Goal: Complete application form

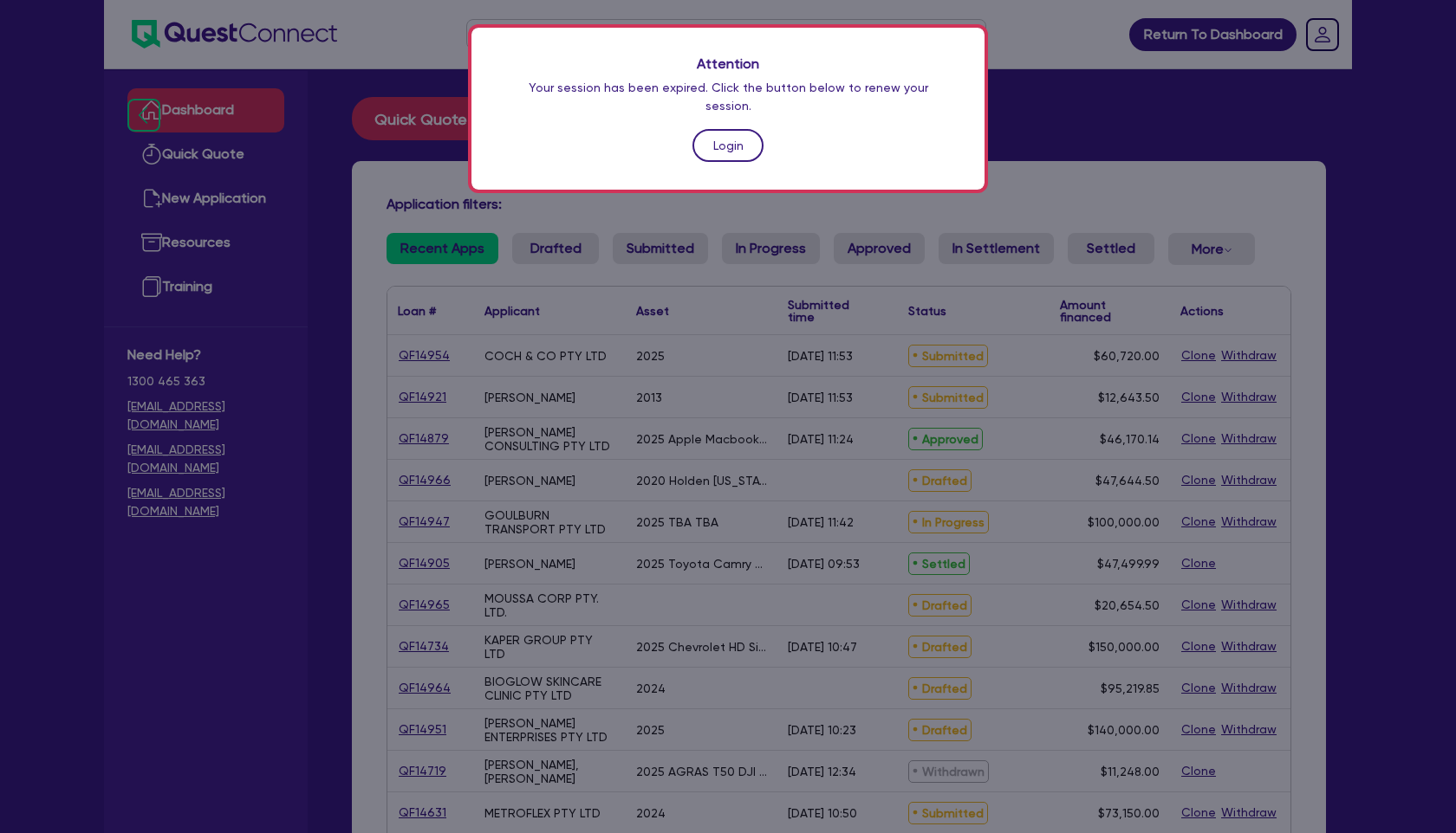
click at [731, 129] on link "Login" at bounding box center [728, 145] width 71 height 32
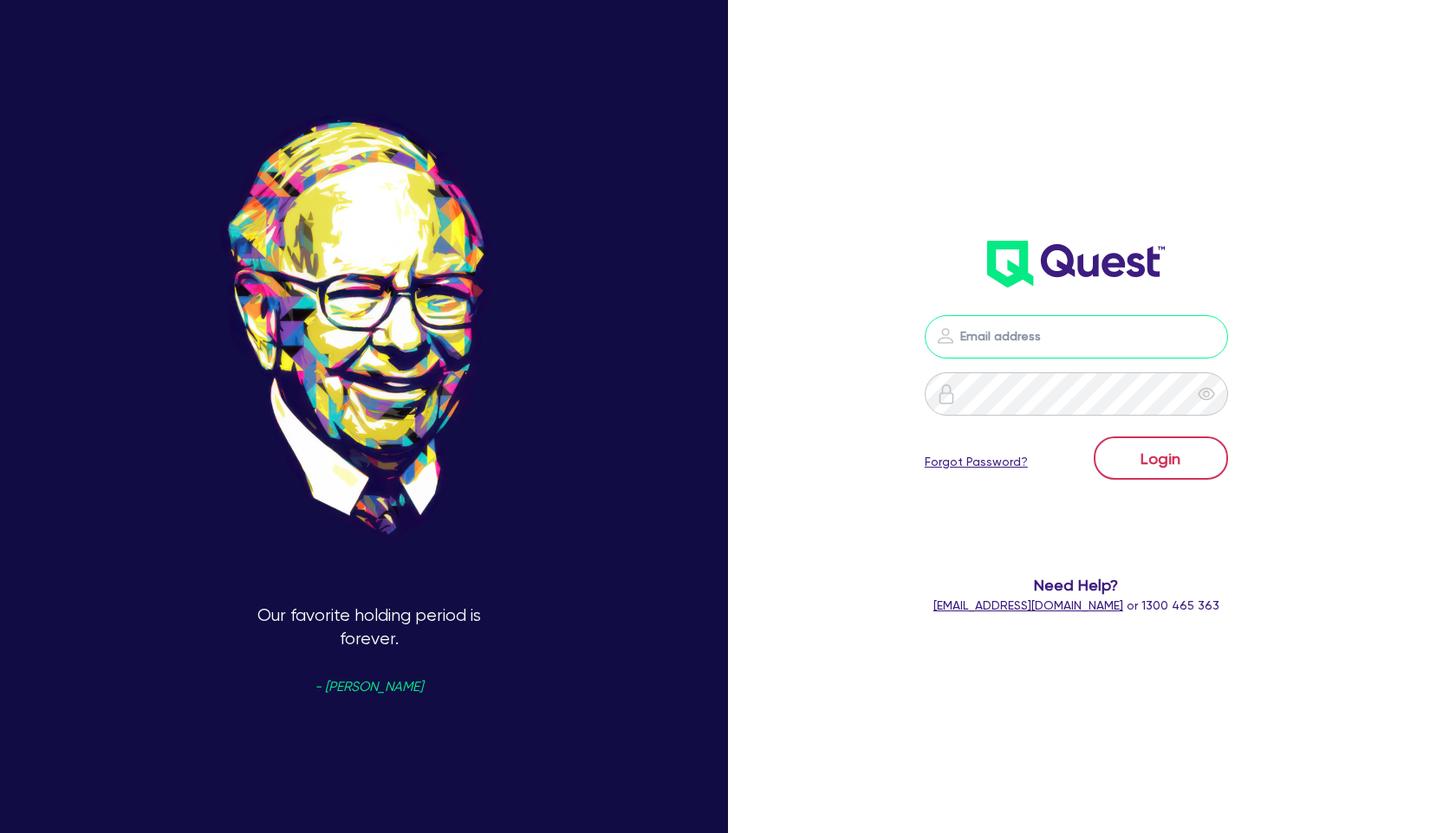
type input "walta.kazzi+broker@quest.finance"
click at [1184, 463] on button "Login" at bounding box center [1160, 458] width 135 height 44
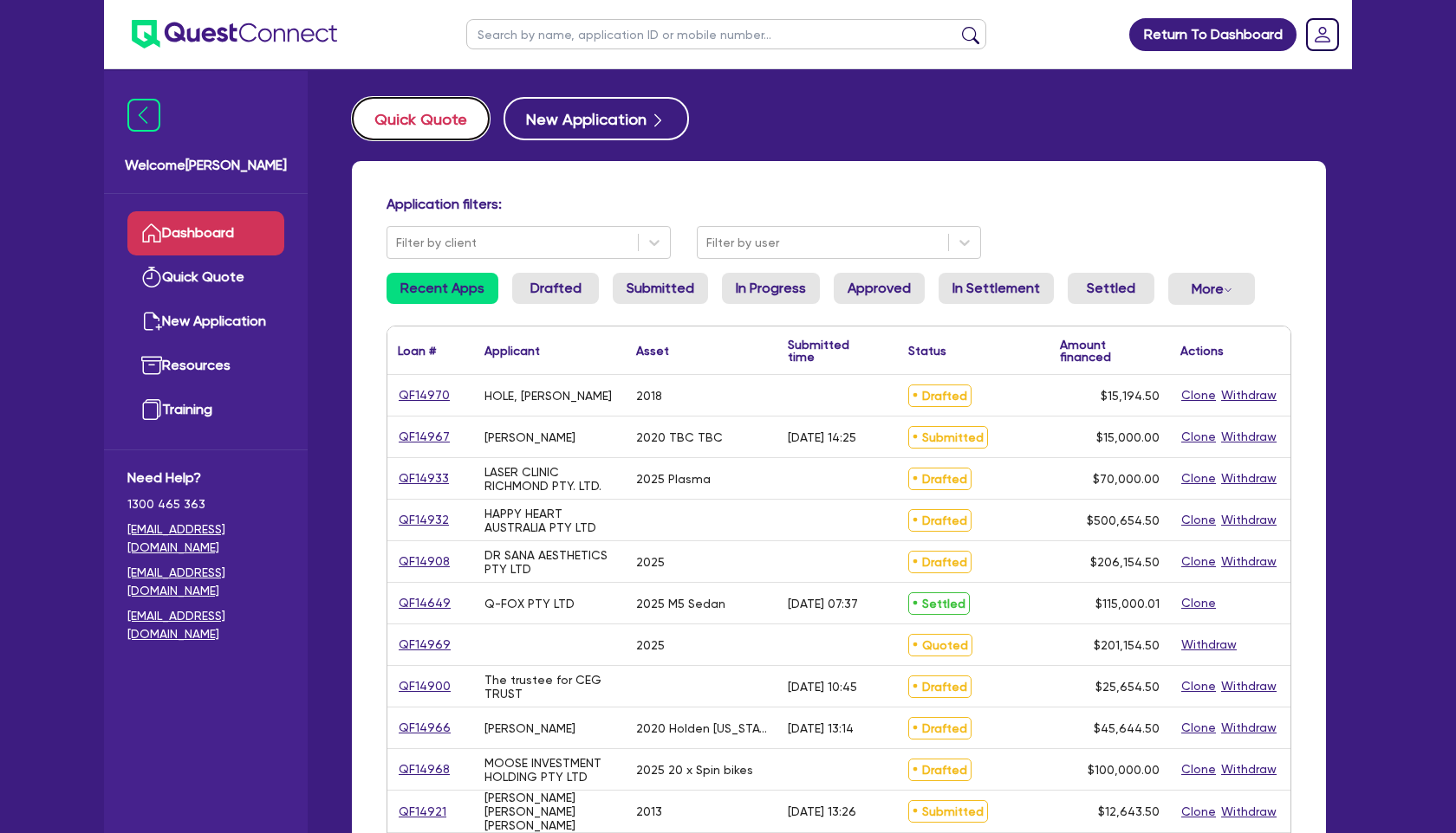
click at [468, 124] on button "Quick Quote" at bounding box center [420, 119] width 137 height 44
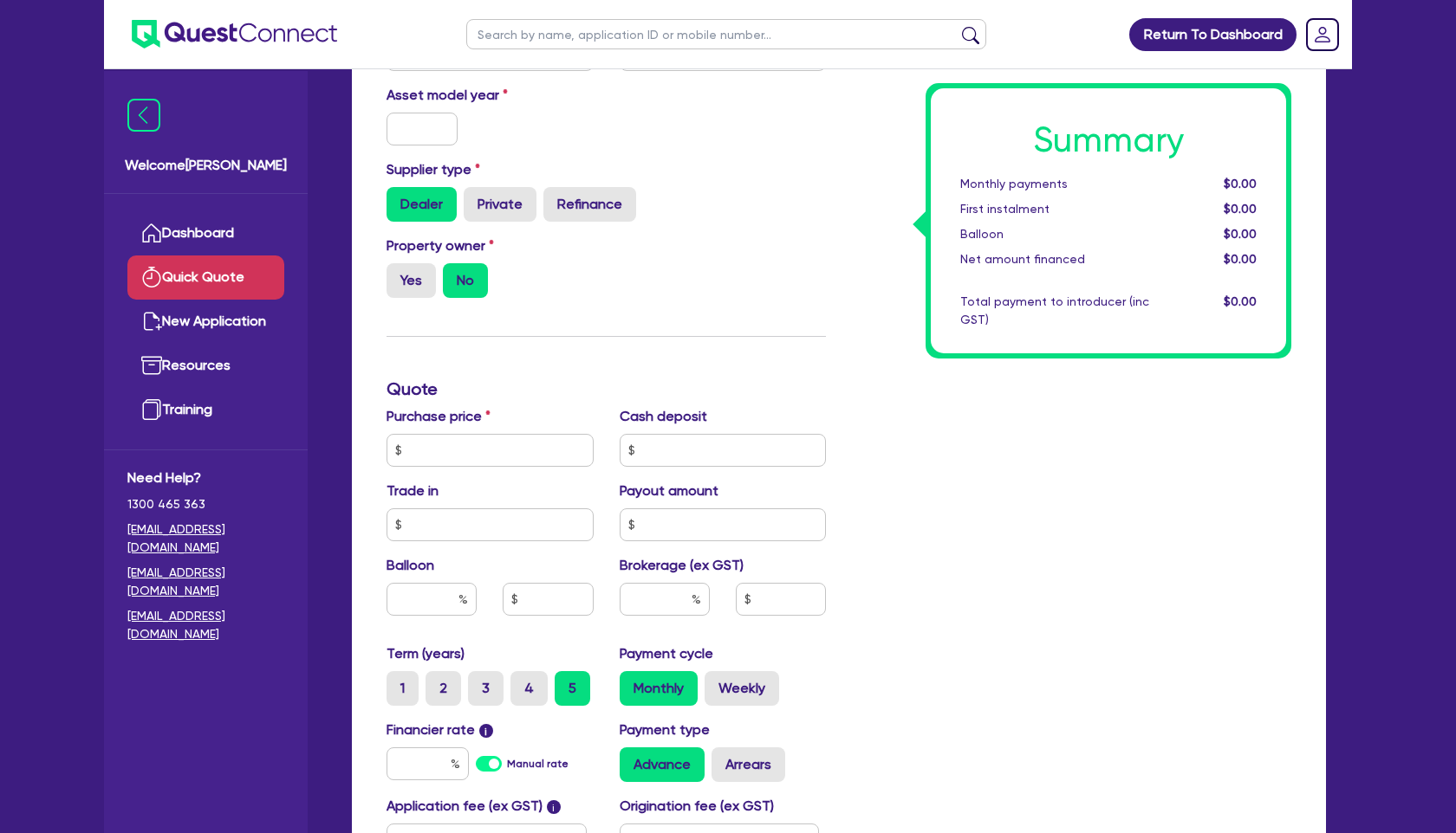
scroll to position [271, 0]
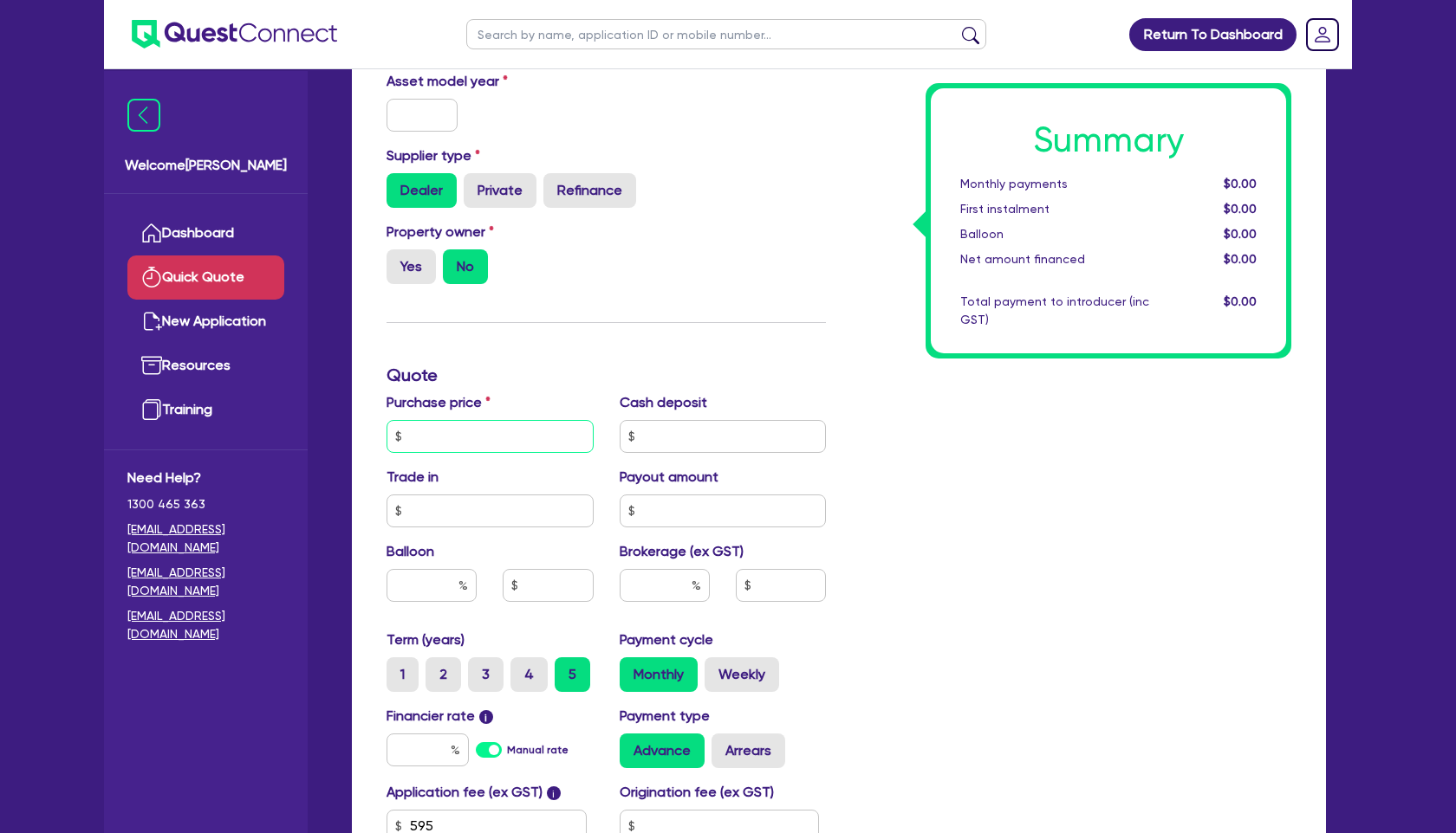
click at [497, 440] on input "text" at bounding box center [489, 436] width 207 height 32
type input "56,000"
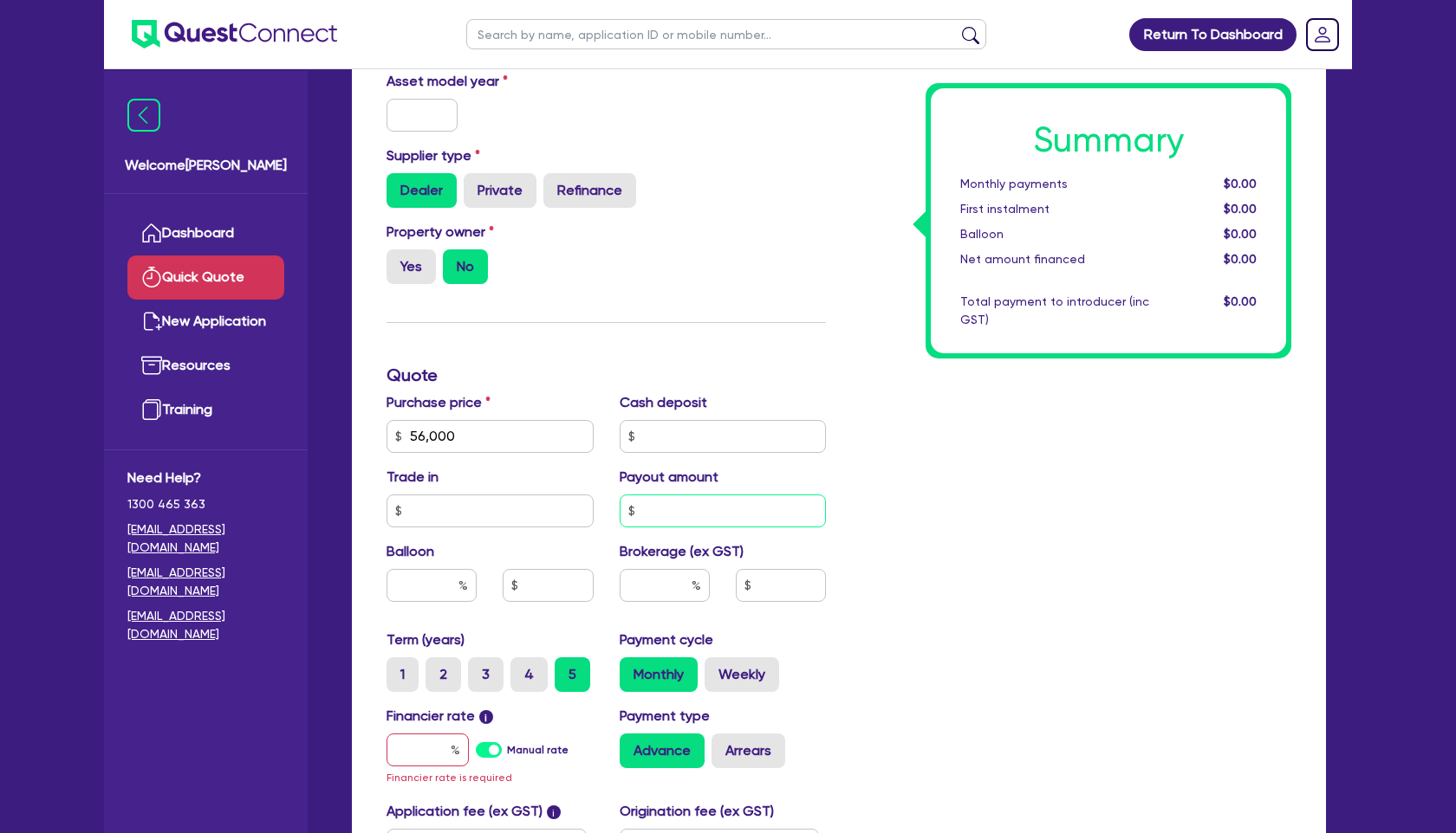
click at [674, 513] on input "text" at bounding box center [723, 510] width 207 height 32
type input "6"
click at [425, 752] on input "text" at bounding box center [427, 750] width 83 height 32
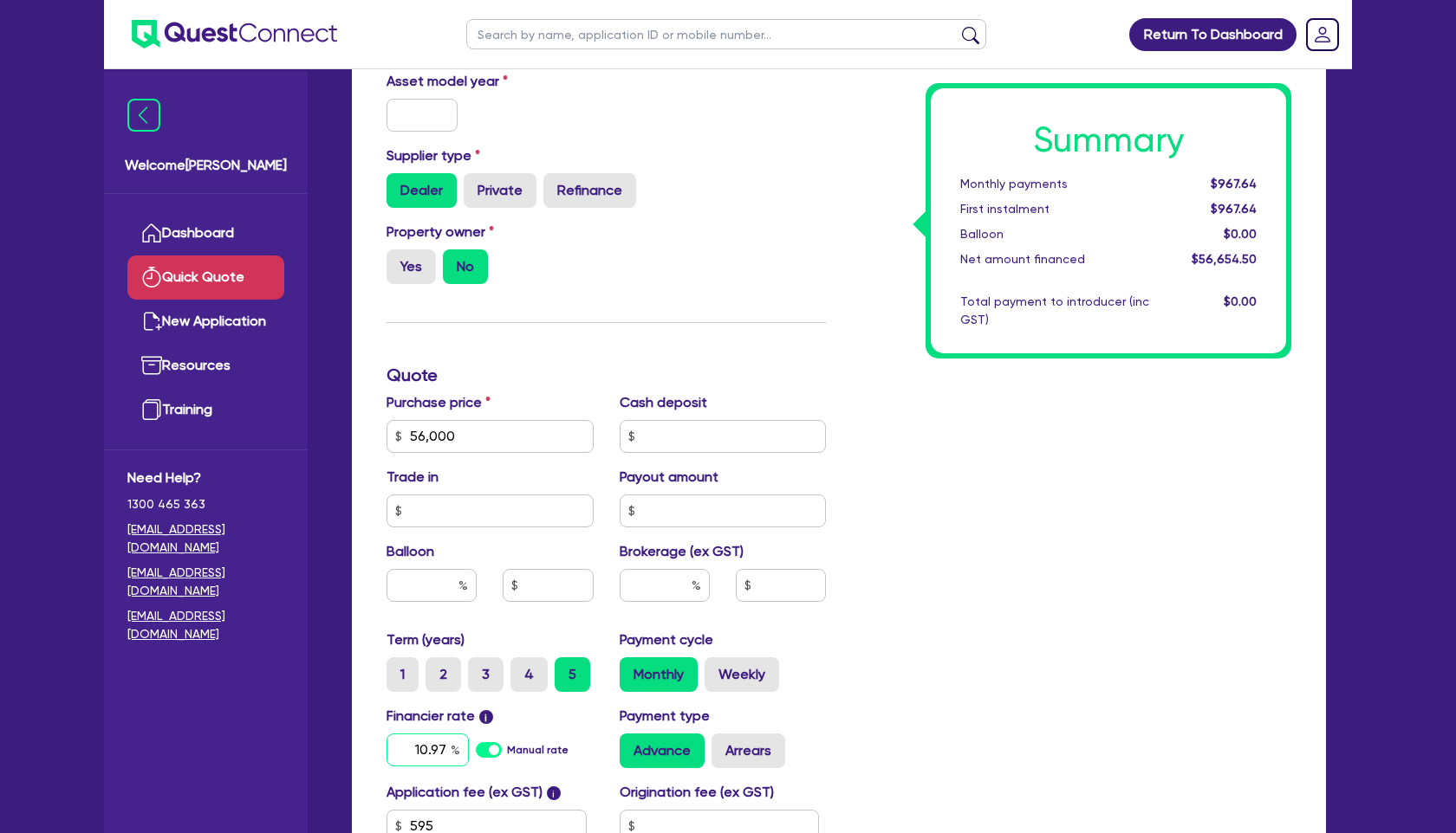
type input "10.97"
click at [914, 704] on div "Summary Monthly payments $967.64 First instalment $967.64 Balloon $0.00 Net amo…" at bounding box center [1071, 427] width 465 height 1013
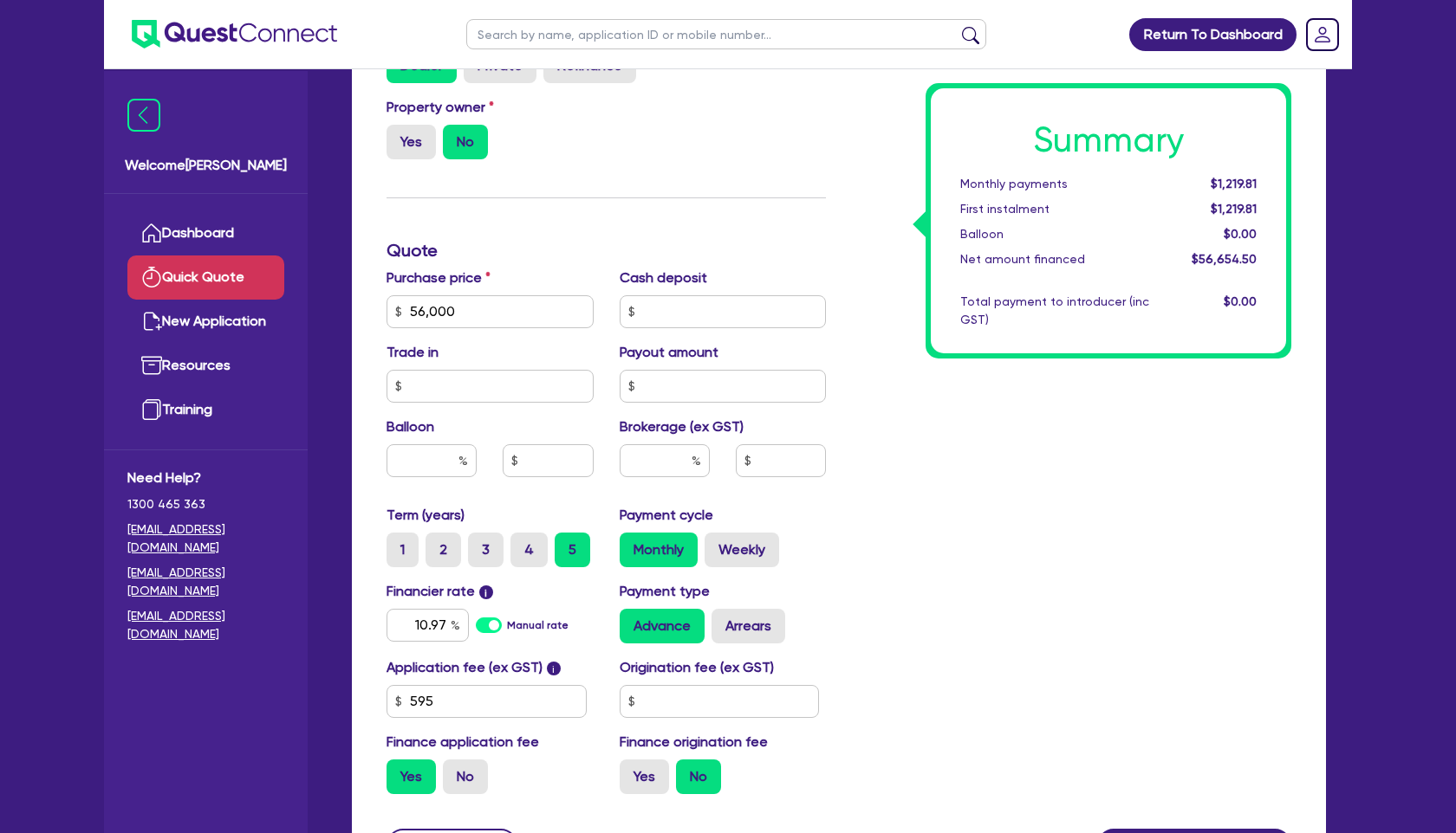
scroll to position [565, 0]
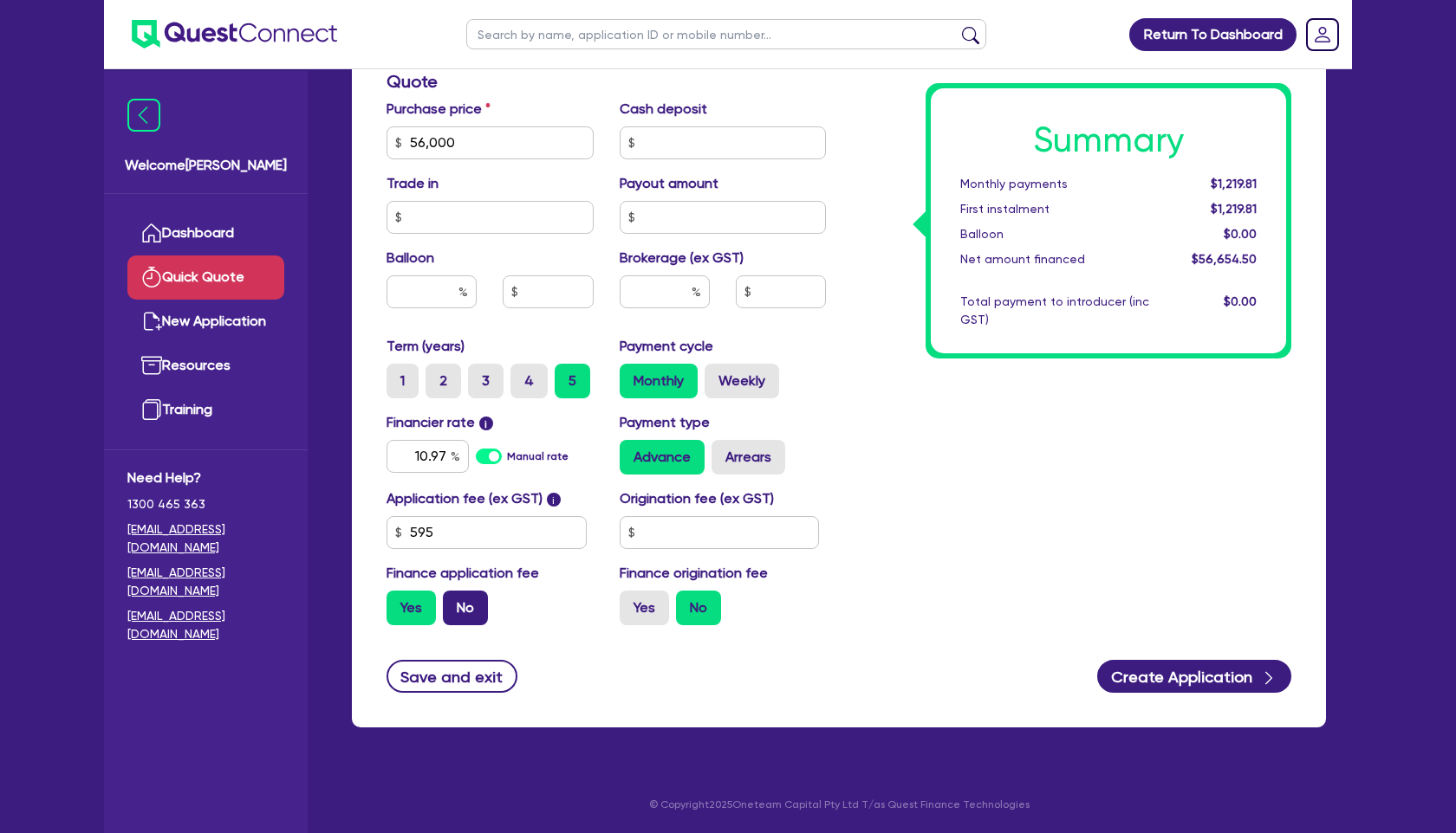
click at [470, 608] on label "No" at bounding box center [465, 608] width 45 height 34
click at [454, 602] on input "No" at bounding box center [448, 596] width 11 height 11
radio input "true"
click at [409, 601] on label "Yes" at bounding box center [410, 608] width 49 height 34
click at [398, 601] on input "Yes" at bounding box center [392, 596] width 11 height 11
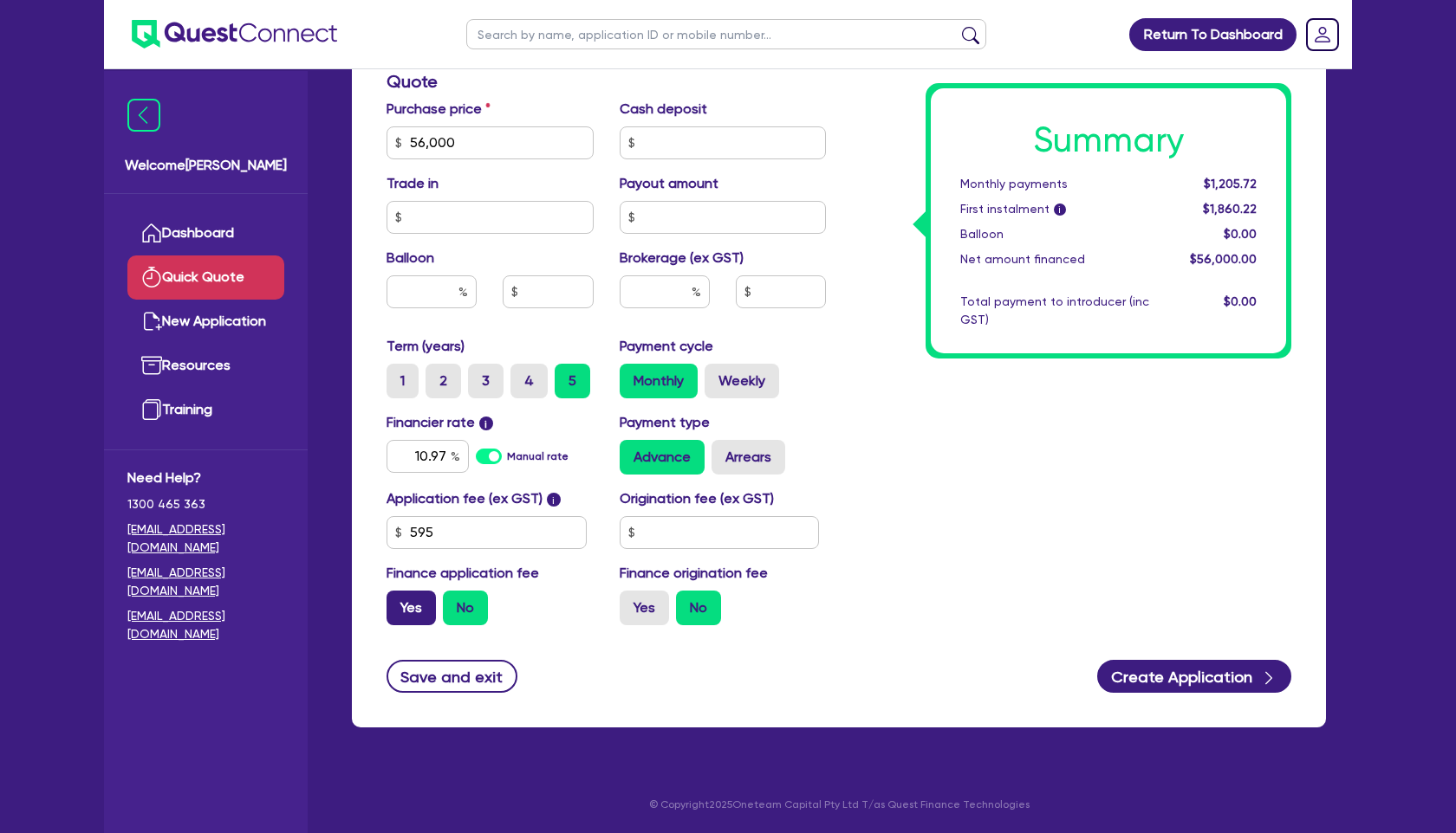
radio input "true"
click at [415, 539] on input "595" at bounding box center [486, 532] width 200 height 32
type input "695"
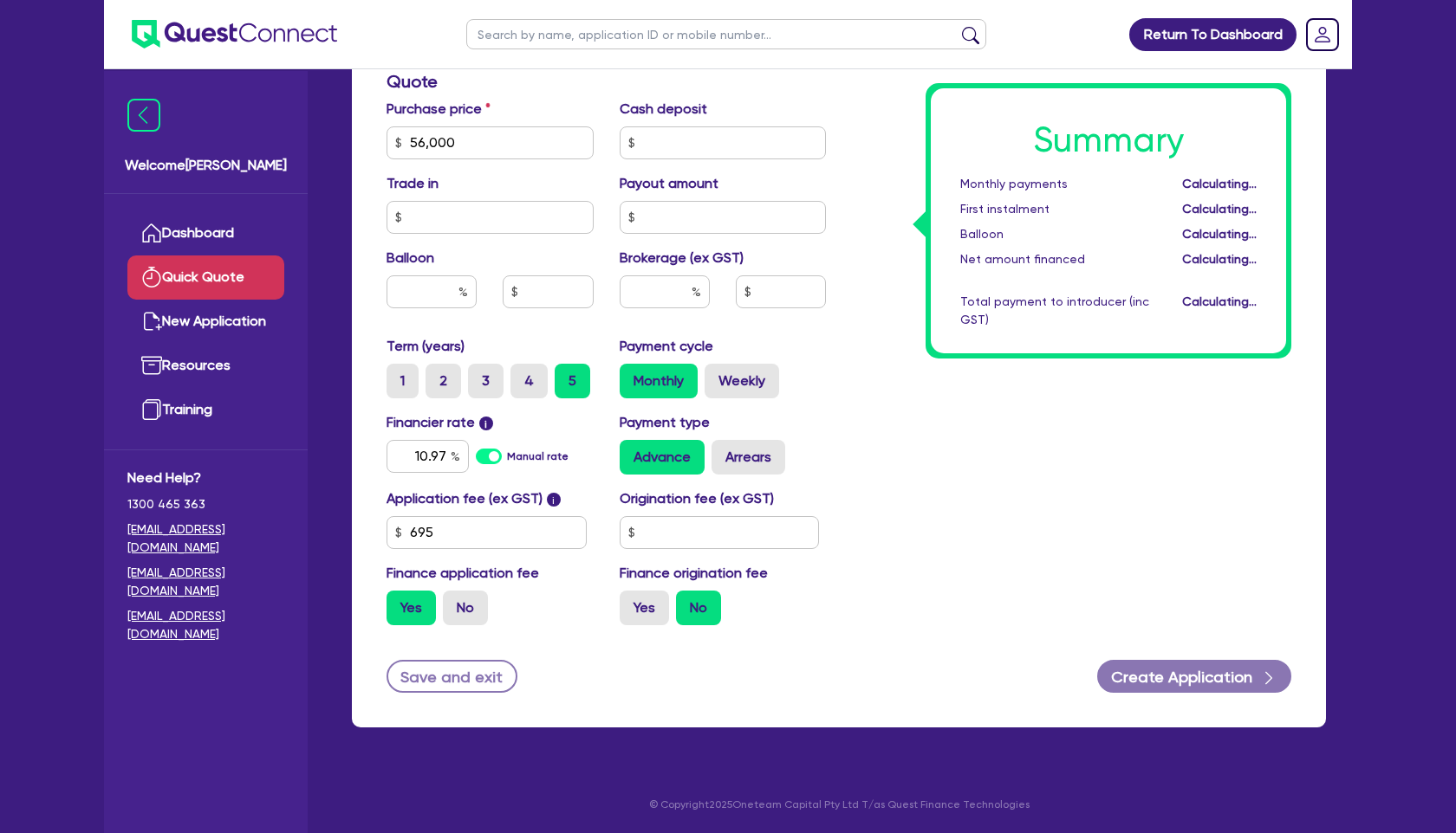
click at [962, 627] on div "Summary Monthly payments Calculating... First instalment Calculating... Balloon…" at bounding box center [1071, 134] width 465 height 1013
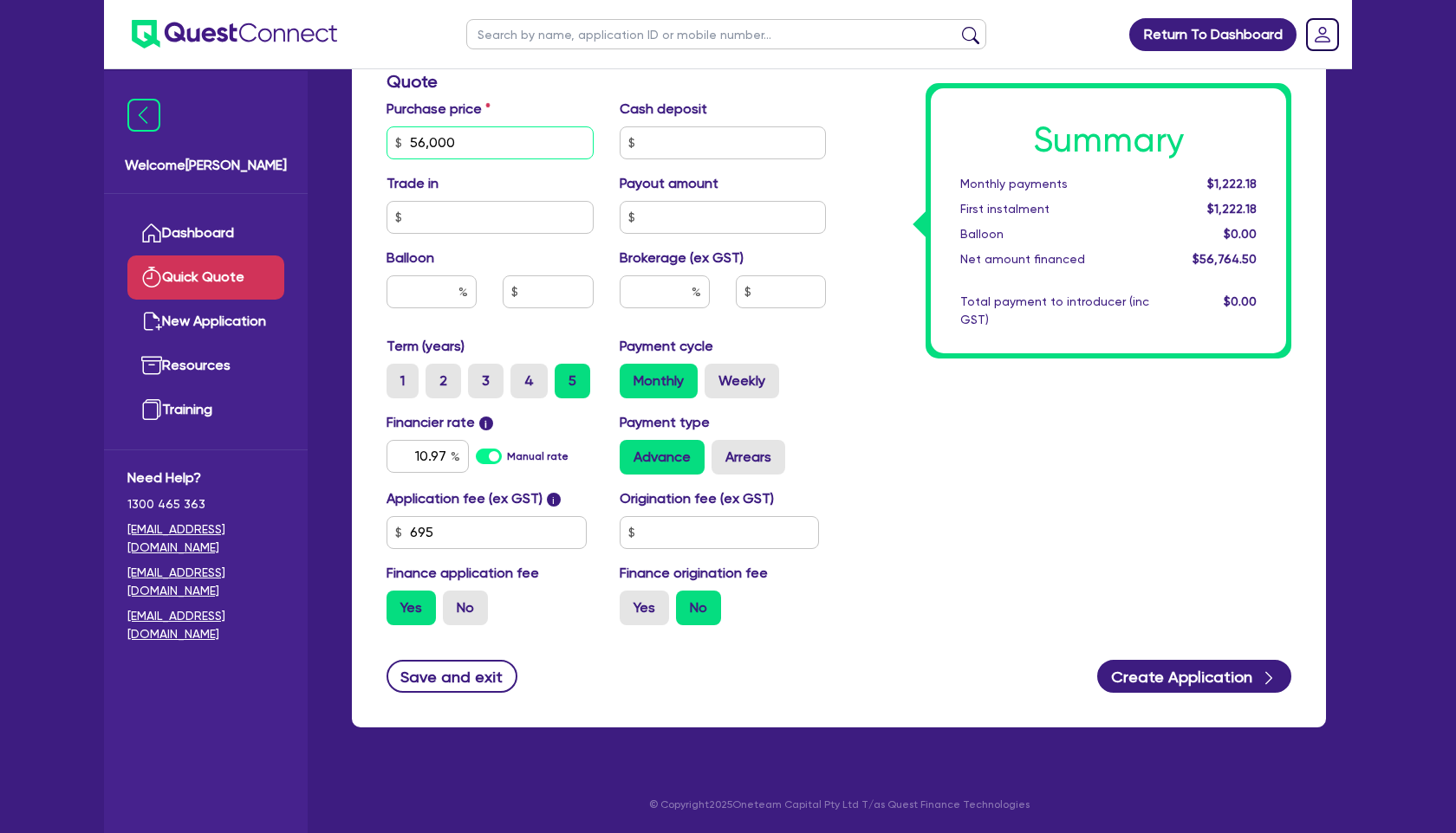
drag, startPoint x: 491, startPoint y: 150, endPoint x: 329, endPoint y: 142, distance: 162.2
click at [329, 142] on div "Quick Quote Finance type Chattel Mortgage Business Loan Asset type category Sel…" at bounding box center [839, 140] width 1026 height 1216
type input "61,600"
click at [811, 354] on div "Payment cycle Monthly Weekly" at bounding box center [723, 366] width 233 height 62
click at [678, 294] on input "text" at bounding box center [664, 291] width 90 height 32
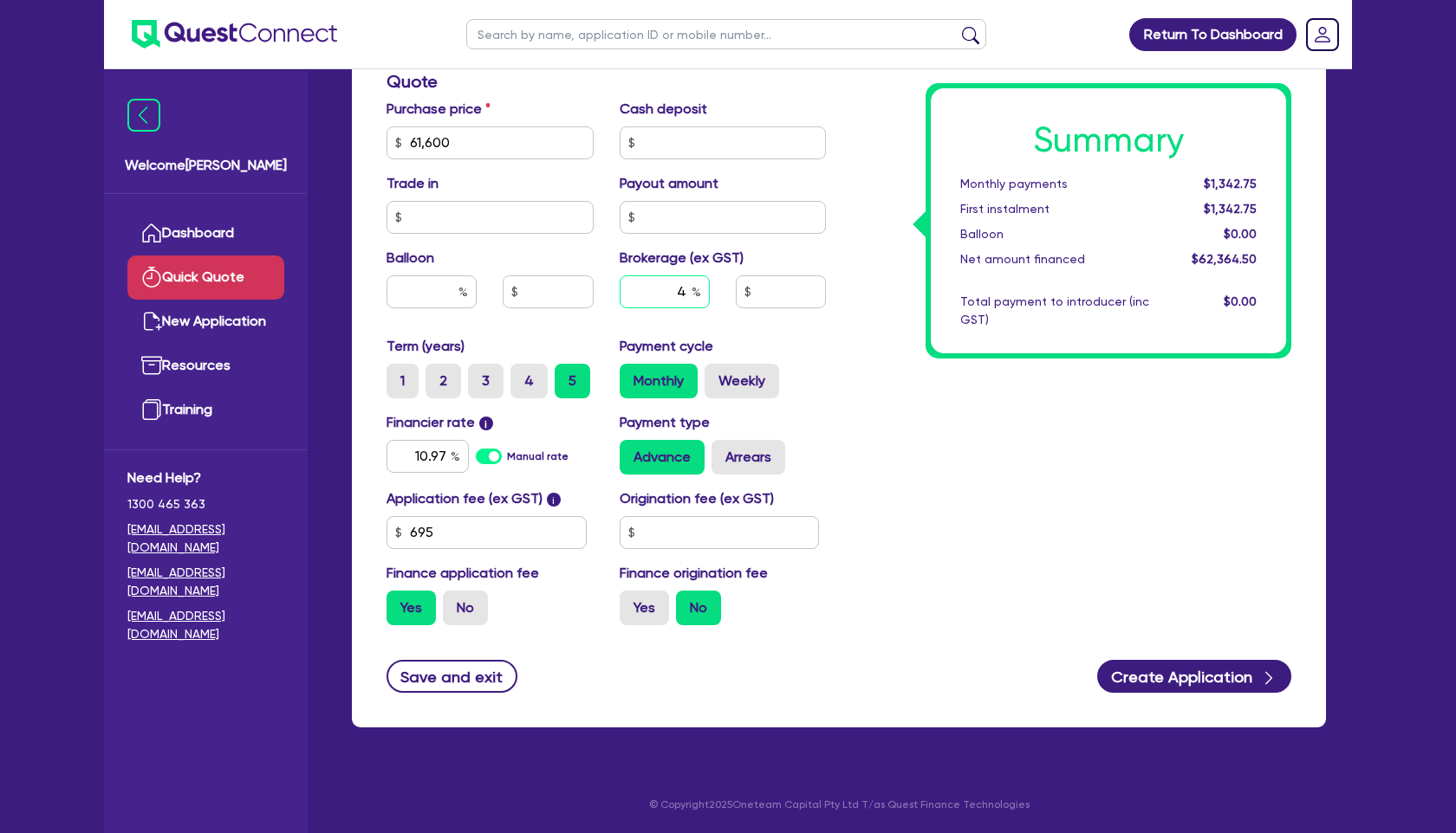
type input "4"
type input "2,494.58"
click at [918, 388] on div "Summary Monthly payments $1,342.75 First instalment $1,342.75 Balloon $0.00 Net…" at bounding box center [1071, 134] width 465 height 1013
drag, startPoint x: 412, startPoint y: 453, endPoint x: 491, endPoint y: 453, distance: 79.0
click at [491, 453] on div "10.97 Manual rate" at bounding box center [489, 455] width 207 height 32
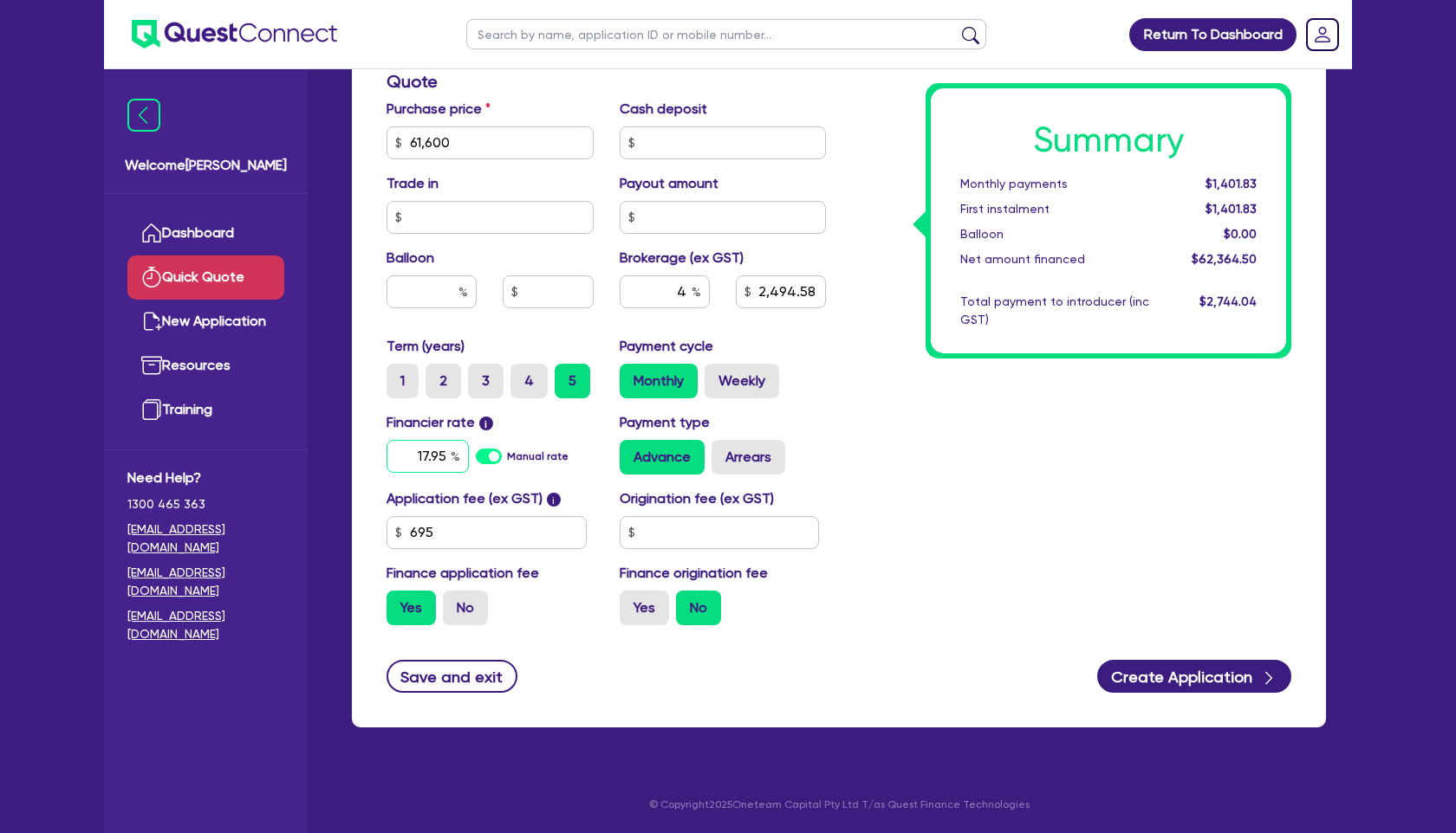
type input "17.95"
type input "2,494.58"
click at [935, 429] on div "Summary Monthly payments $1,627.22 First instalment $1,627.22 Balloon $0.00 Net…" at bounding box center [1071, 134] width 465 height 1013
click at [459, 608] on label "No" at bounding box center [465, 608] width 45 height 34
click at [454, 602] on input "No" at bounding box center [448, 596] width 11 height 11
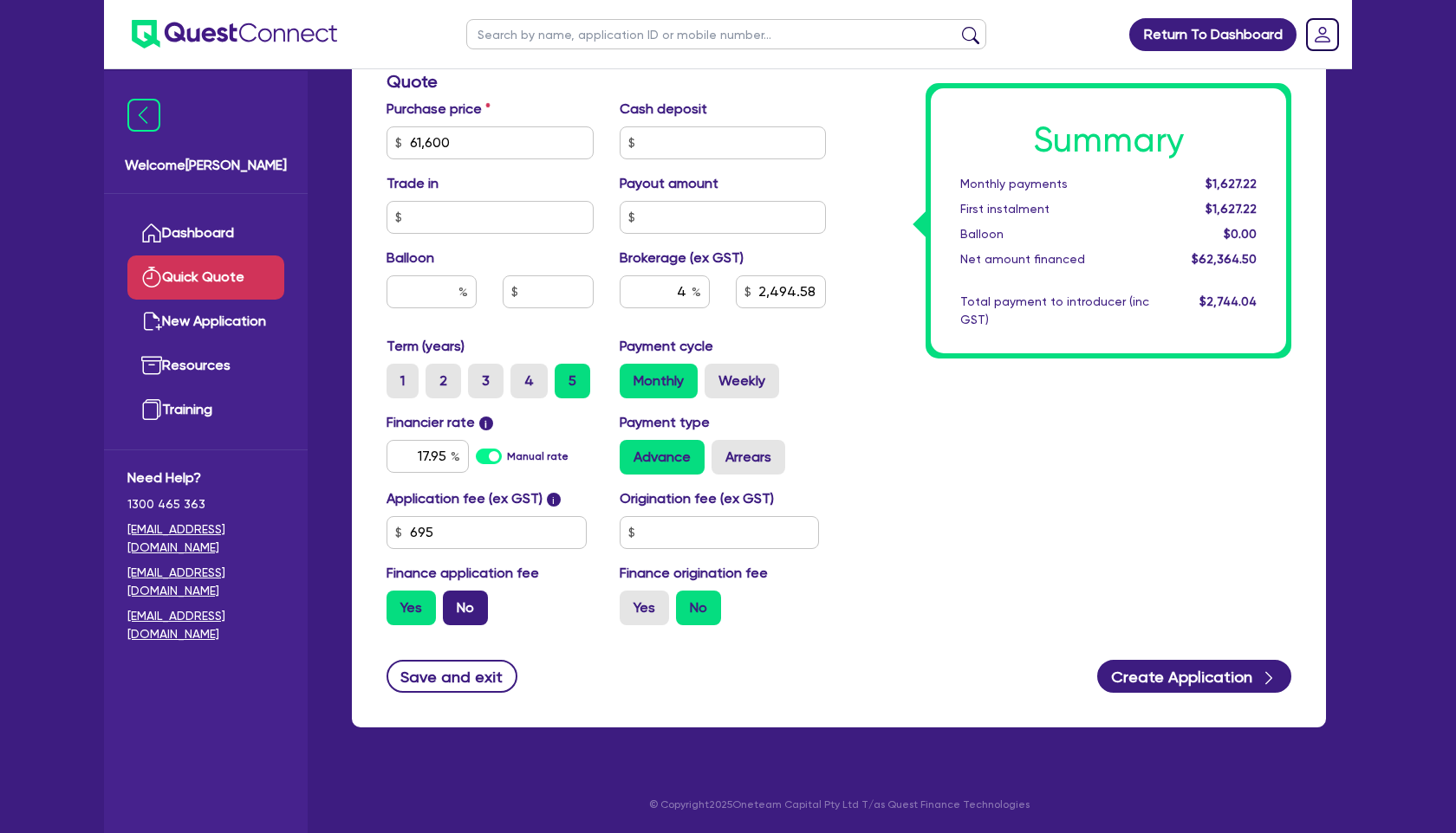
radio input "true"
type input "2,464"
click at [562, 290] on input "text" at bounding box center [548, 291] width 90 height 32
type input "2"
type input "10,000"
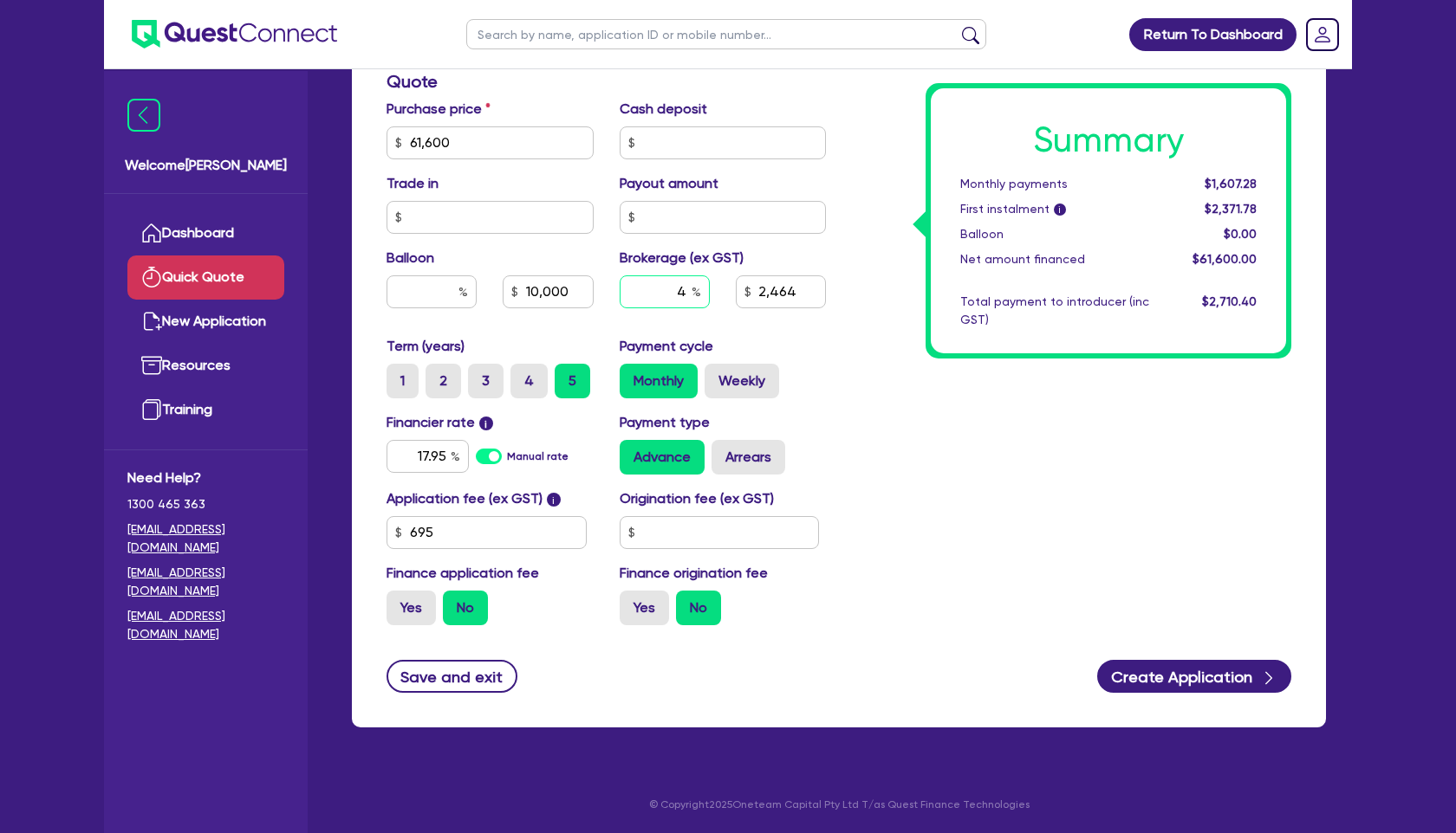
type input "2,464"
type input "16.23"
type input "10,000"
type input "2,464"
type input "16.23"
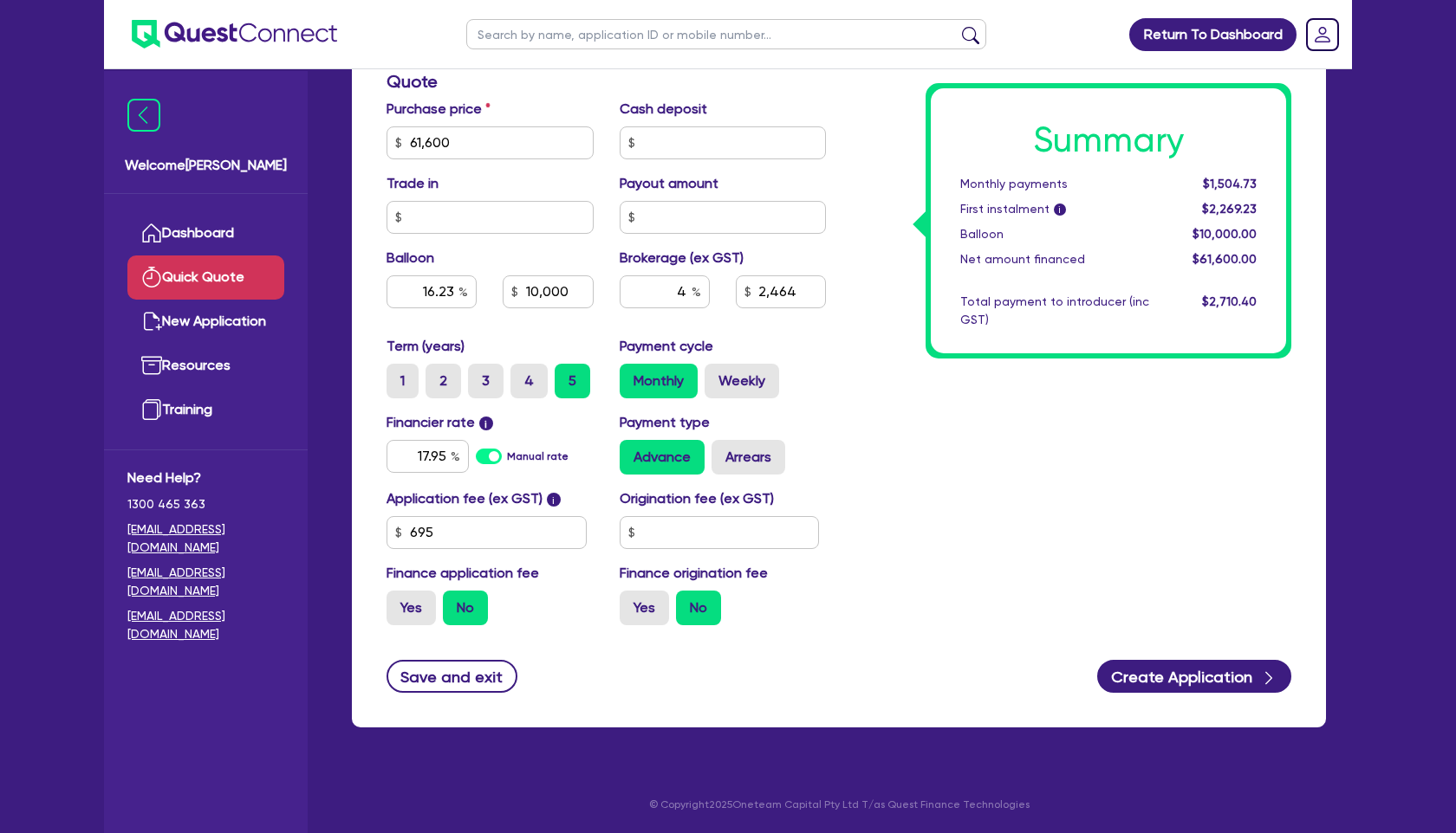
type input "10,000"
type input "2,464"
type input "16.23"
type input "10,000"
type input "2,464"
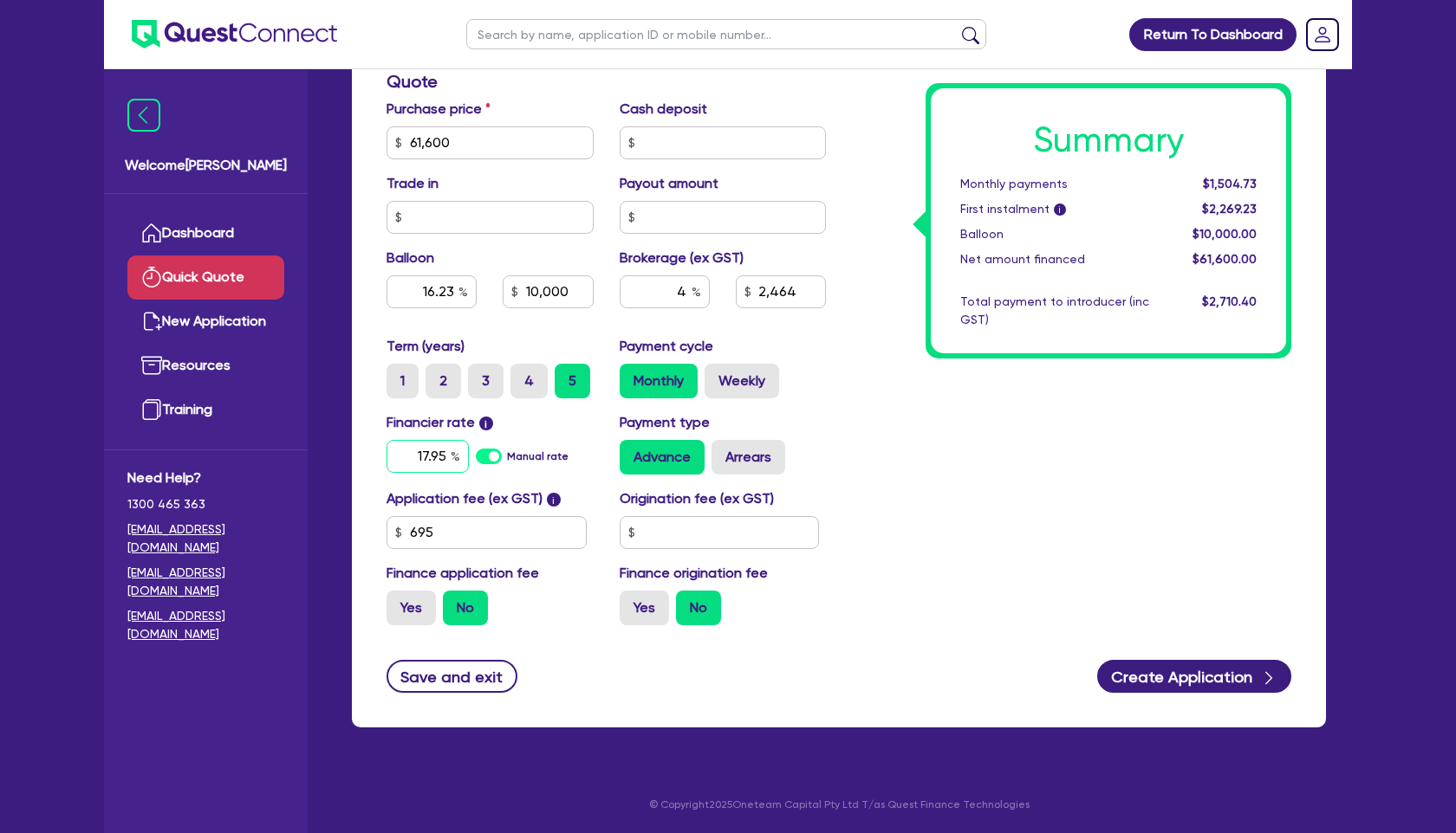
drag, startPoint x: 419, startPoint y: 455, endPoint x: 556, endPoint y: 454, distance: 137.0
click at [556, 454] on div "17.95 Manual rate" at bounding box center [489, 455] width 207 height 32
type input "16.23"
type input "10,000"
type input "2,464"
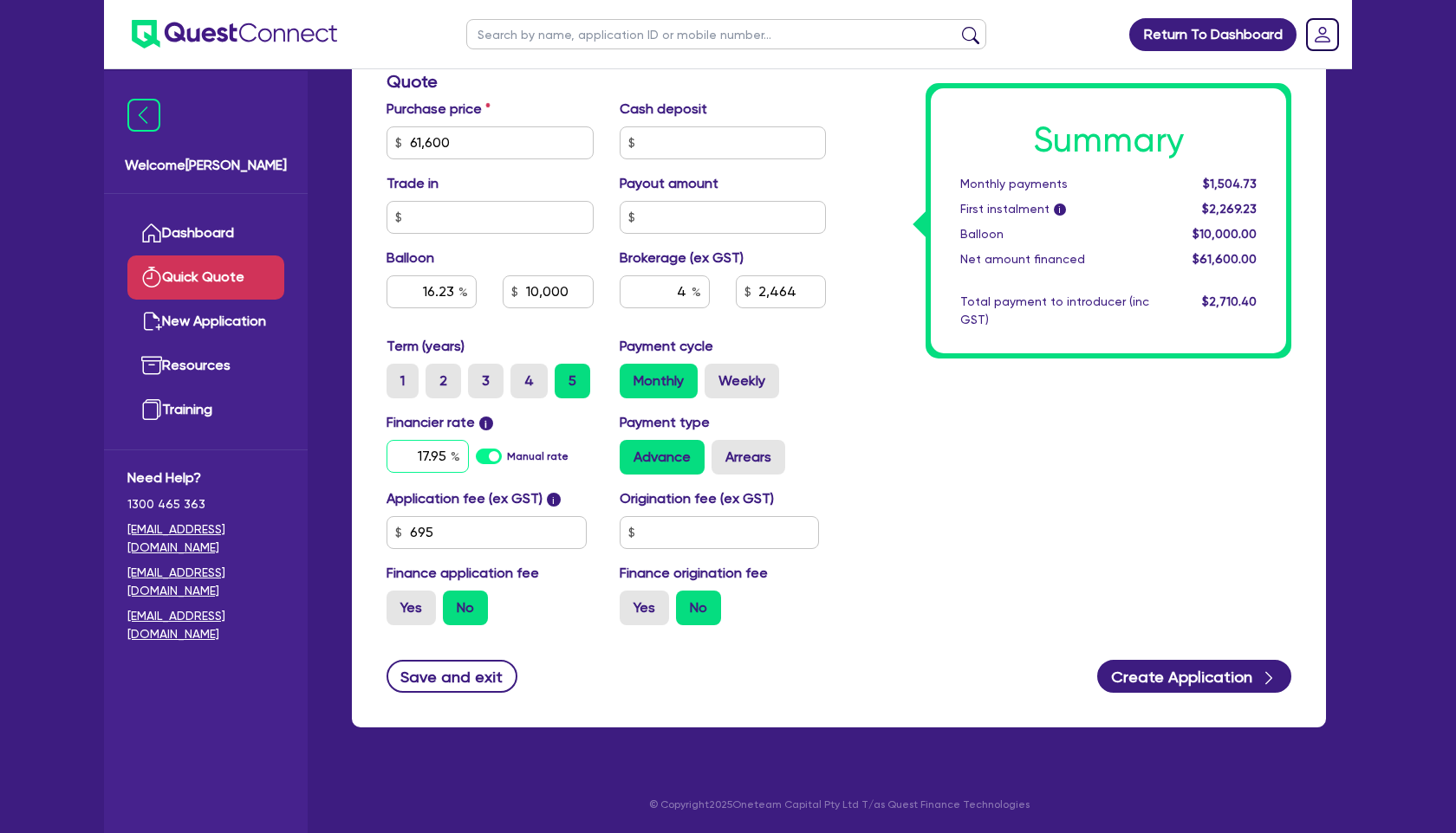
type input "1"
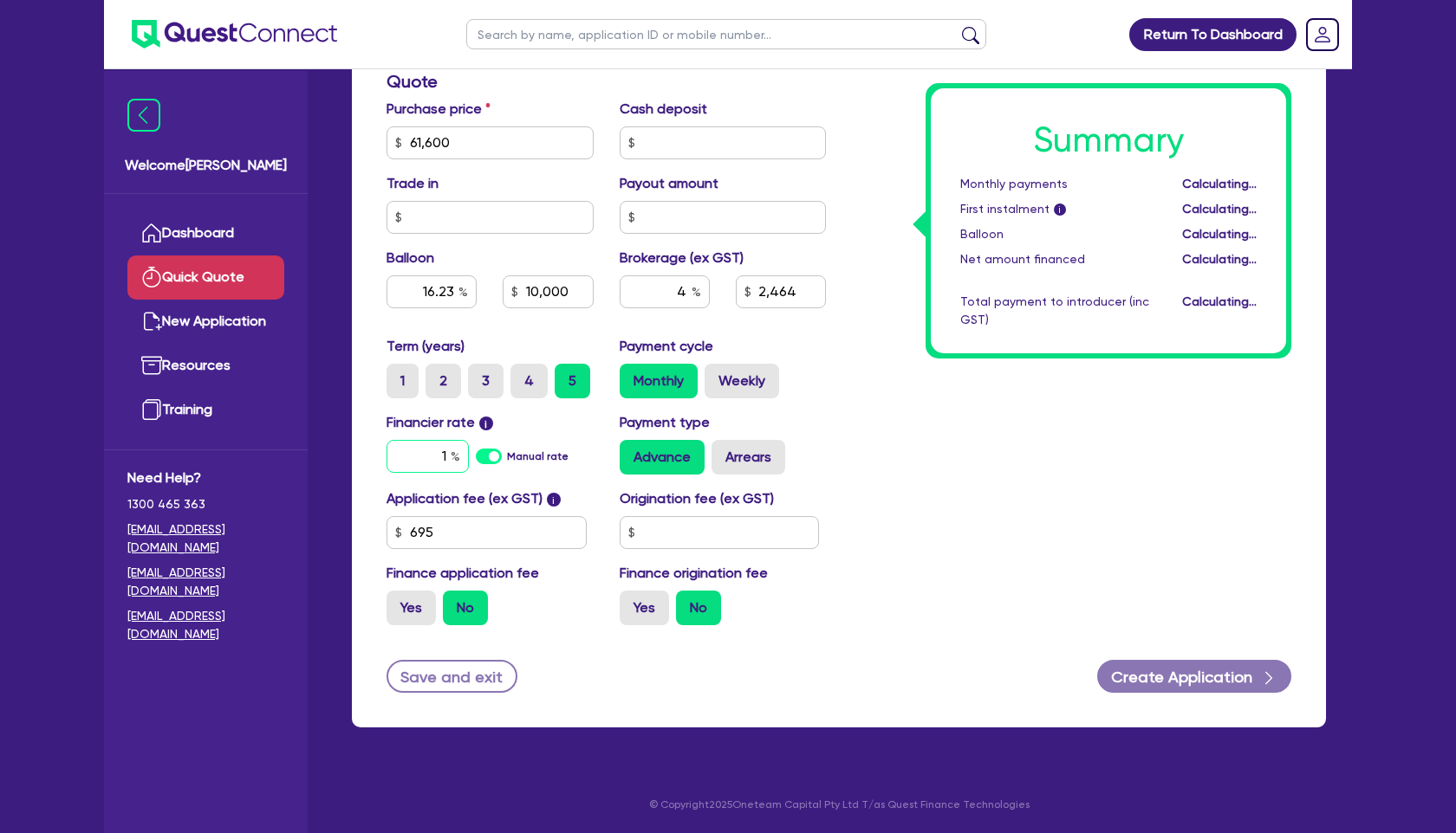
type input "16.23"
type input "10,000"
type input "2,464"
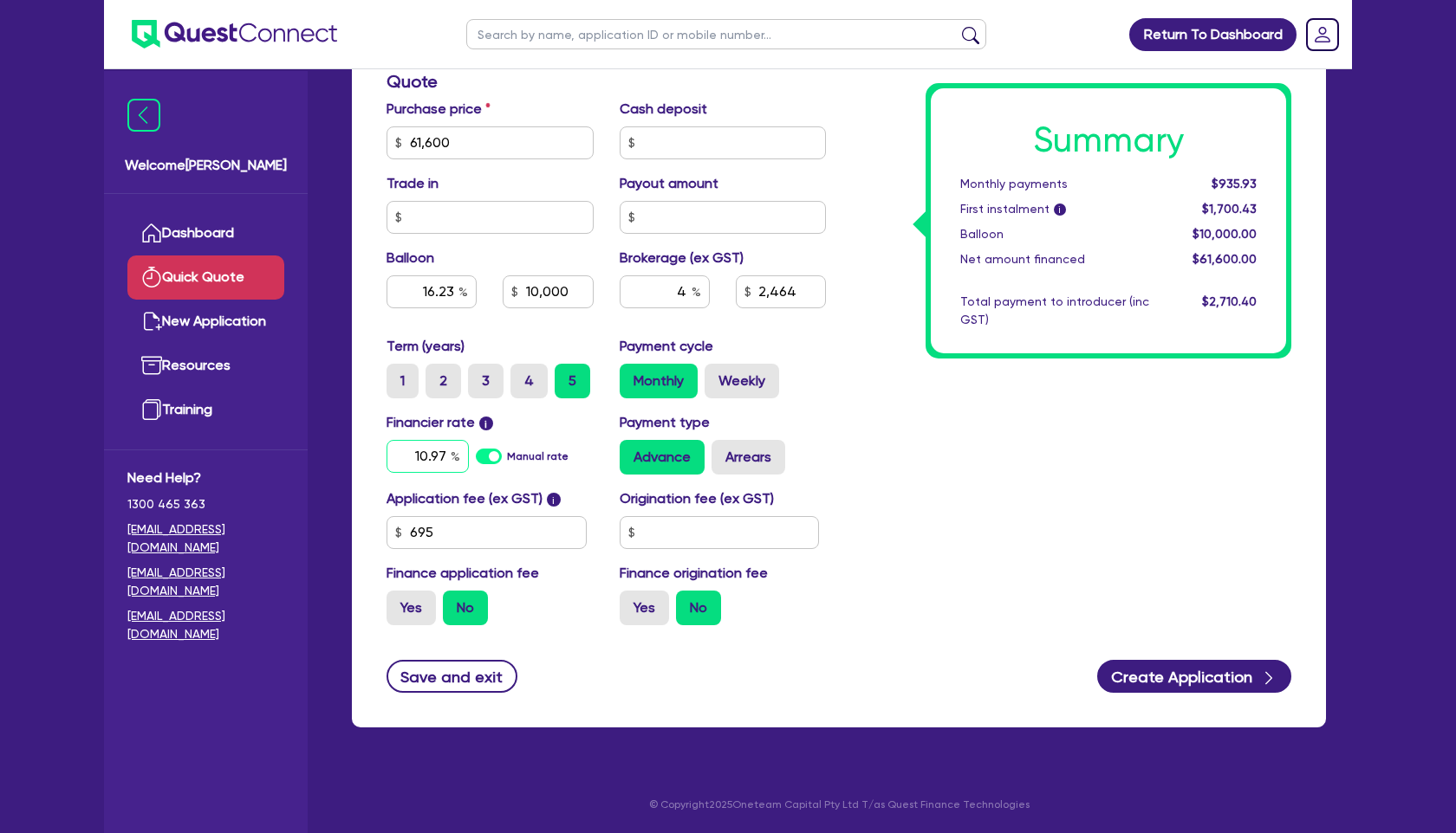
type input "10.97"
type input "16.23"
type input "10,000"
type input "2,464"
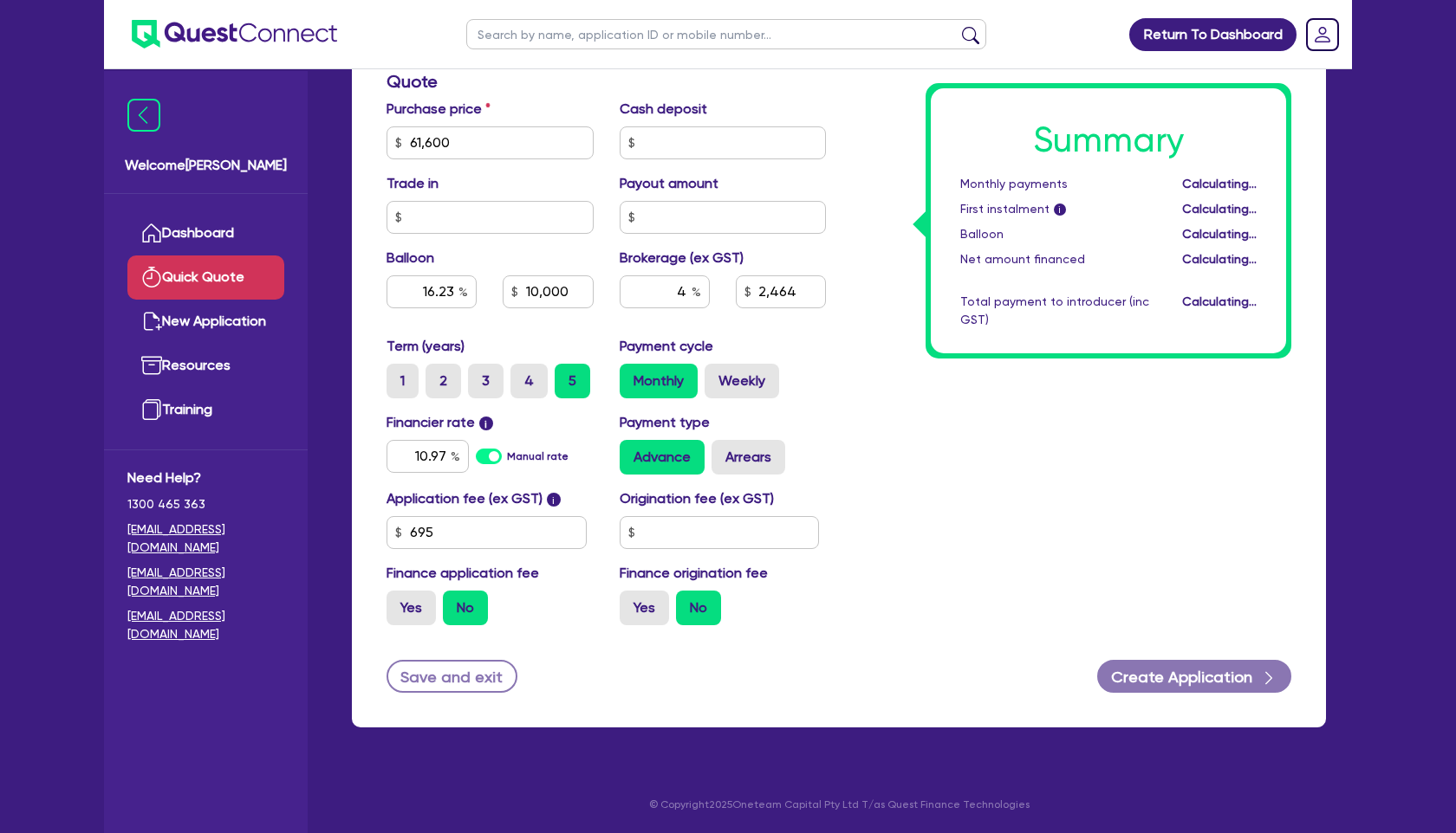
type input "16.23"
type input "10,000"
type input "2,464"
click at [962, 492] on div "Summary Monthly payments Calculating... First instalment i Calculating... Ballo…" at bounding box center [1071, 134] width 465 height 1013
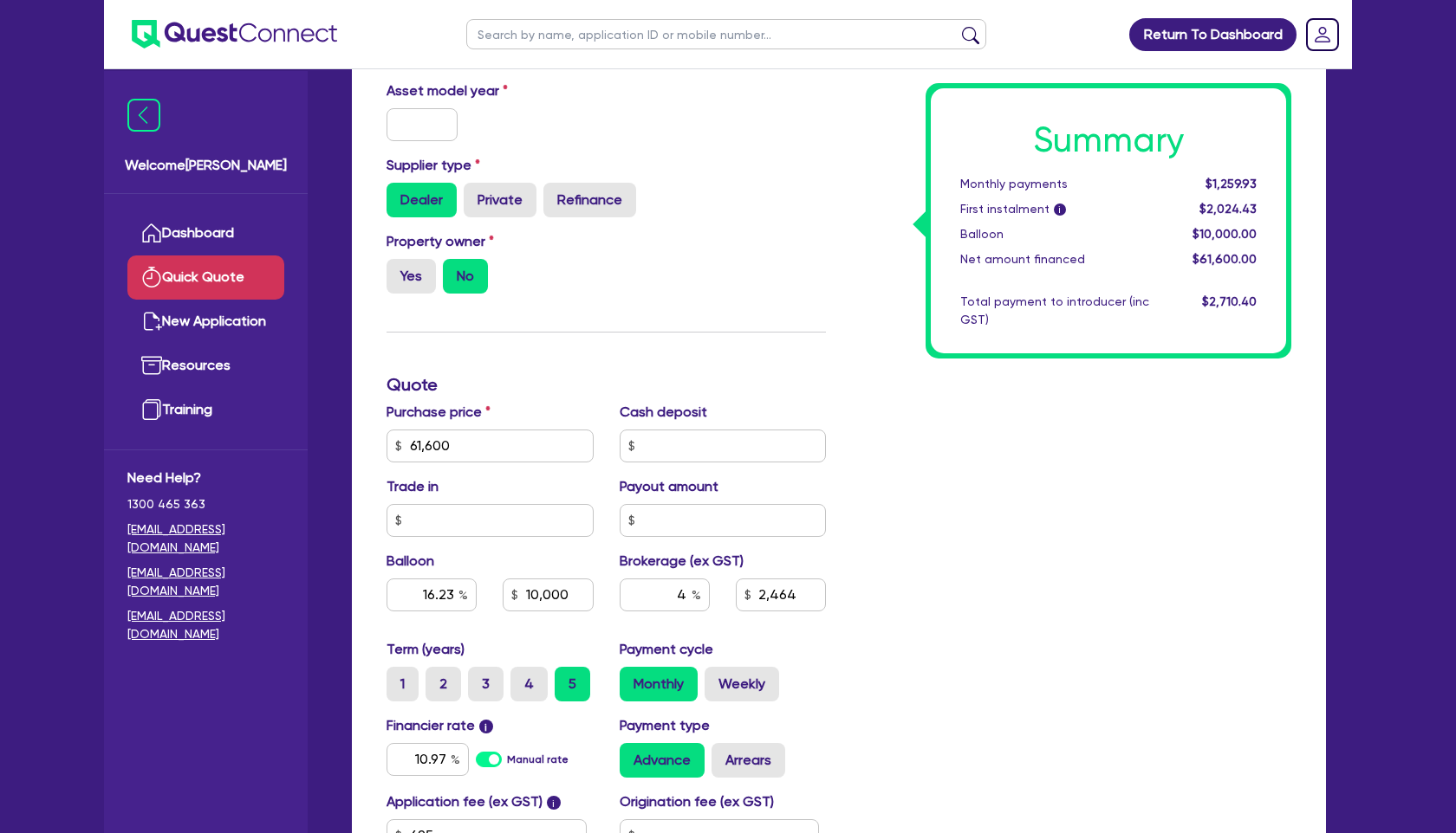
scroll to position [0, 0]
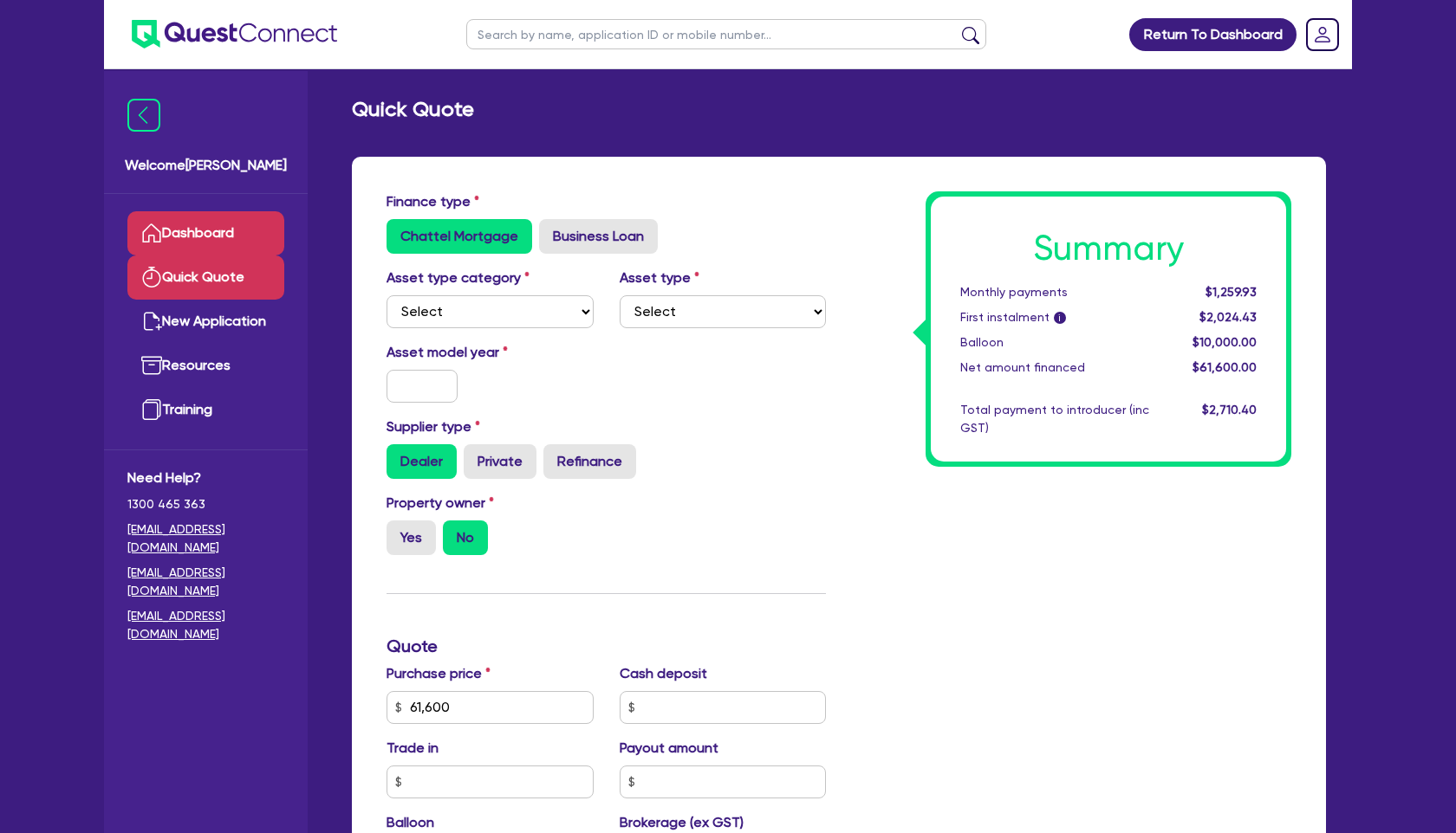
click at [235, 225] on link "Dashboard" at bounding box center [205, 234] width 157 height 45
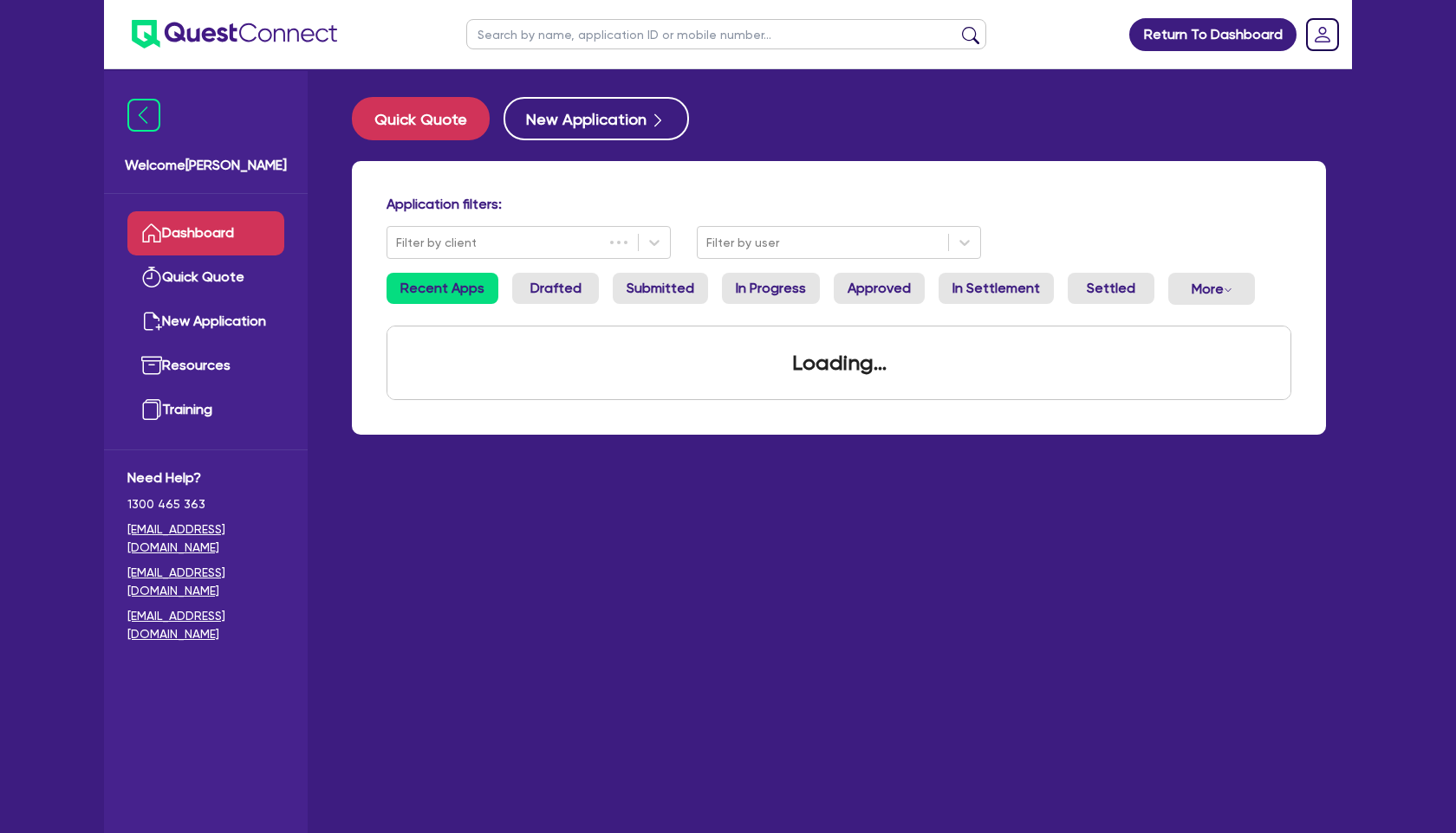
click at [590, 42] on input "text" at bounding box center [726, 34] width 520 height 31
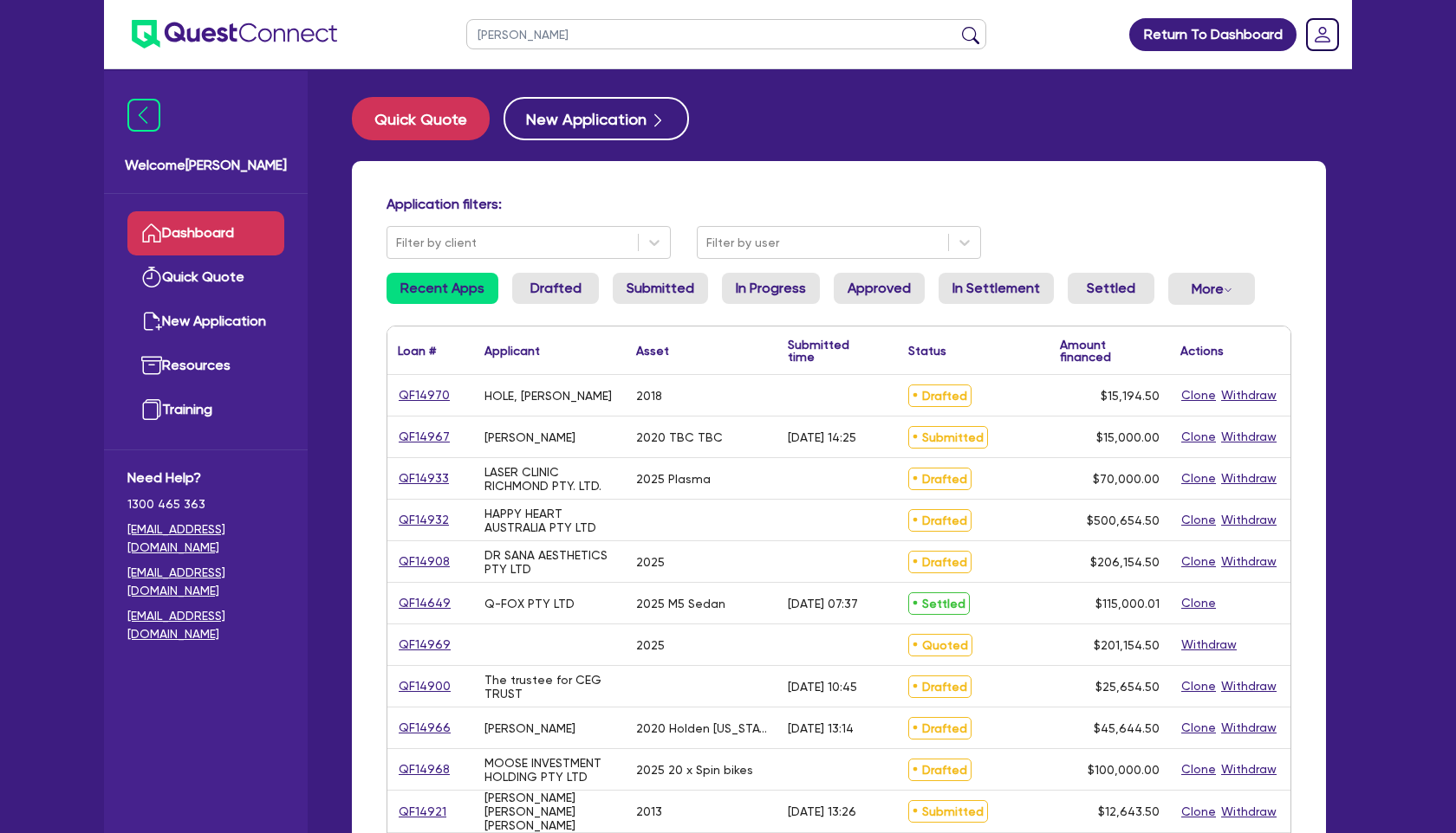
type input "mirza"
click at [957, 26] on button "submit" at bounding box center [971, 38] width 28 height 24
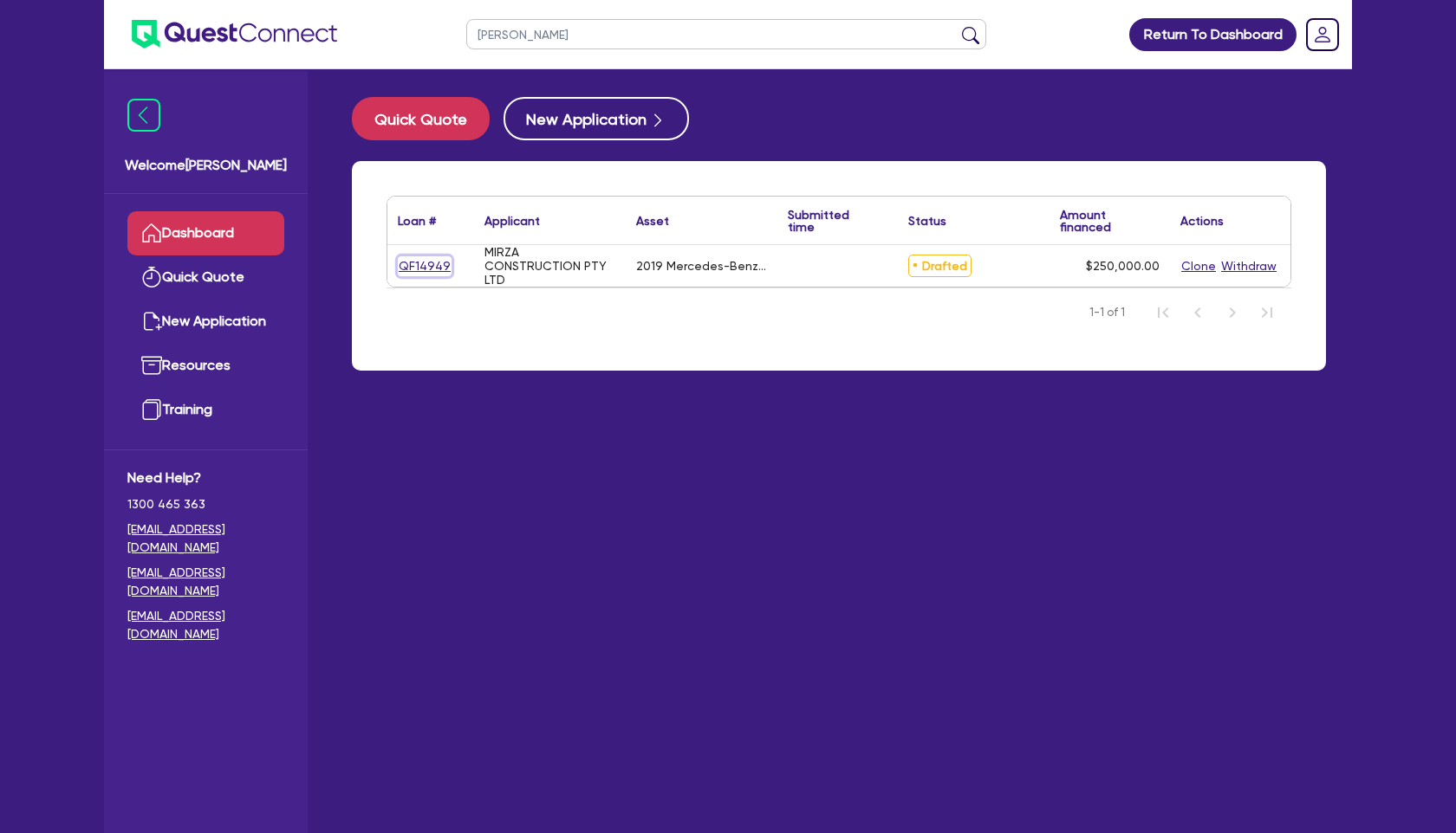
click at [414, 259] on link "QF14949" at bounding box center [425, 265] width 54 height 19
select select "CARS_AND_LIGHT_TRUCKS"
select select "PASSENGER_VEHICLES"
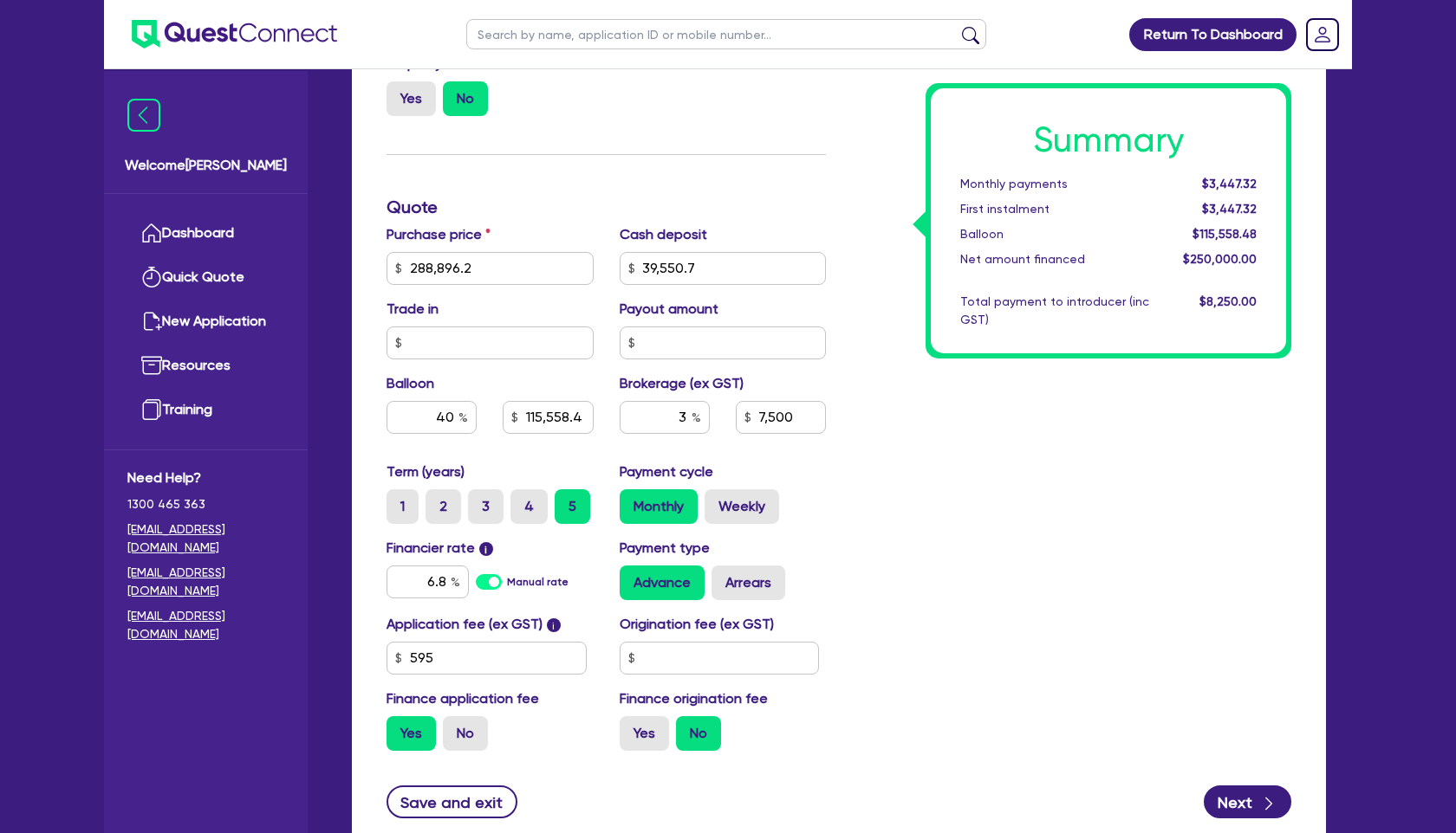
scroll to position [601, 0]
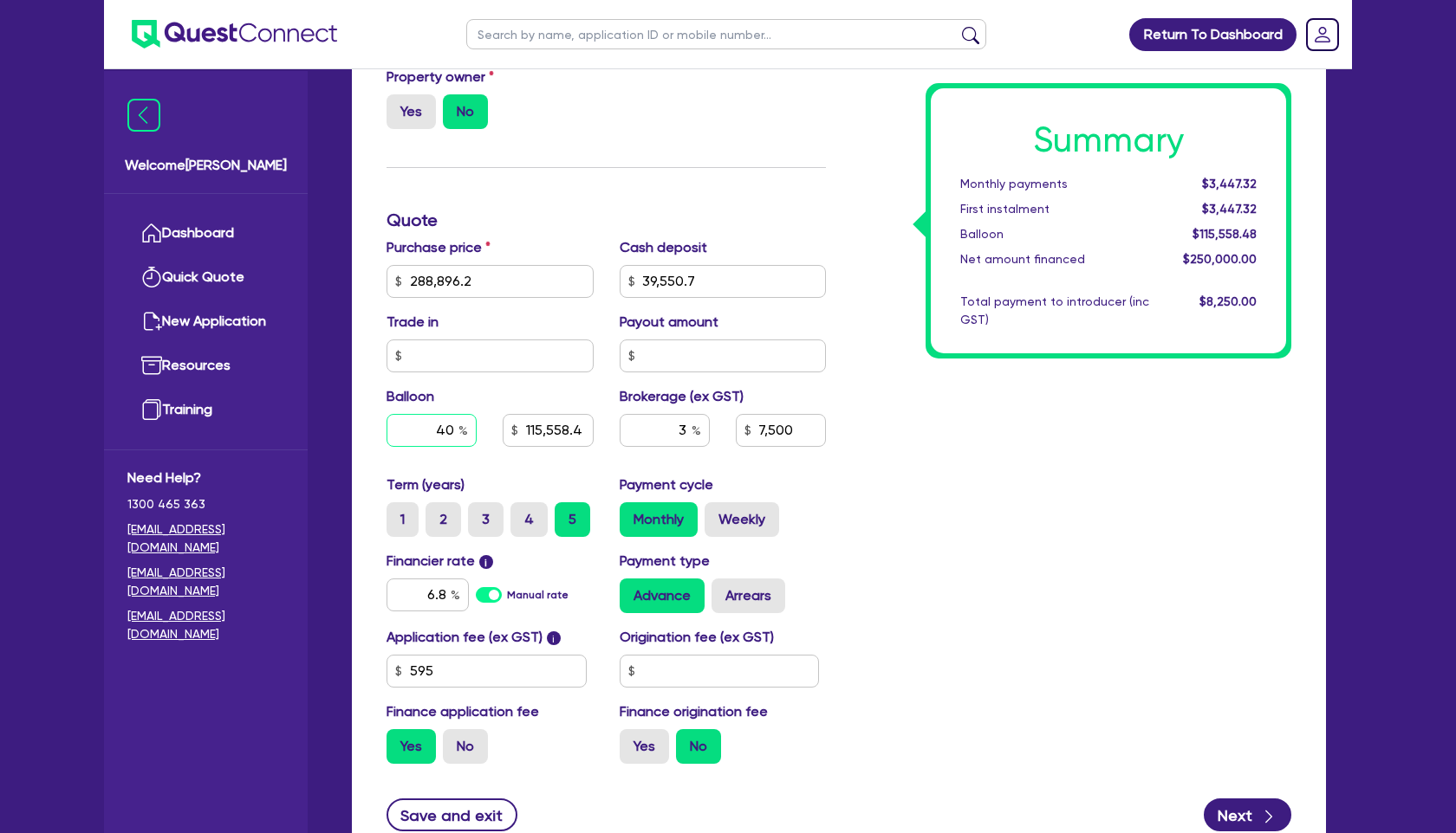
drag, startPoint x: 423, startPoint y: 433, endPoint x: 475, endPoint y: 433, distance: 52.0
click at [475, 433] on input "40" at bounding box center [431, 429] width 90 height 32
type input "288,896.2"
type input "39,550.7"
type input "115,558.48"
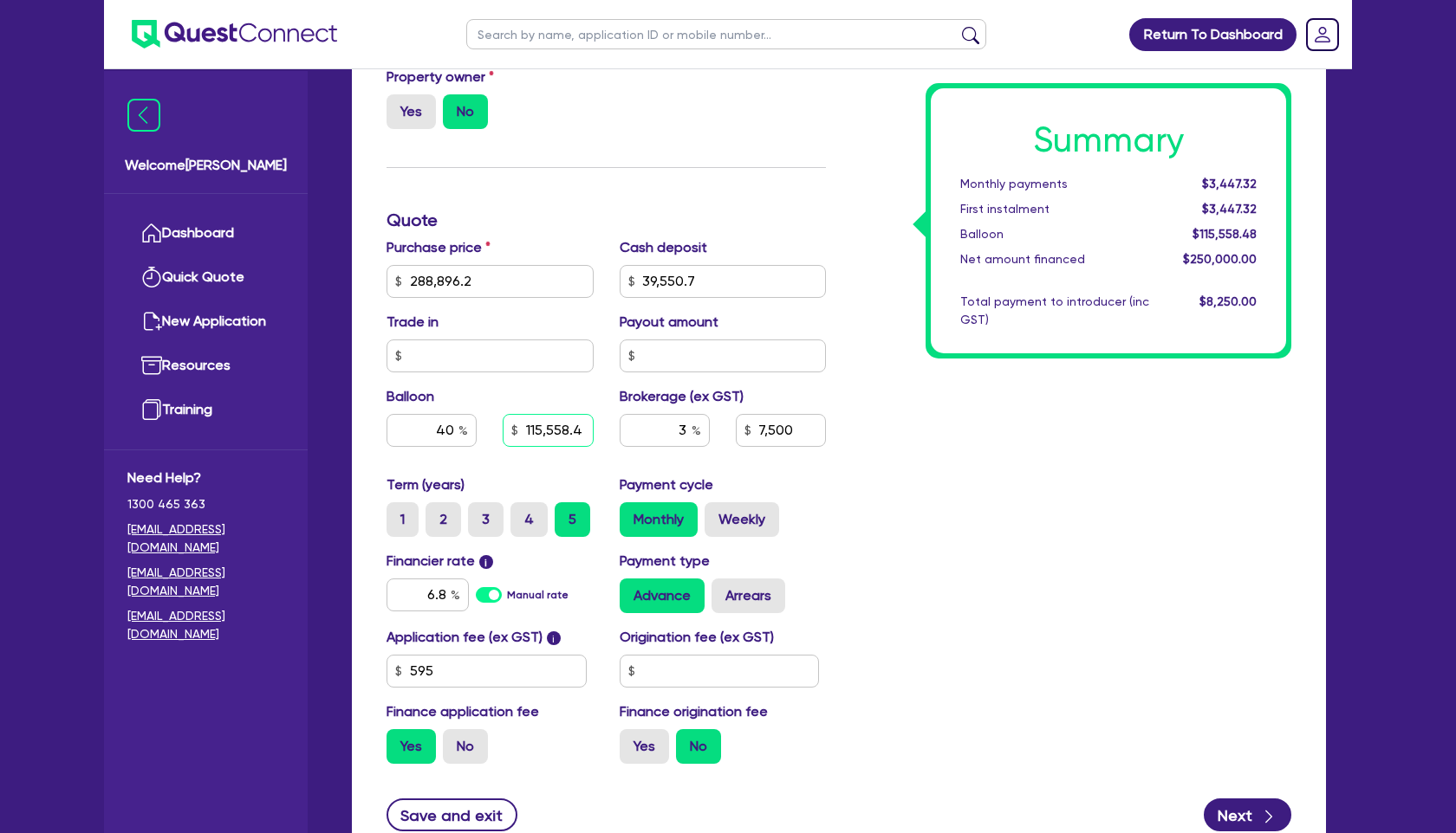
type input "7,500"
type input "288,896.2"
type input "39,550.7"
type input "115,558.48"
type input "7,500"
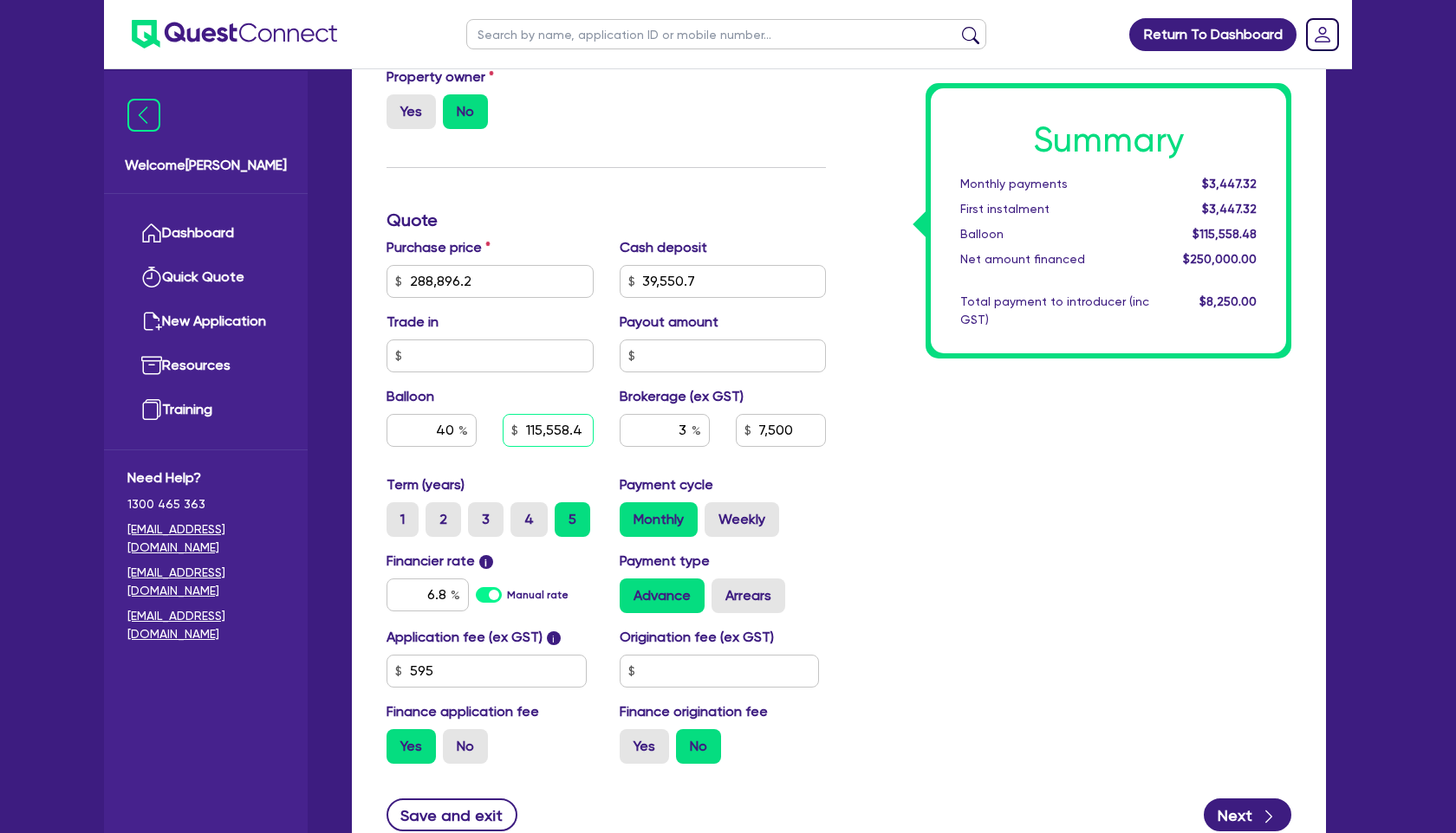
scroll to position [0, 6]
drag, startPoint x: 523, startPoint y: 429, endPoint x: 724, endPoint y: 429, distance: 201.0
click at [724, 429] on div "Purchase price 288,896.2 Cash deposit 39,550.7 Trade in Payout amount Balloon 4…" at bounding box center [605, 356] width 465 height 237
type input "75,000"
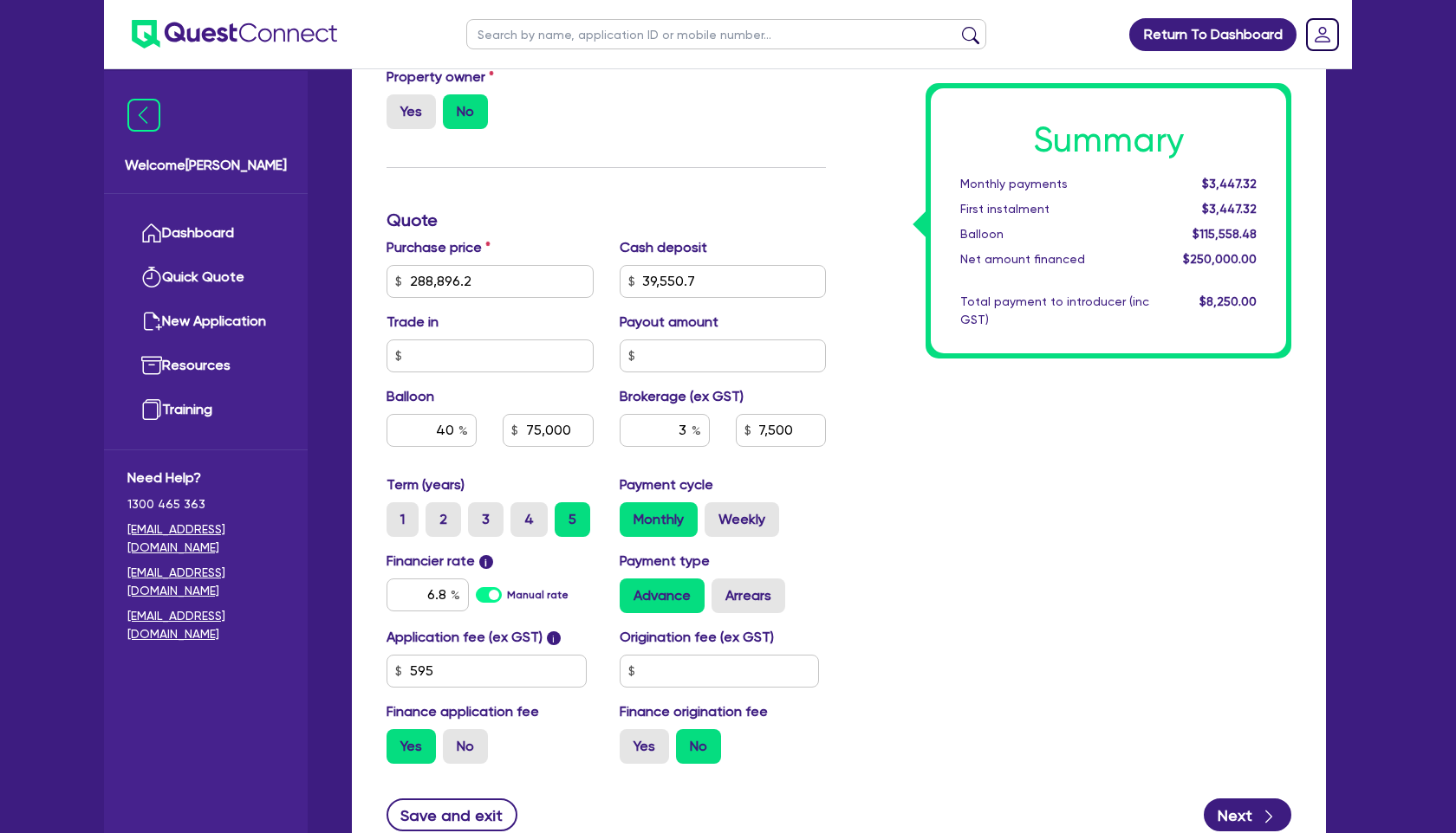
type input "288,896.2"
type input "39,550.7"
type input "7,500"
type input "288,896.2"
type input "39,550.7"
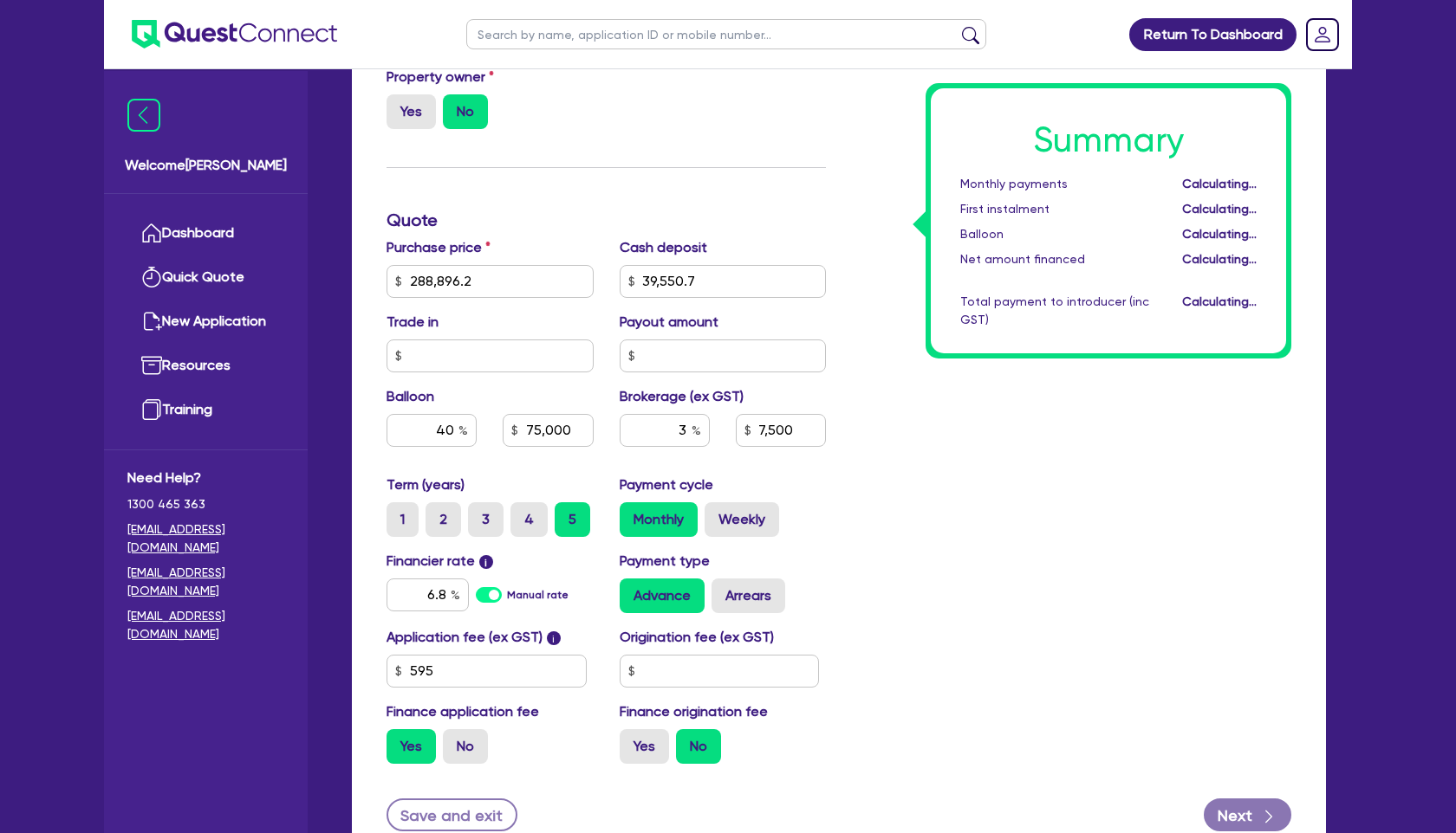
type input "25.96"
type input "75,000"
type input "7,500"
click at [1079, 451] on div "Summary Monthly payments Calculating... First instalment Calculating... Balloon…" at bounding box center [1071, 272] width 465 height 1013
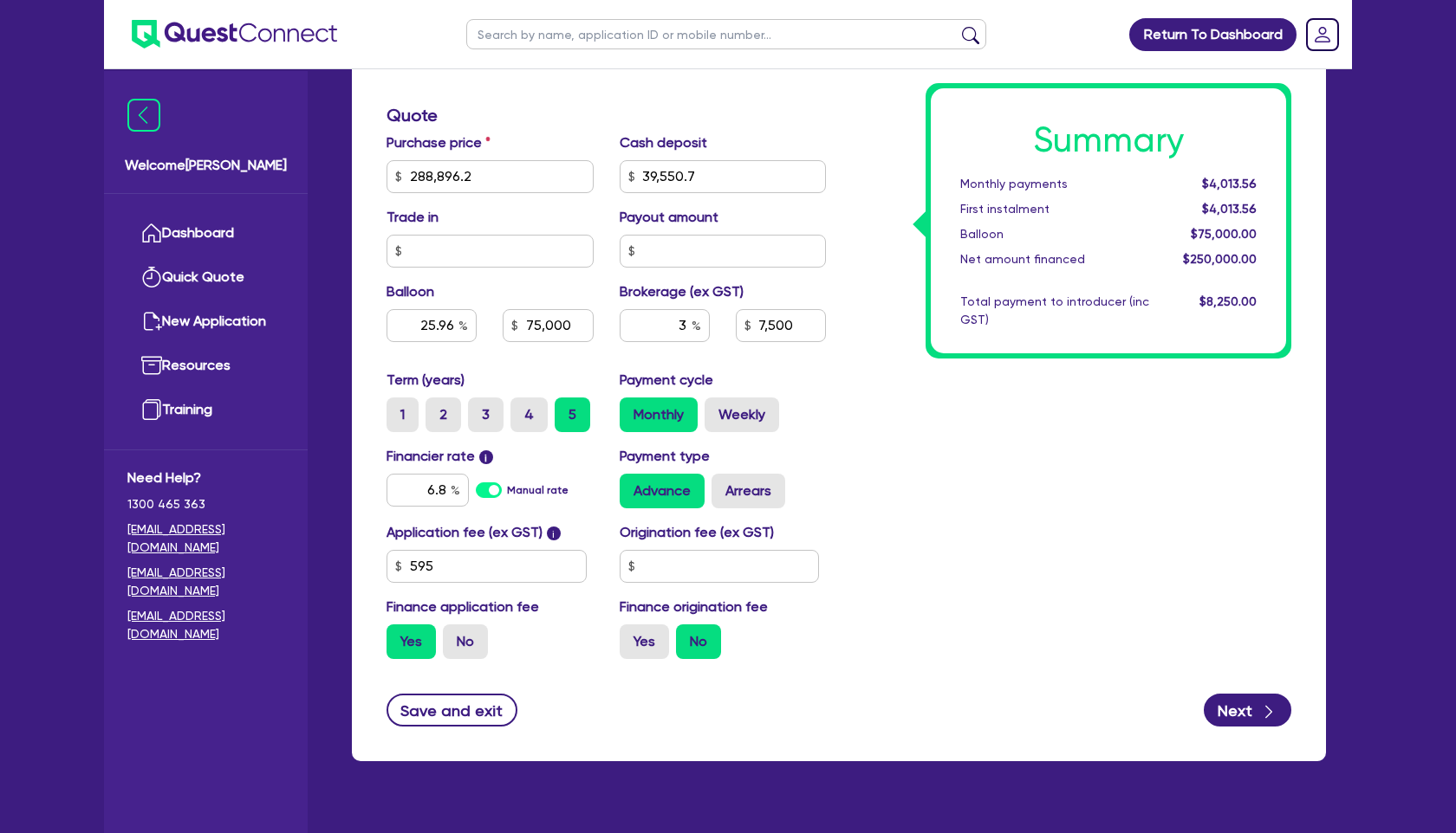
scroll to position [710, 0]
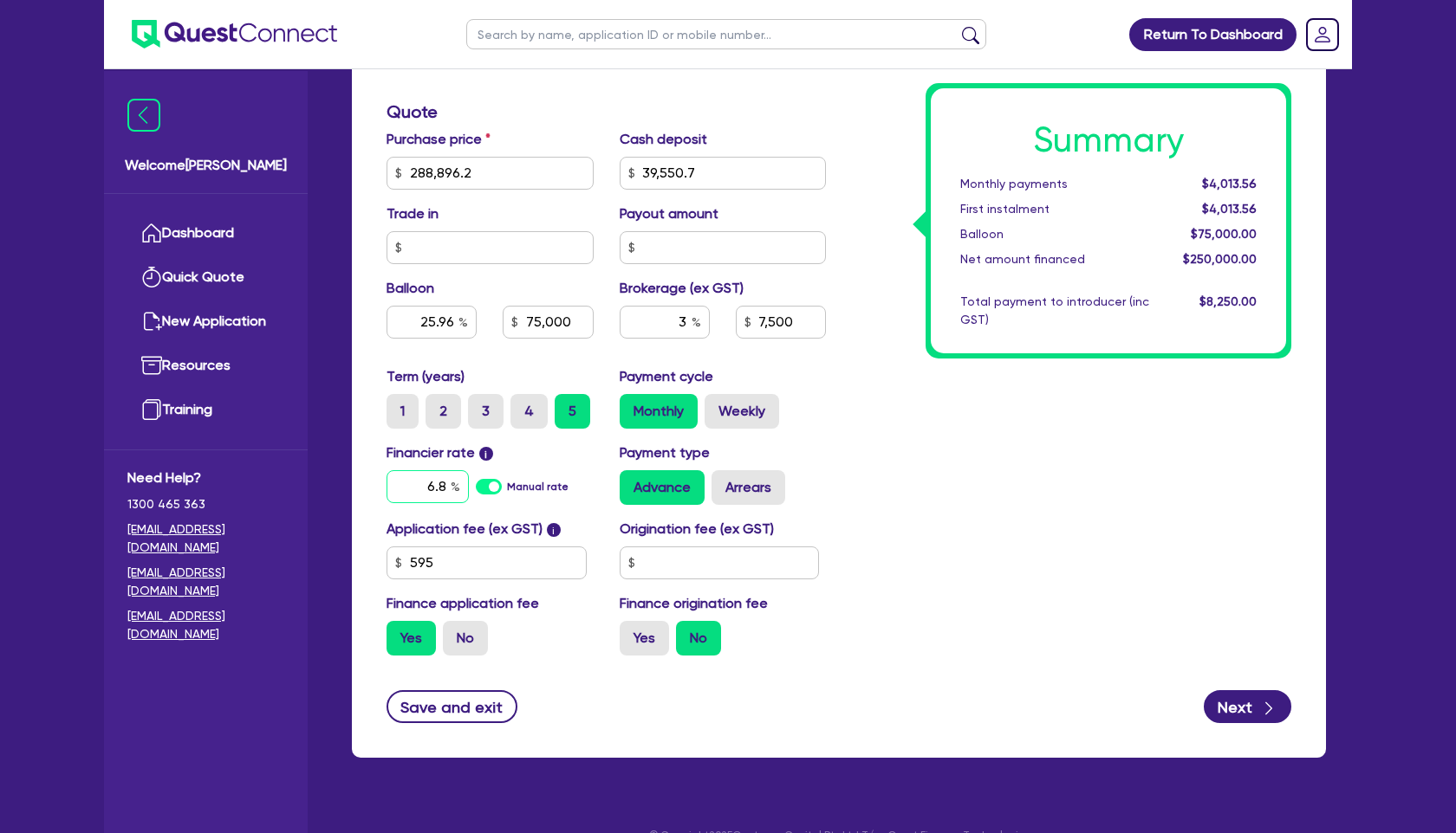
drag, startPoint x: 420, startPoint y: 493, endPoint x: 498, endPoint y: 494, distance: 78.0
click at [498, 494] on div "6.8 Manual rate" at bounding box center [489, 486] width 207 height 32
type input "8.99"
type input "288,896.2"
type input "39,550.7"
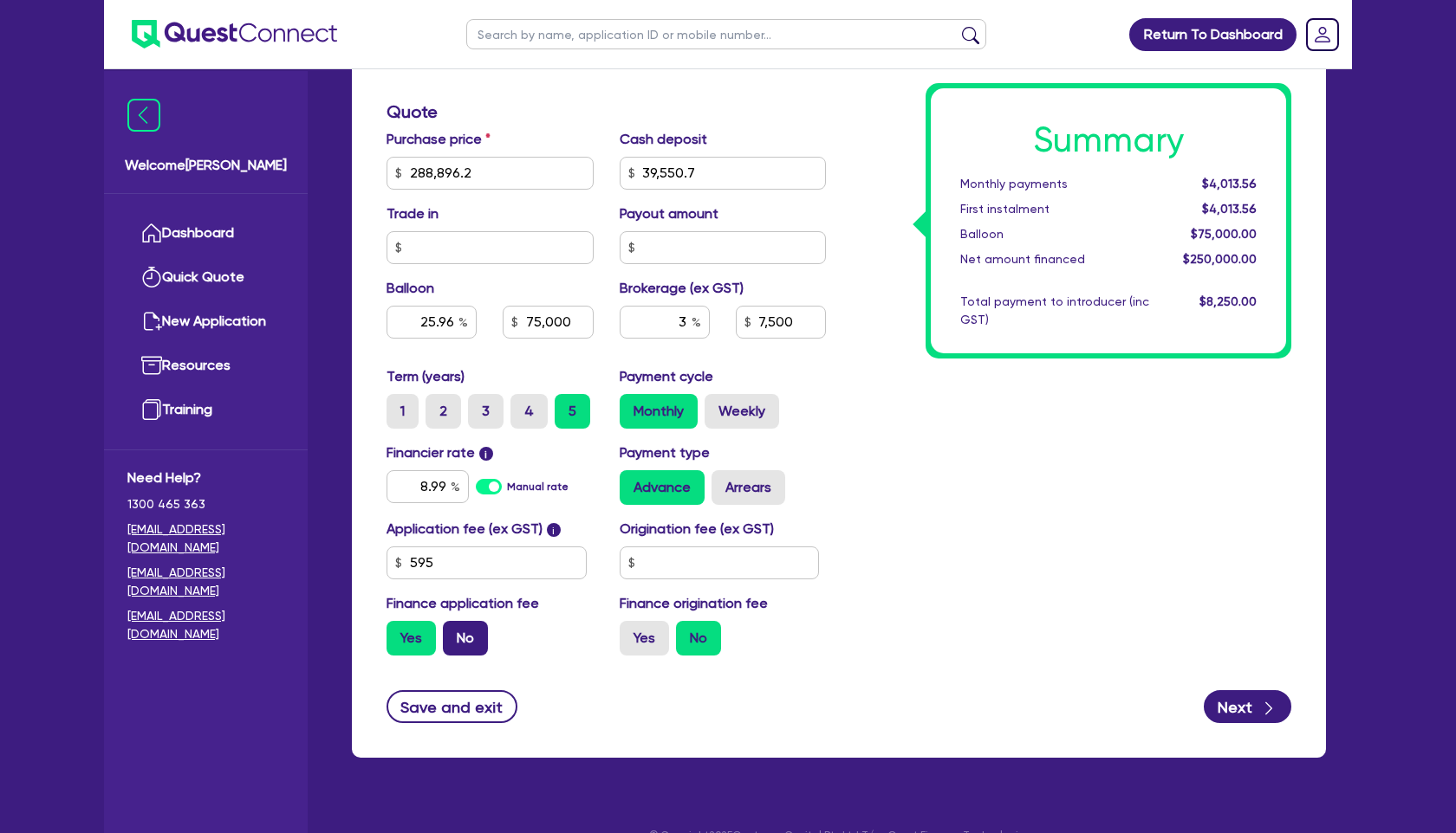
type input "25.96"
type input "75,000"
type input "7,500"
type input "288,896.2"
type input "39,550.7"
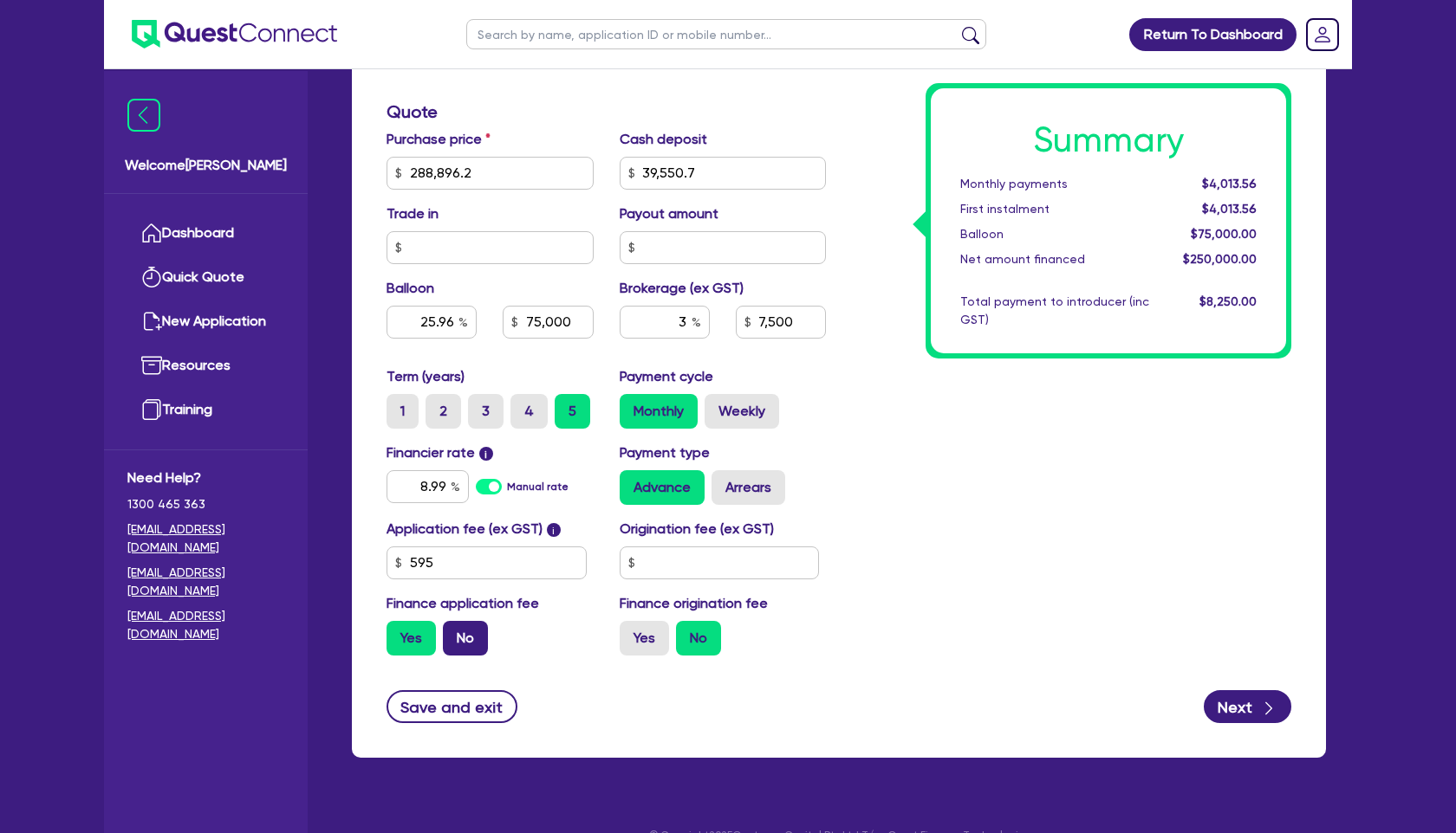
type input "25.96"
type input "75,000"
type input "7,500"
click at [463, 622] on label "No" at bounding box center [465, 638] width 45 height 34
click at [454, 622] on input "No" at bounding box center [448, 627] width 11 height 11
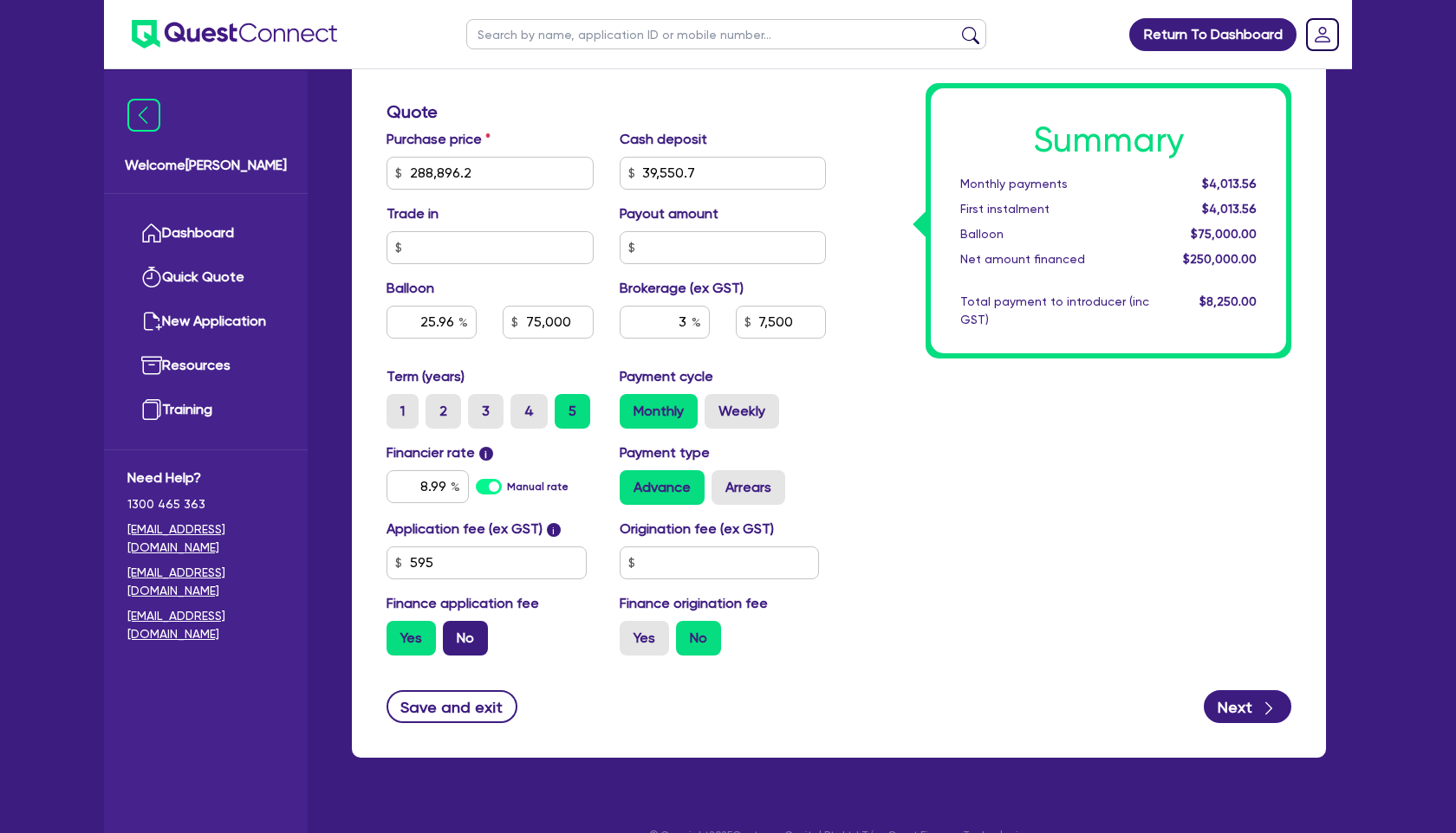
radio input "true"
type input "288,896.2"
type input "39,550.7"
type input "25.96"
type input "75,000"
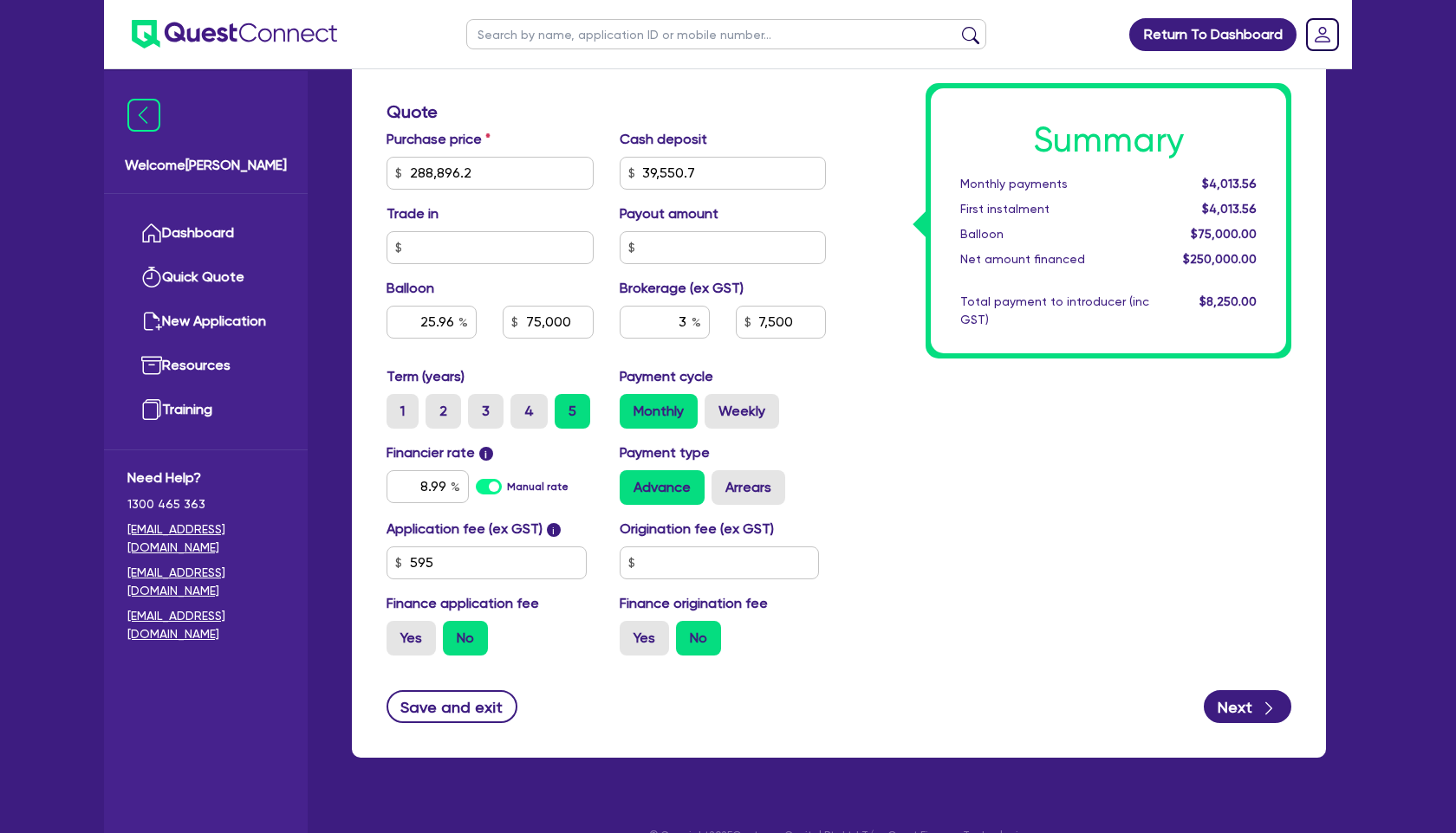
type input "7,500"
type input "288,896.2"
type input "39,550.7"
type input "25.96"
type input "75,000"
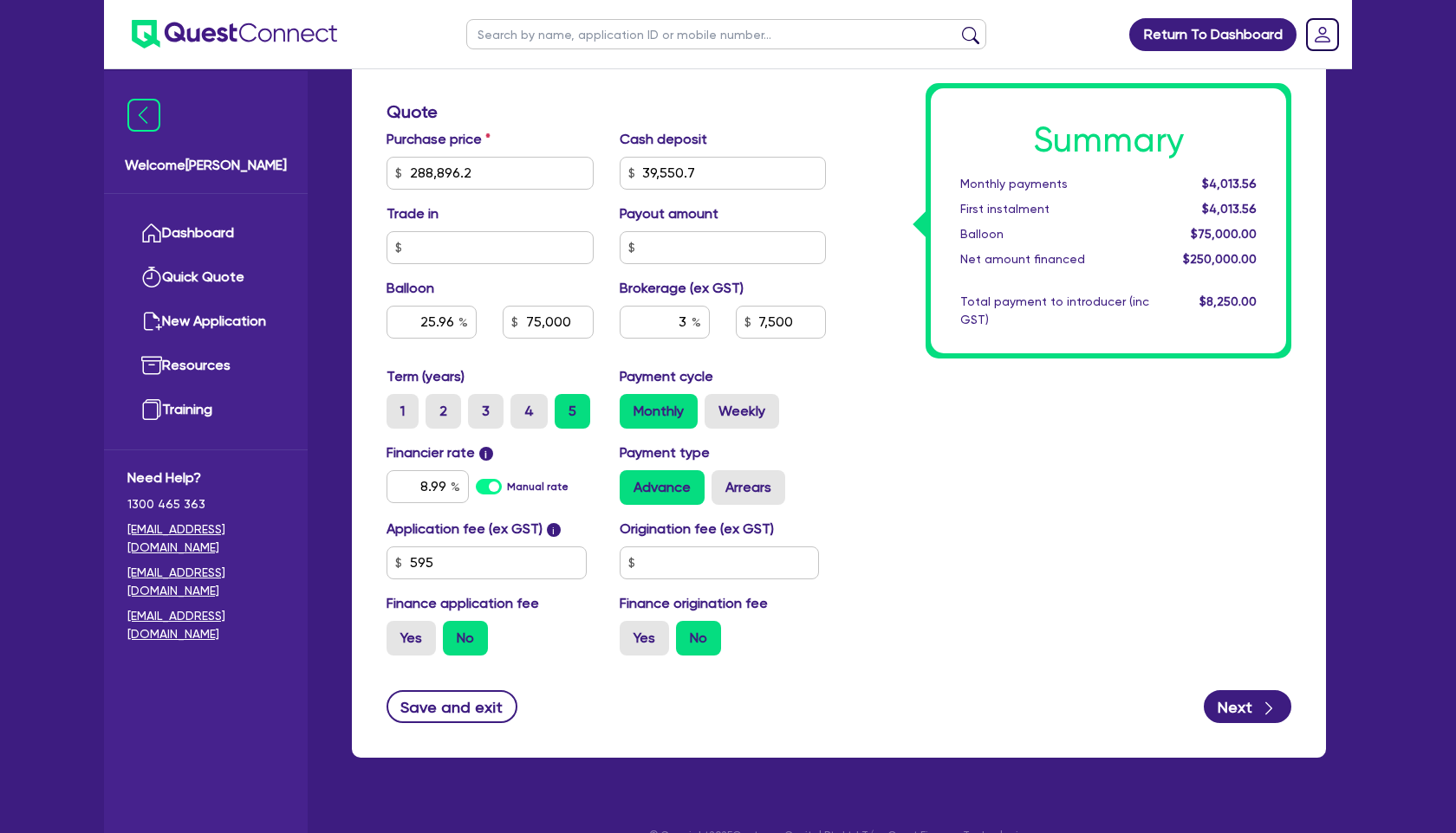
type input "7,480.37"
drag, startPoint x: 702, startPoint y: 170, endPoint x: 590, endPoint y: 170, distance: 112.0
click at [590, 170] on div "Purchase price 288,896.2 Cash deposit 39,550.7 Trade in Payout amount Balloon 2…" at bounding box center [605, 248] width 465 height 237
type input "4"
type input "38,896.2"
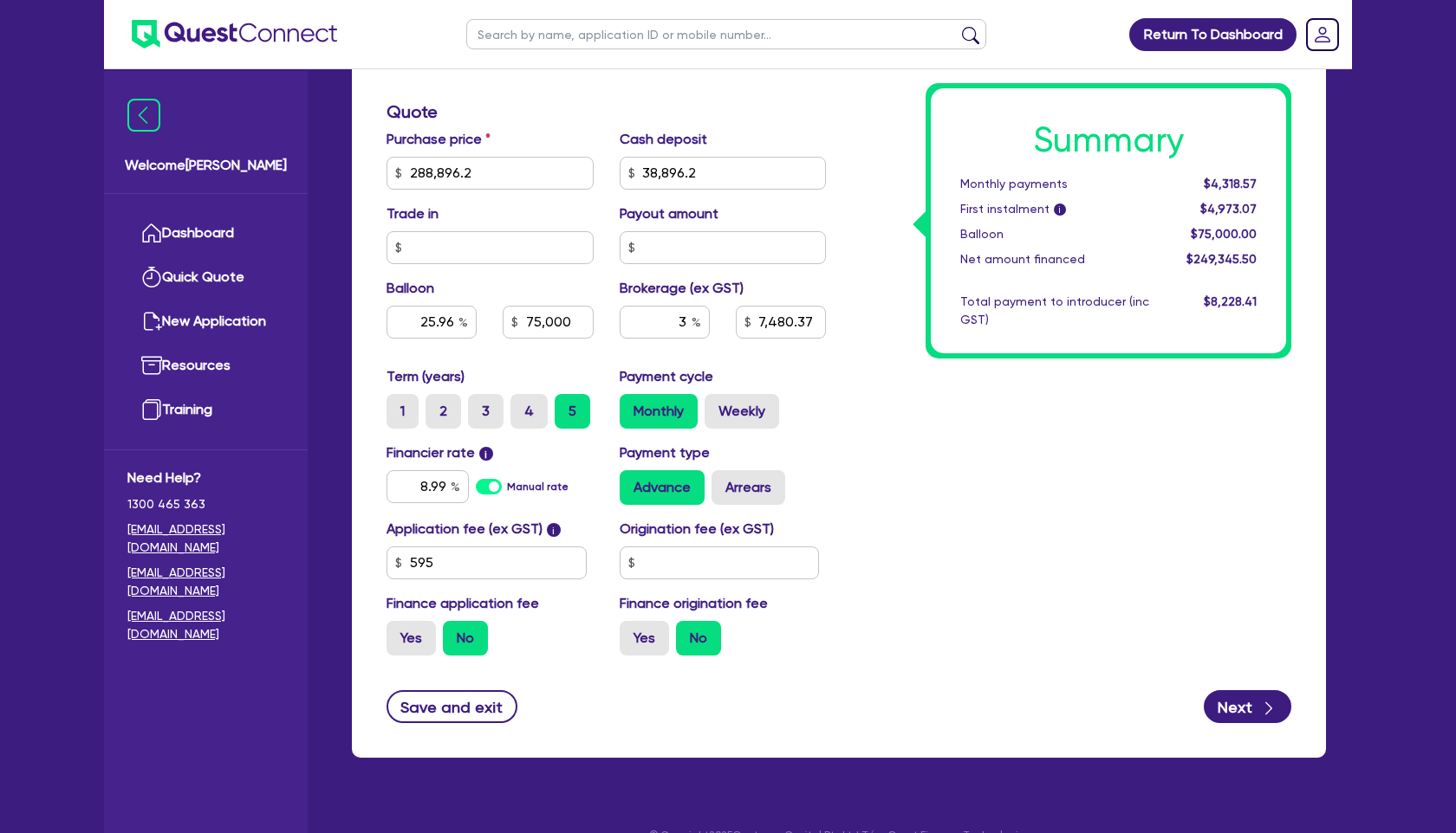
type input "288,896.2"
type input "25.96"
type input "75,000"
type input "7,480.37"
type input "288,896.2"
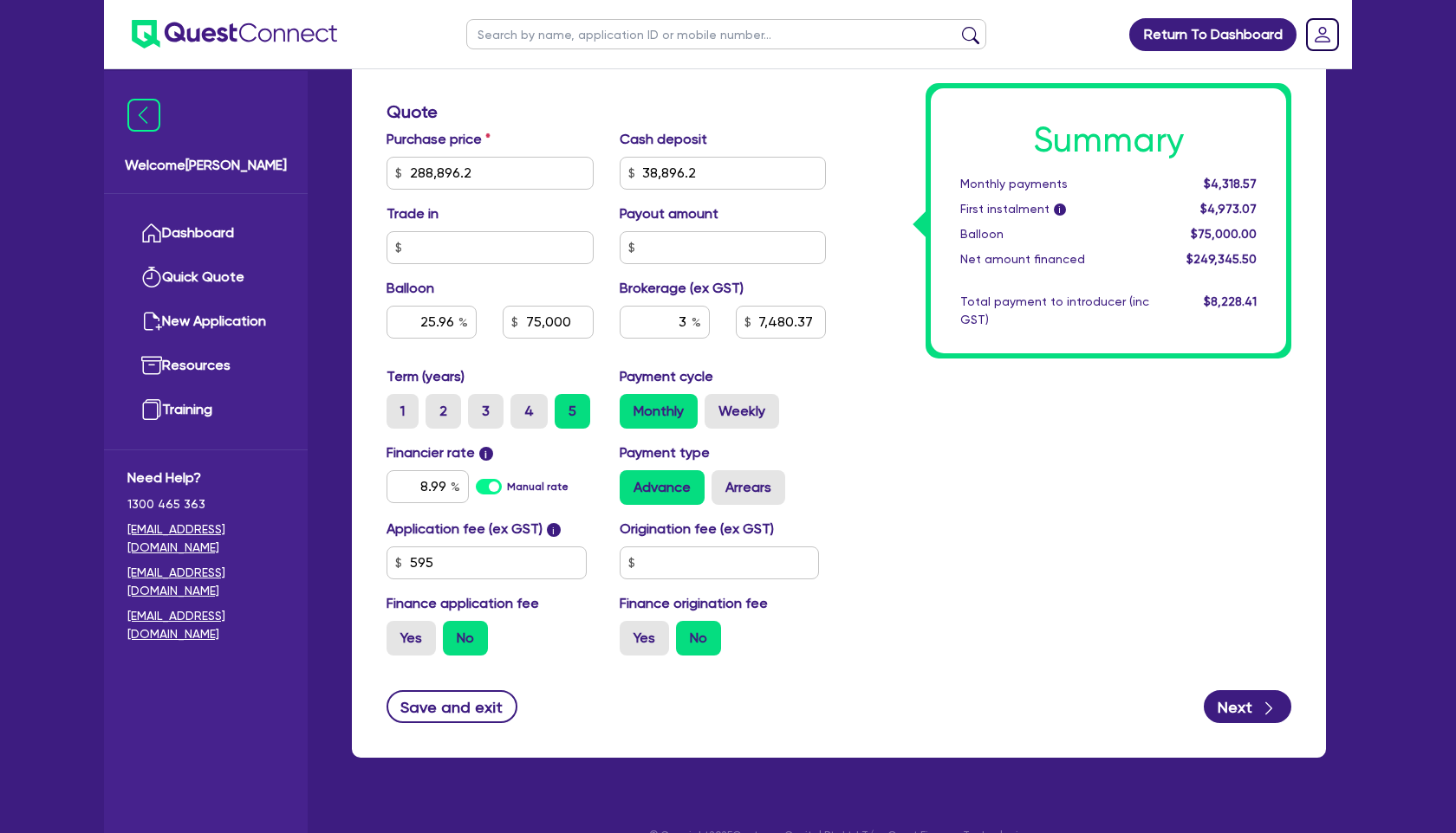
type input "25.96"
type input "75,000"
type input "7,500"
click at [962, 477] on div "Summary Monthly payments $4,318.57 First instalment i $4,973.07 Balloon $75,000…" at bounding box center [1071, 163] width 465 height 1013
click at [1236, 705] on button "Next" at bounding box center [1247, 706] width 87 height 32
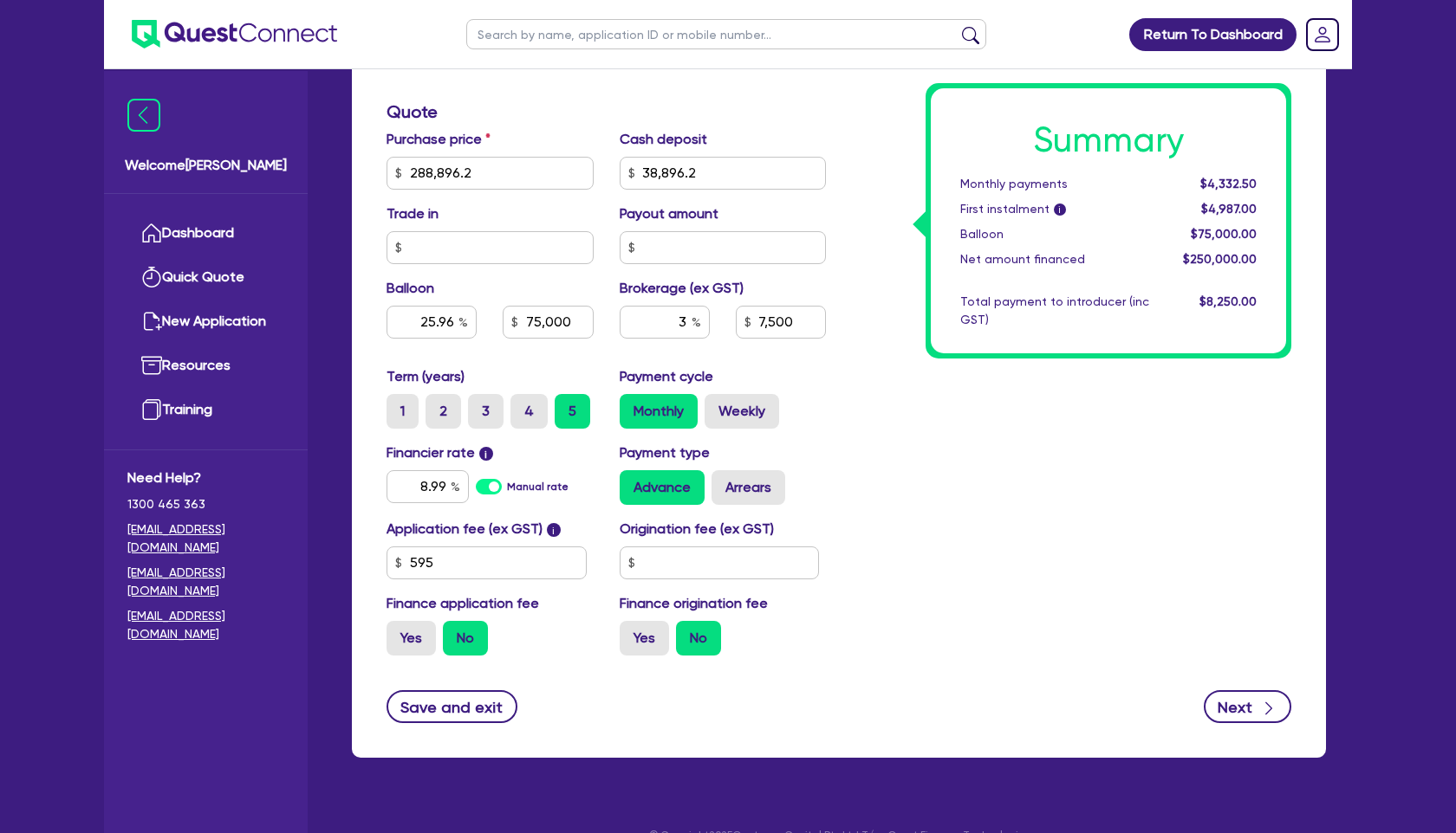
type input "288,896.2"
type input "25.96"
type input "75,000"
type input "7,500"
select select "COMPANY"
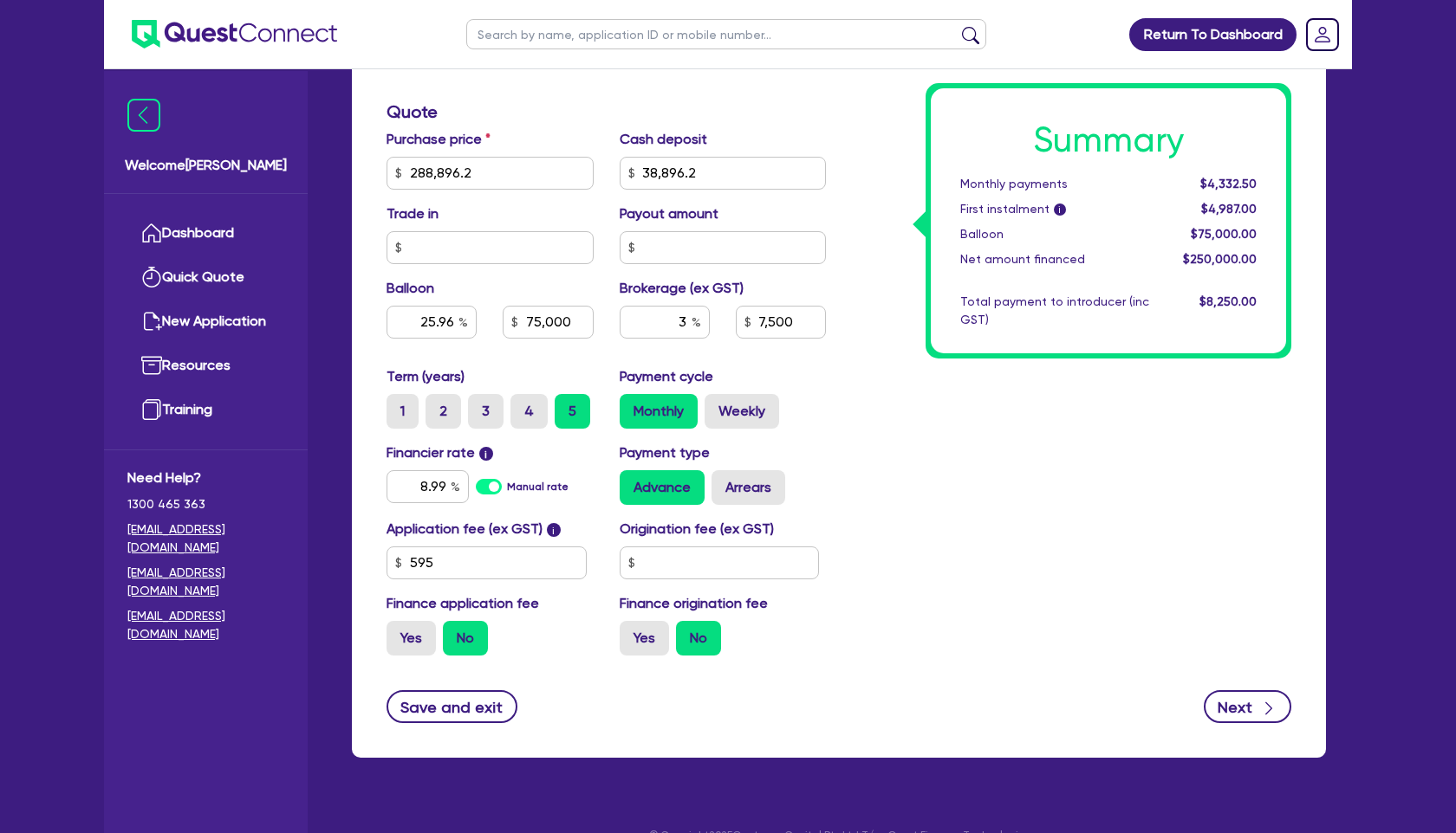
select select "BUILDING_CONSTRUCTION"
select select "TRADES_SERVICES_CONSUMERS"
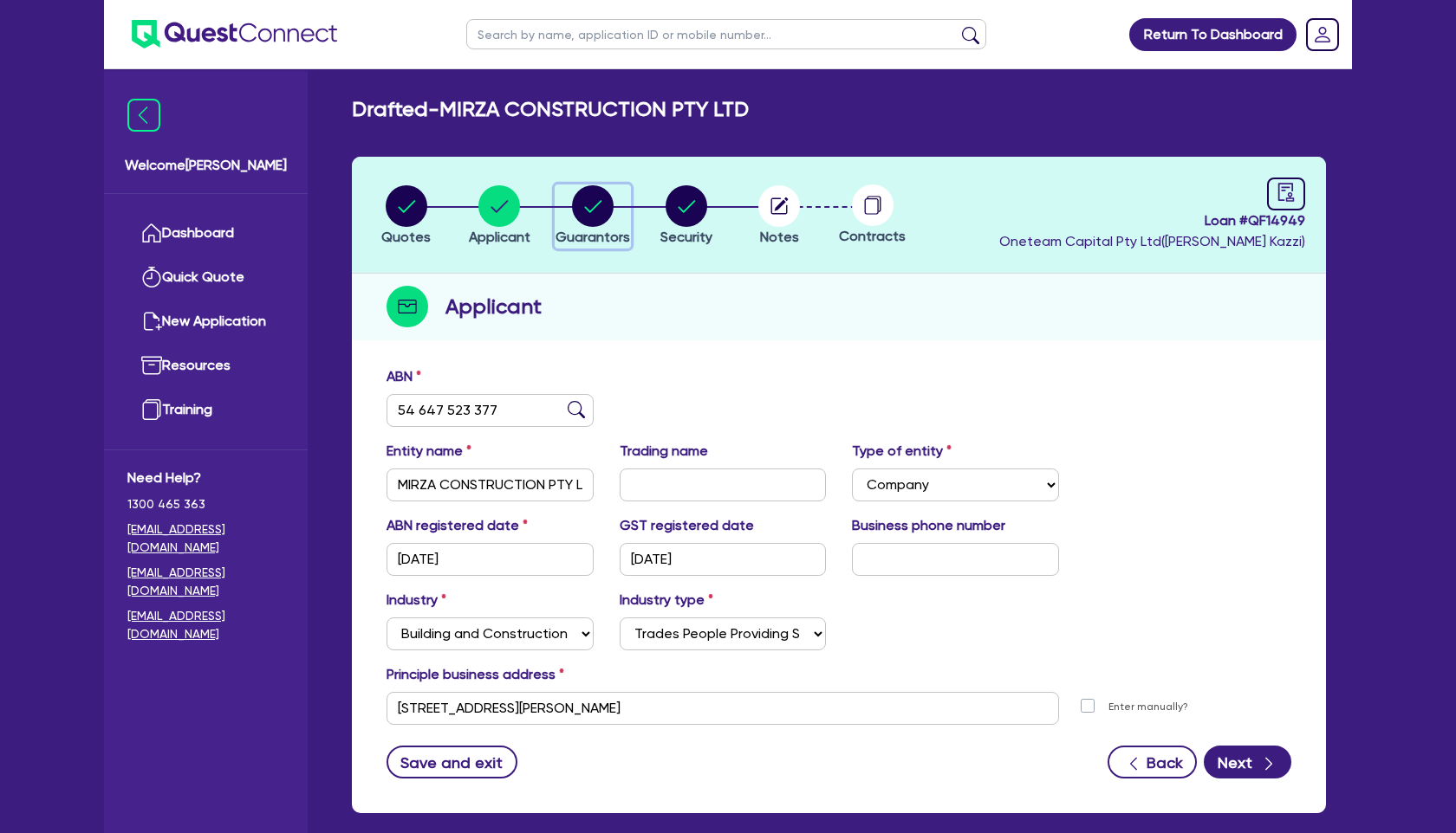
click at [600, 200] on icon "button" at bounding box center [592, 206] width 18 height 12
select select "MRS"
select select "VIC"
select select "MARRIED"
select select "PROPERTY"
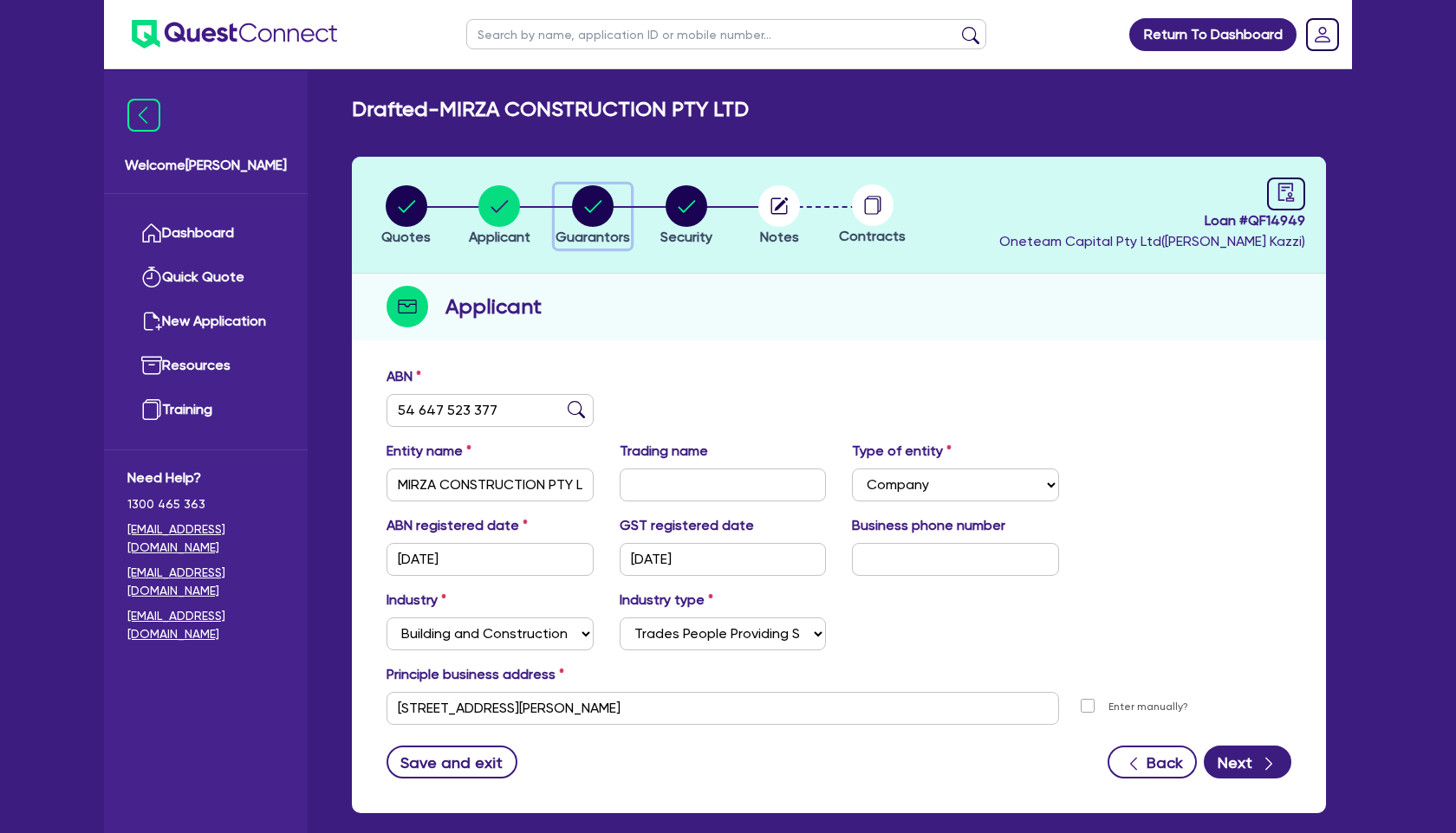
select select "MORTGAGE"
select select "VEHICLE_LOAN"
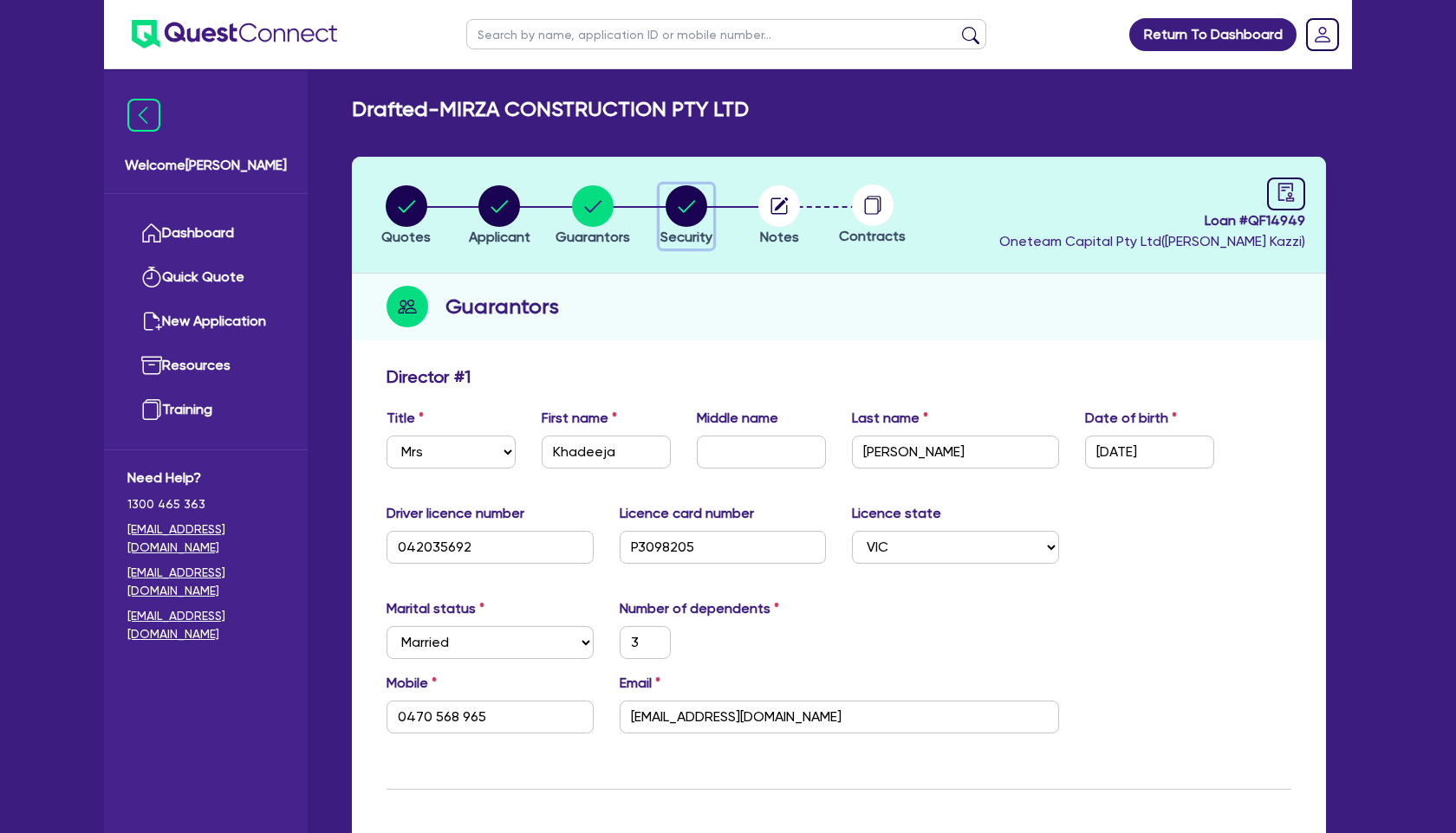
click at [686, 213] on circle "button" at bounding box center [686, 206] width 42 height 42
select select "CARS_AND_LIGHT_TRUCKS"
select select "PASSENGER_VEHICLES"
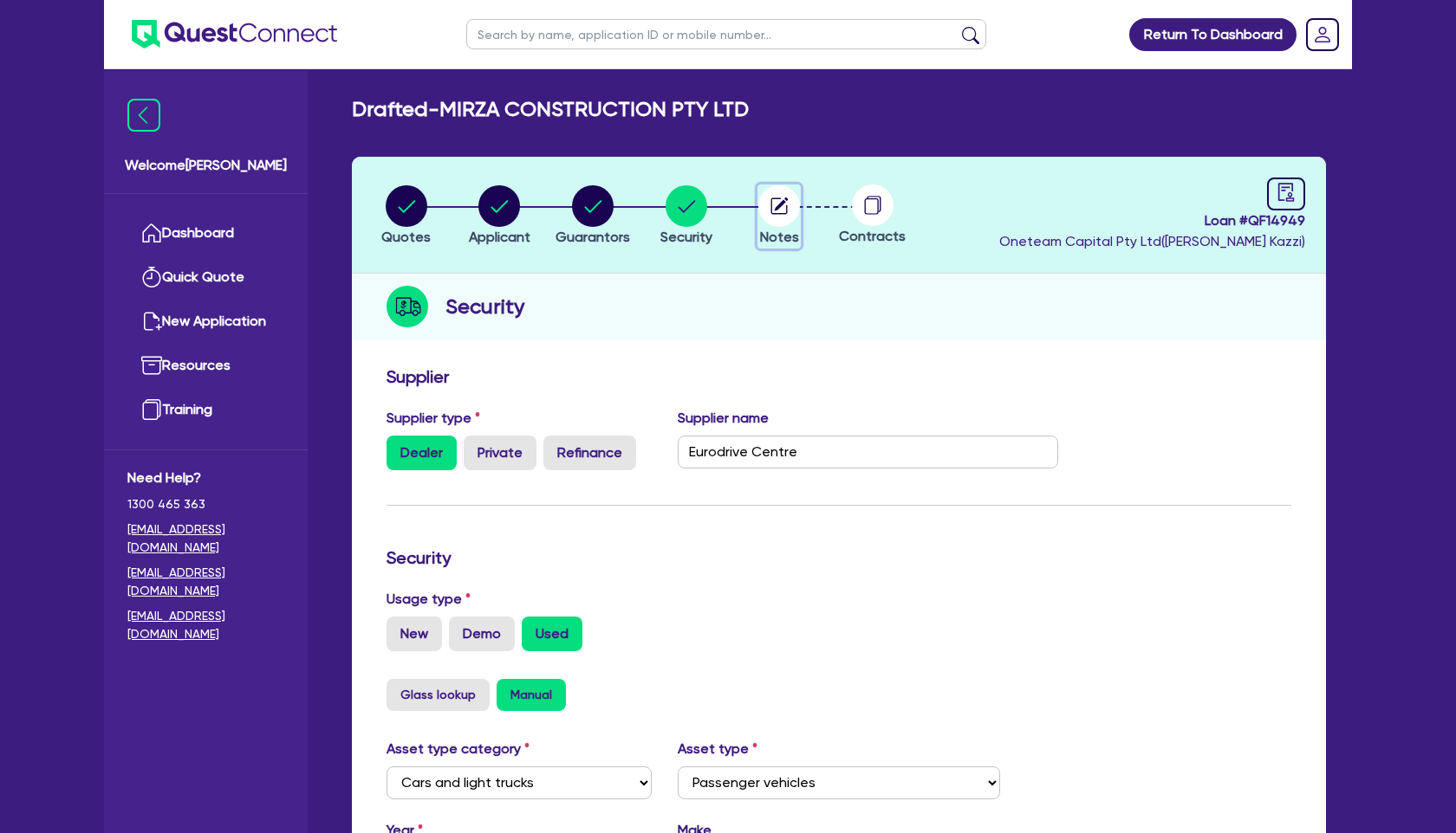
click at [785, 206] on circle "button" at bounding box center [779, 206] width 42 height 42
select select "Other"
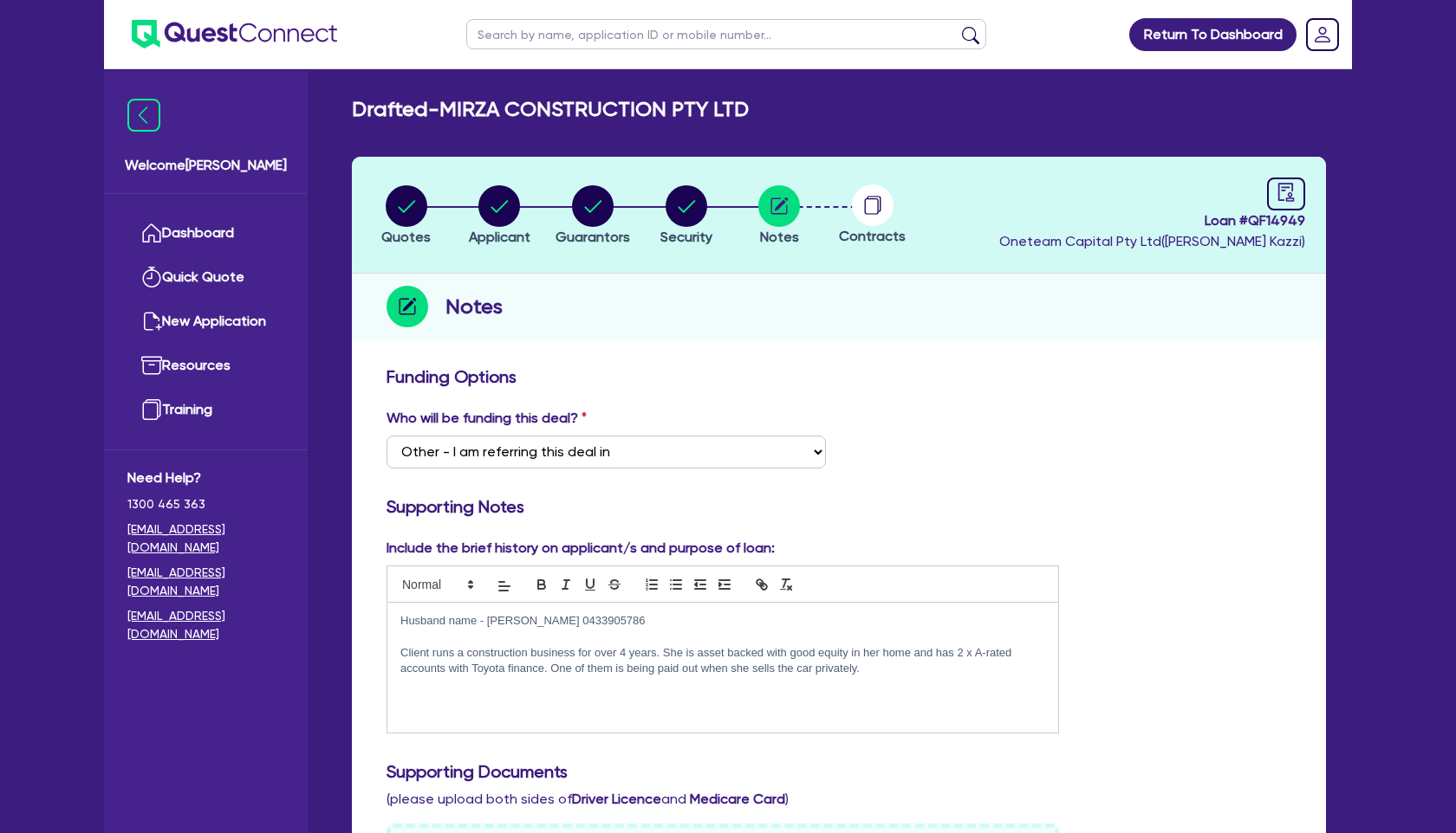
click at [870, 672] on p "Client runs a construction business for over 4 years. She is asset backed with …" at bounding box center [722, 661] width 645 height 32
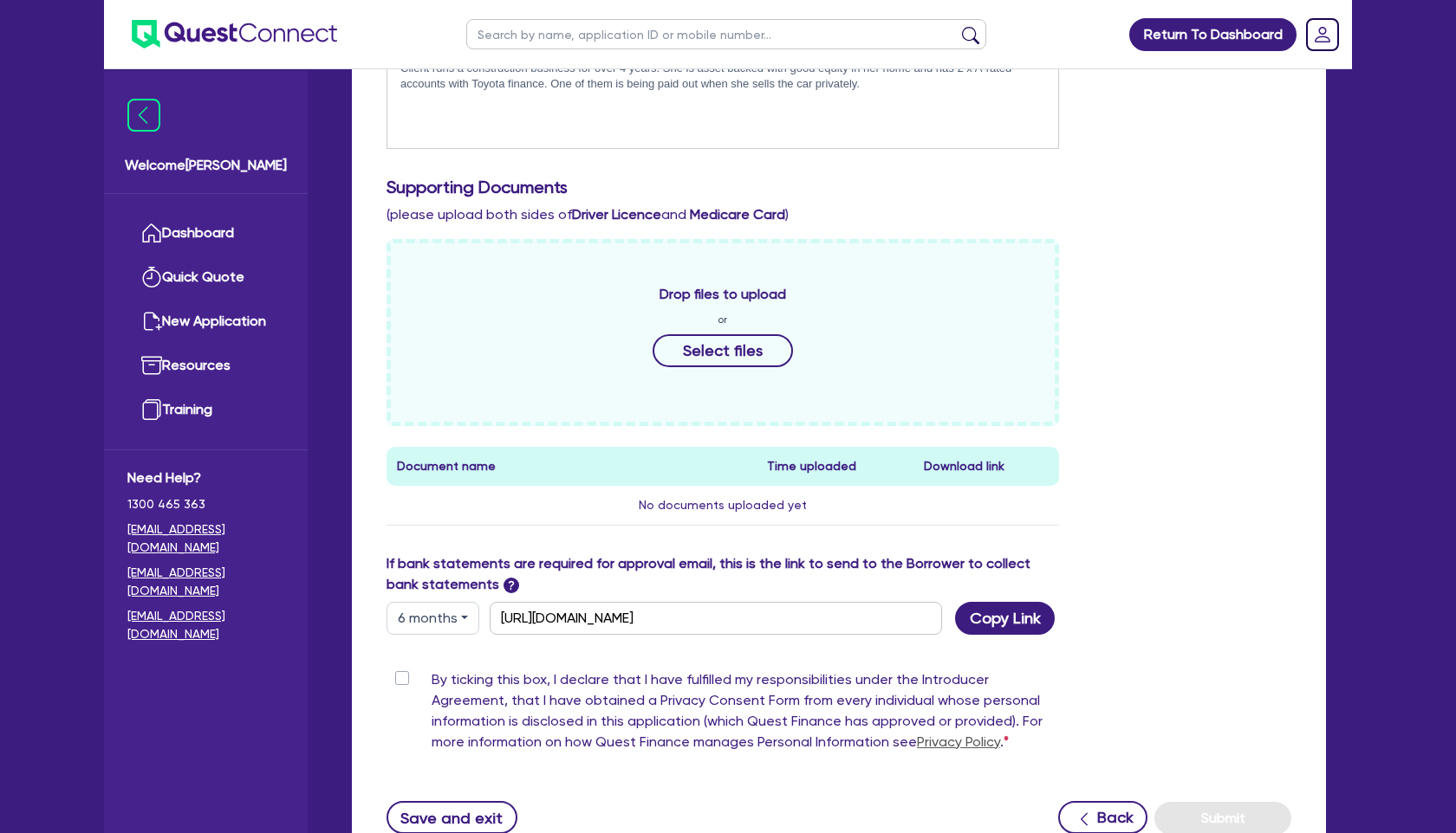
scroll to position [725, 0]
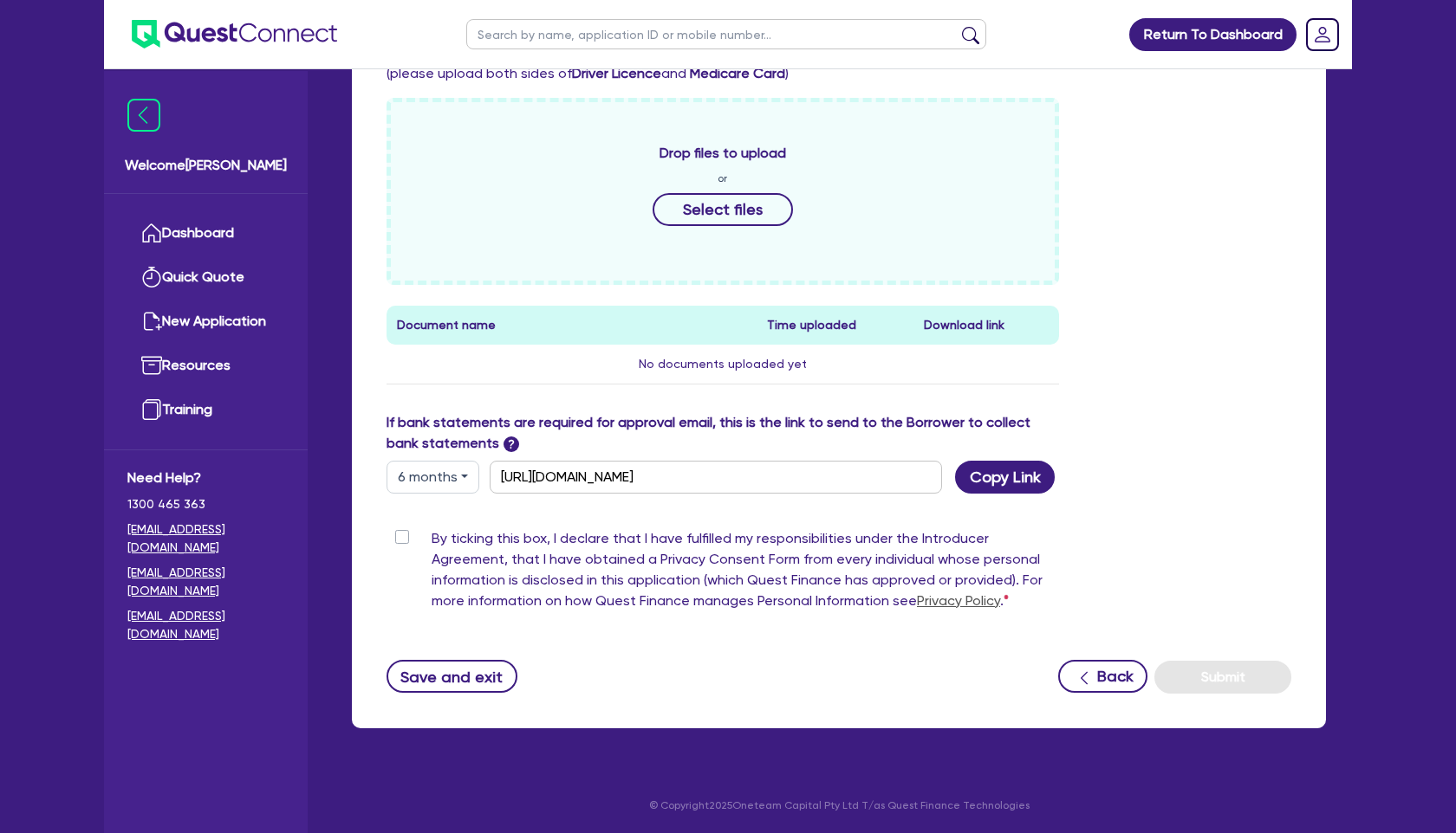
click at [1158, 255] on div "Drop files to upload or Select files Document name Time uploaded Download link …" at bounding box center [838, 255] width 931 height 314
click at [716, 205] on button "Select files" at bounding box center [722, 209] width 140 height 32
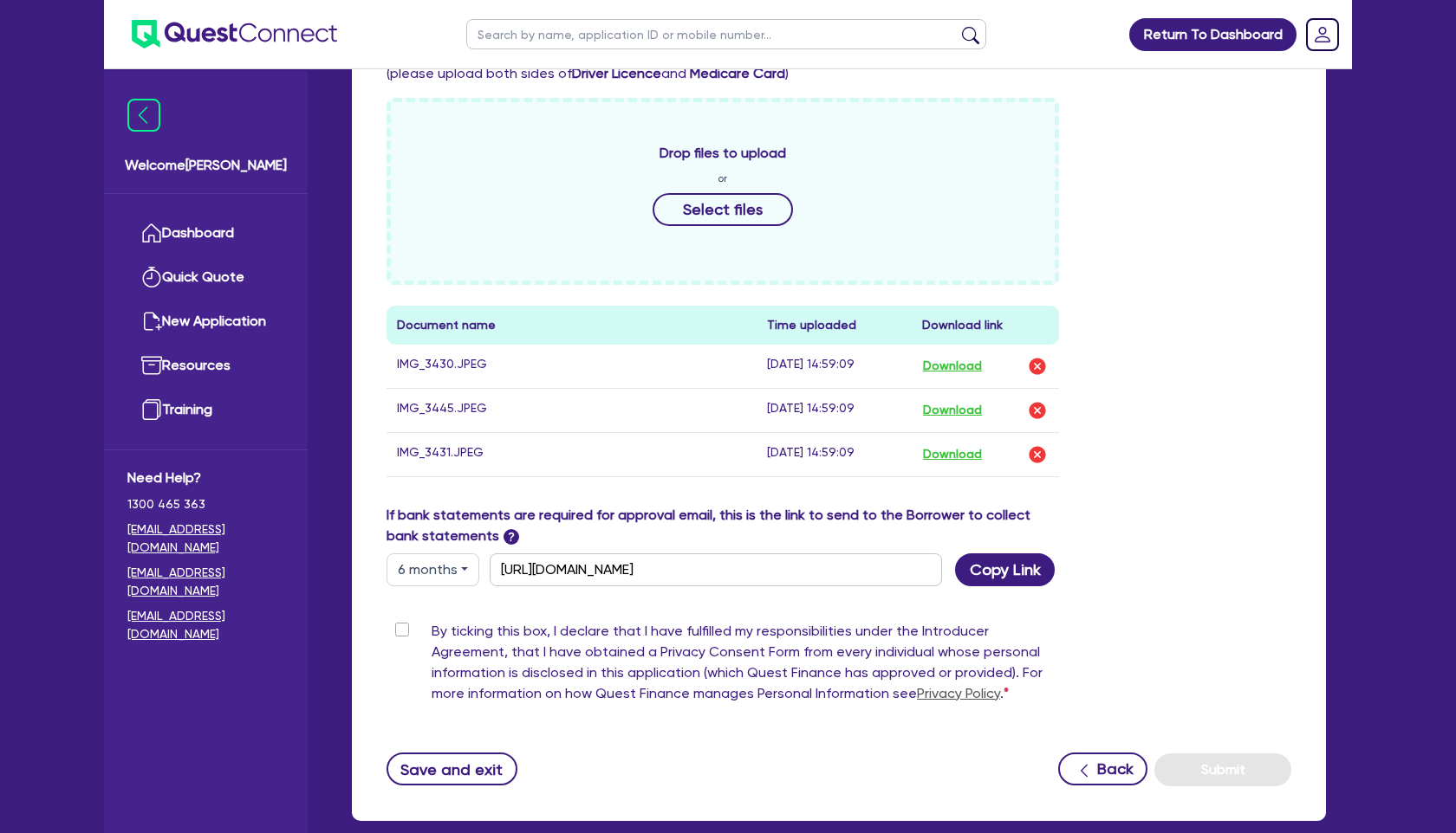
click at [432, 623] on label "By ticking this box, I declare that I have fulfilled my responsibilities under …" at bounding box center [745, 666] width 627 height 90
click at [397, 623] on input "By ticking this box, I declare that I have fulfilled my responsibilities under …" at bounding box center [393, 630] width 14 height 17
checkbox input "true"
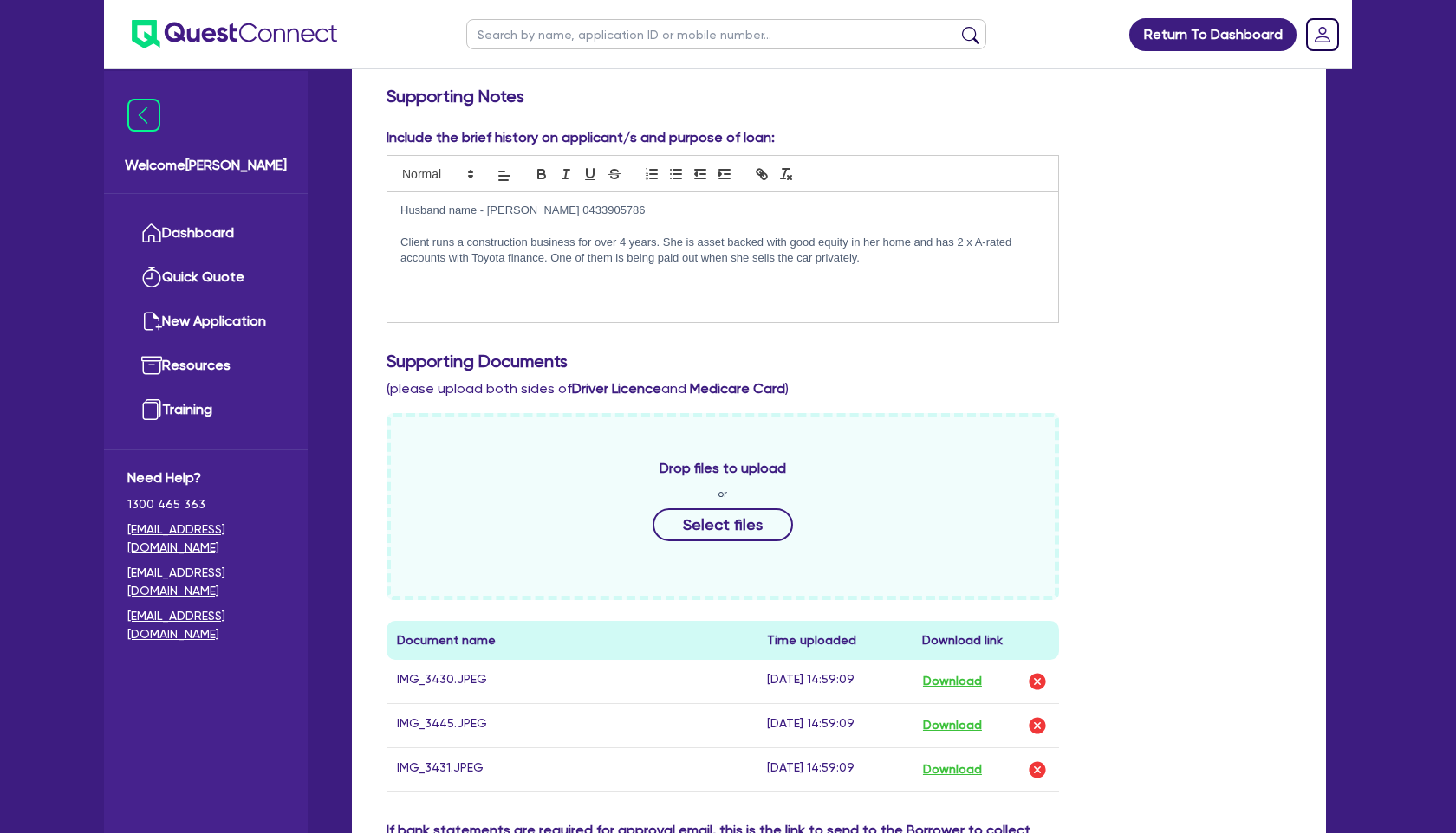
scroll to position [186, 0]
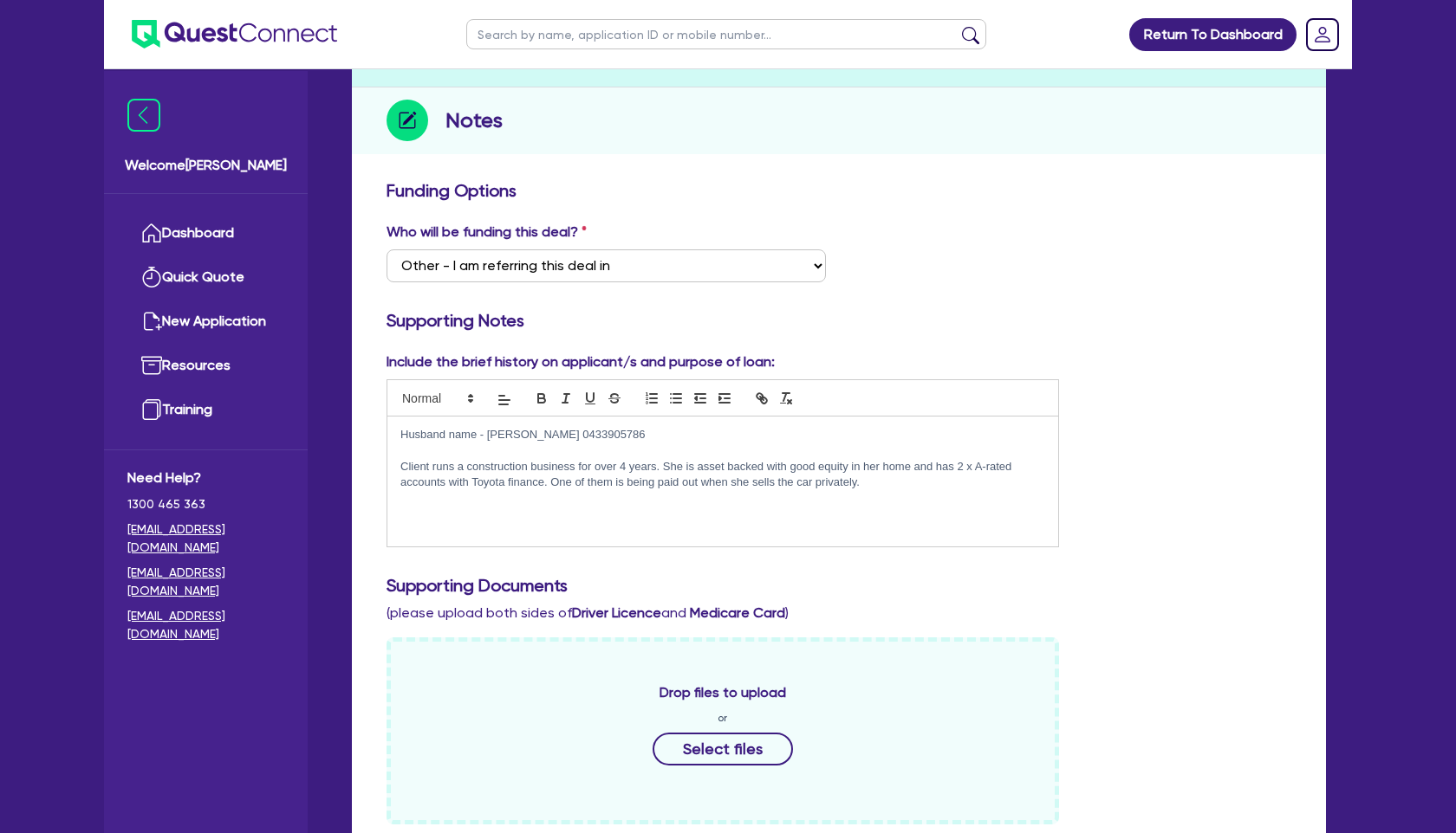
click at [683, 530] on div "Husband name - Shahzaib 0433905786 Client runs a construction business for over…" at bounding box center [722, 481] width 671 height 130
drag, startPoint x: 531, startPoint y: 506, endPoint x: 383, endPoint y: 507, distance: 148.0
click at [383, 507] on div "Include the brief history on applicant/s and purpose of loan: Husband name - Sh…" at bounding box center [722, 449] width 699 height 196
click at [538, 396] on icon "button" at bounding box center [541, 396] width 6 height 5
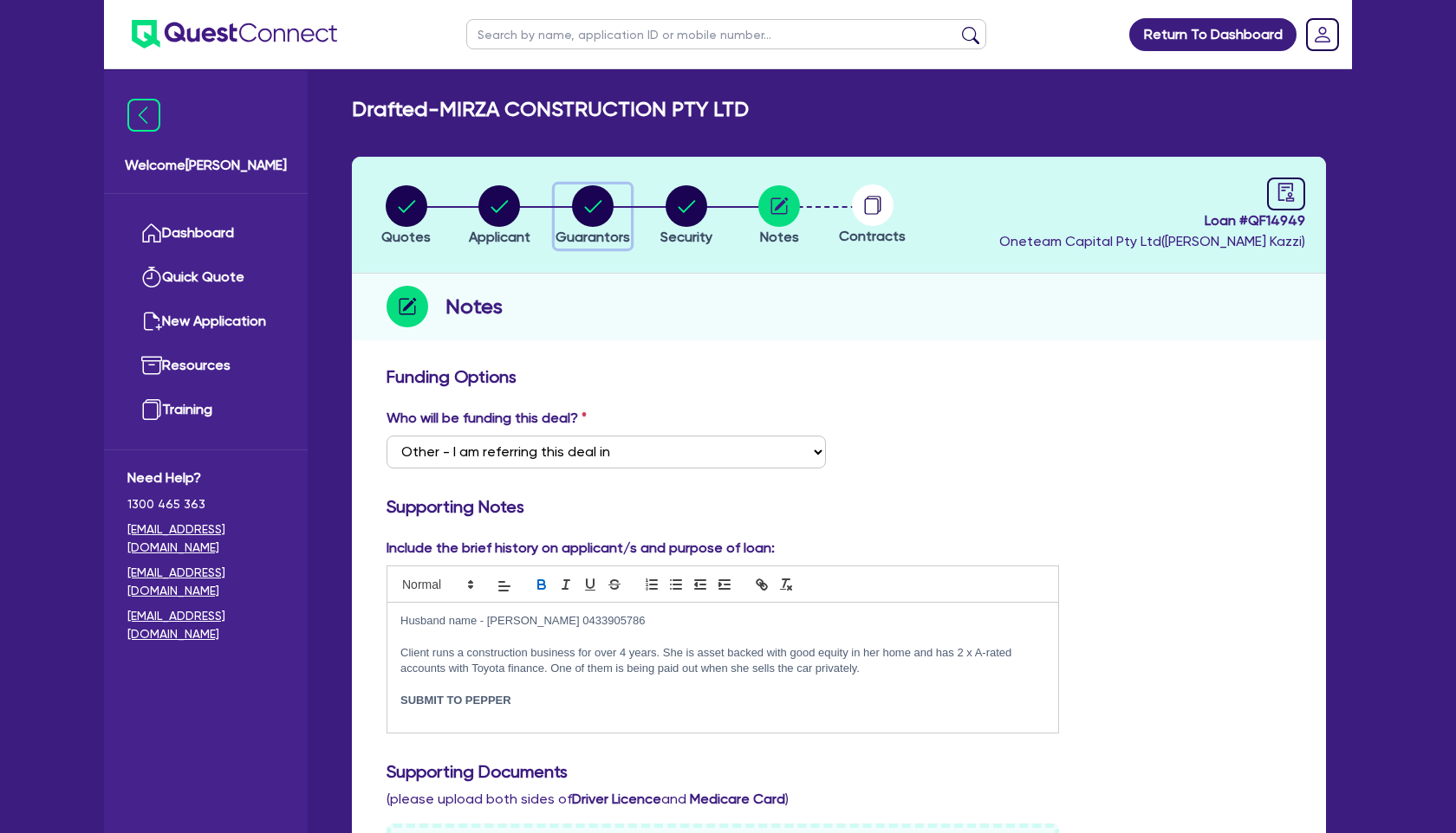
click at [582, 204] on circle "button" at bounding box center [592, 206] width 42 height 42
select select "MRS"
select select "VIC"
select select "MARRIED"
select select "PROPERTY"
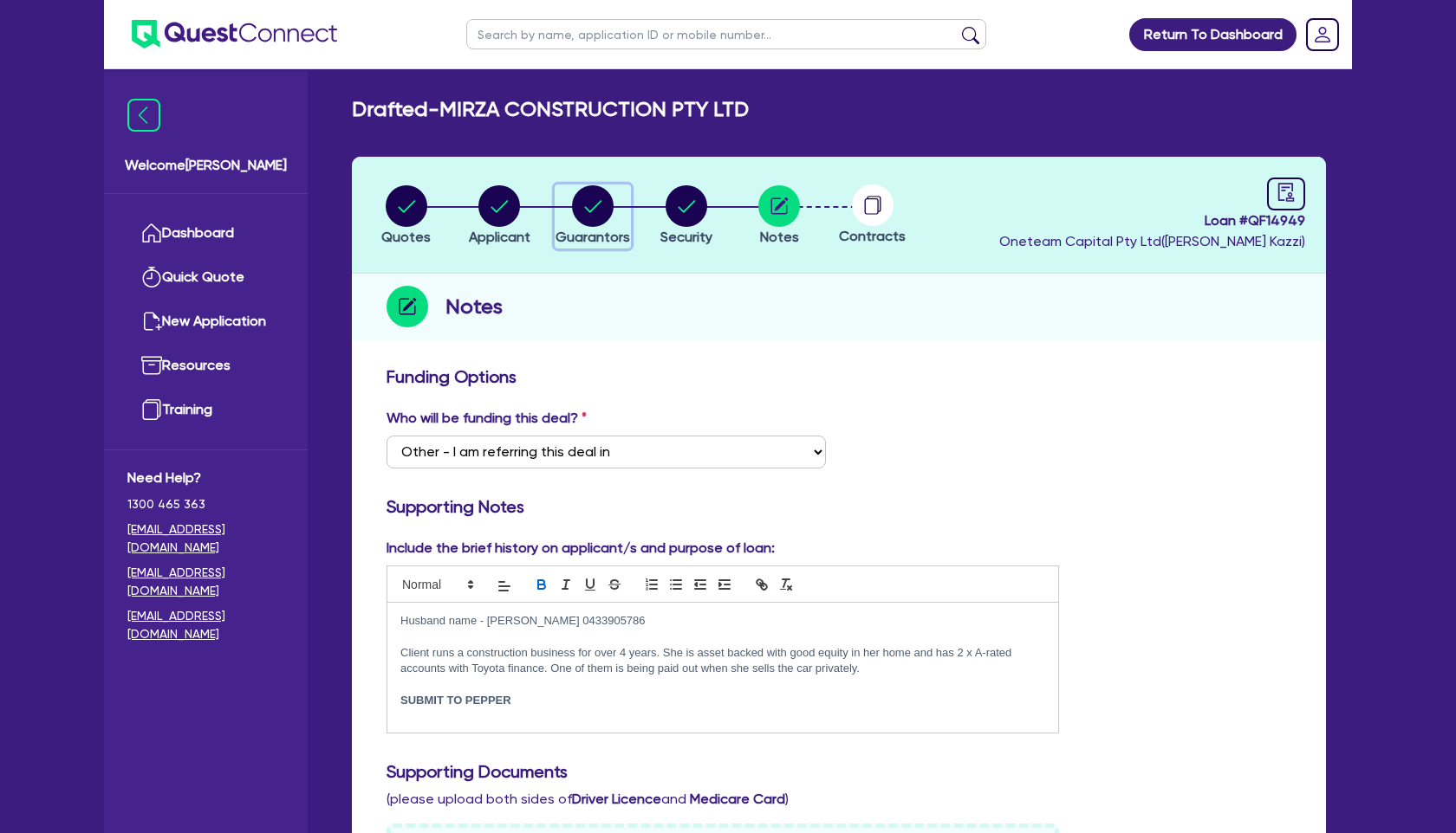
select select "MORTGAGE"
select select "VEHICLE_LOAN"
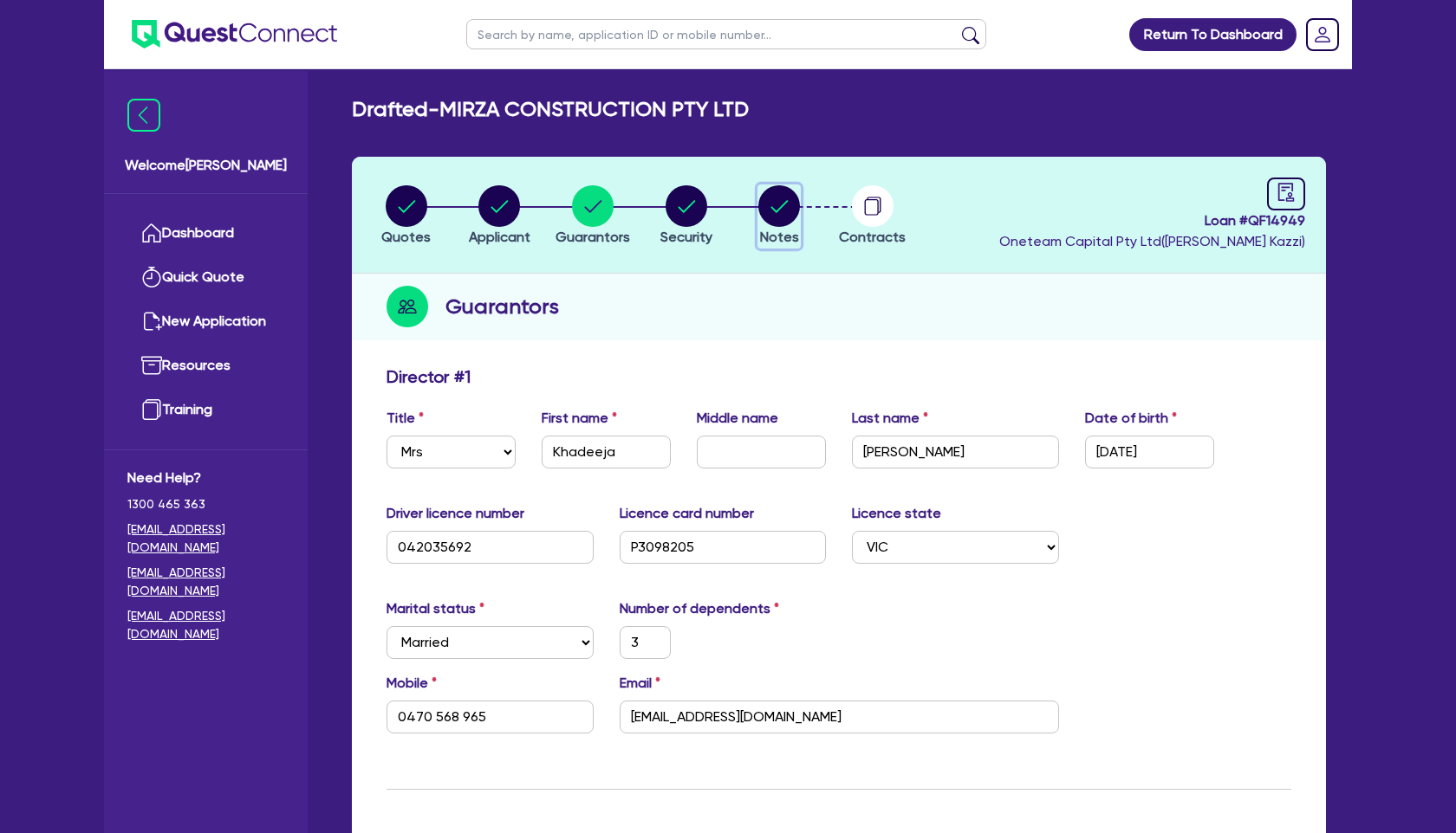
click at [778, 205] on circle "button" at bounding box center [779, 206] width 42 height 42
select select "Other"
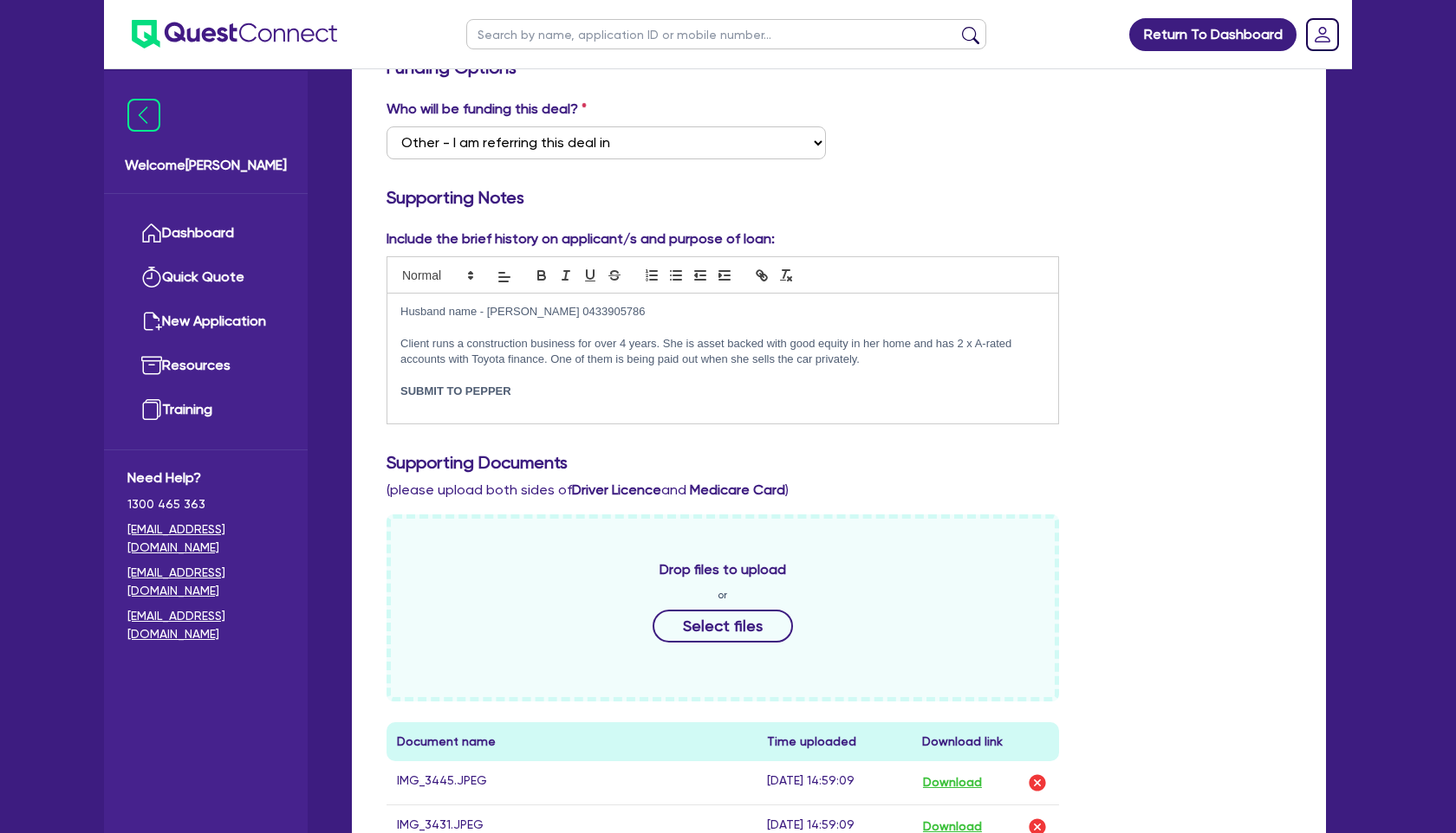
scroll to position [818, 0]
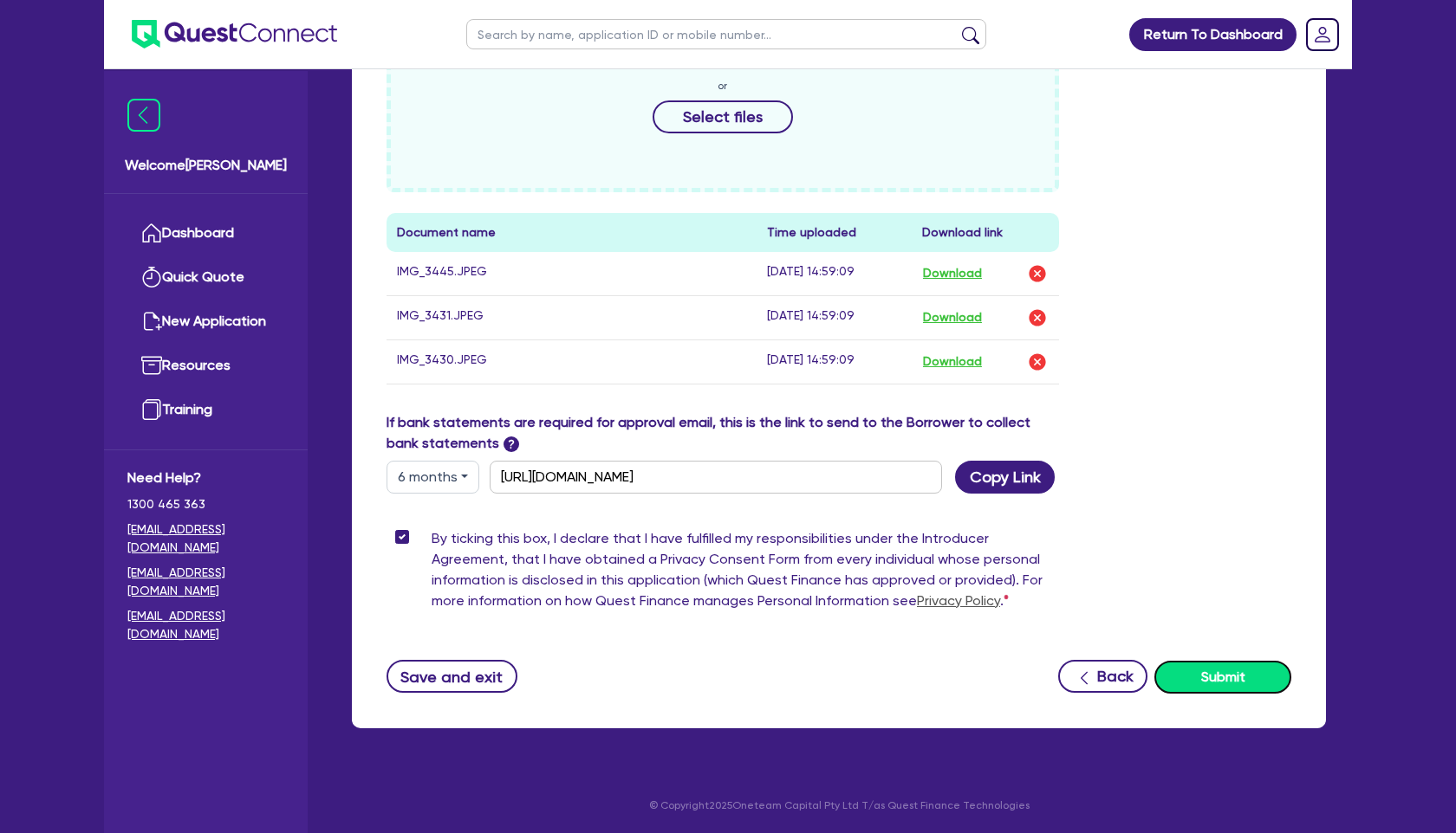
click at [1218, 673] on button "Submit" at bounding box center [1223, 676] width 137 height 32
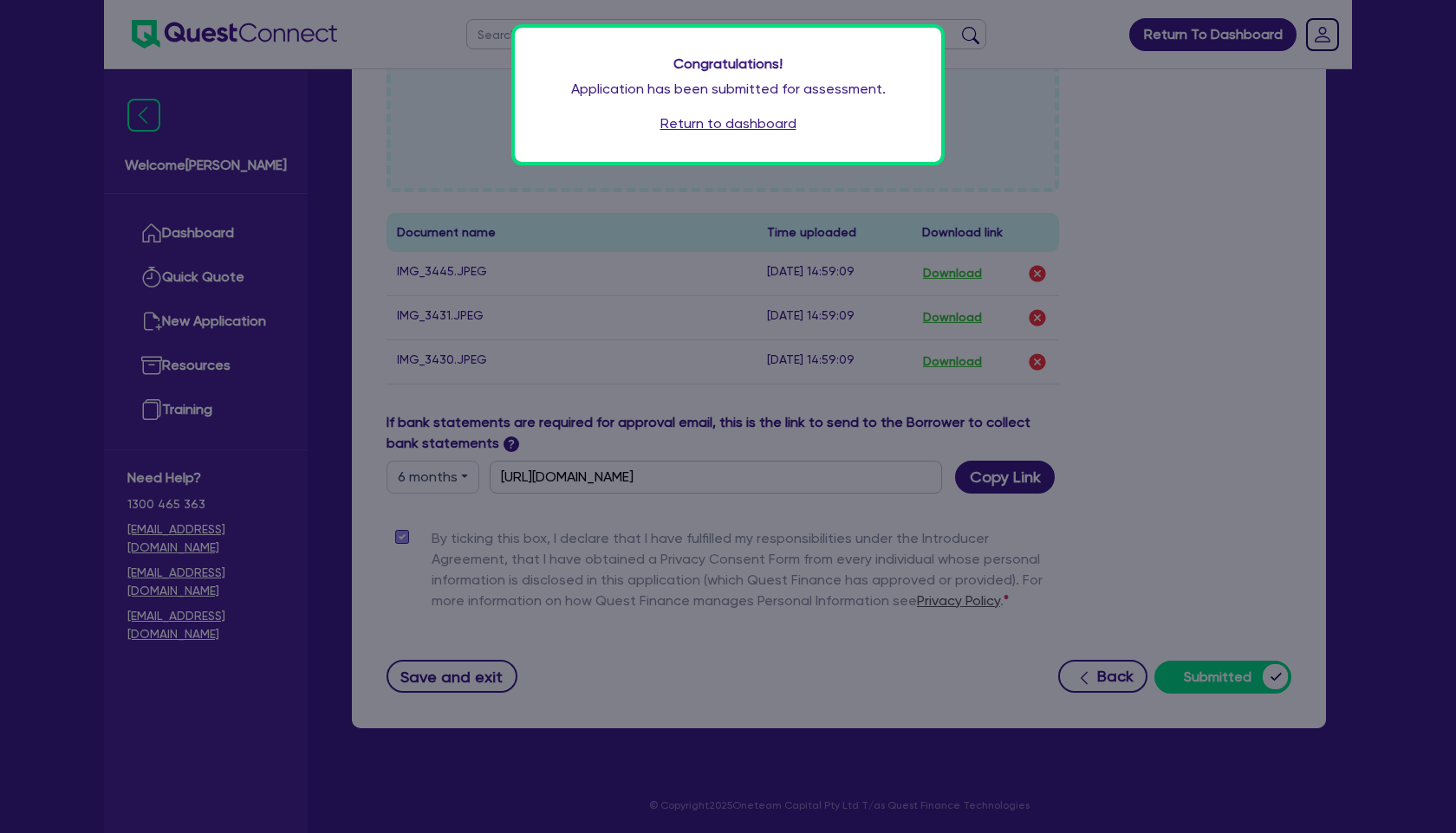
click at [752, 128] on link "Return to dashboard" at bounding box center [728, 123] width 136 height 20
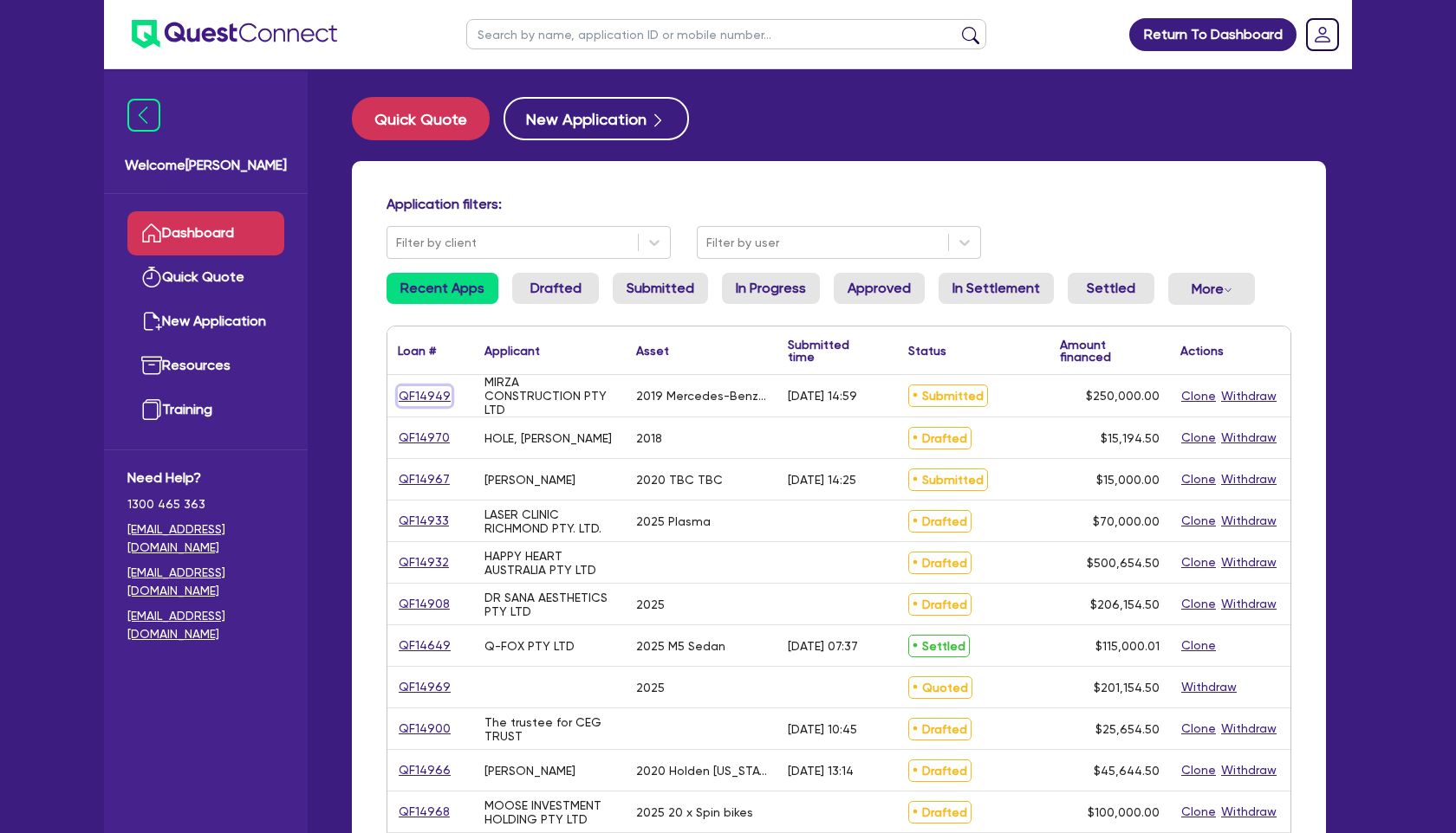
click at [424, 395] on link "QF14949" at bounding box center [425, 395] width 54 height 19
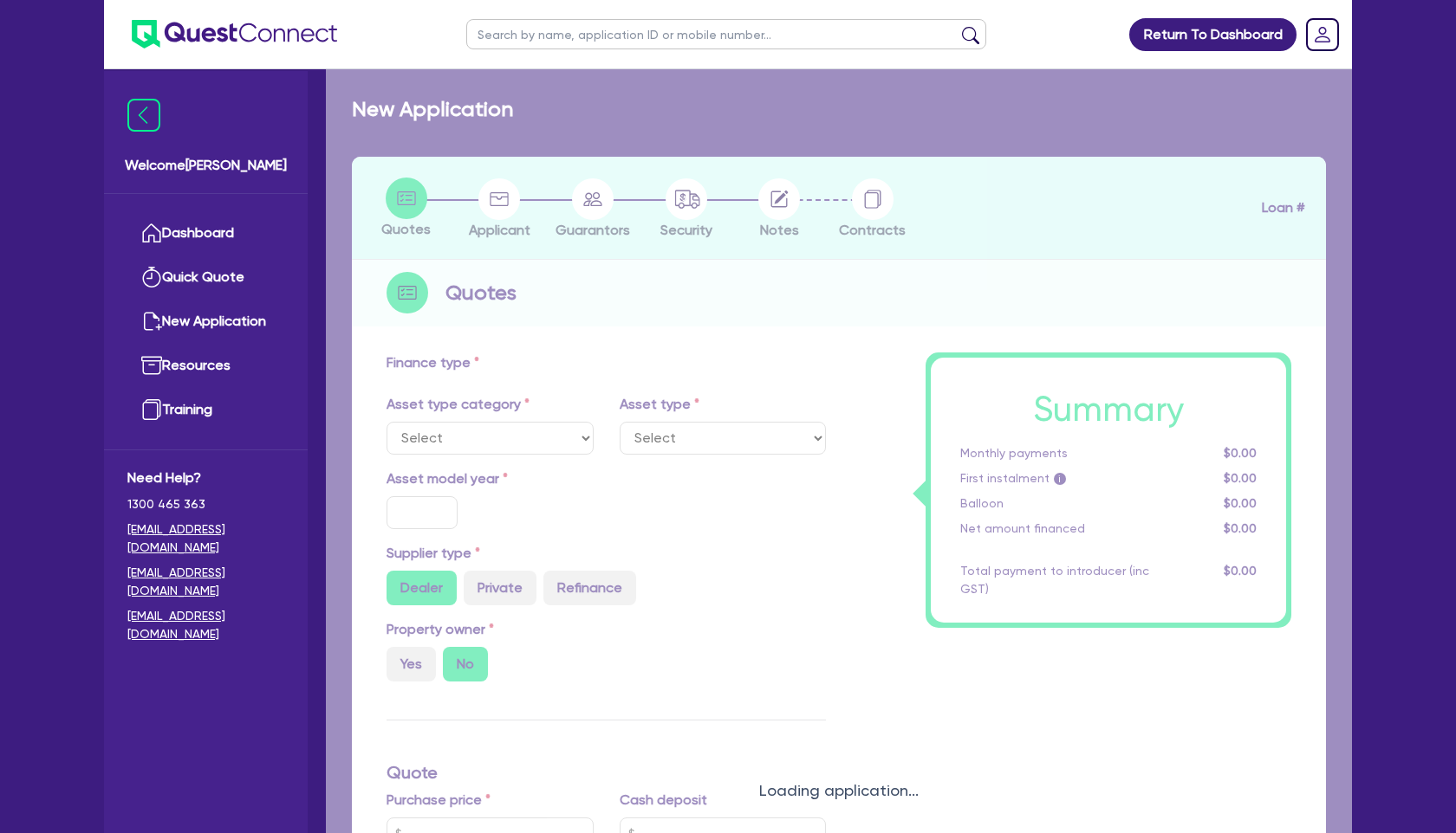
select select "CARS_AND_LIGHT_TRUCKS"
type input "2019"
type input "288,896.2"
type input "38,896.2"
type input "25.96"
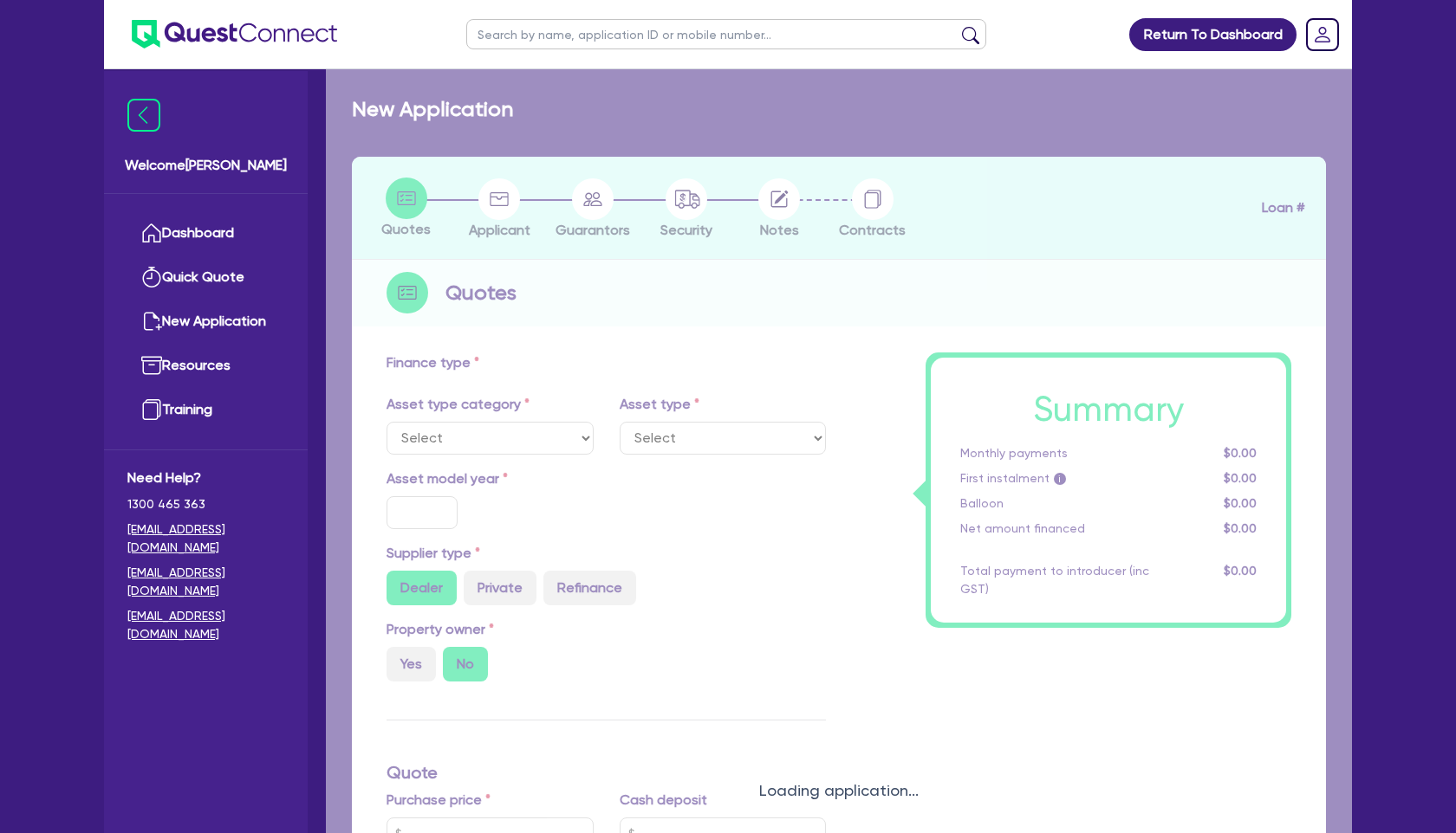
type input "75,000"
type input "3"
type input "7,500"
type input "8.99"
select select "PASSENGER_VEHICLES"
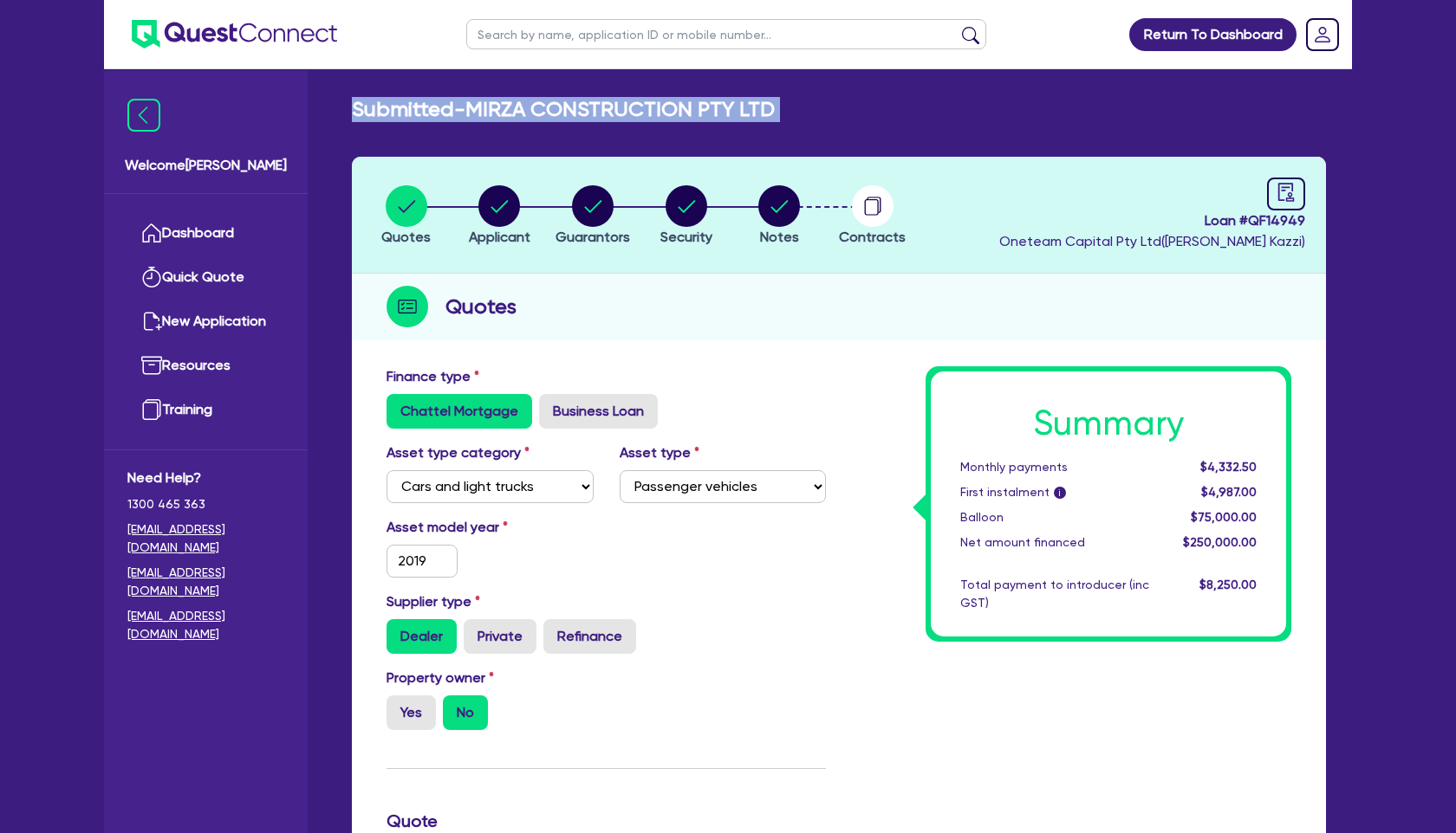
drag, startPoint x: 353, startPoint y: 111, endPoint x: 855, endPoint y: 131, distance: 502.4
click at [855, 131] on div "Submitted - MIRZA CONSTRUCTION PTY LTD Quotes Applicant [GEOGRAPHIC_DATA] Secur…" at bounding box center [839, 793] width 1026 height 1391
copy div "Submitted - MIRZA CONSTRUCTION PTY LTD Quotes Applicant Guarantors Security Not…"
click at [217, 229] on link "Dashboard" at bounding box center [205, 234] width 157 height 45
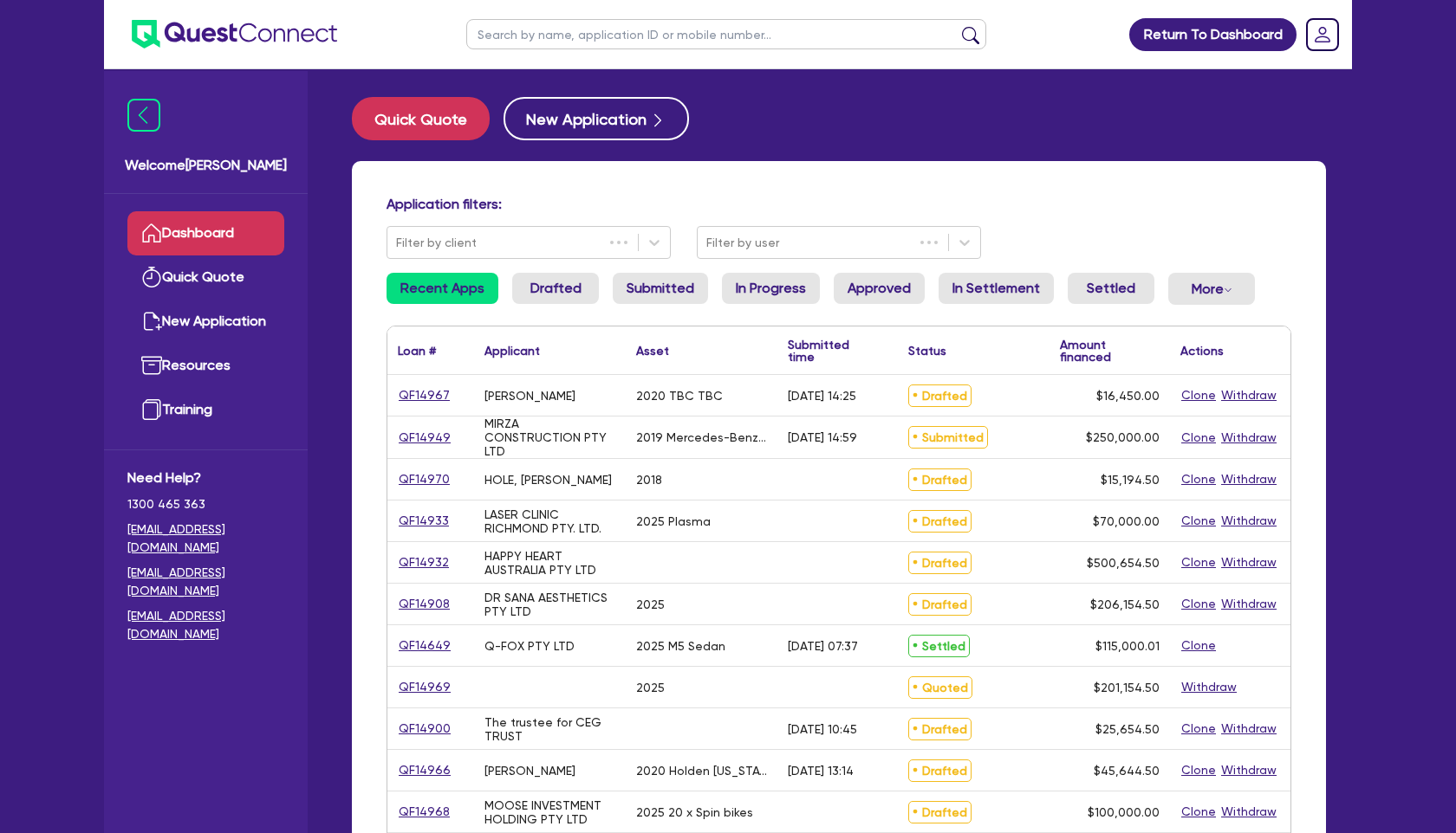
click at [543, 43] on input "text" at bounding box center [726, 34] width 520 height 31
paste input "QF14910"
type input "QF14910"
click at [957, 26] on button "submit" at bounding box center [971, 38] width 28 height 24
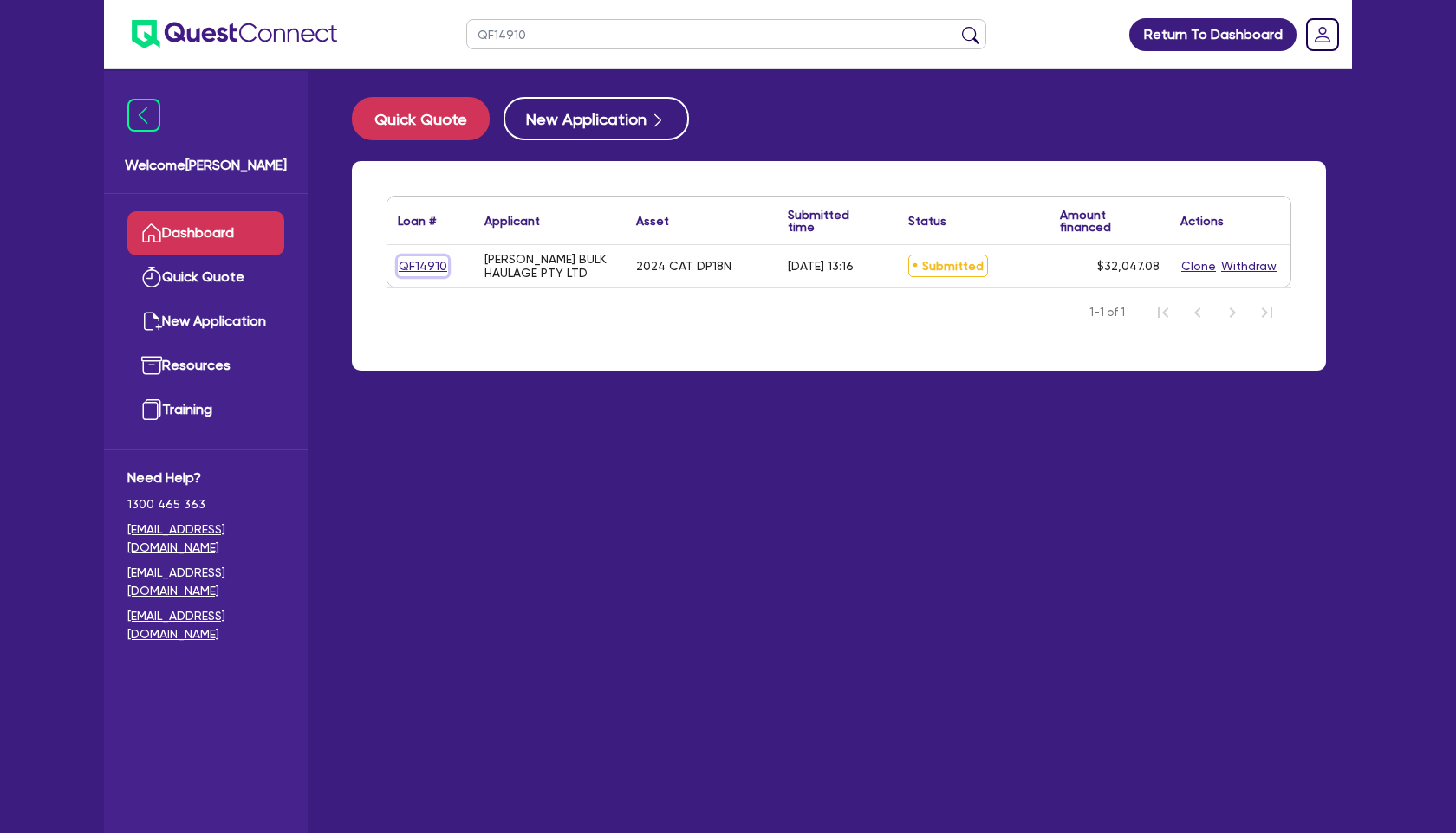
click at [428, 265] on link "QF14910" at bounding box center [423, 265] width 50 height 19
select select "PRIMARY_ASSETS"
select select "FORKLIFTS_AND_WAREHOUSING_EQUIPMENT"
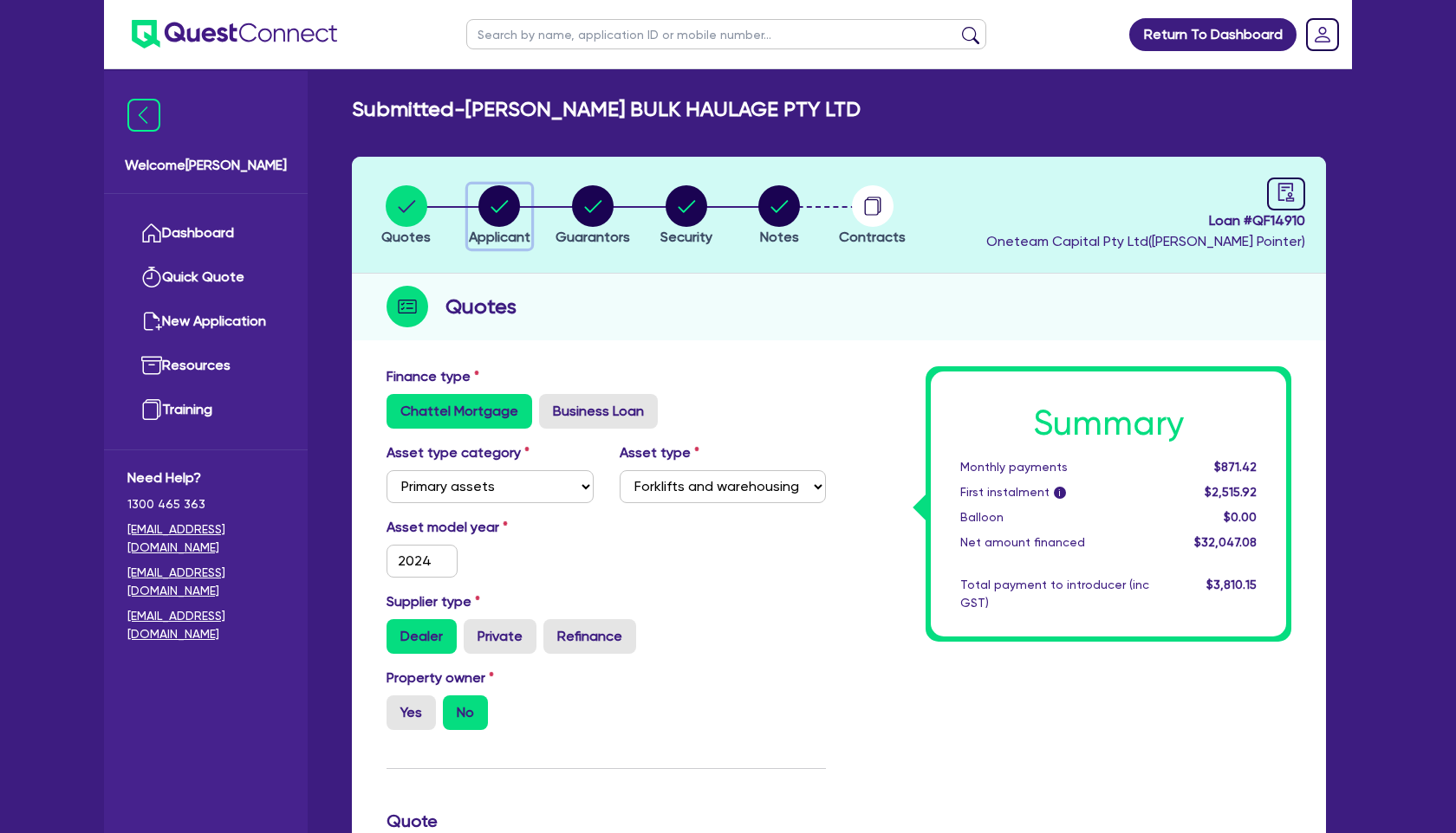
click at [497, 220] on circle "button" at bounding box center [498, 206] width 42 height 42
select select "COMPANY"
select select "TRANSPORT_WAREHOUSING"
select select "PASSENGERS_FREIGHT_TRANSPORT"
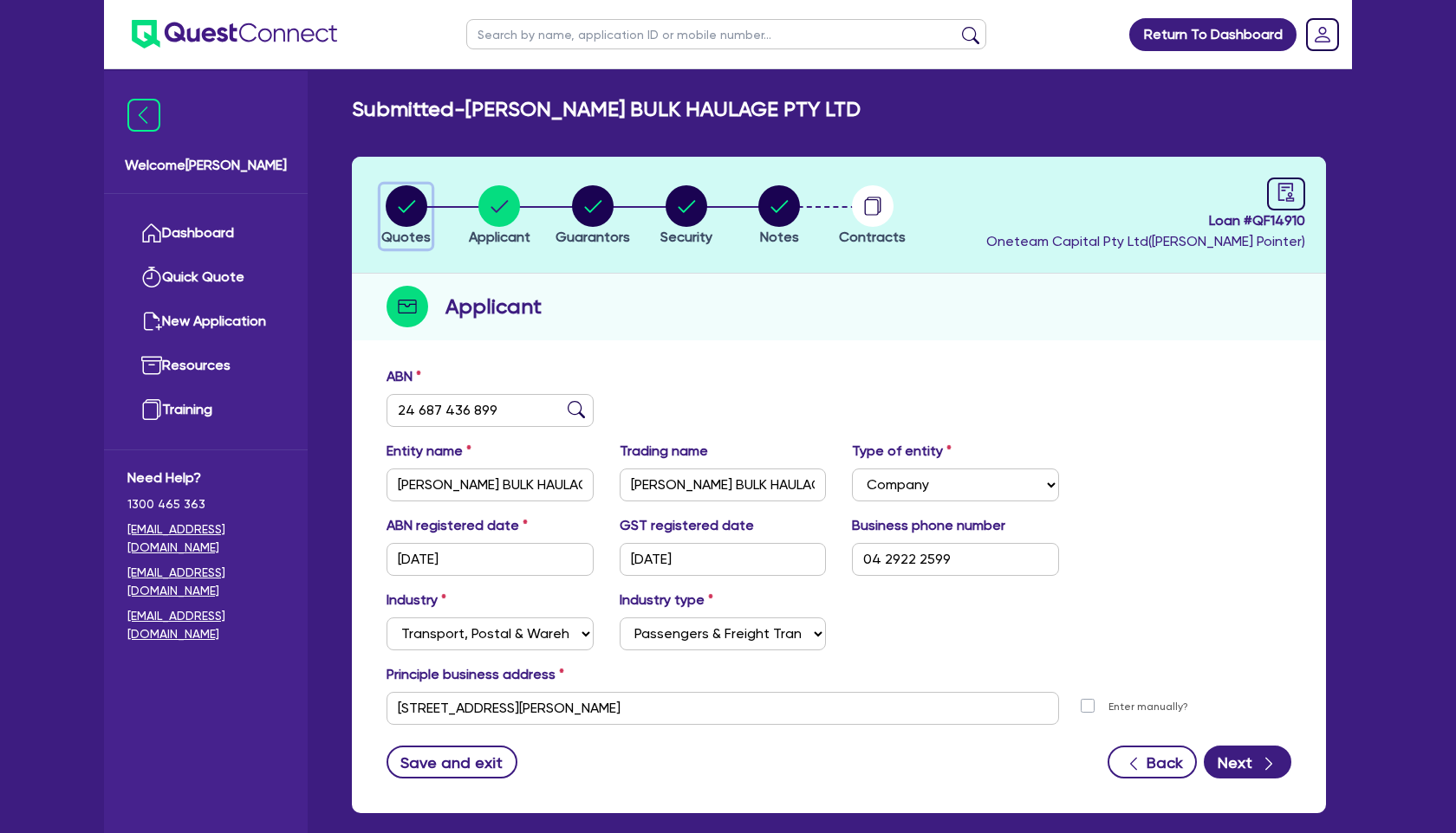
click at [411, 220] on circle "button" at bounding box center [406, 206] width 42 height 42
select select "PRIMARY_ASSETS"
select select "FORKLIFTS_AND_WAREHOUSING_EQUIPMENT"
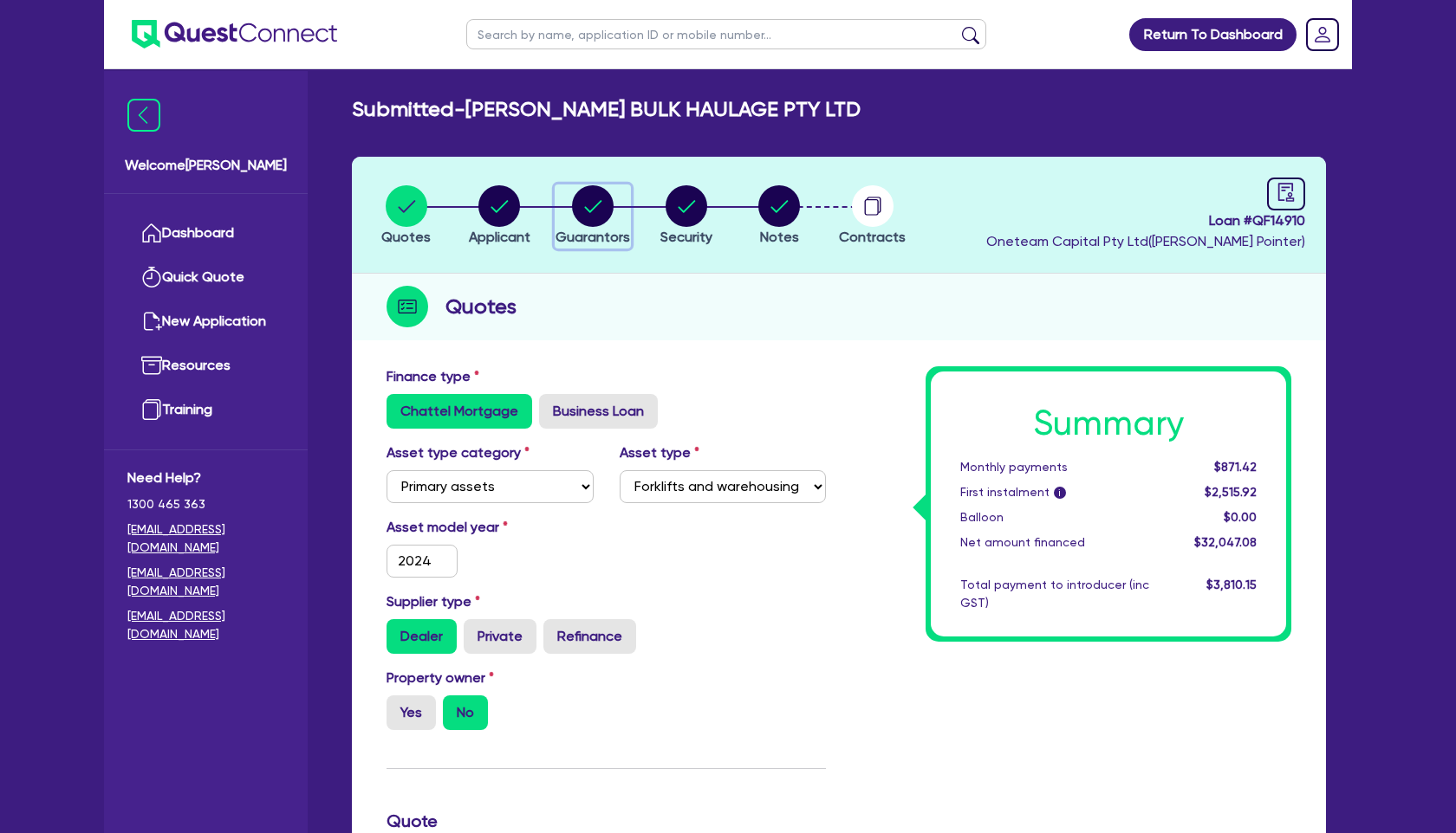
click at [592, 224] on circle "button" at bounding box center [592, 206] width 42 height 42
select select "MR"
select select "[GEOGRAPHIC_DATA]"
select select "SINGLE"
select select "CASH"
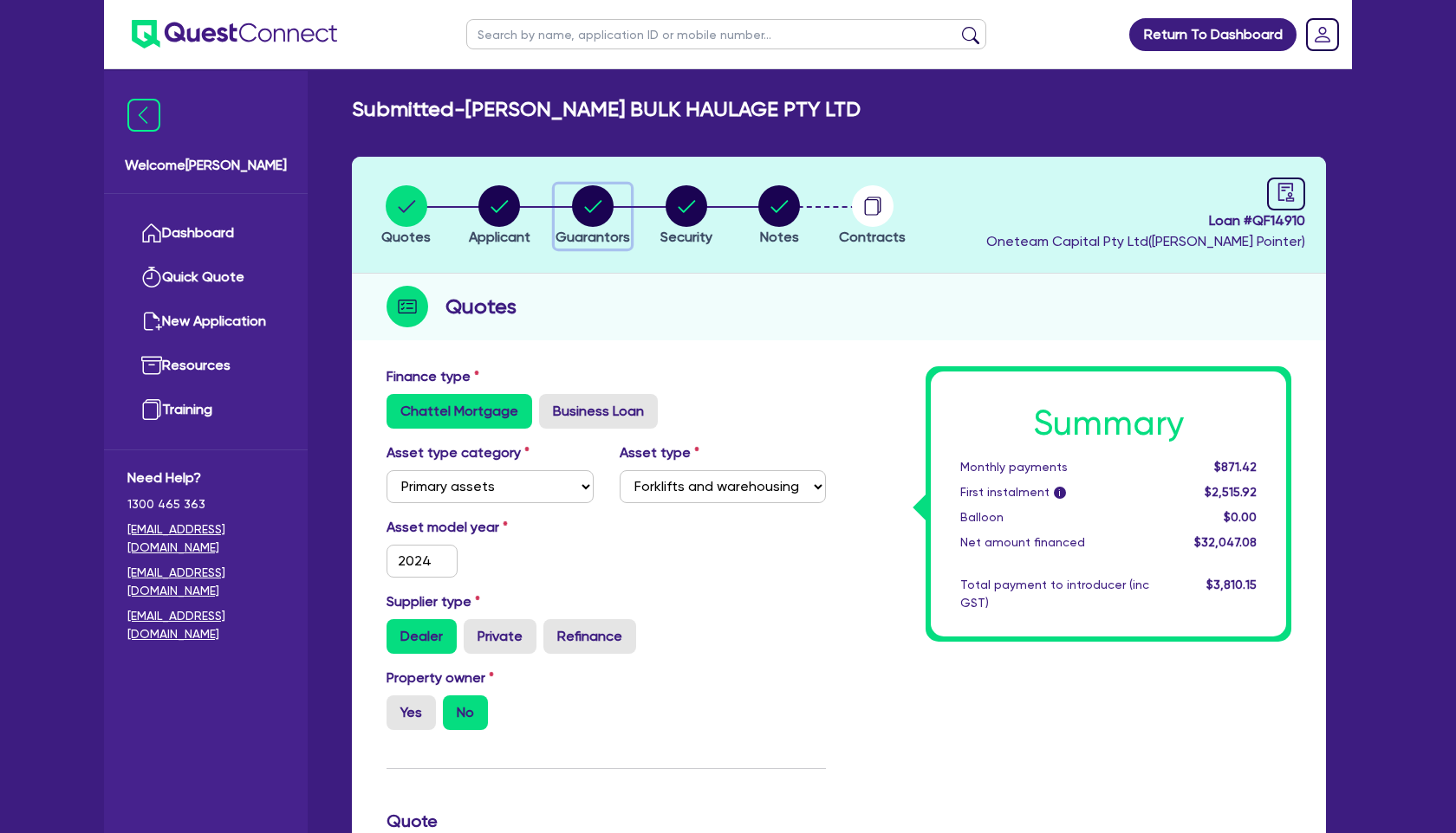
select select "VEHICLE"
select select "OTHER"
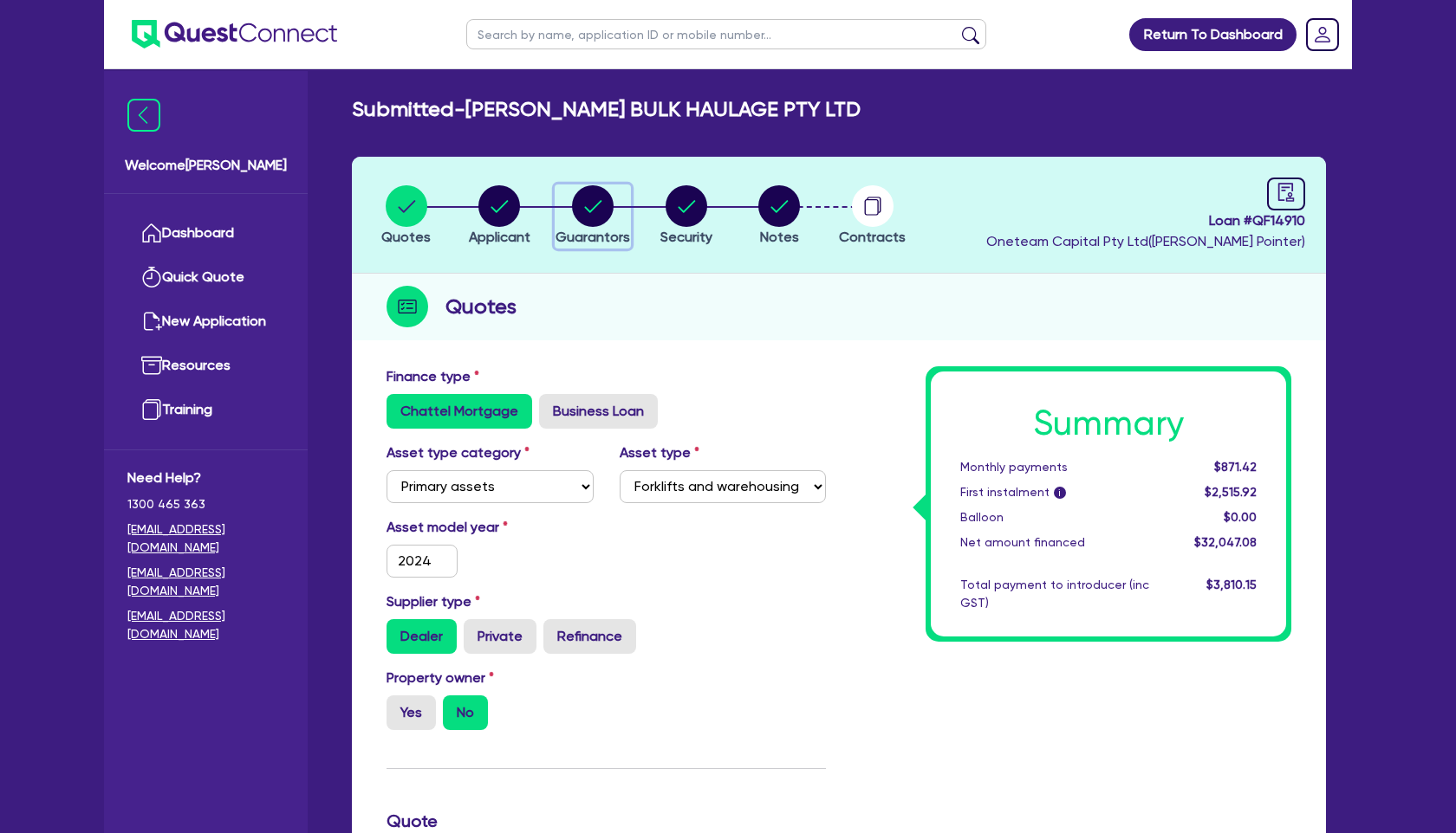
select select "OTHER"
select select "TRUCK"
select select "HOUSEHOLD_PERSONAL"
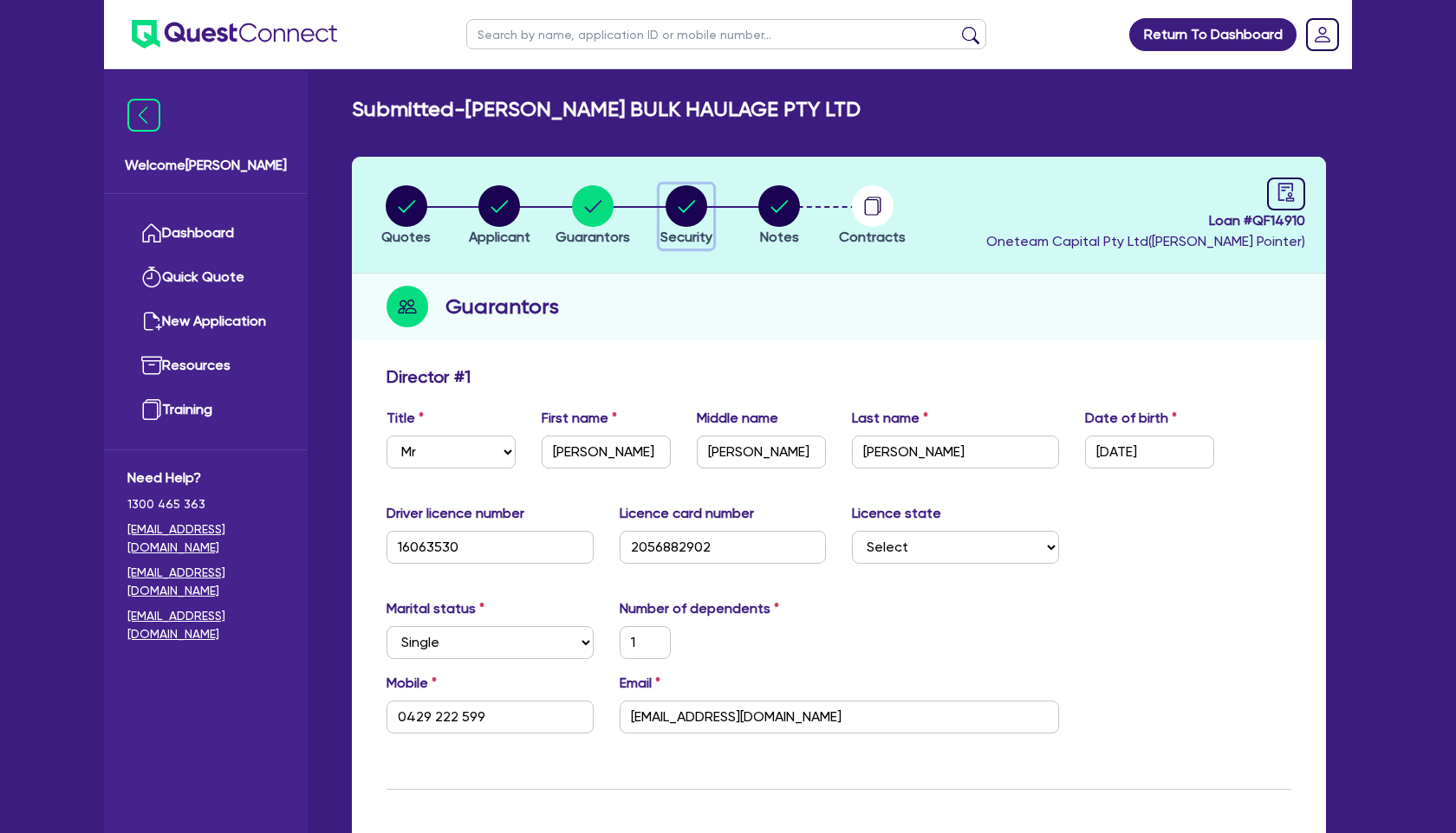
click at [682, 216] on circle "button" at bounding box center [686, 206] width 42 height 42
select select "PRIMARY_ASSETS"
select select "FORKLIFTS_AND_WAREHOUSING_EQUIPMENT"
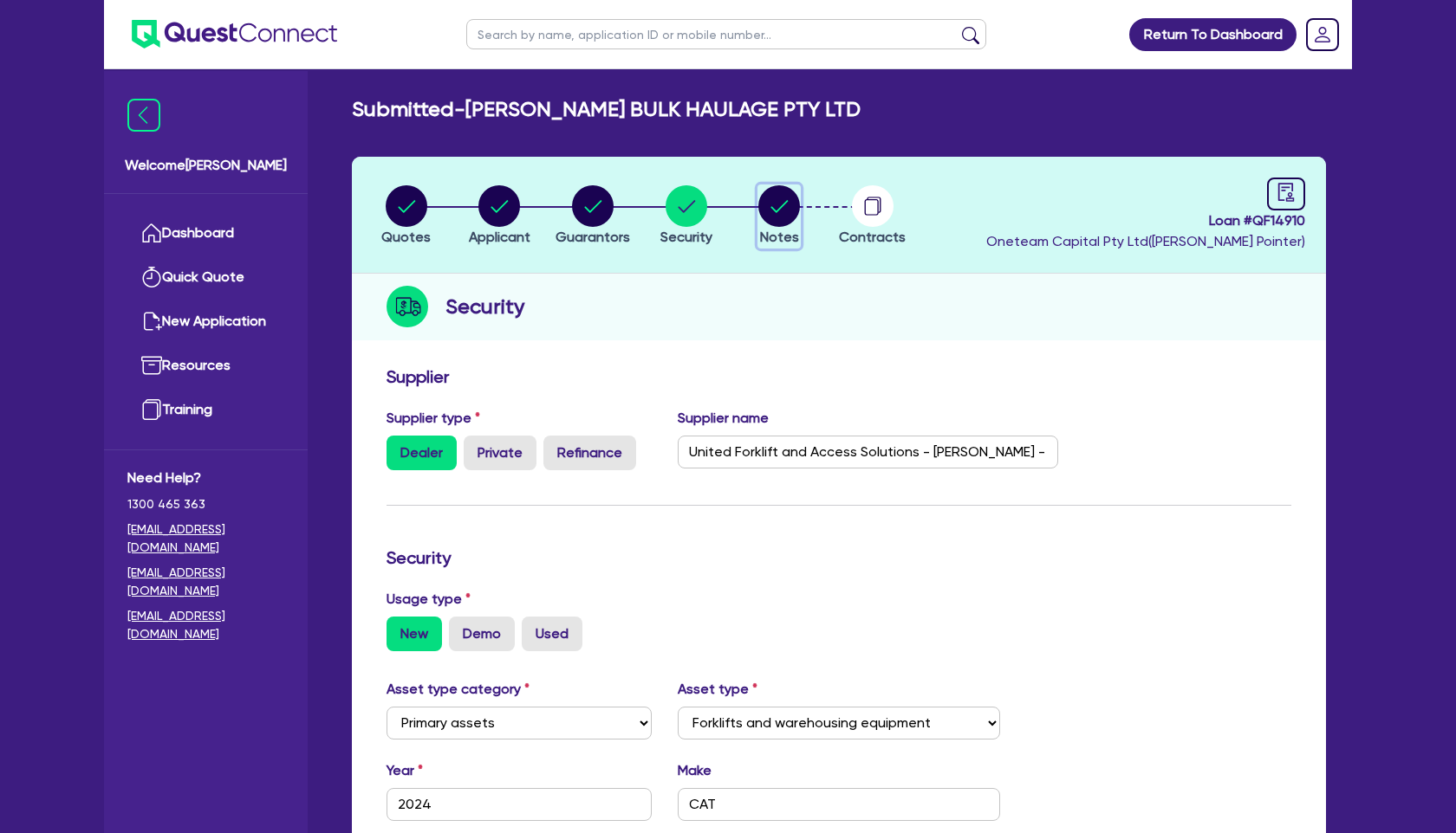
click at [769, 209] on circle "button" at bounding box center [779, 206] width 42 height 42
select select "Quest Finance - Own Book"
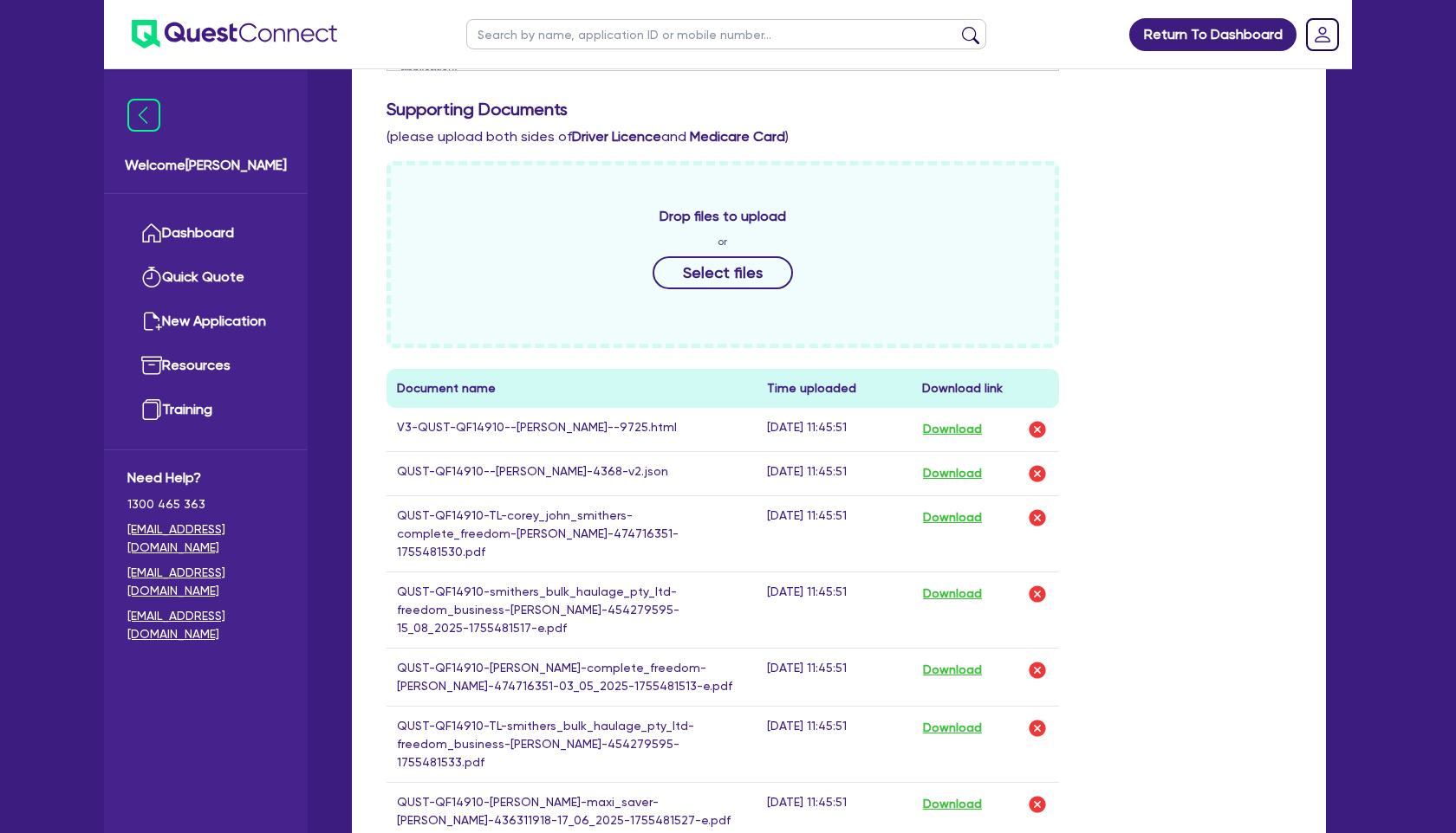
scroll to position [751, 0]
click at [966, 429] on button "Download" at bounding box center [952, 428] width 60 height 22
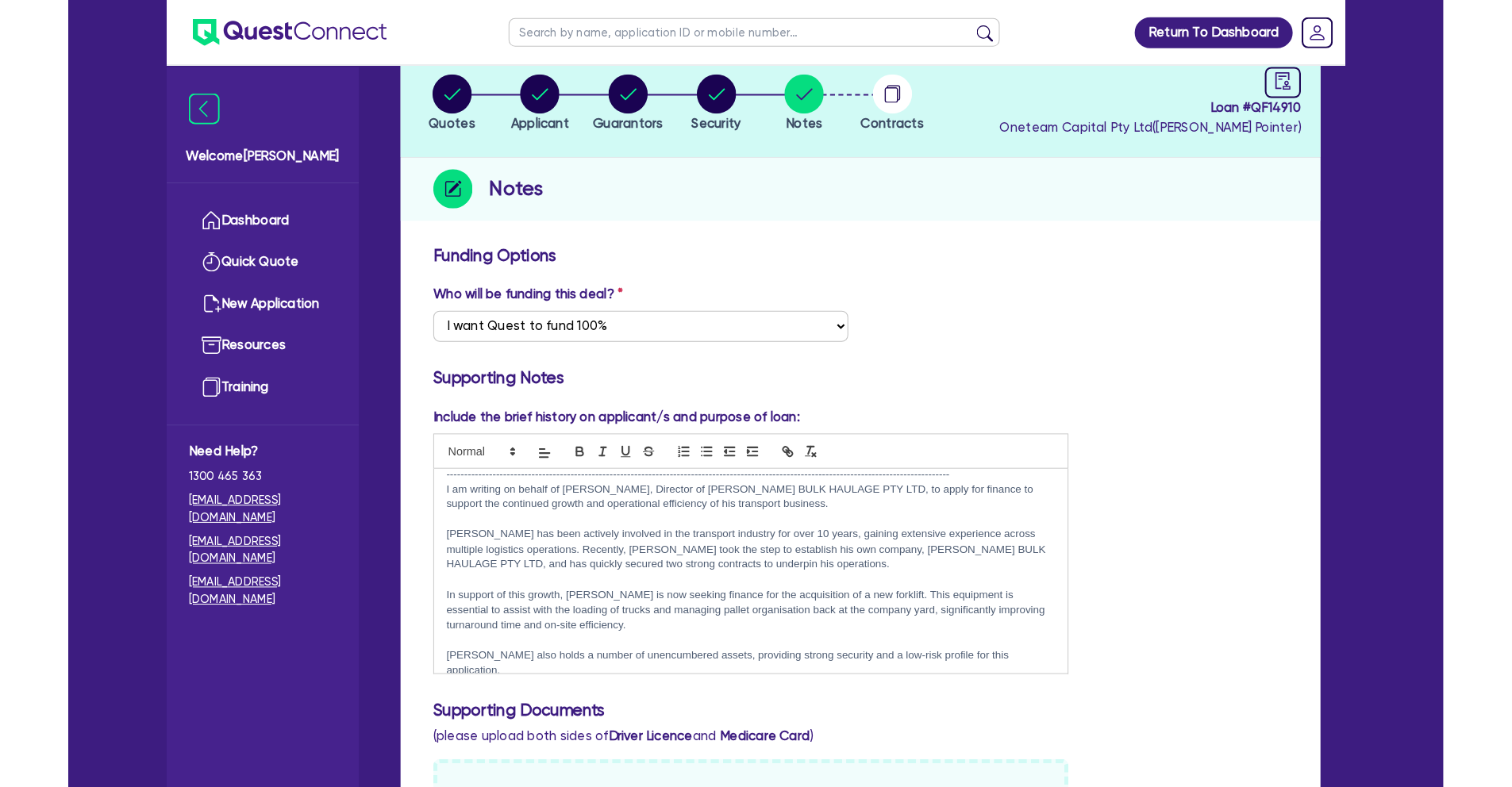
scroll to position [0, 0]
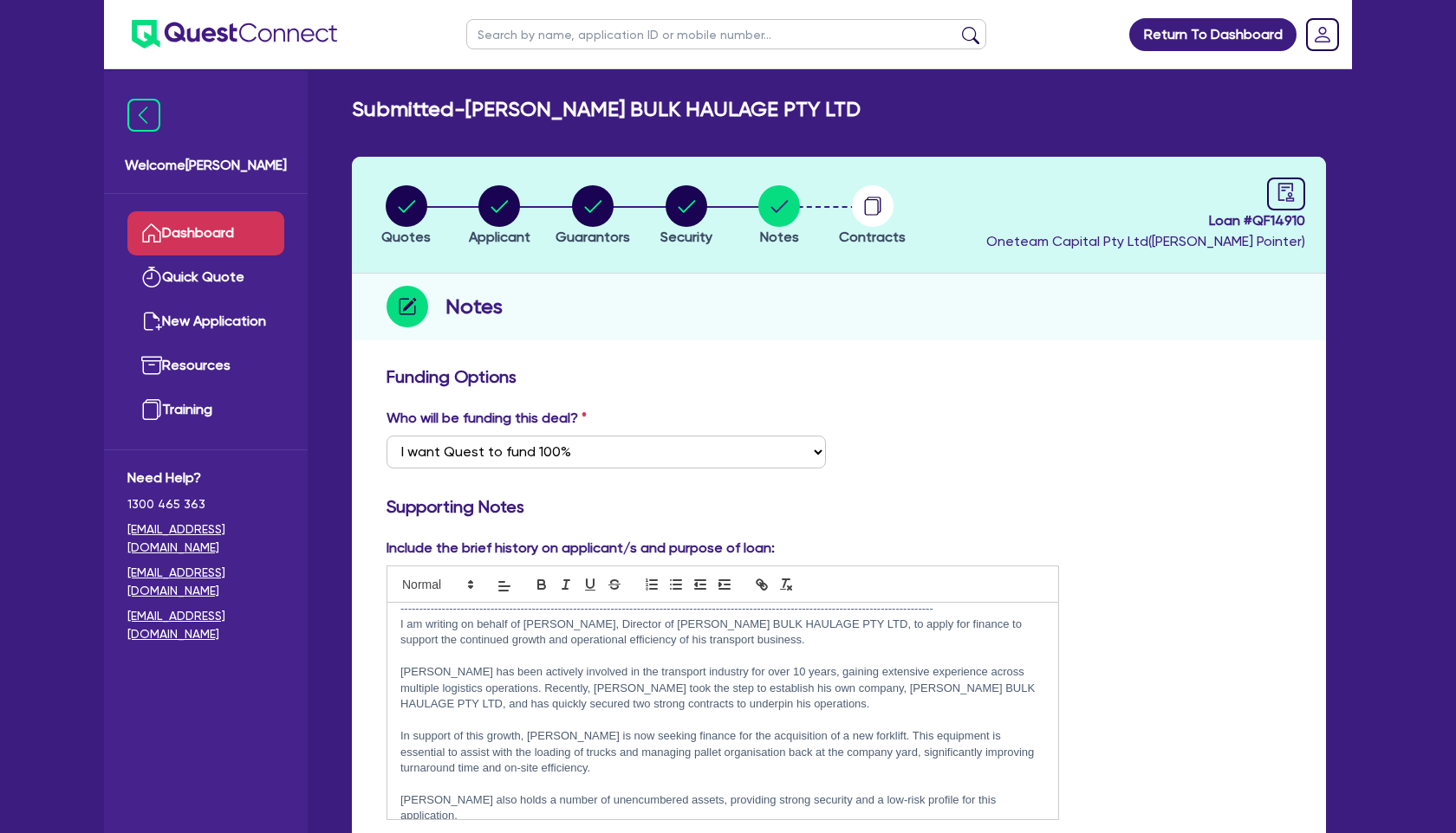
click at [219, 231] on link "Dashboard" at bounding box center [205, 234] width 157 height 45
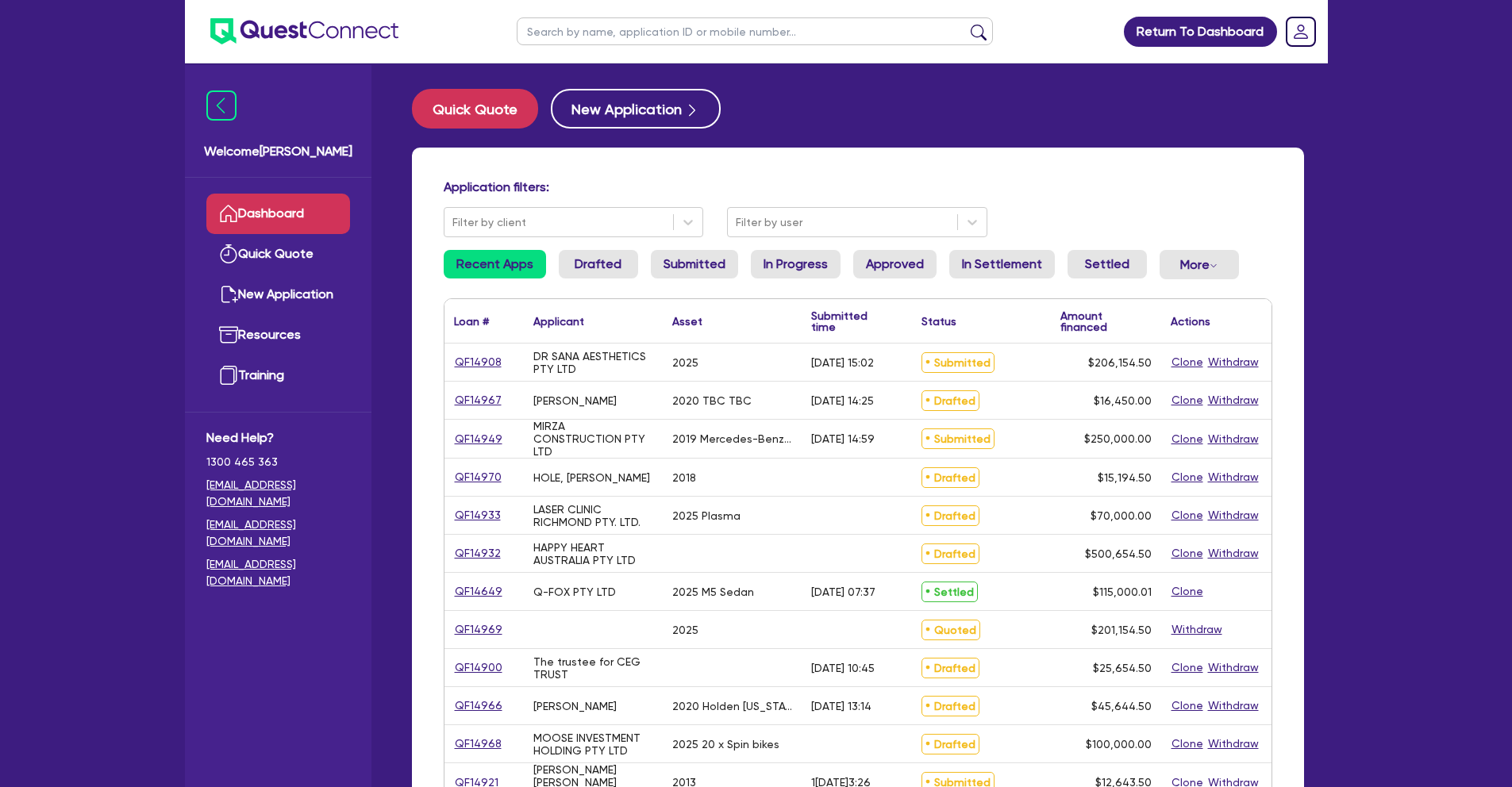
click at [564, 25] on input "text" at bounding box center [755, 31] width 476 height 28
type input "karan"
click at [966, 24] on button "submit" at bounding box center [978, 35] width 25 height 22
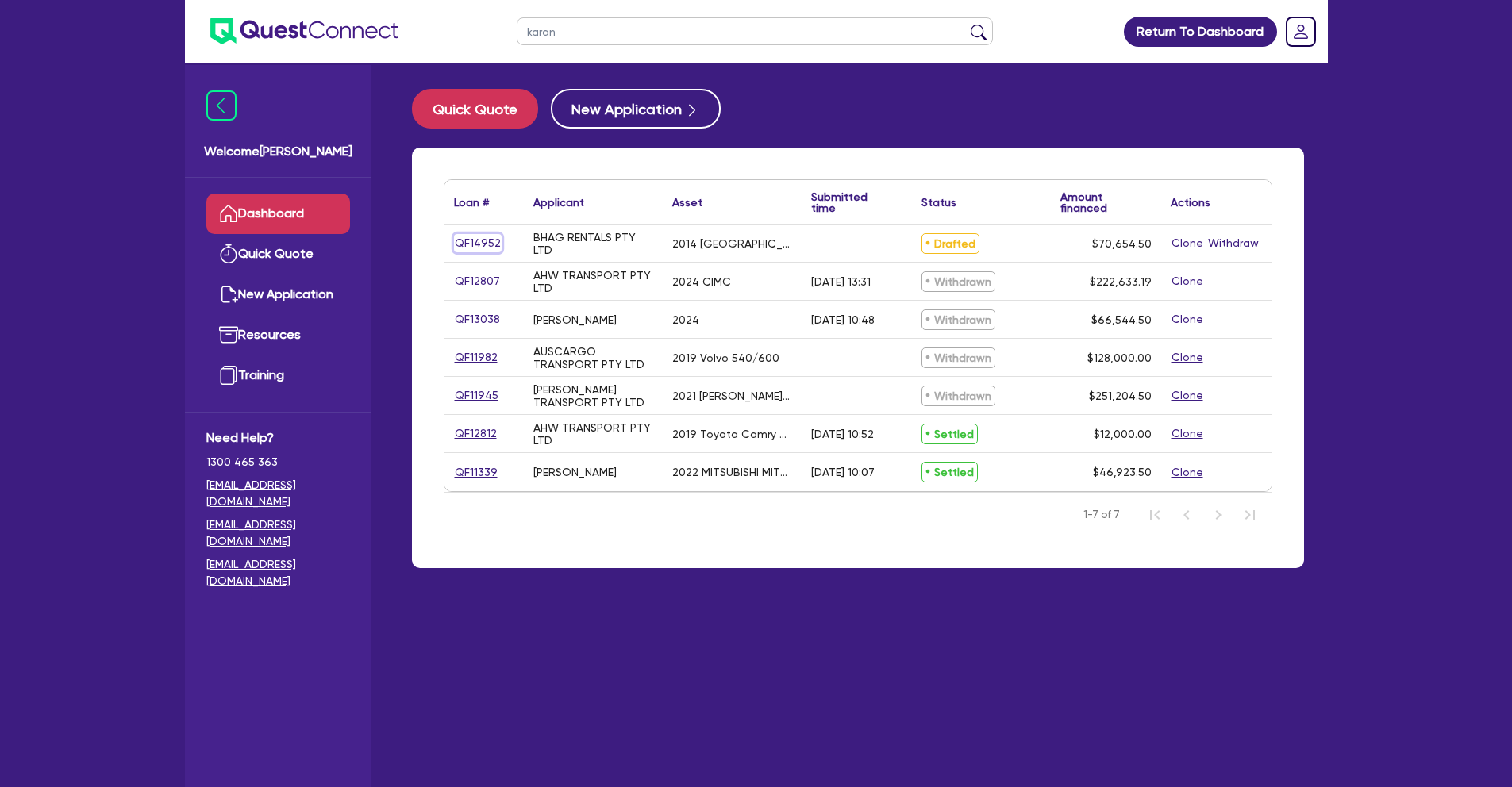
click at [479, 243] on link "QF14952" at bounding box center [478, 242] width 48 height 18
select select "PRIMARY_ASSETS"
select select "HEAVY_TRUCKS"
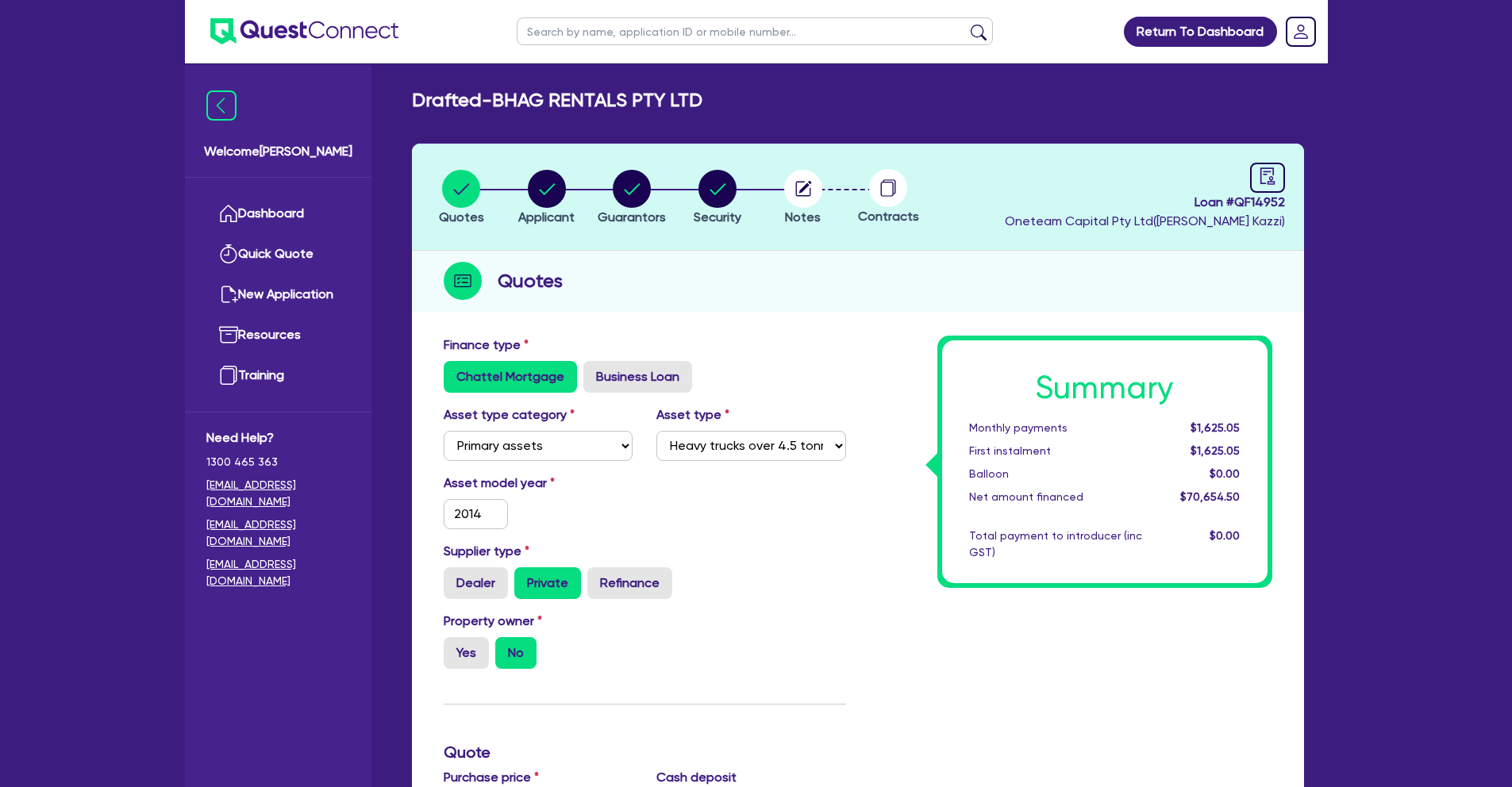
click at [869, 317] on div "Quotes Applicant [GEOGRAPHIC_DATA] Security Notes Contracts Loan # QF14952 Onet…" at bounding box center [858, 744] width 892 height 1201
click at [297, 211] on link "Dashboard" at bounding box center [278, 214] width 144 height 41
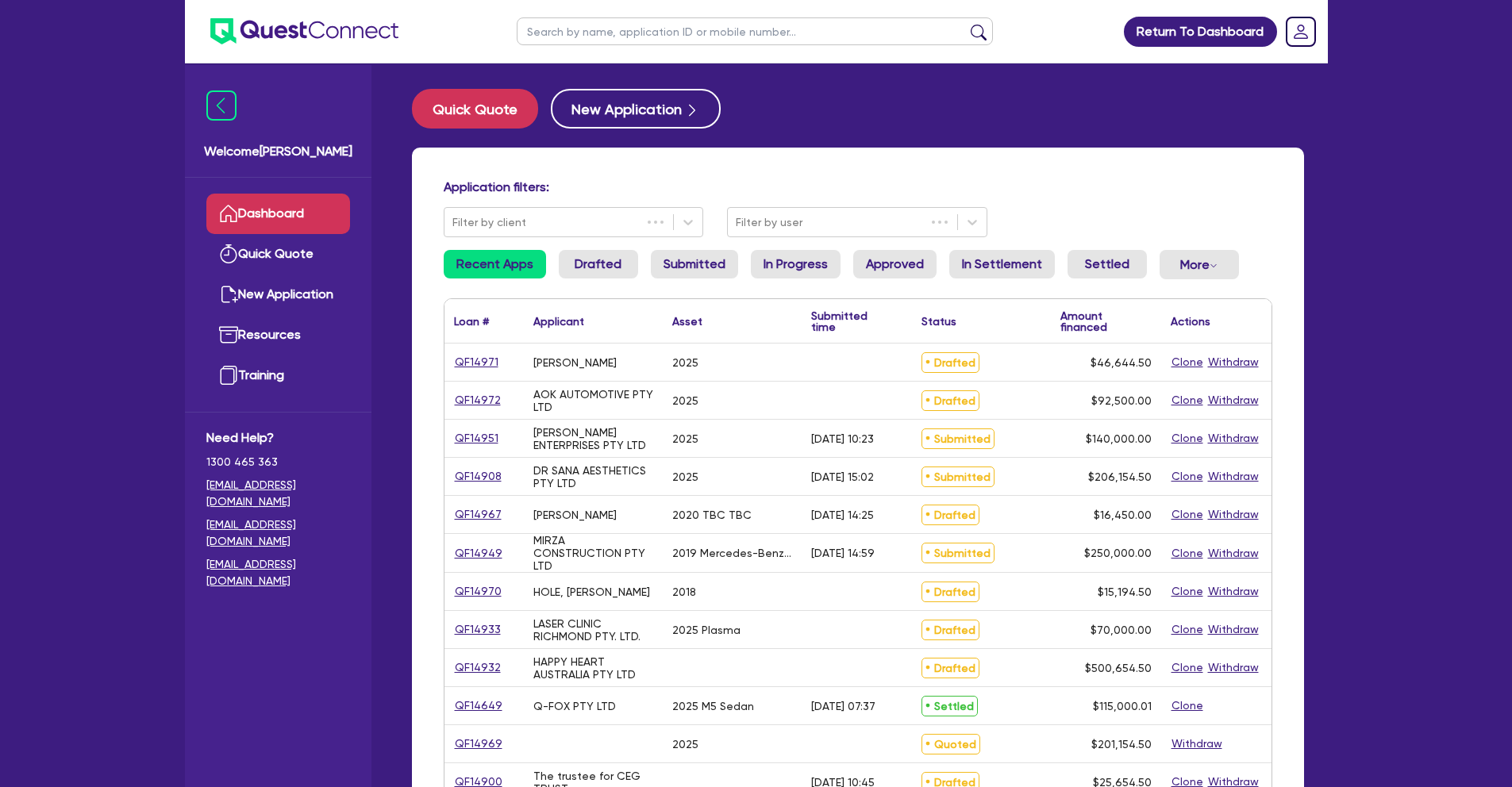
click at [574, 20] on input "text" at bounding box center [755, 31] width 476 height 28
type input "coch"
click at [966, 24] on button "submit" at bounding box center [978, 35] width 25 height 22
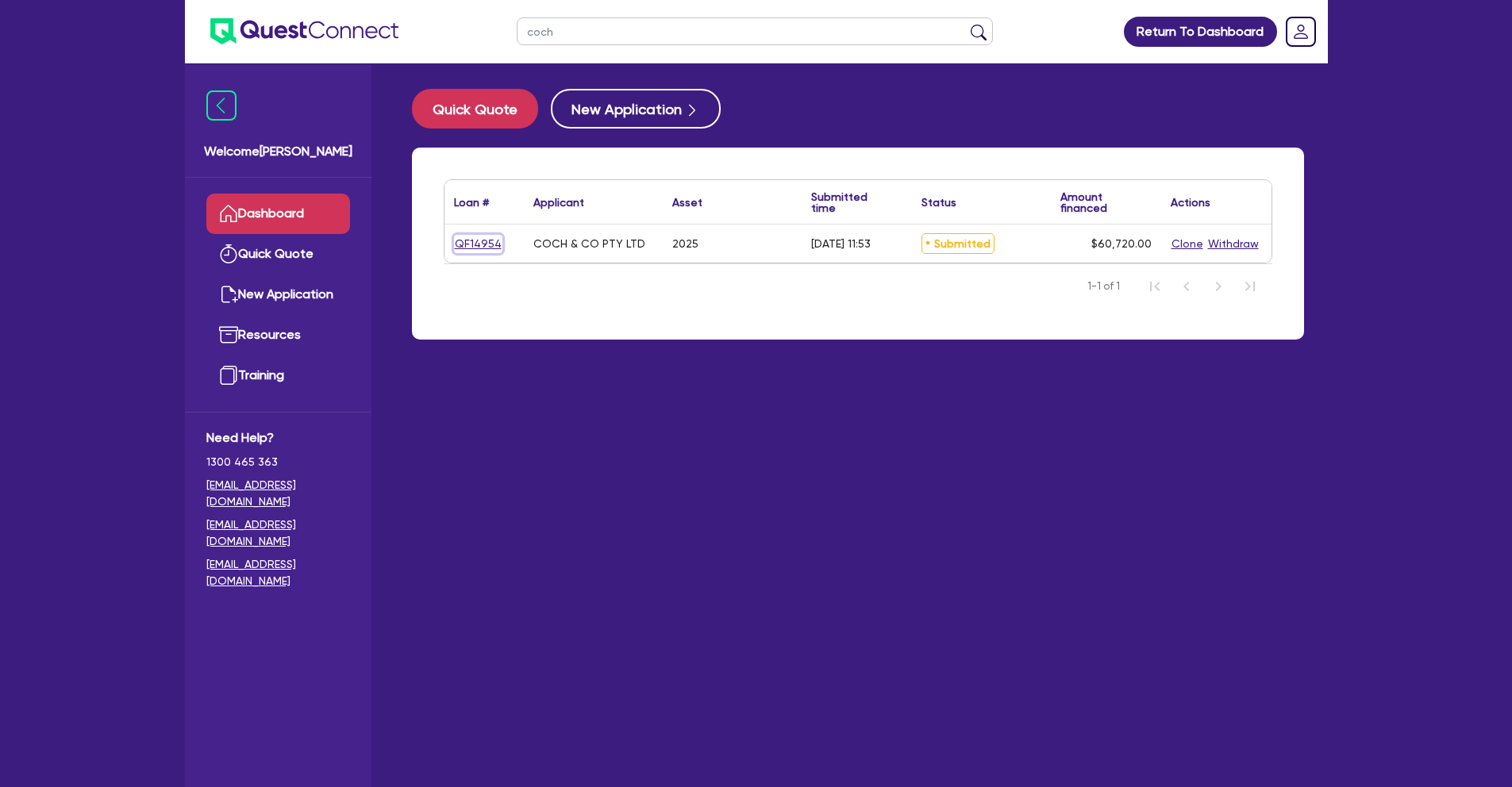
click at [458, 237] on link "QF14954" at bounding box center [478, 243] width 48 height 18
select select "TERTIARY_ASSETS"
select select "BEAUTY_EQUIPMENT"
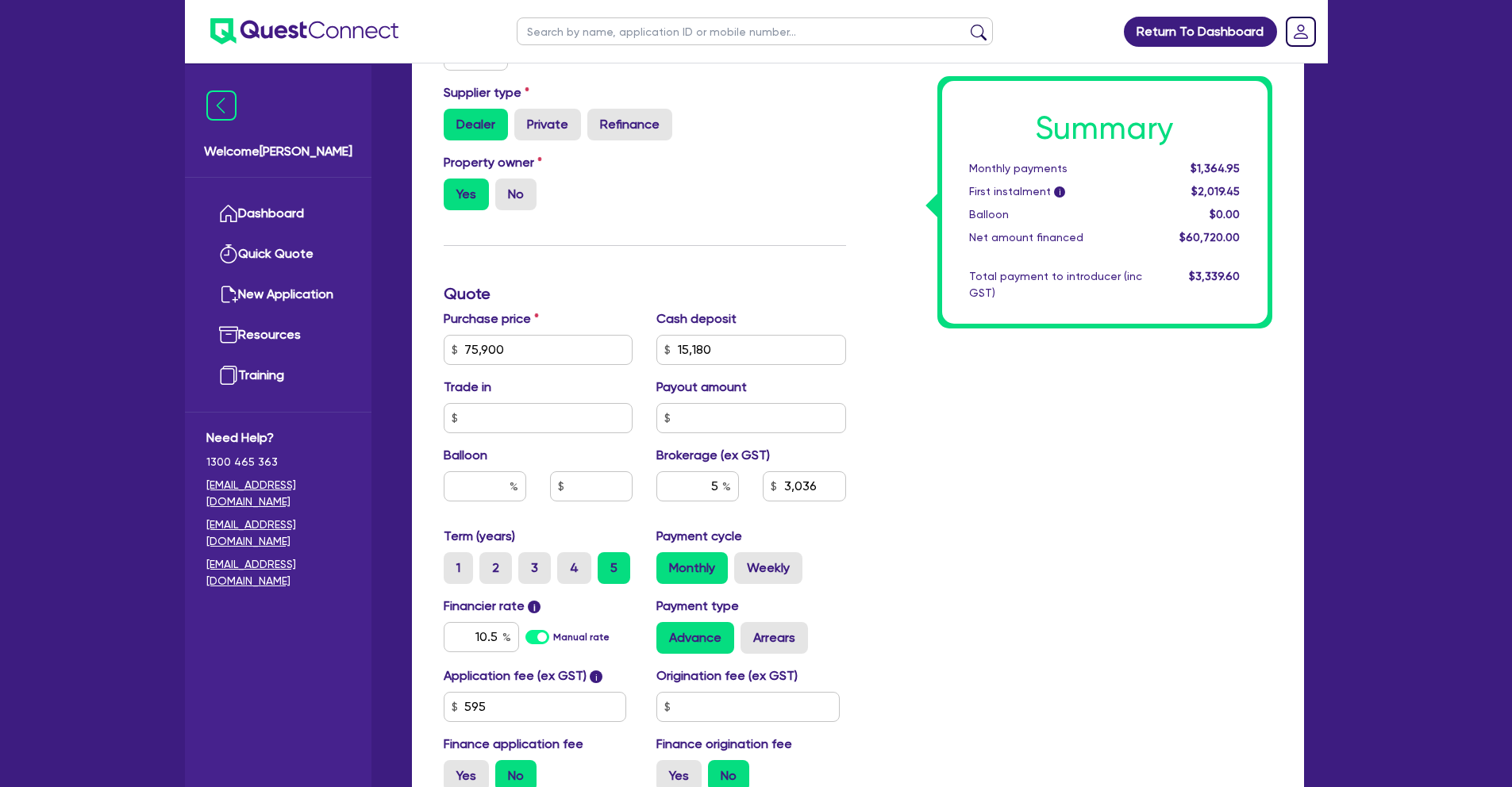
scroll to position [475, 0]
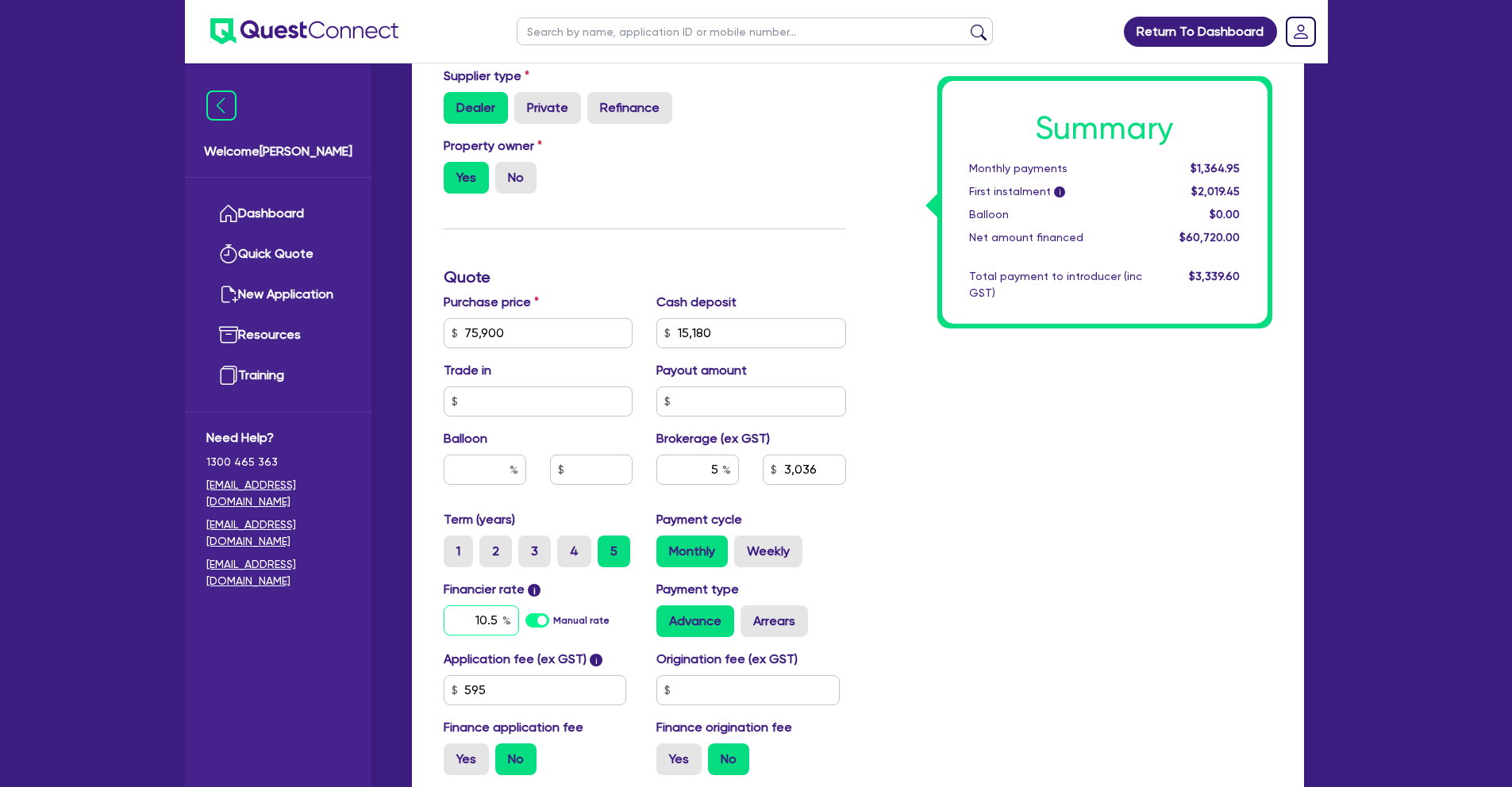
drag, startPoint x: 468, startPoint y: 614, endPoint x: 539, endPoint y: 619, distance: 71.2
click at [539, 619] on div "10.5 Manual rate" at bounding box center [538, 620] width 190 height 30
type input "7.49"
type input "75,900"
type input "15,180"
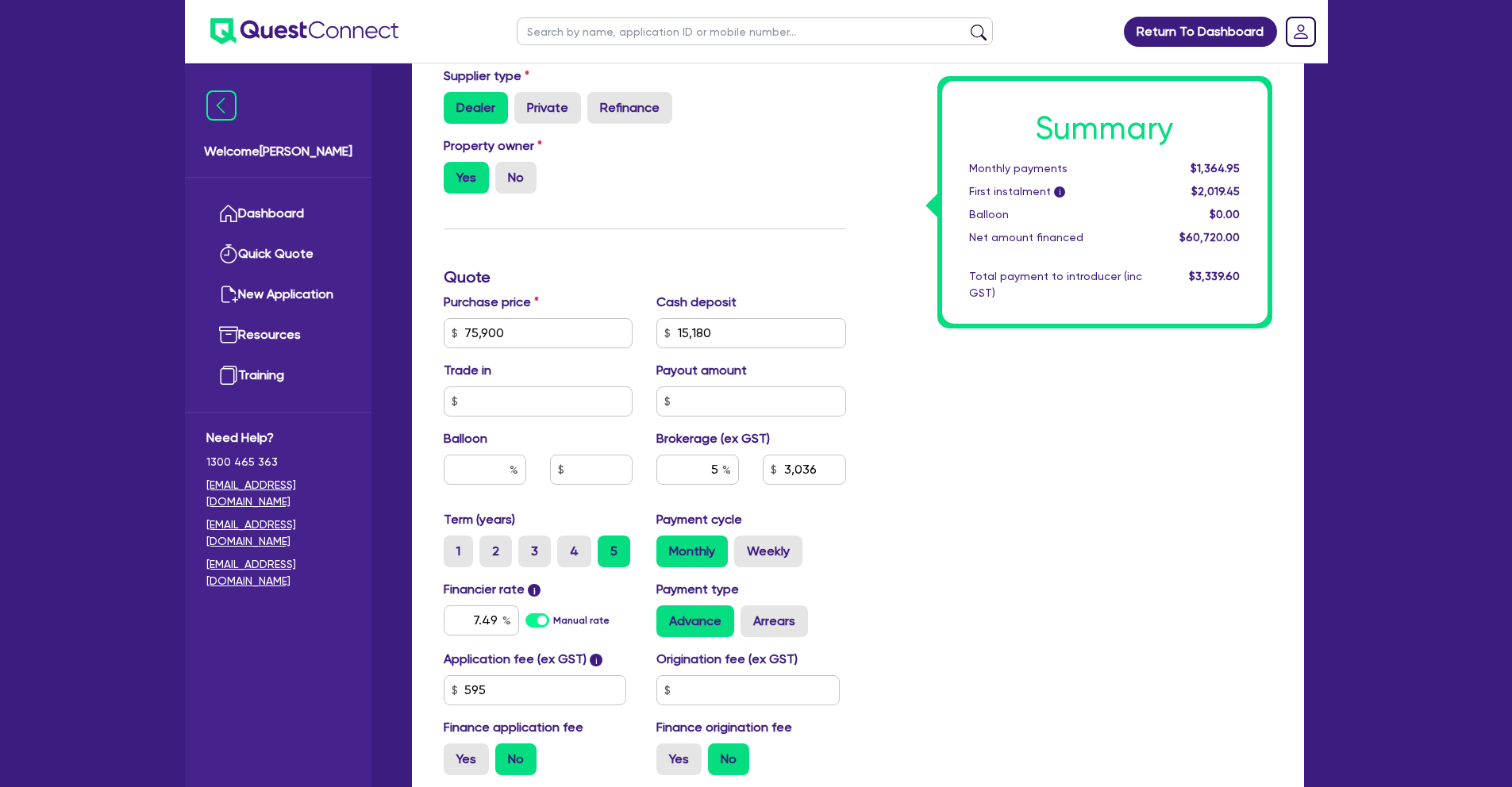
type input "3,036"
type input "75,900"
type input "15,180"
type input "3,036"
click at [960, 560] on div "Summary Monthly payments $1,364.95 First instalment i $2,019.45 Balloon $0.00 N…" at bounding box center [1070, 325] width 426 height 928
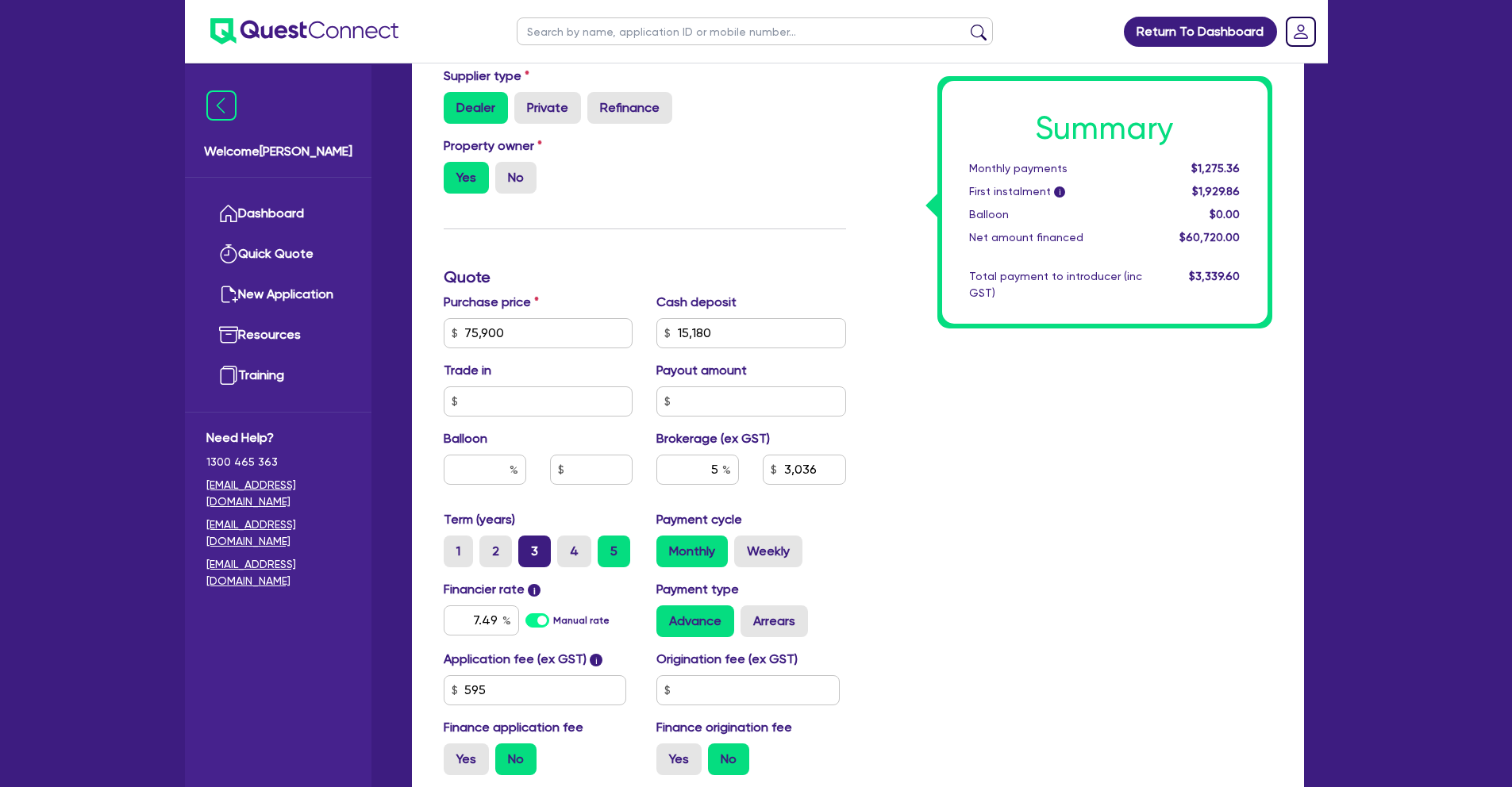
click at [534, 544] on label "3" at bounding box center [535, 551] width 32 height 31
click at [529, 544] on input "3" at bounding box center [524, 541] width 10 height 10
radio input "true"
type input "75,900"
type input "15,180"
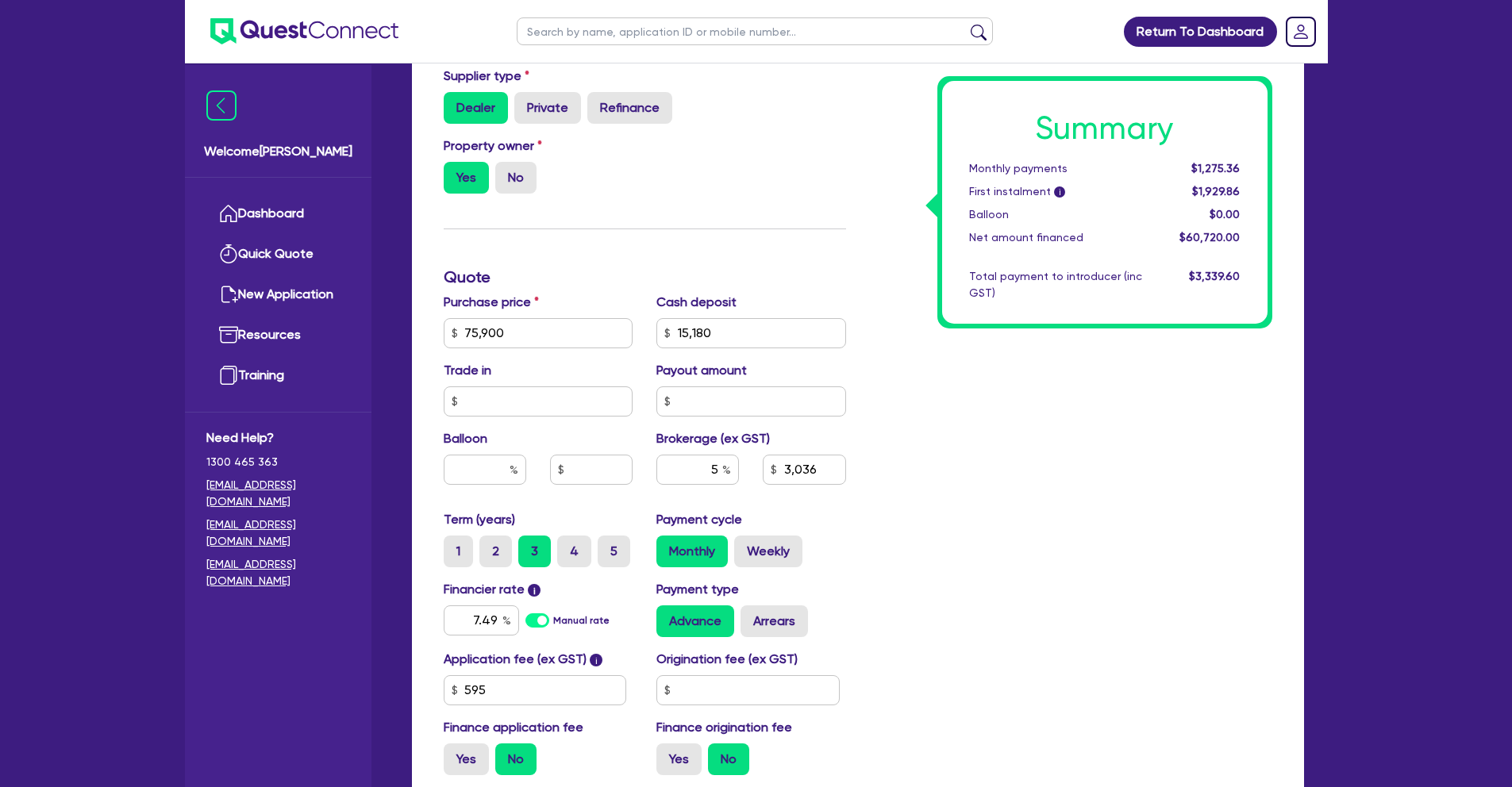
type input "3,036"
type input "75,900"
type input "15,180"
type input "3,036"
click at [1098, 542] on div "Summary Monthly payments $1,980.00 First instalment i $2,634.50 Balloon $0.00 N…" at bounding box center [1070, 325] width 426 height 928
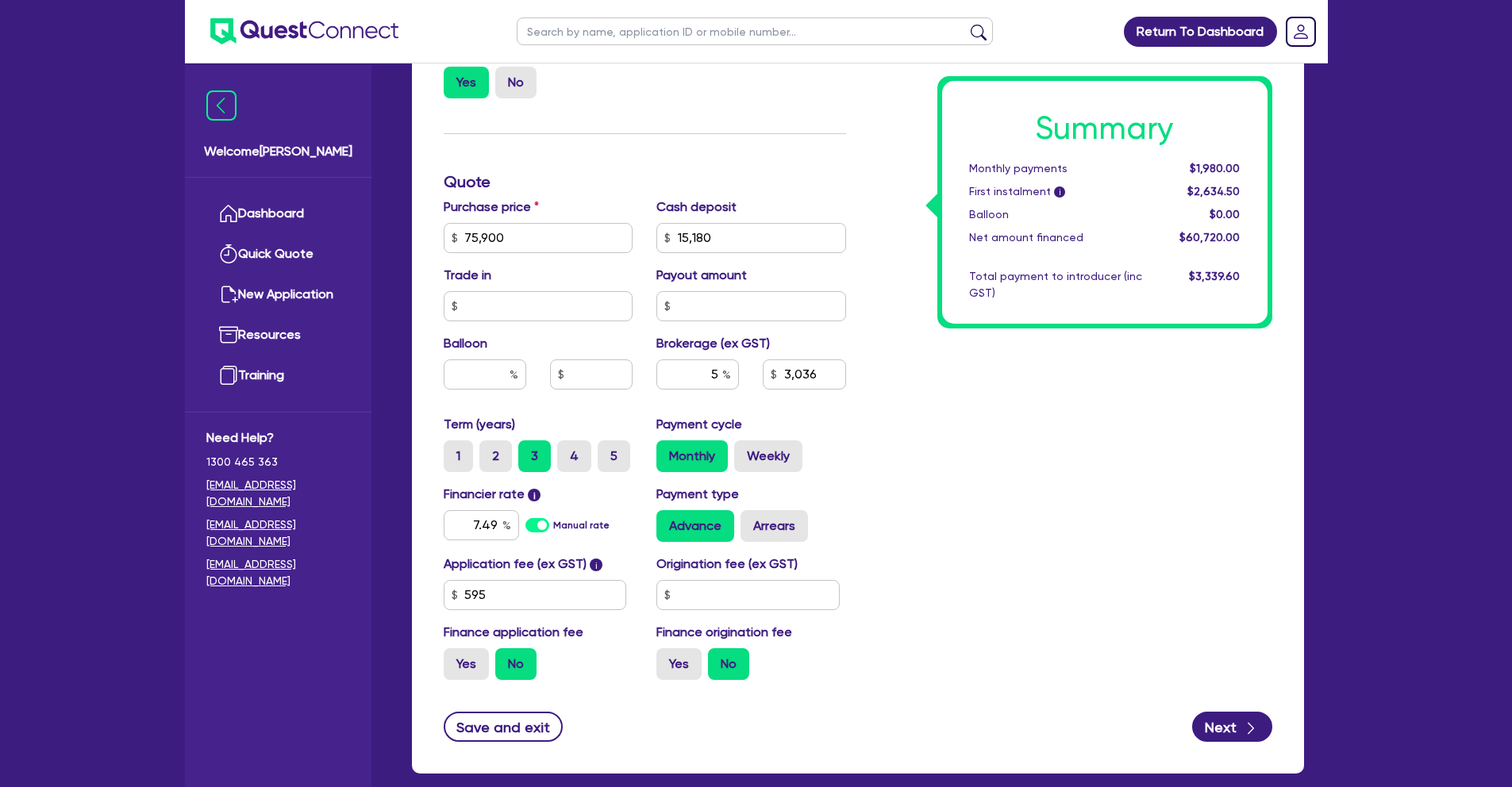
scroll to position [576, 0]
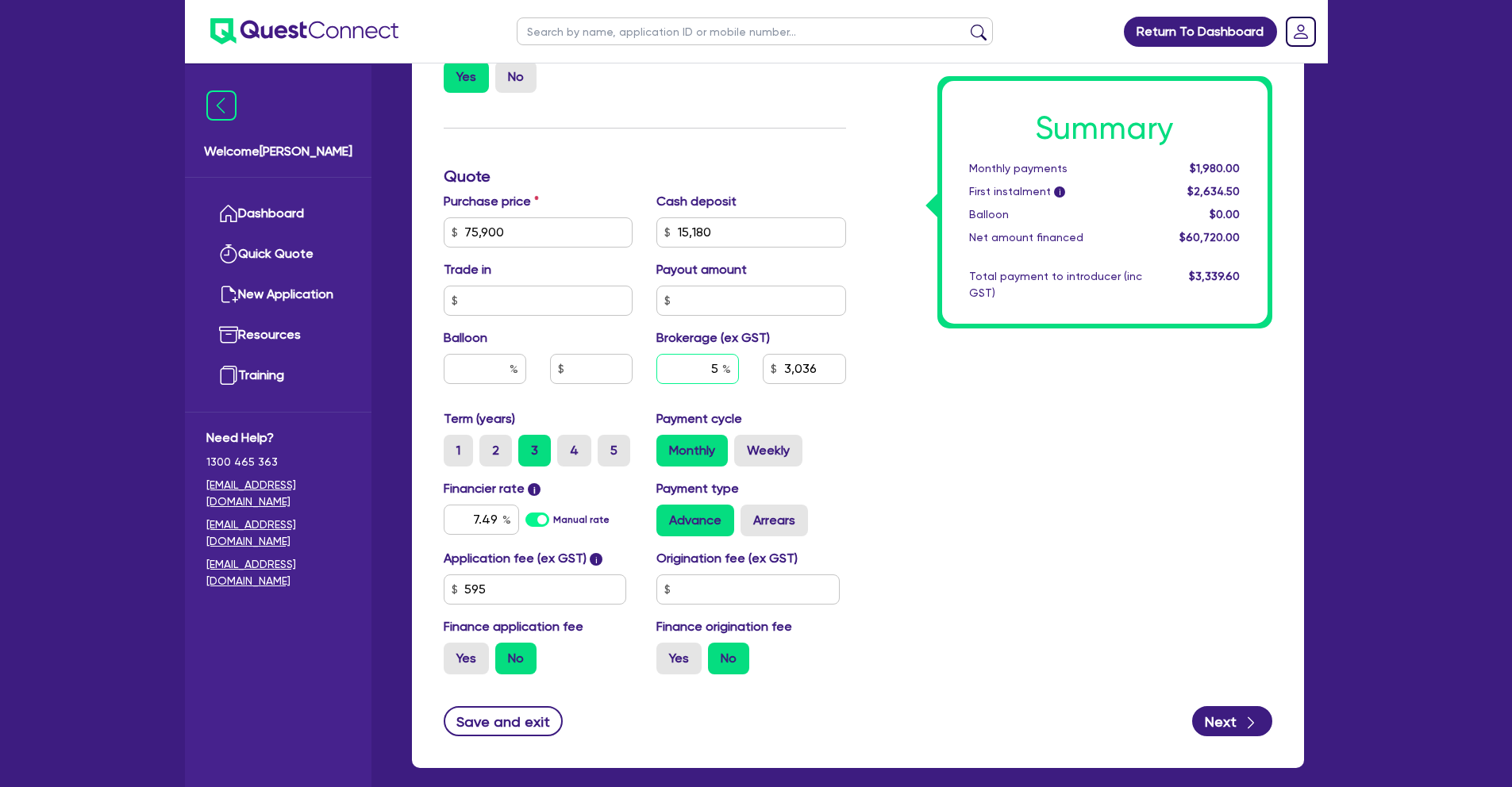
drag, startPoint x: 707, startPoint y: 367, endPoint x: 733, endPoint y: 367, distance: 26.0
click at [733, 367] on input "5" at bounding box center [697, 368] width 82 height 30
type input "7"
type input "75,900"
type input "15,180"
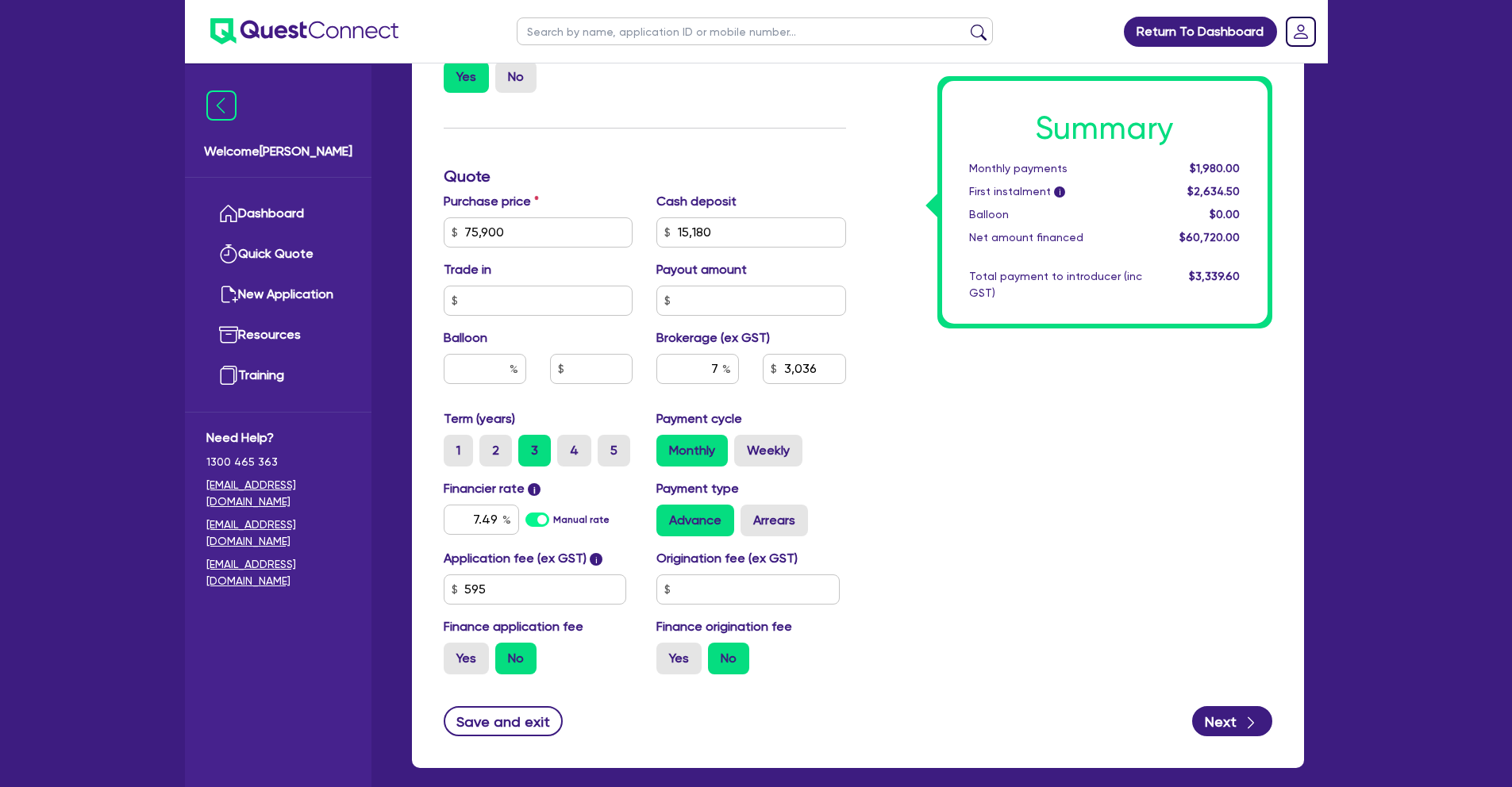
type input "3,036"
click at [943, 425] on div "Summary Monthly payments $1,980.00 First instalment i $2,634.50 Balloon $0.00 N…" at bounding box center [1070, 224] width 426 height 928
type input "75,900"
type input "15,180"
type input "4,250.4"
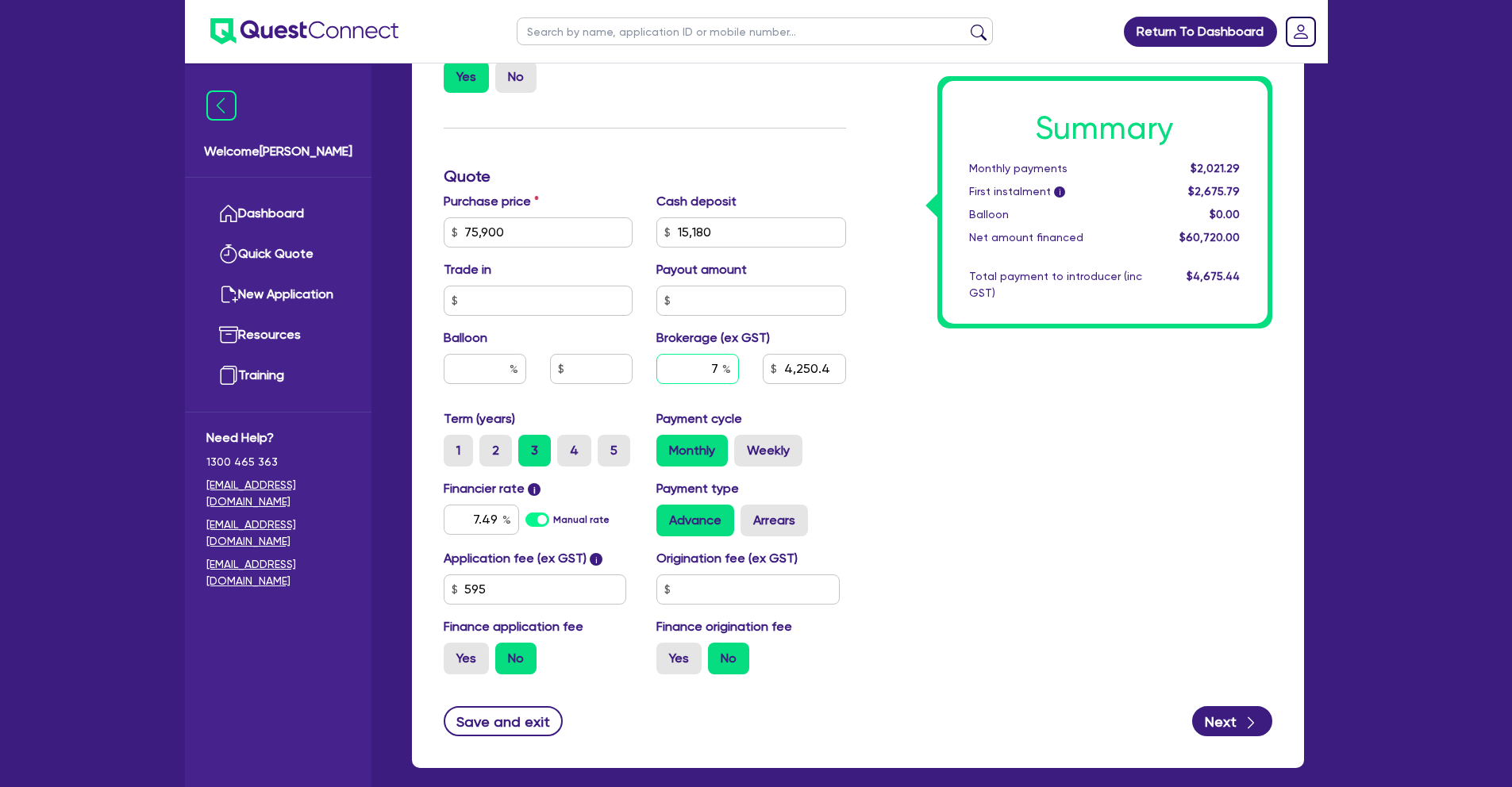
drag, startPoint x: 700, startPoint y: 364, endPoint x: 748, endPoint y: 364, distance: 48.0
click at [748, 364] on div "7" at bounding box center [697, 375] width 106 height 42
type input "6"
type input "75,900"
type input "15,180"
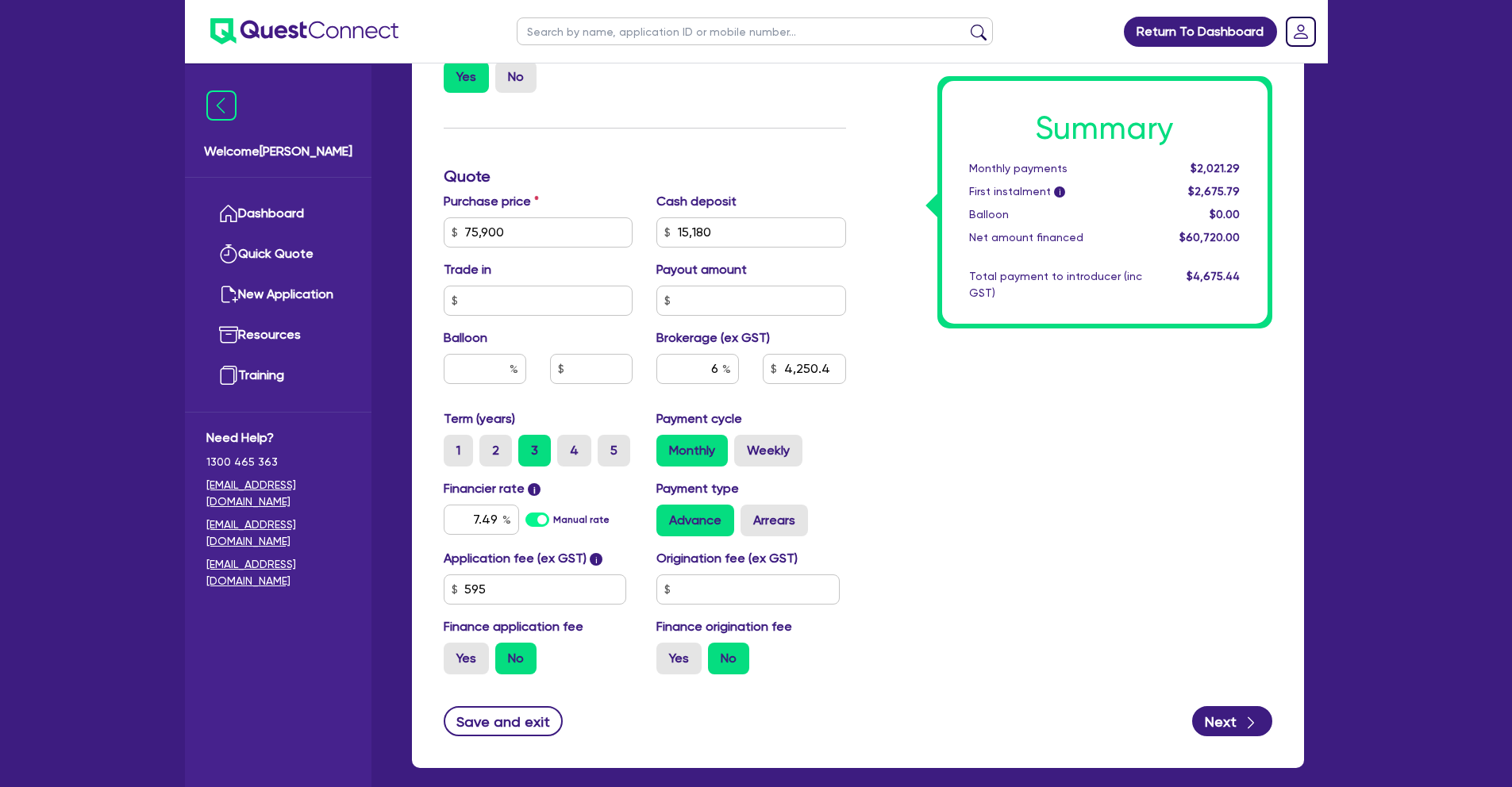
type input "4,250.4"
type input "75,900"
type input "15,180"
type input "3,643.2"
click at [856, 419] on div "Payment cycle Monthly Weekly" at bounding box center [750, 438] width 213 height 57
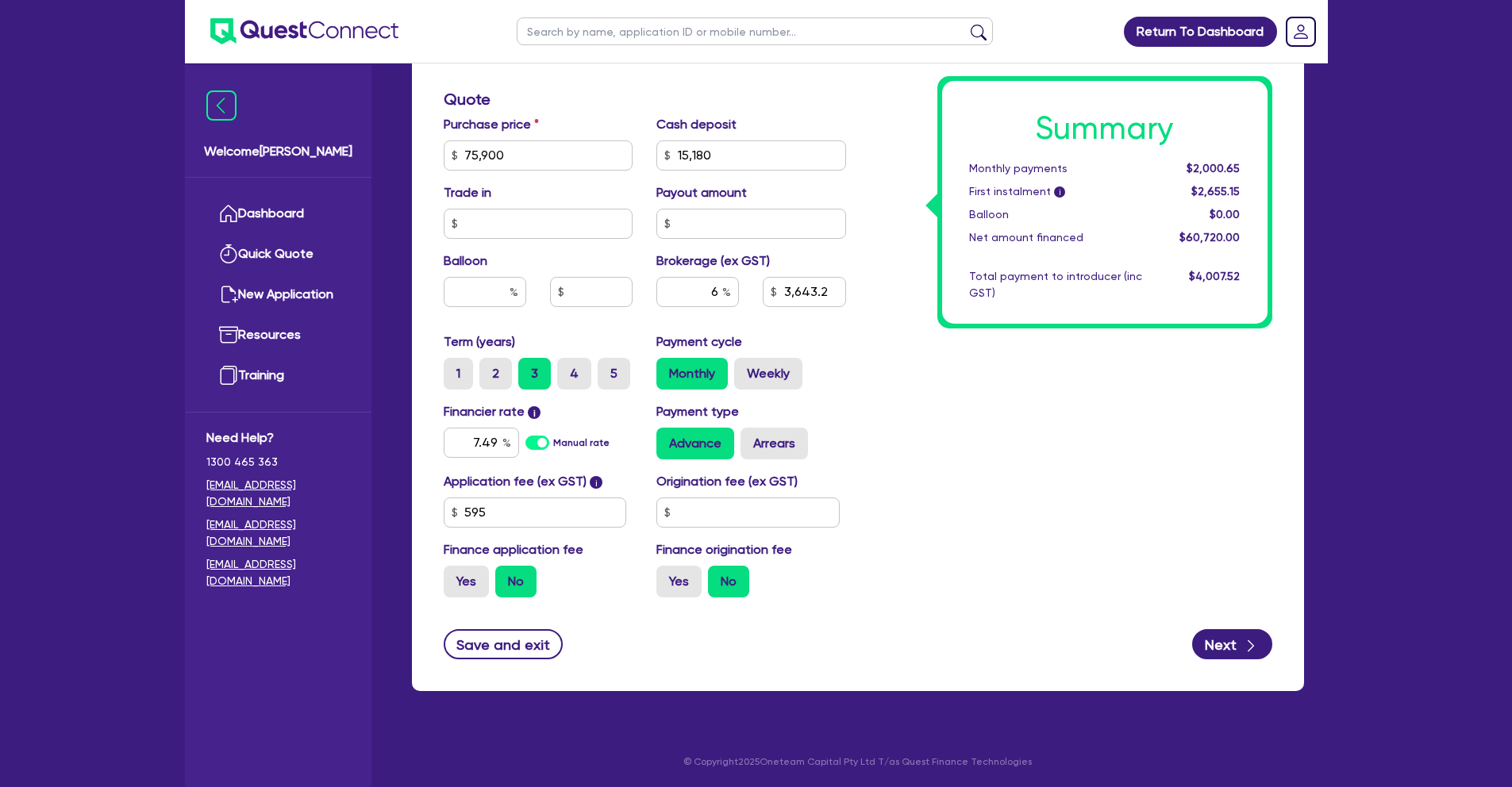
scroll to position [0, 0]
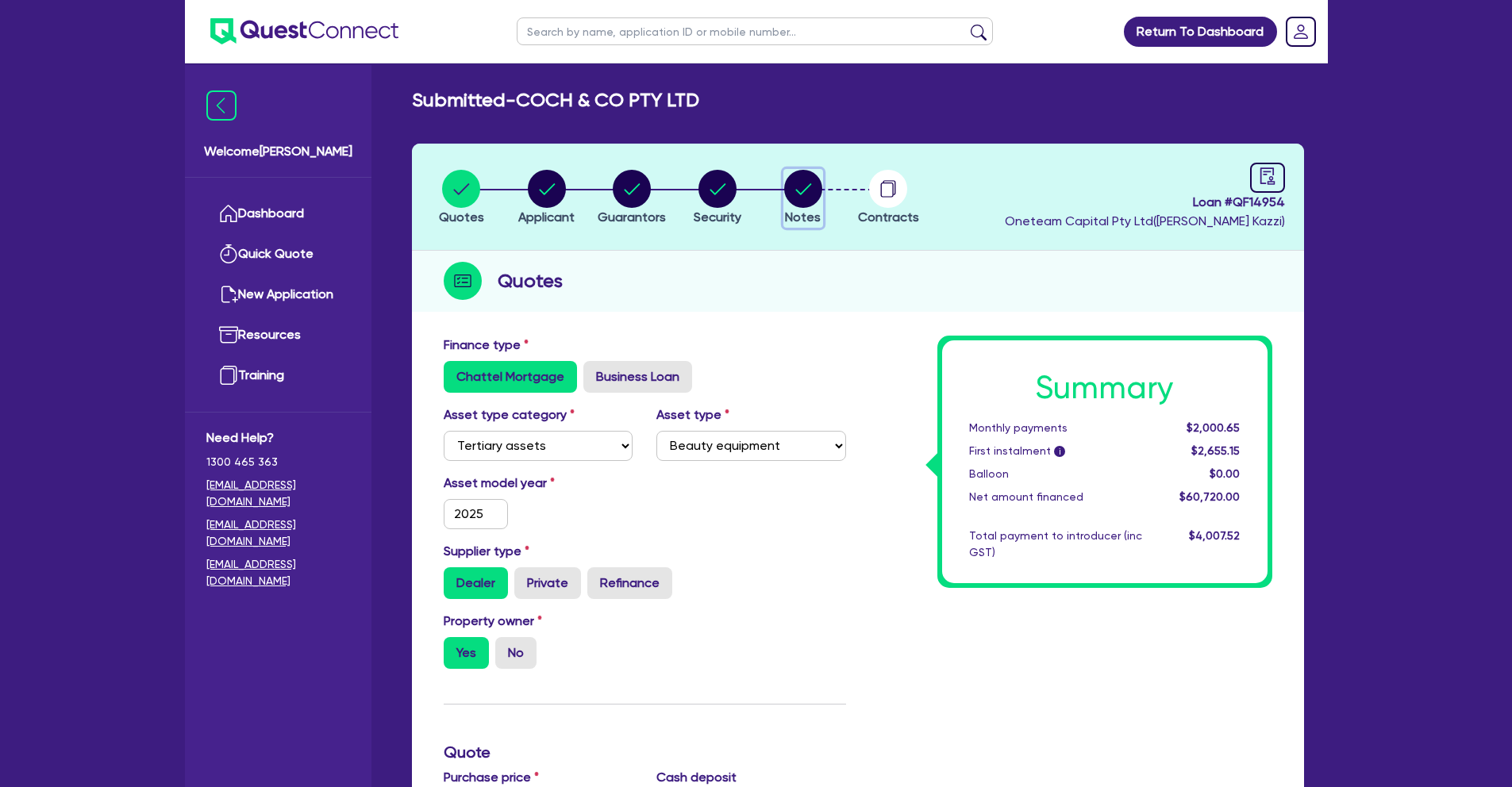
click at [795, 191] on circle "button" at bounding box center [803, 189] width 38 height 38
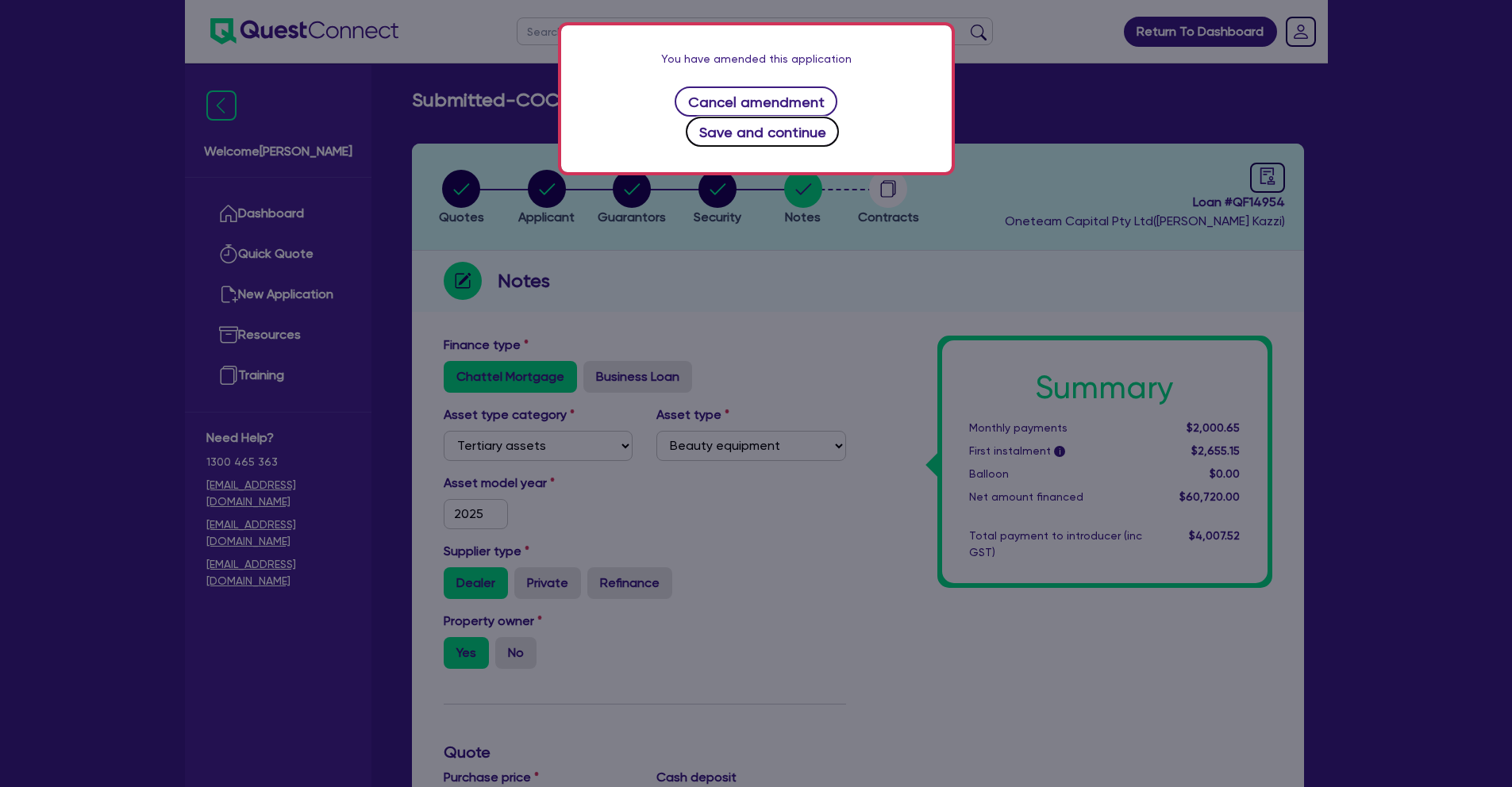
click at [786, 116] on button "Save and continue" at bounding box center [762, 131] width 153 height 30
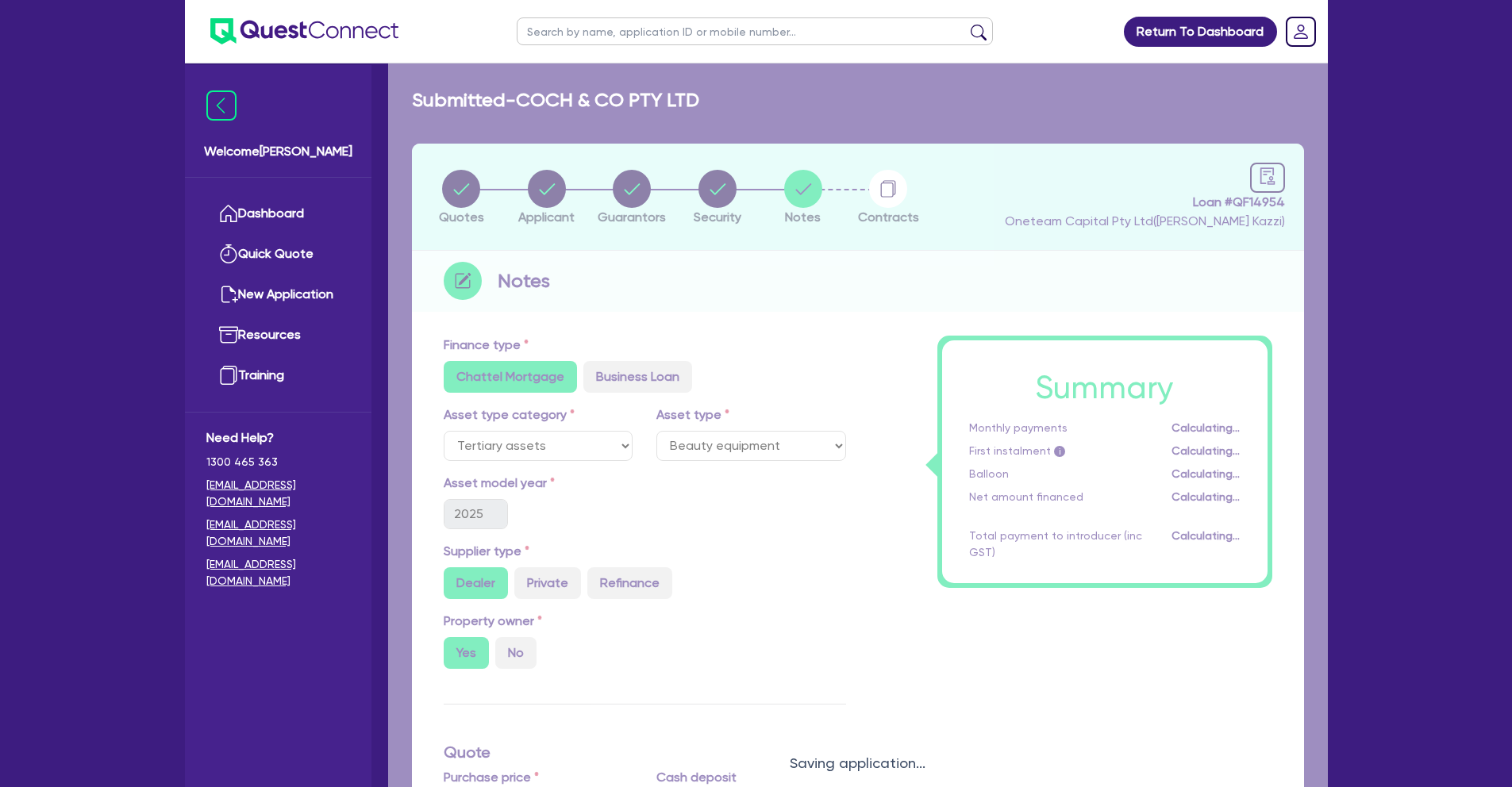
select select "Other"
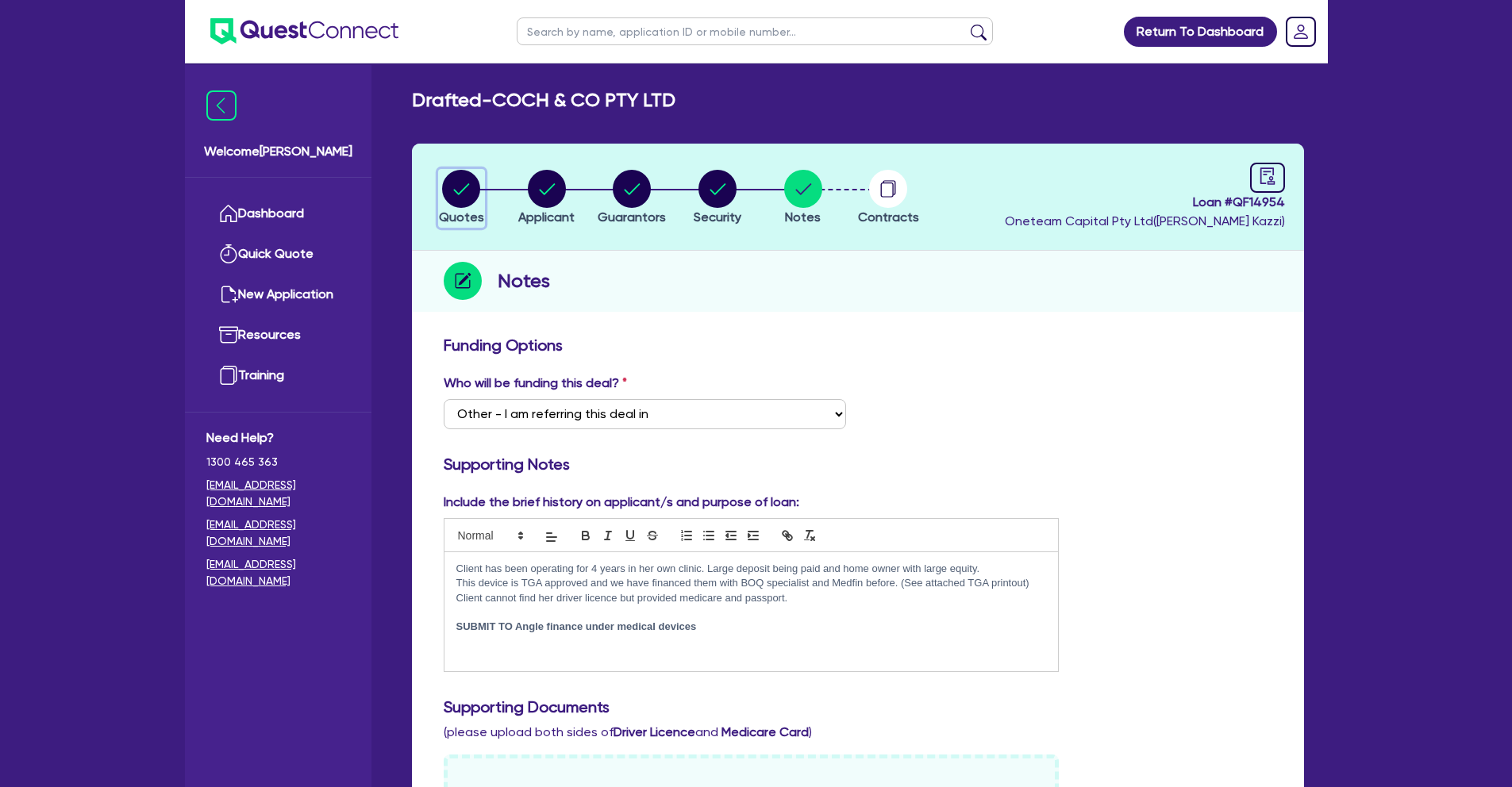
click at [450, 192] on circle "button" at bounding box center [461, 189] width 38 height 38
select select "TERTIARY_ASSETS"
select select "BEAUTY_EQUIPMENT"
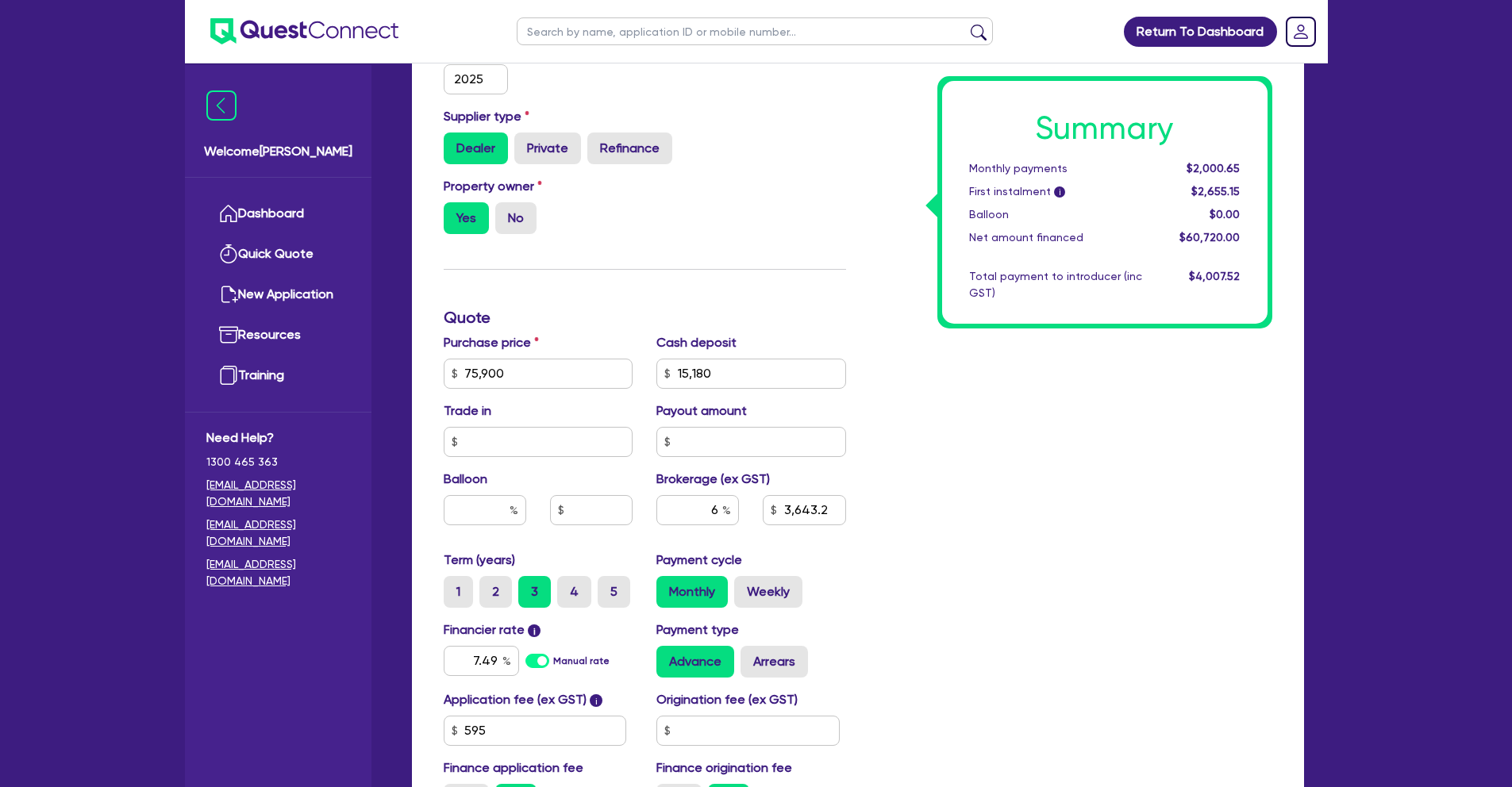
scroll to position [653, 0]
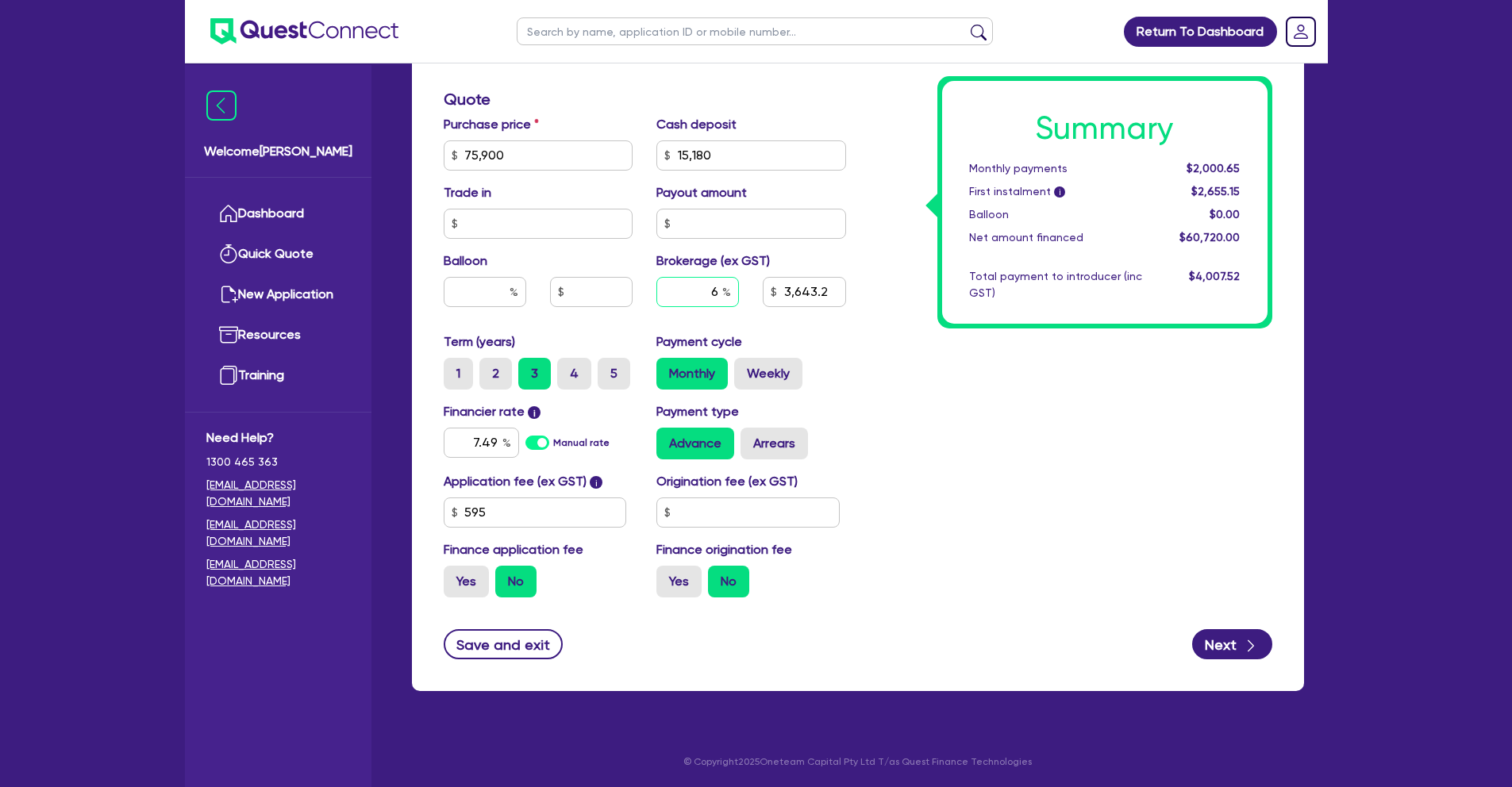
drag, startPoint x: 709, startPoint y: 292, endPoint x: 763, endPoint y: 291, distance: 54.0
click at [763, 291] on div "6 3,643.2" at bounding box center [750, 298] width 213 height 42
type input "7"
type input "75,900"
type input "15,180"
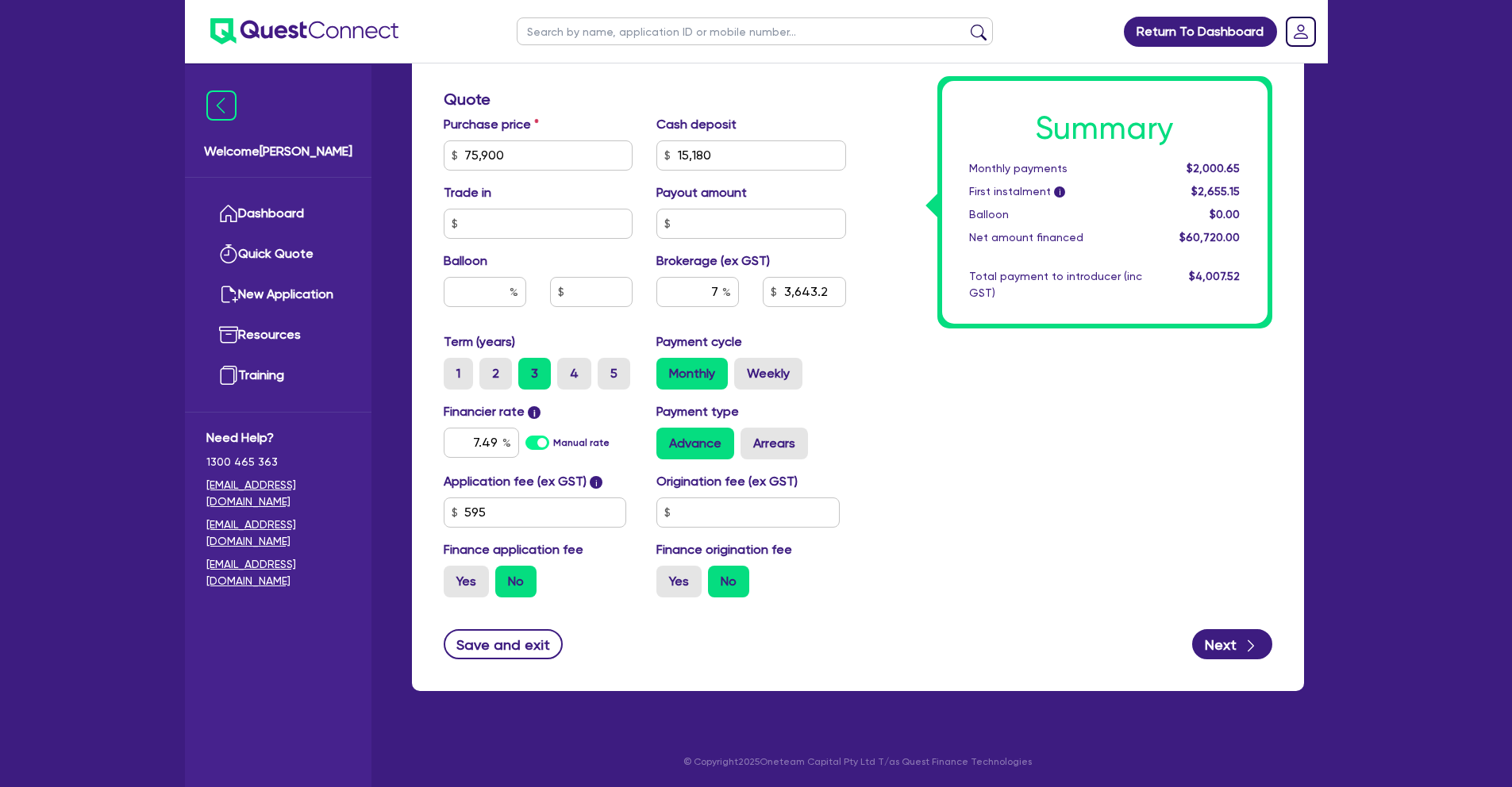
type input "3,643.2"
type input "75,900"
type input "15,180"
type input "4,250.4"
click at [948, 373] on div "Summary Monthly payments $2,000.65 First instalment i $2,655.15 Balloon $0.00 N…" at bounding box center [1070, 146] width 426 height 928
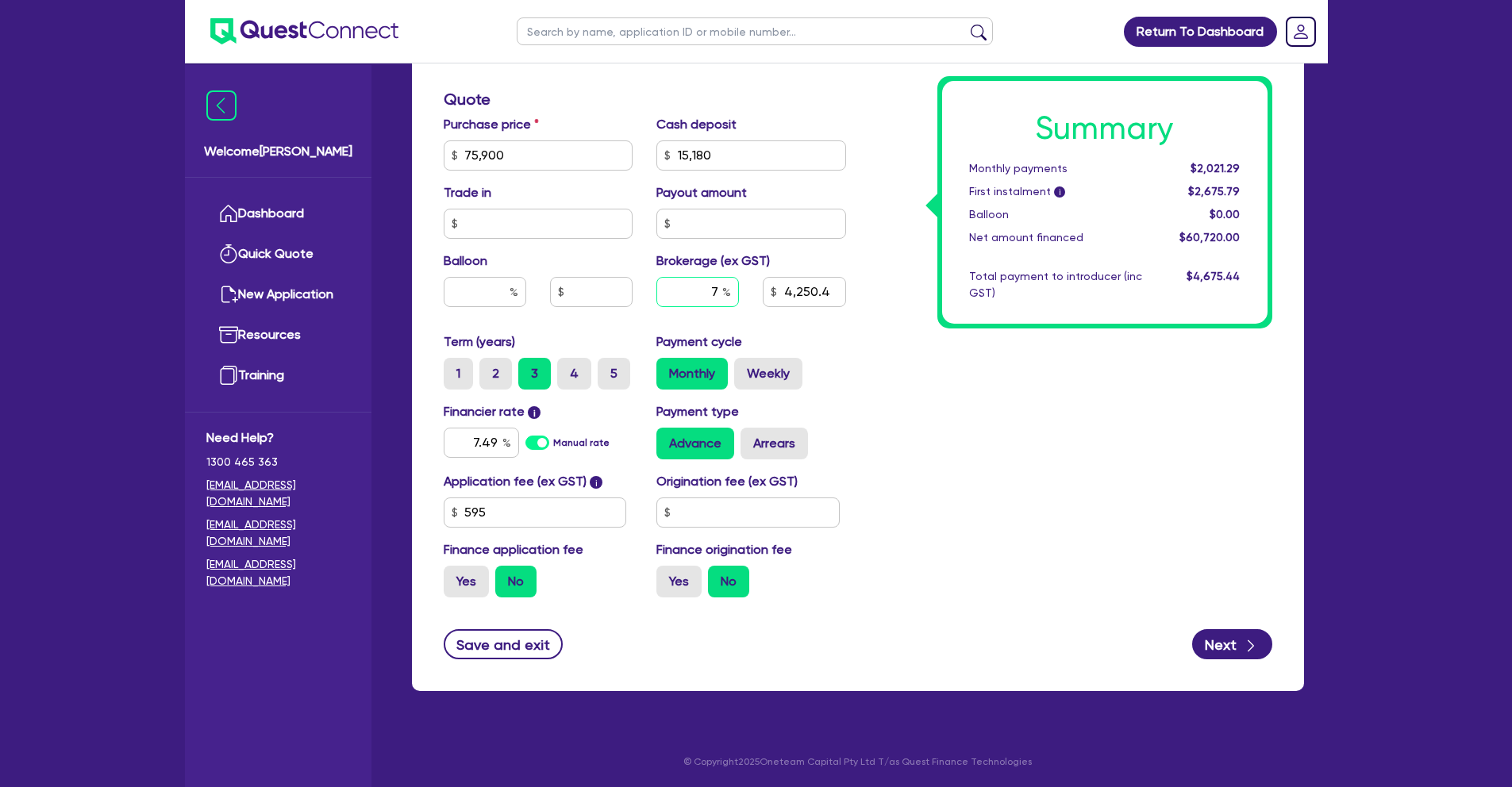
drag, startPoint x: 696, startPoint y: 287, endPoint x: 761, endPoint y: 286, distance: 65.0
click at [761, 286] on div "7 4,250.4" at bounding box center [750, 298] width 213 height 42
type input "6.8"
type input "75,900"
type input "15,180"
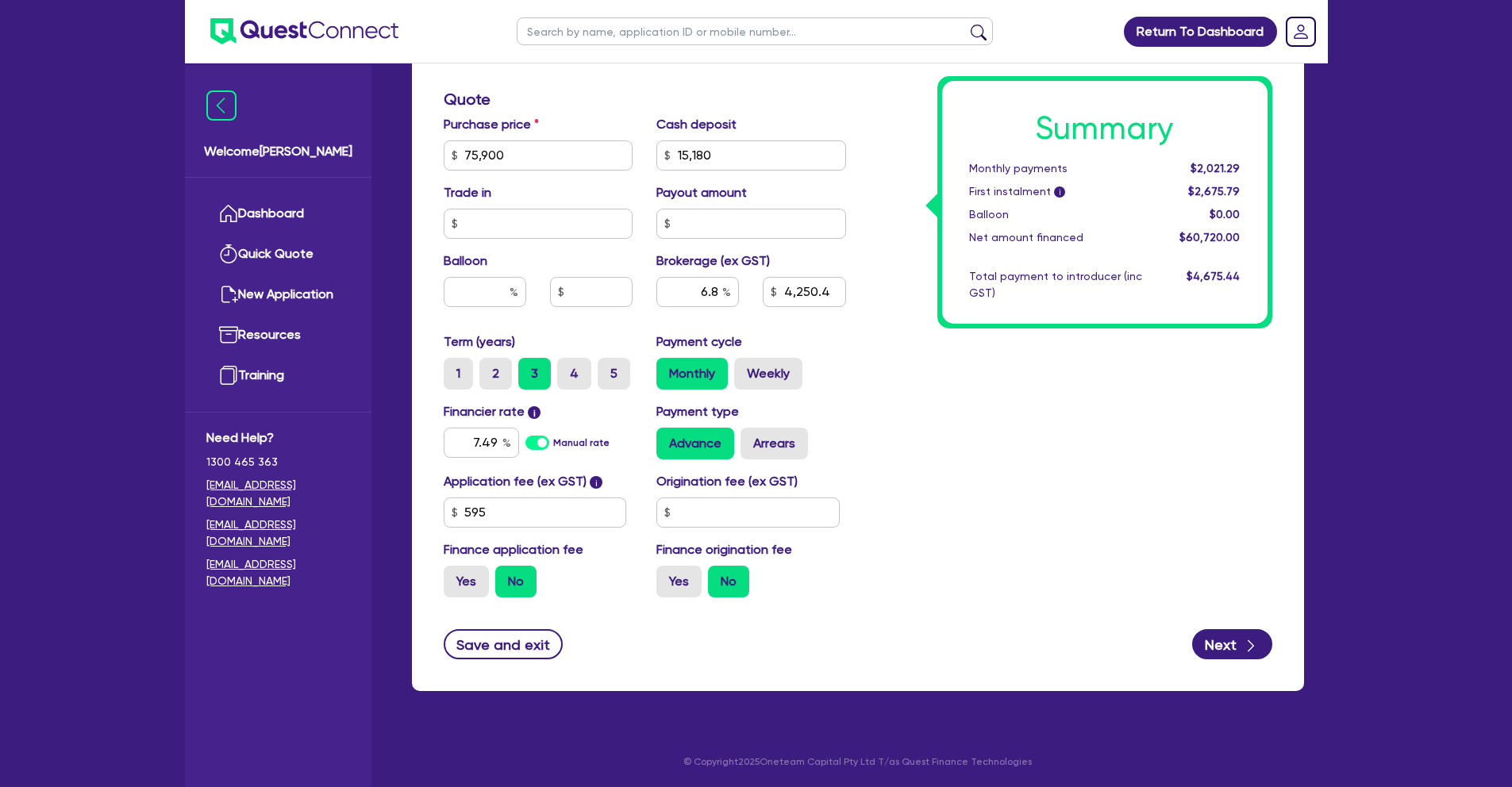
type input "4,250.4"
type input "75,900"
type input "15,180"
type input "4,128.96"
click at [850, 348] on div "Payment cycle Monthly Weekly" at bounding box center [750, 360] width 213 height 57
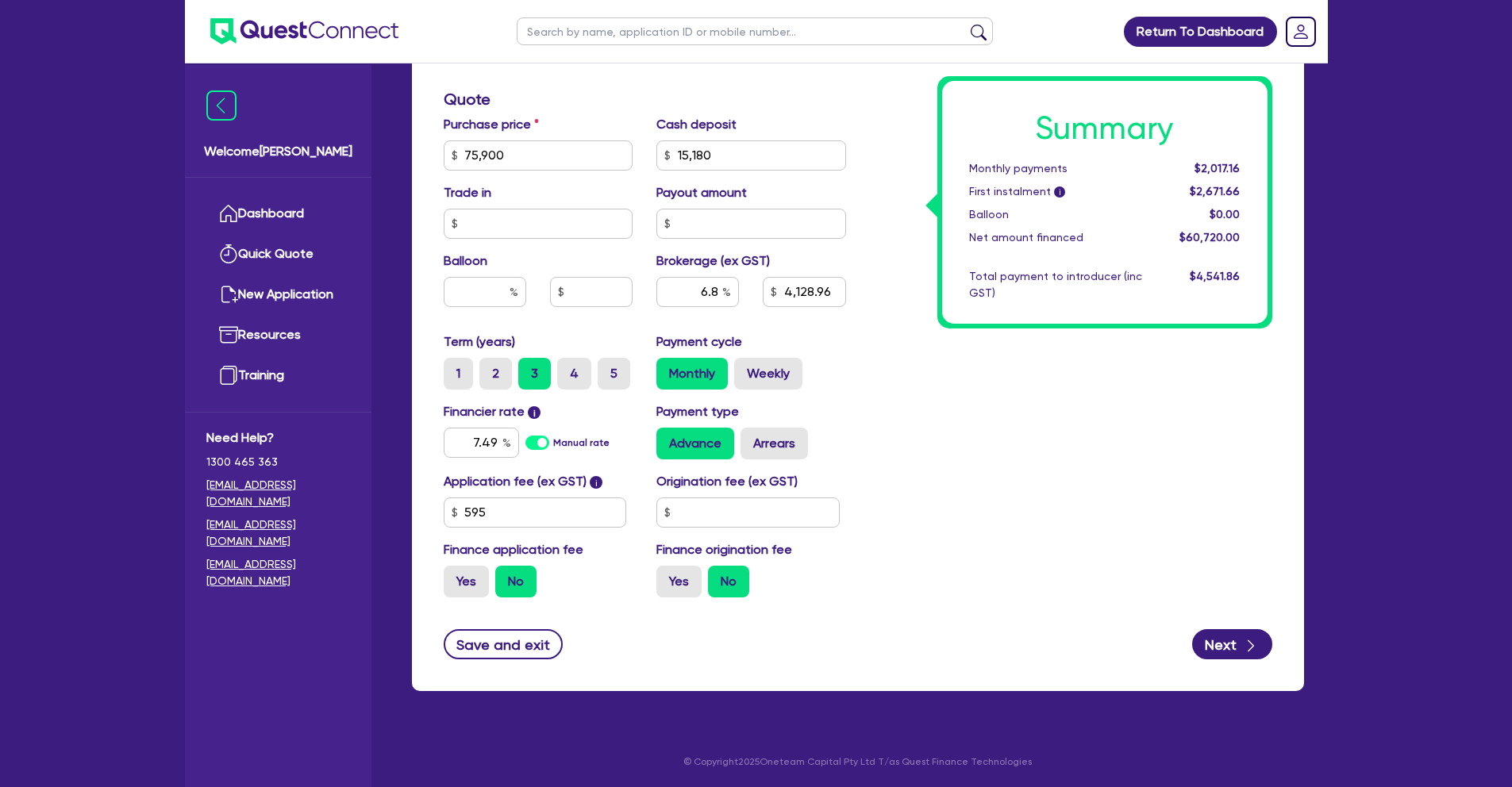
scroll to position [0, 0]
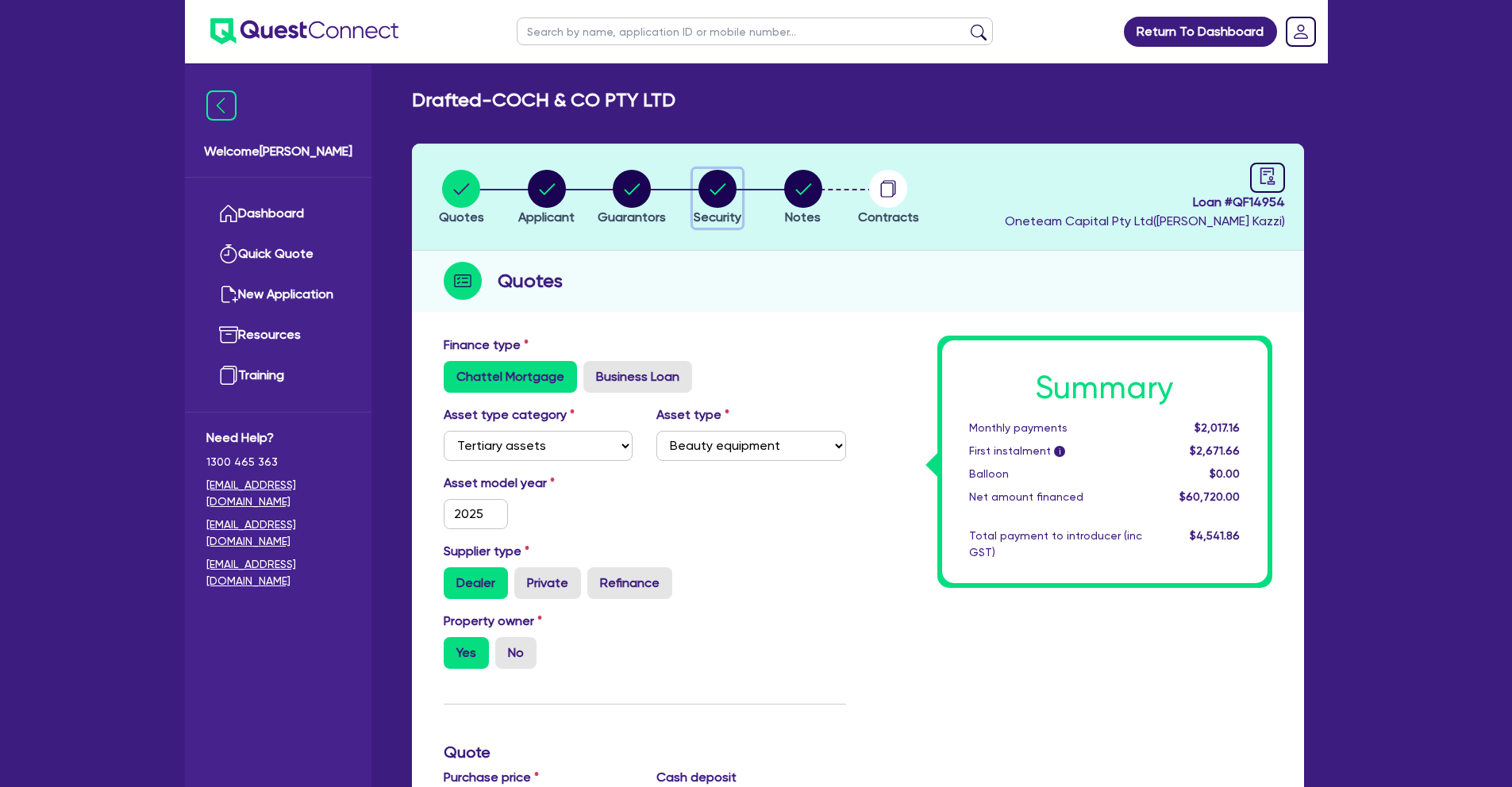
click at [729, 192] on circle "button" at bounding box center [717, 189] width 38 height 38
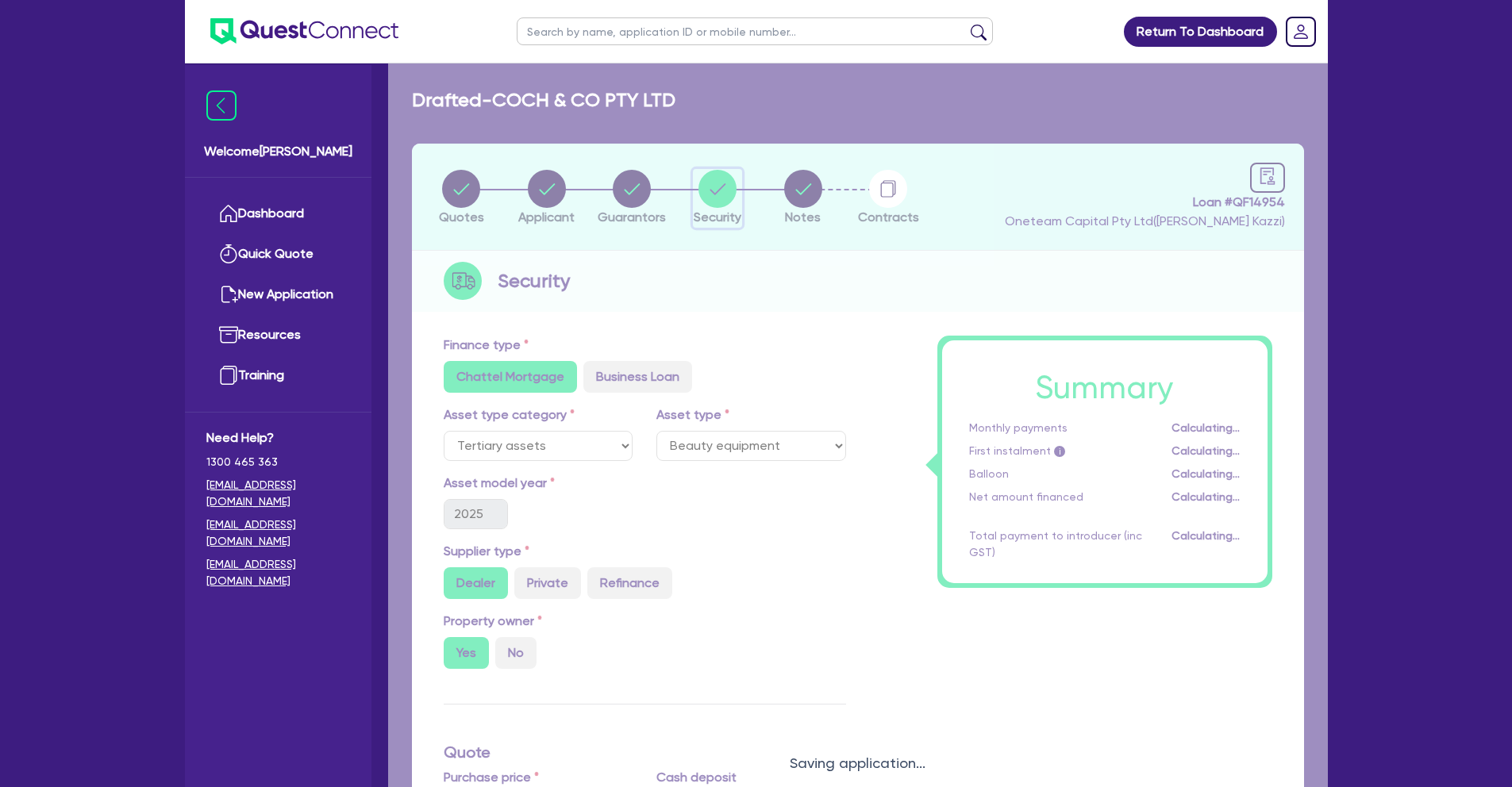
select select "TERTIARY_ASSETS"
select select "BEAUTY_EQUIPMENT"
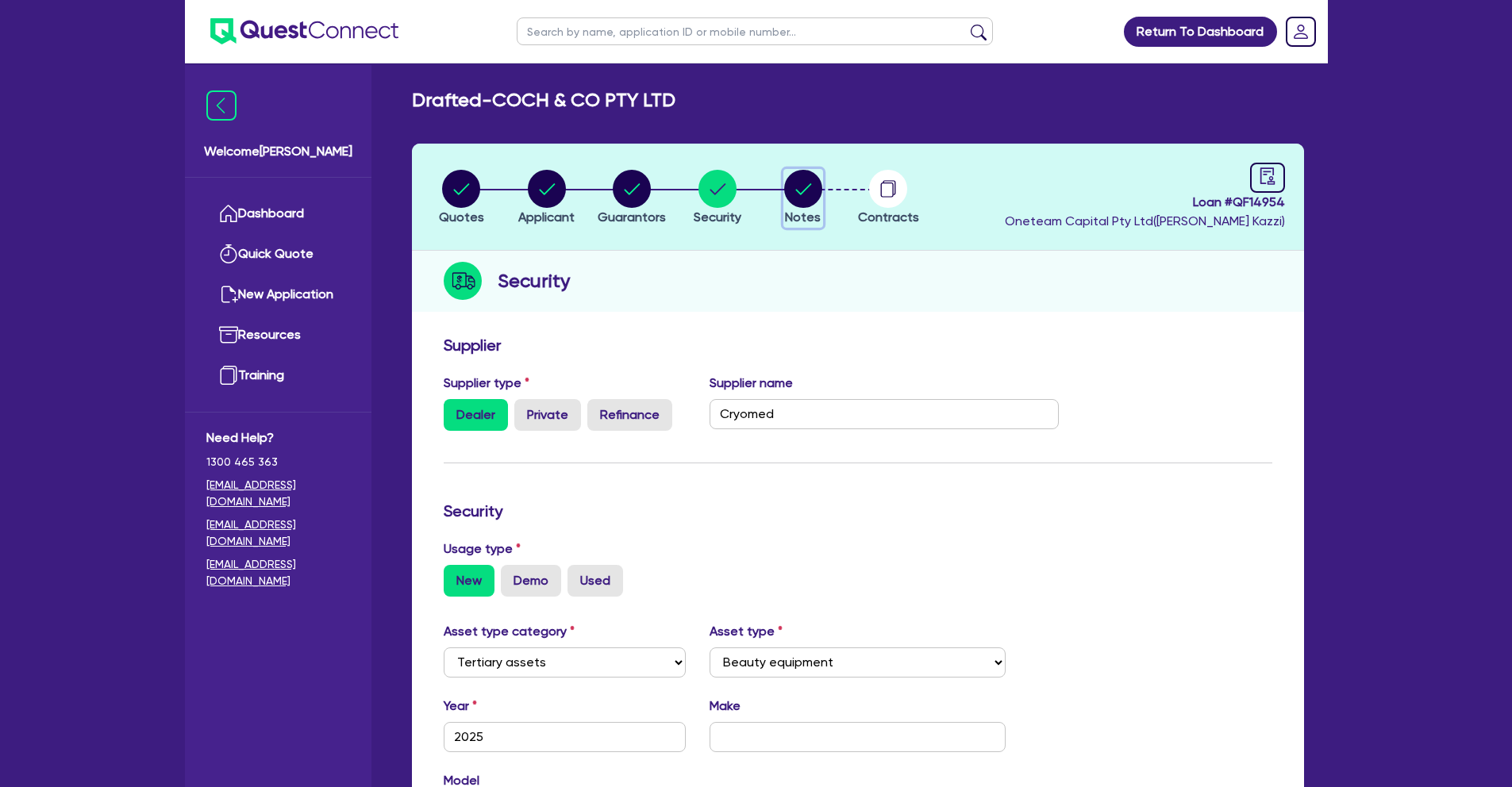
click at [809, 195] on circle "button" at bounding box center [803, 189] width 38 height 38
select select "Other"
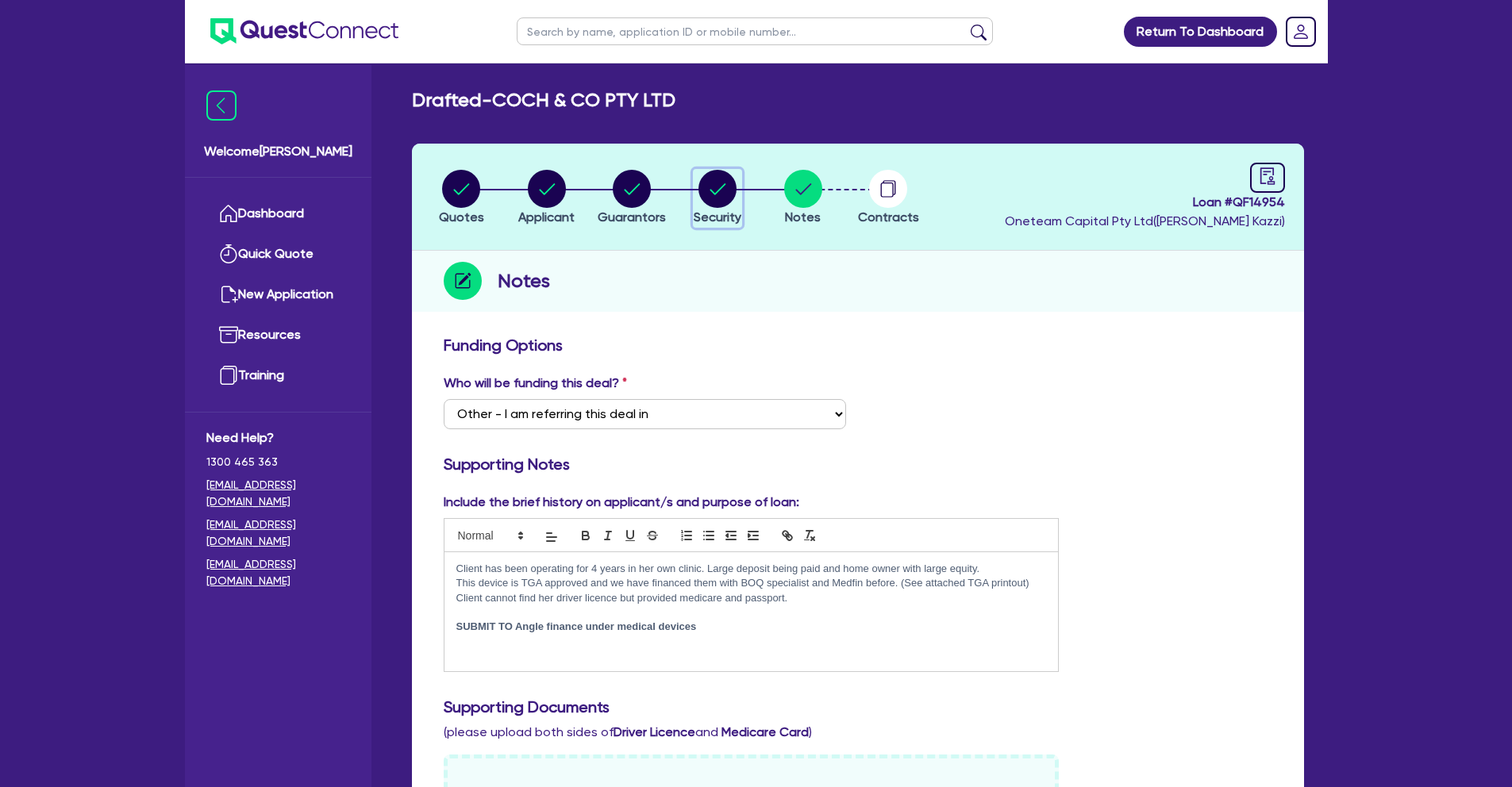
click at [731, 192] on circle "button" at bounding box center [717, 189] width 38 height 38
select select "TERTIARY_ASSETS"
select select "BEAUTY_EQUIPMENT"
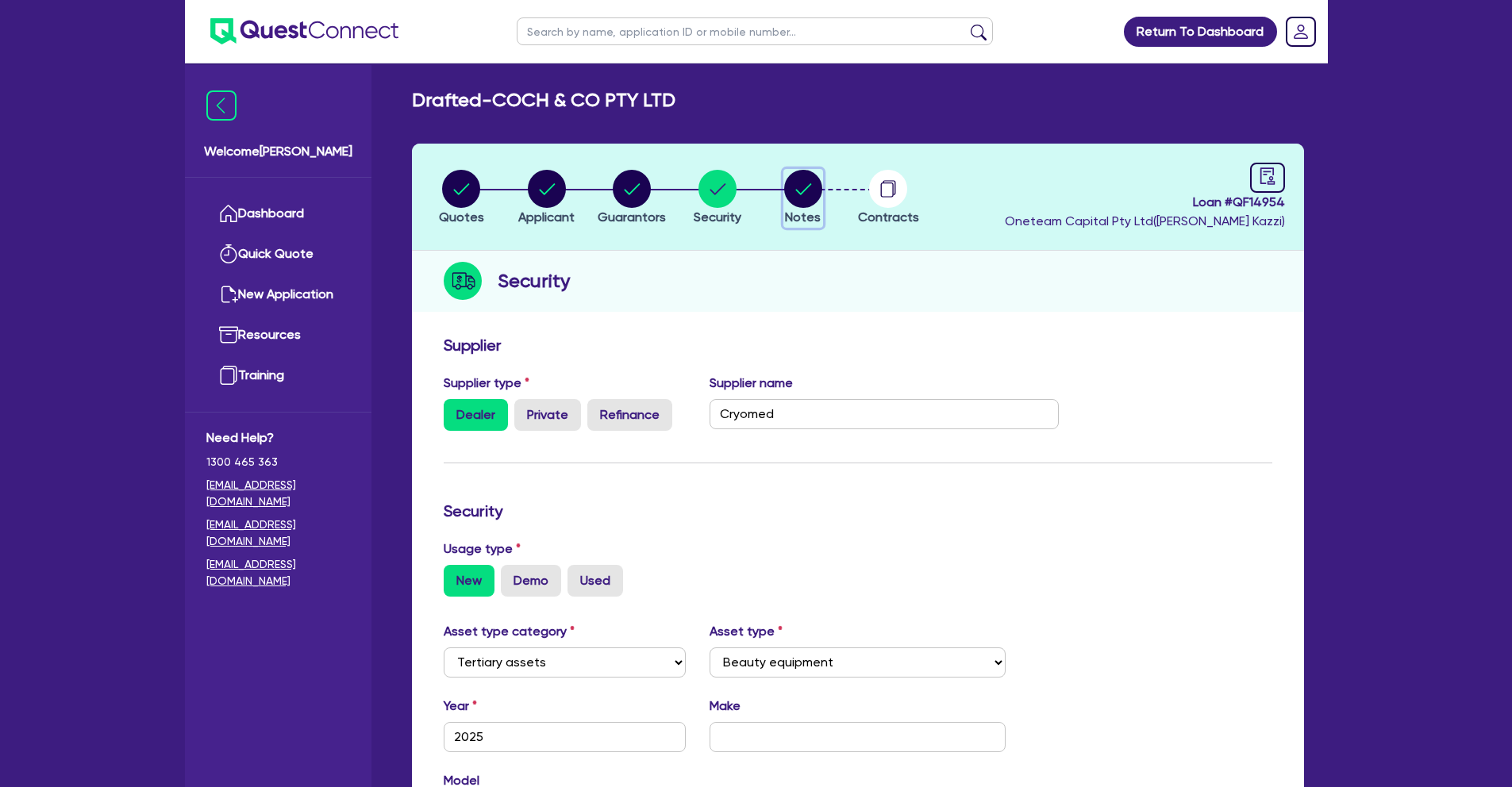
click at [815, 194] on circle "button" at bounding box center [803, 189] width 38 height 38
select select "Other"
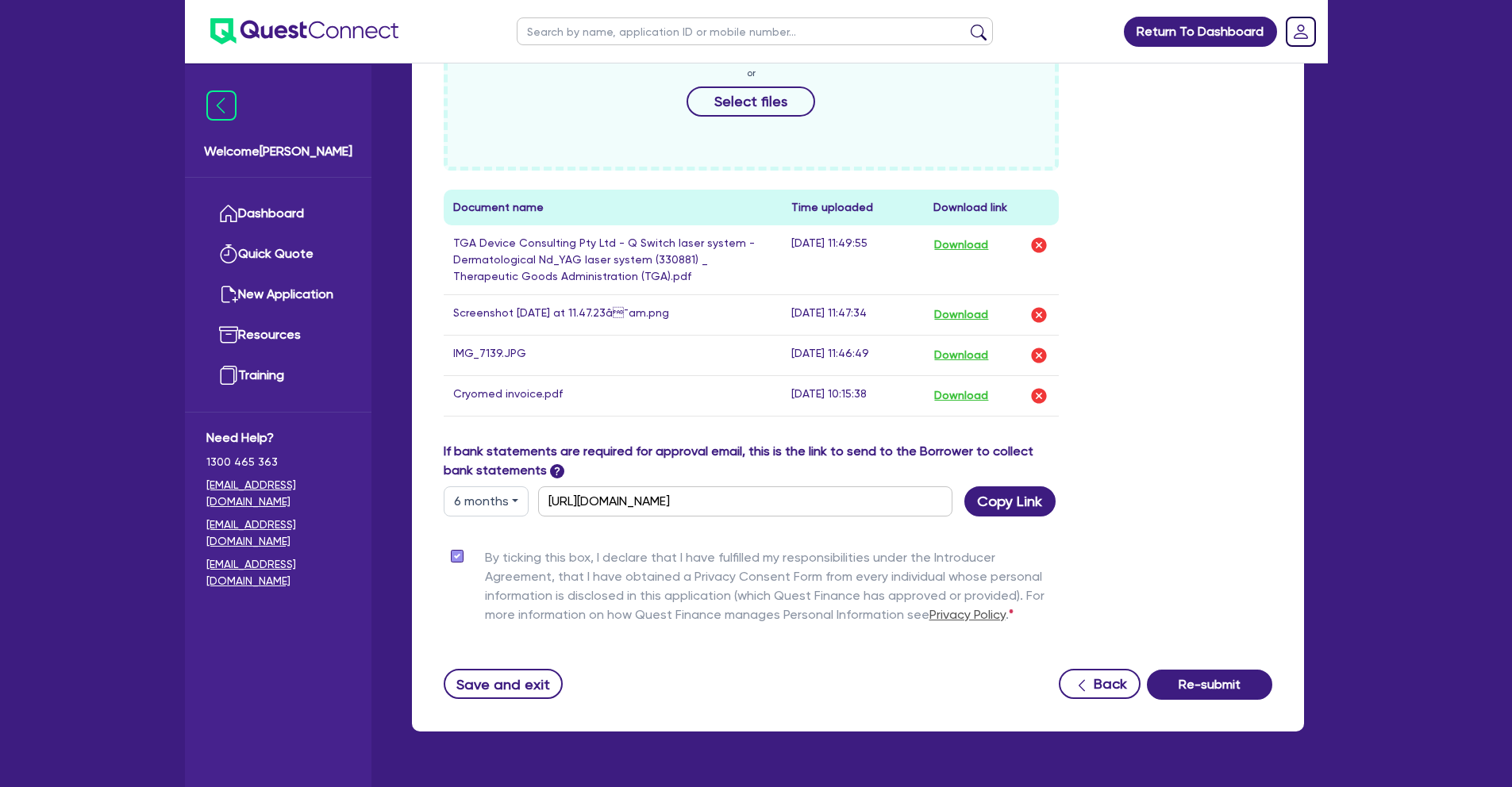
scroll to position [786, 0]
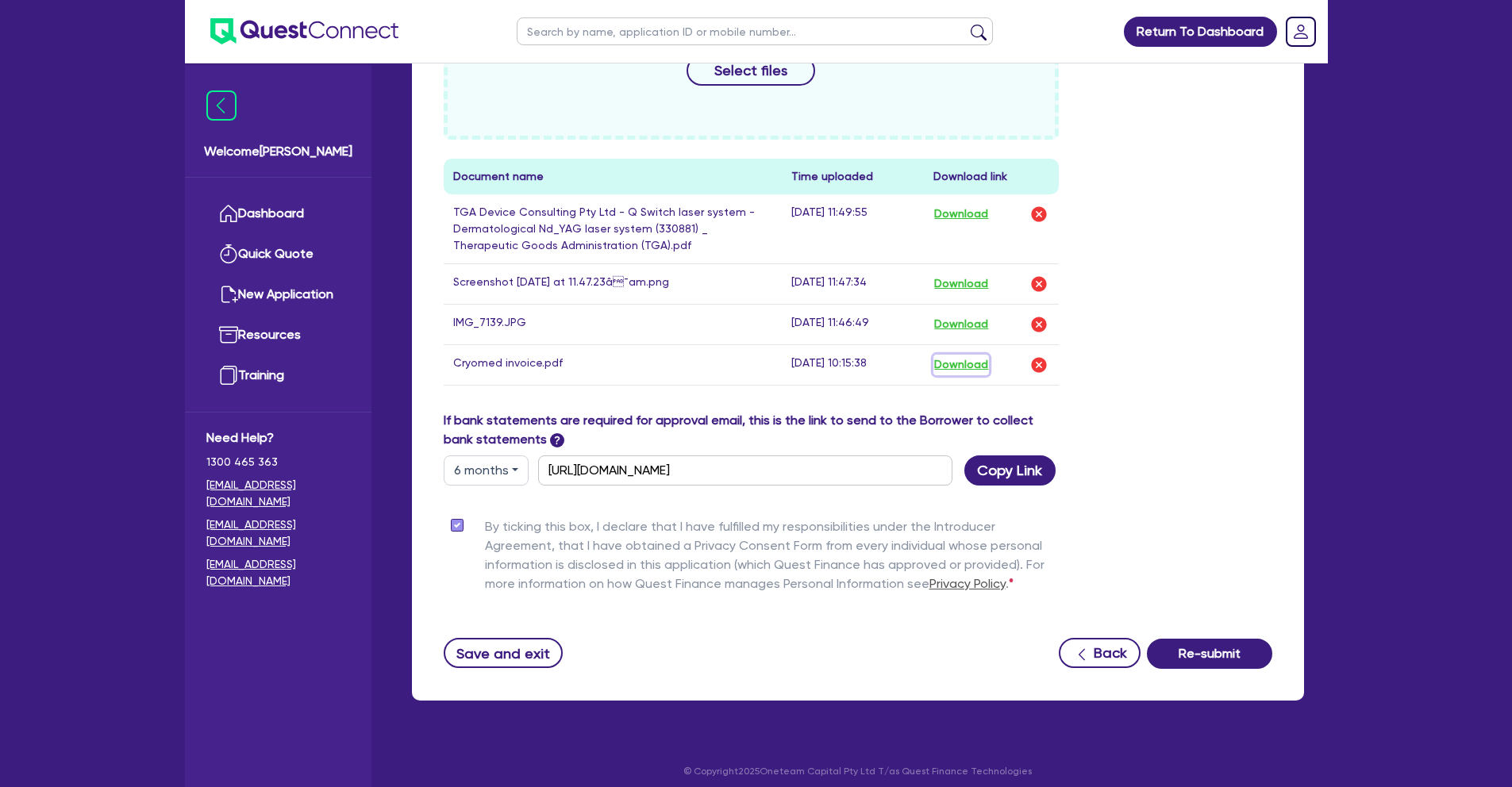
click at [961, 367] on button "Download" at bounding box center [960, 365] width 55 height 20
click at [304, 210] on link "Dashboard" at bounding box center [278, 214] width 144 height 41
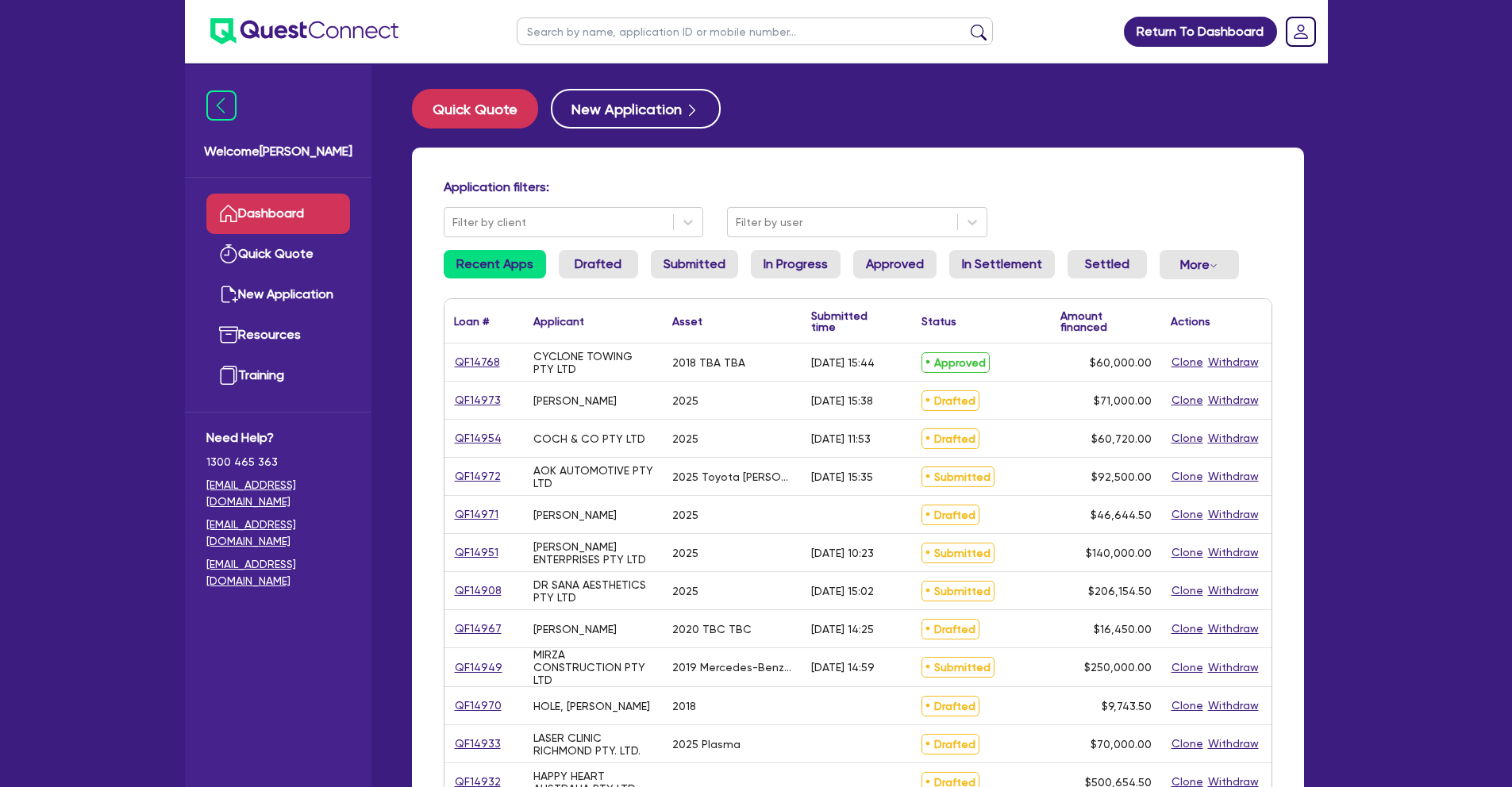
click at [544, 32] on input "text" at bounding box center [755, 31] width 476 height 28
type input "[PERSON_NAME]"
click at [966, 24] on button "submit" at bounding box center [978, 35] width 25 height 22
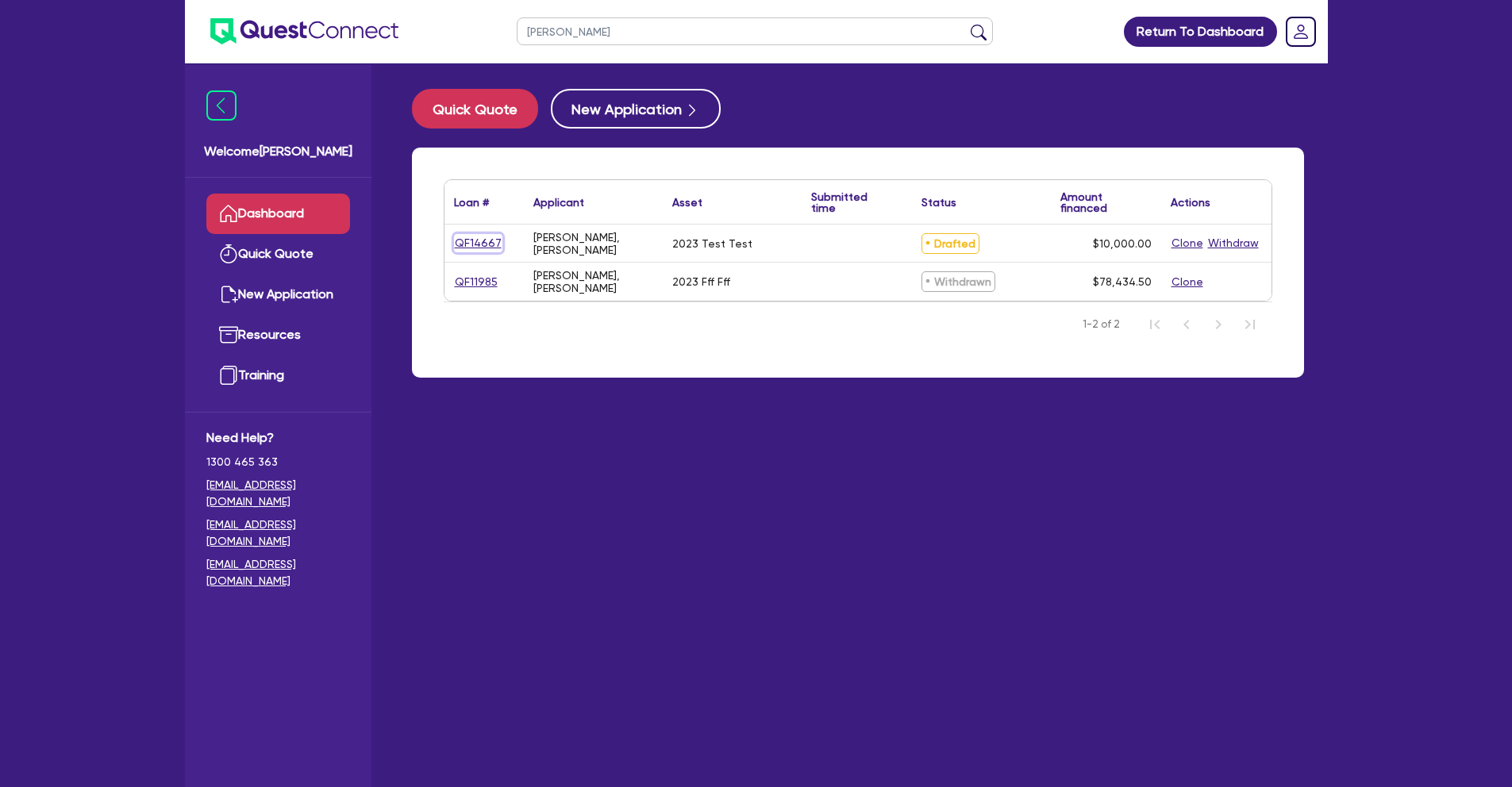
click at [480, 243] on link "QF14667" at bounding box center [478, 242] width 48 height 18
select select "CARS_AND_LIGHT_TRUCKS"
select select "PASSENGER_VEHICLES"
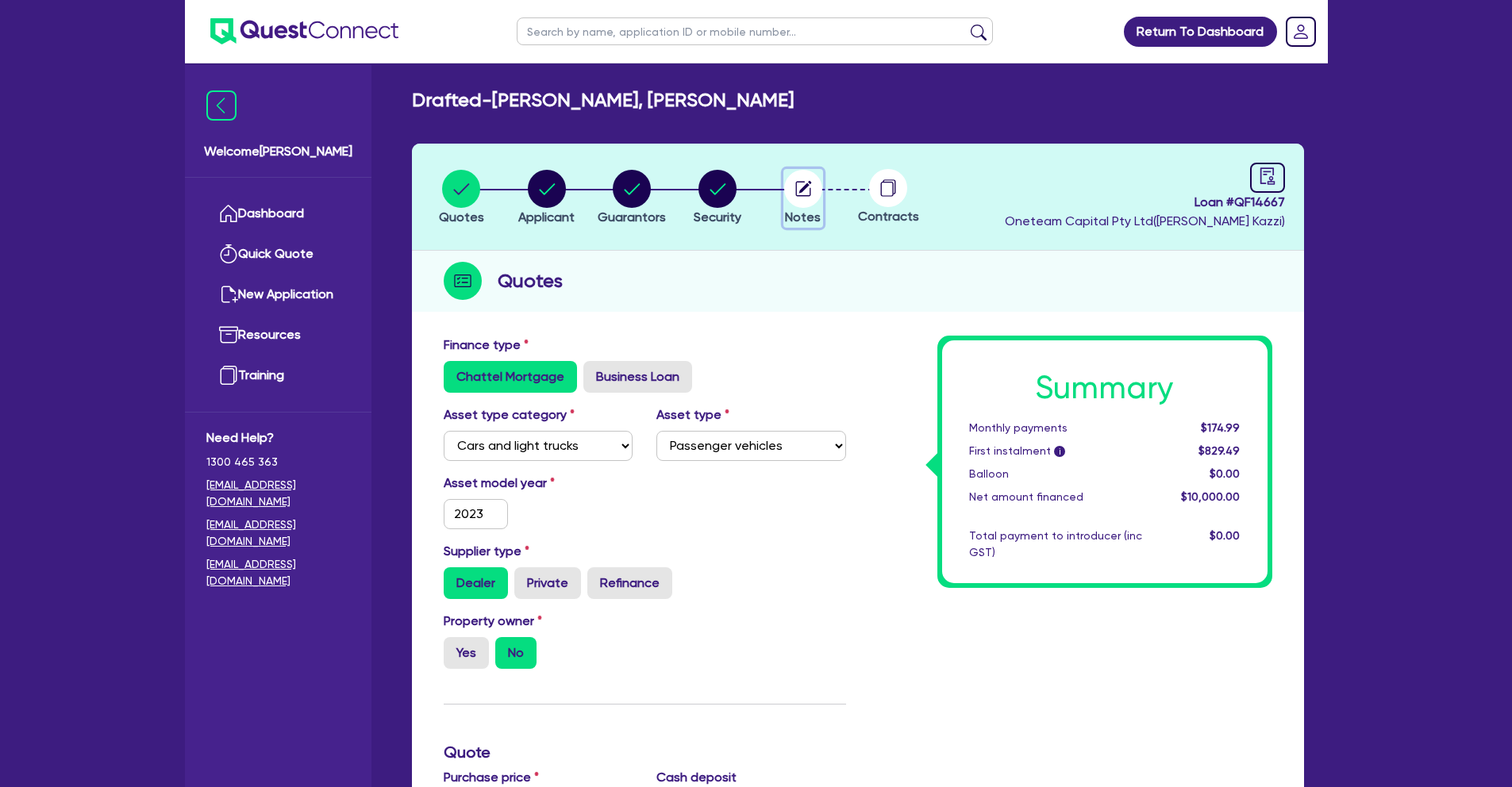
click at [802, 187] on icon "button" at bounding box center [804, 187] width 13 height 13
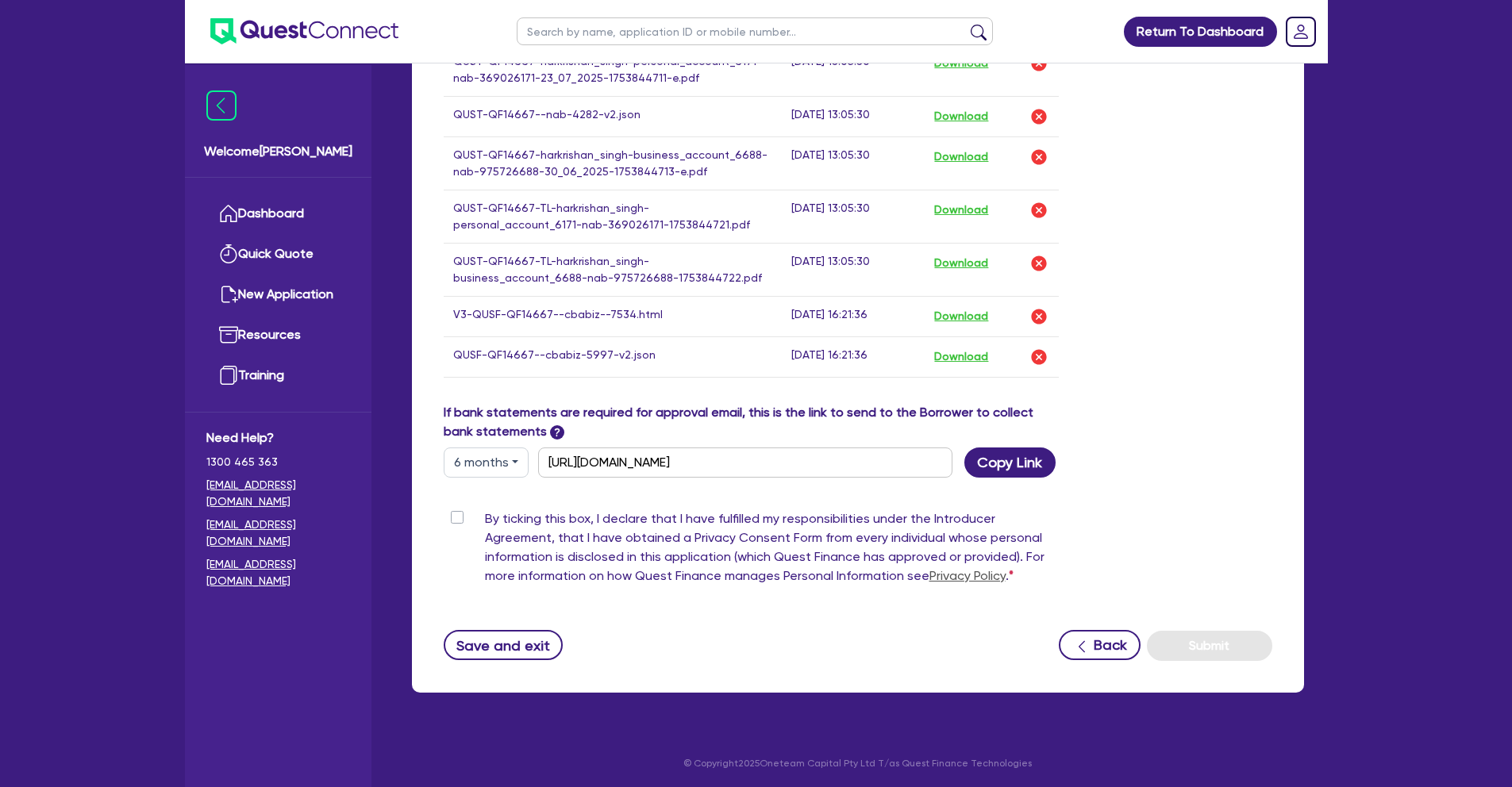
scroll to position [1289, 0]
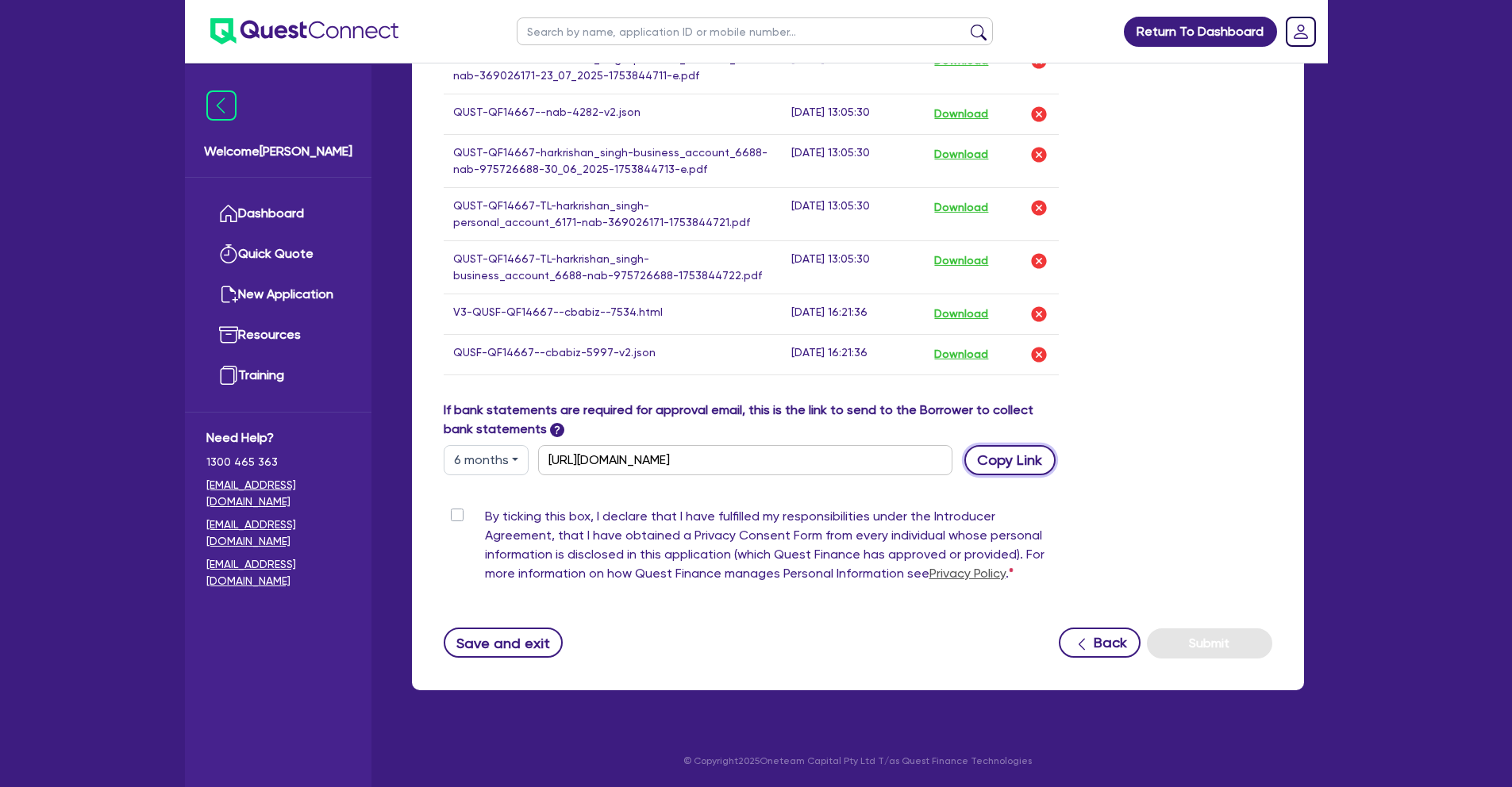
click at [1002, 456] on button "Copy Link" at bounding box center [1010, 460] width 91 height 30
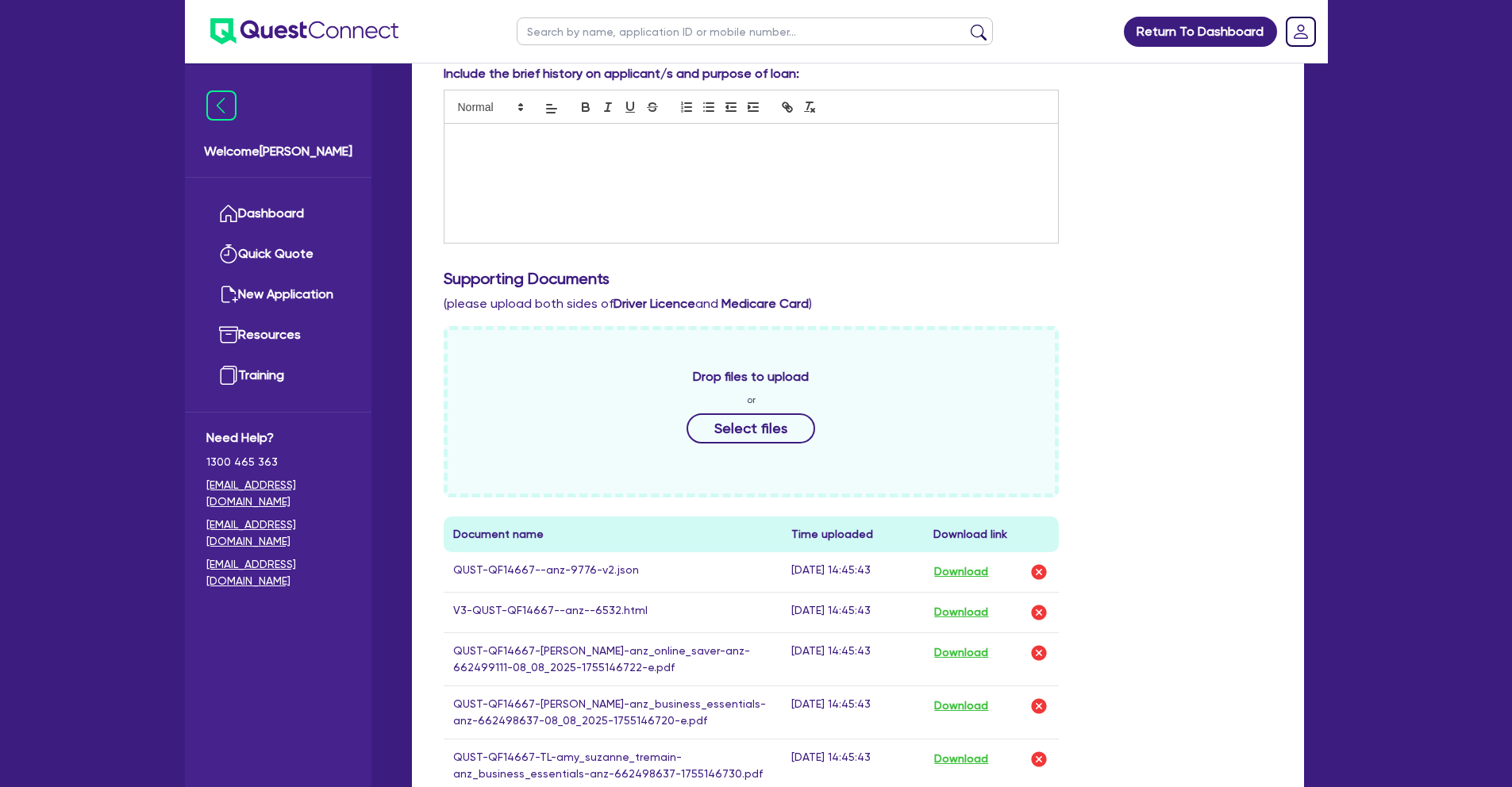
scroll to position [253, 0]
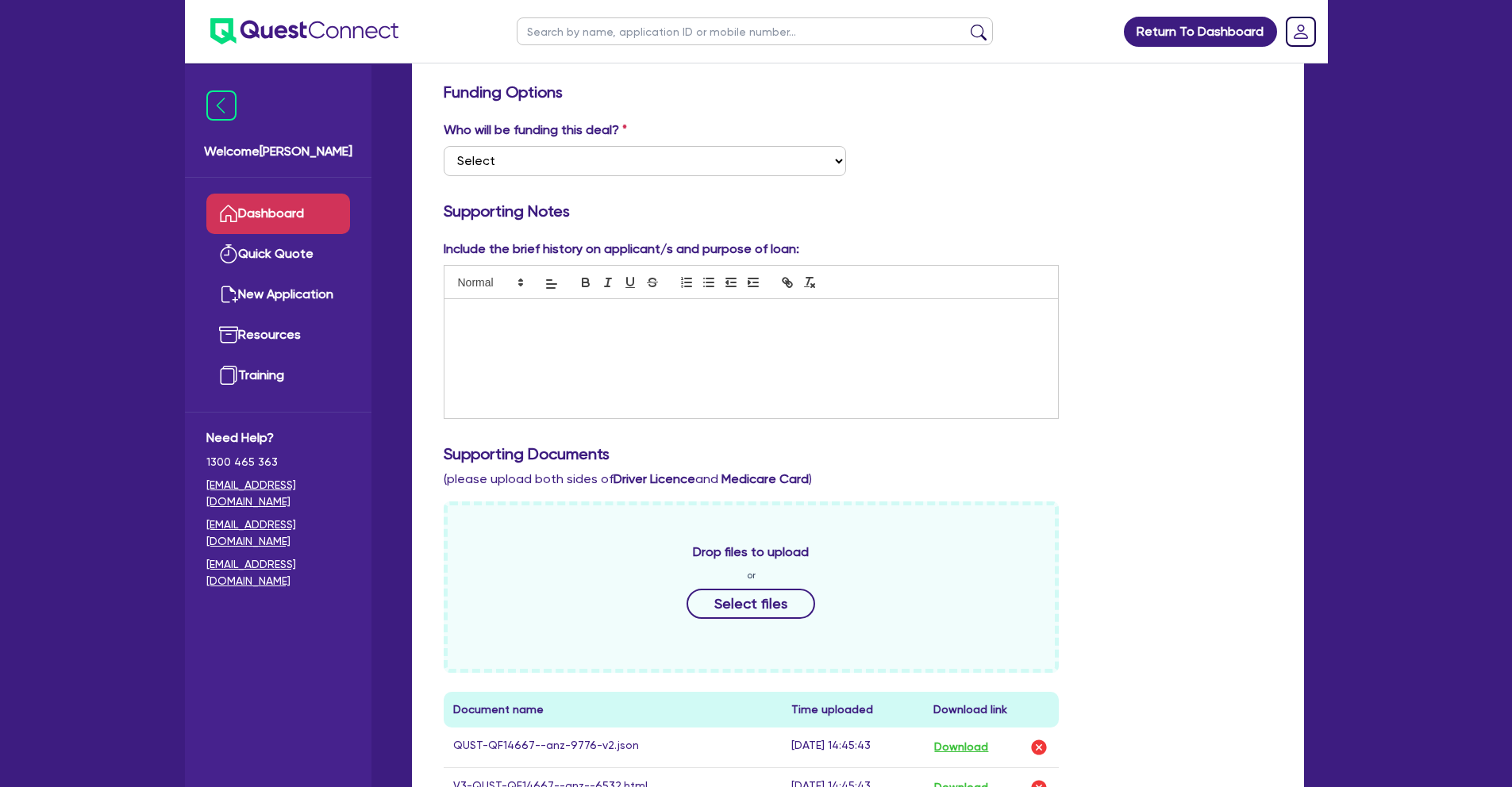
click at [297, 215] on link "Dashboard" at bounding box center [278, 214] width 144 height 41
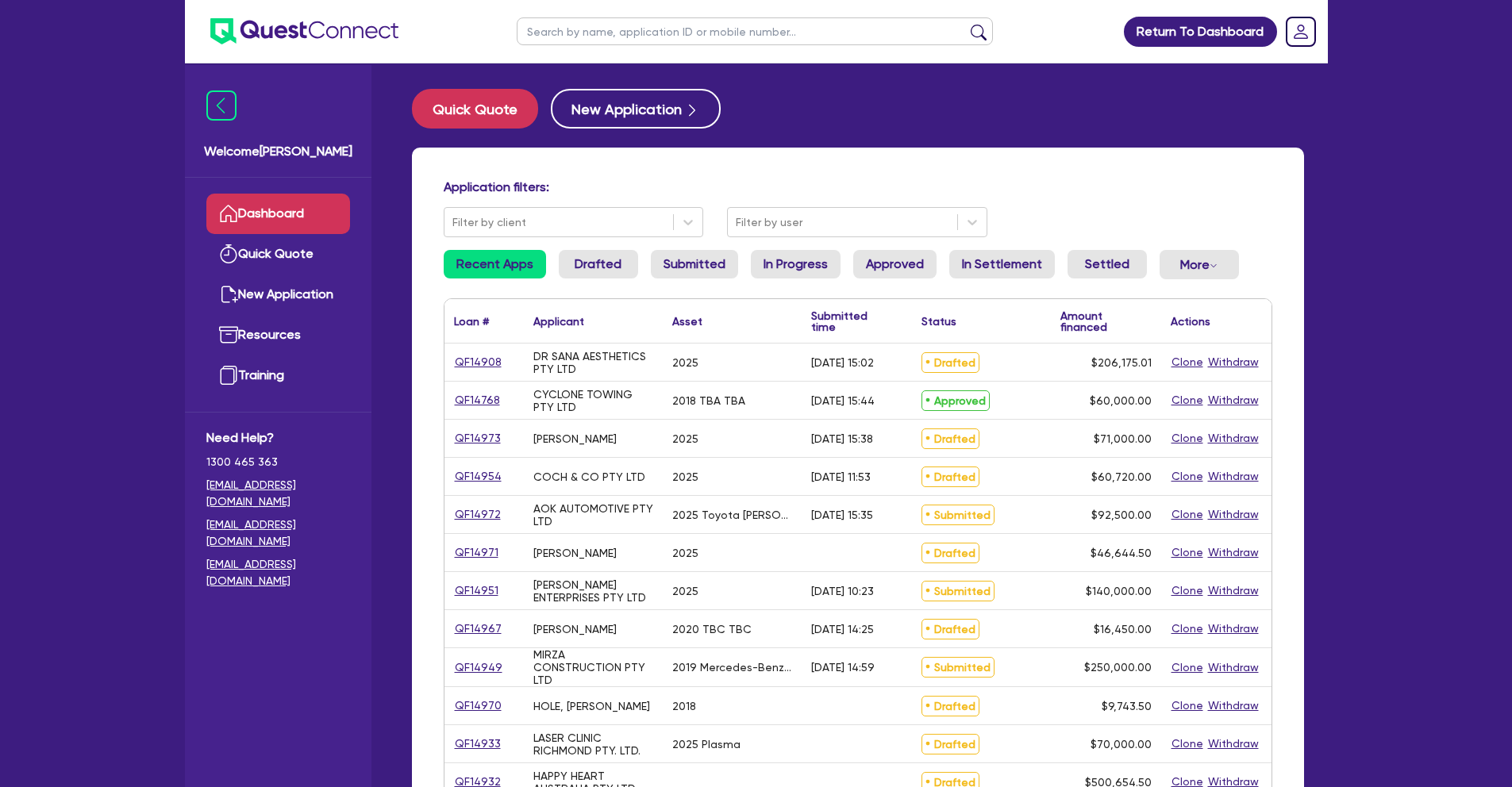
paste input "QF14768"
type input "QF14768"
click at [966, 24] on button "submit" at bounding box center [978, 35] width 25 height 22
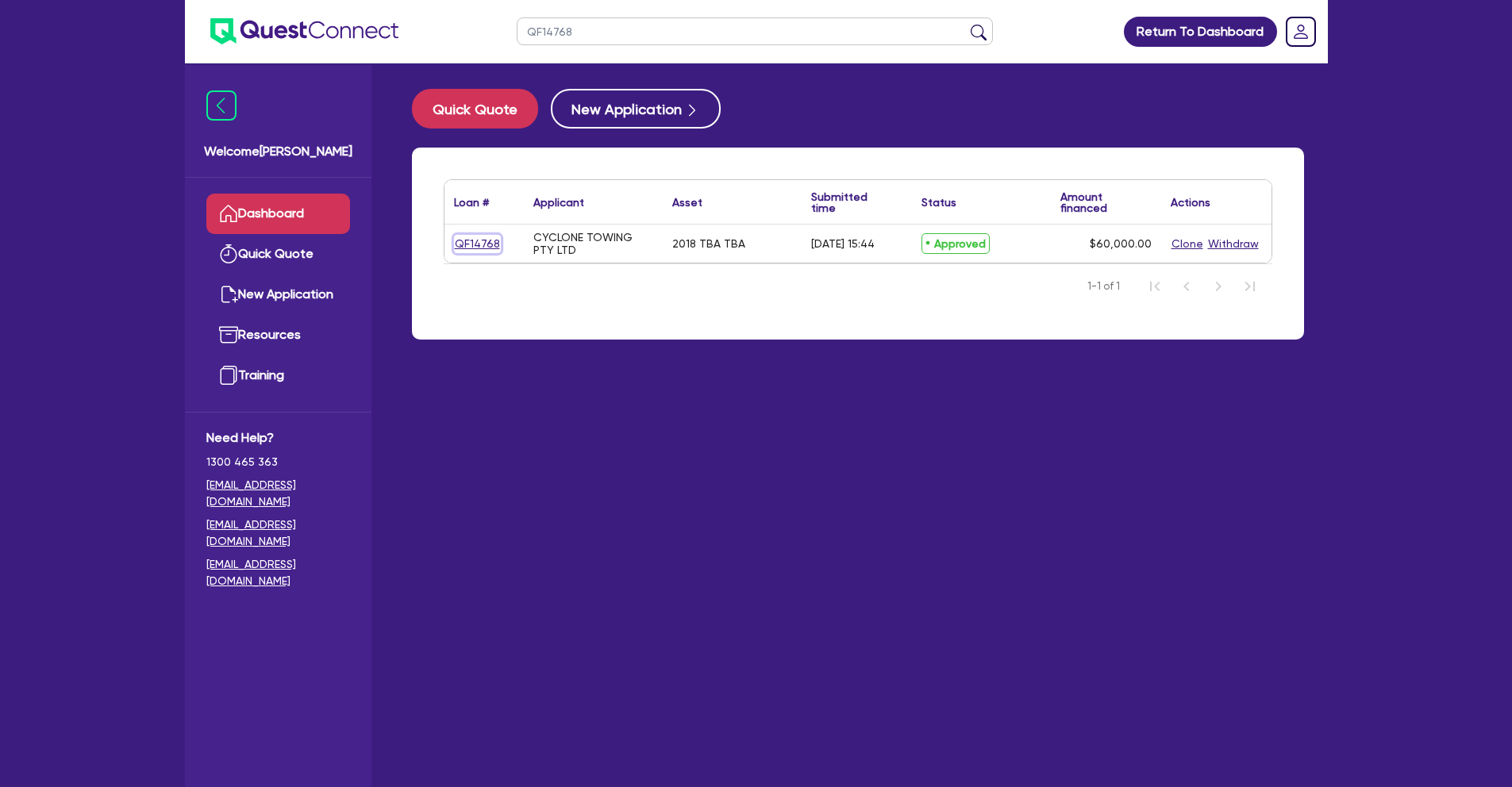
click at [476, 240] on link "QF14768" at bounding box center [477, 243] width 47 height 18
select select "CARS_AND_LIGHT_TRUCKS"
select select "PASSENGER_VEHICLES"
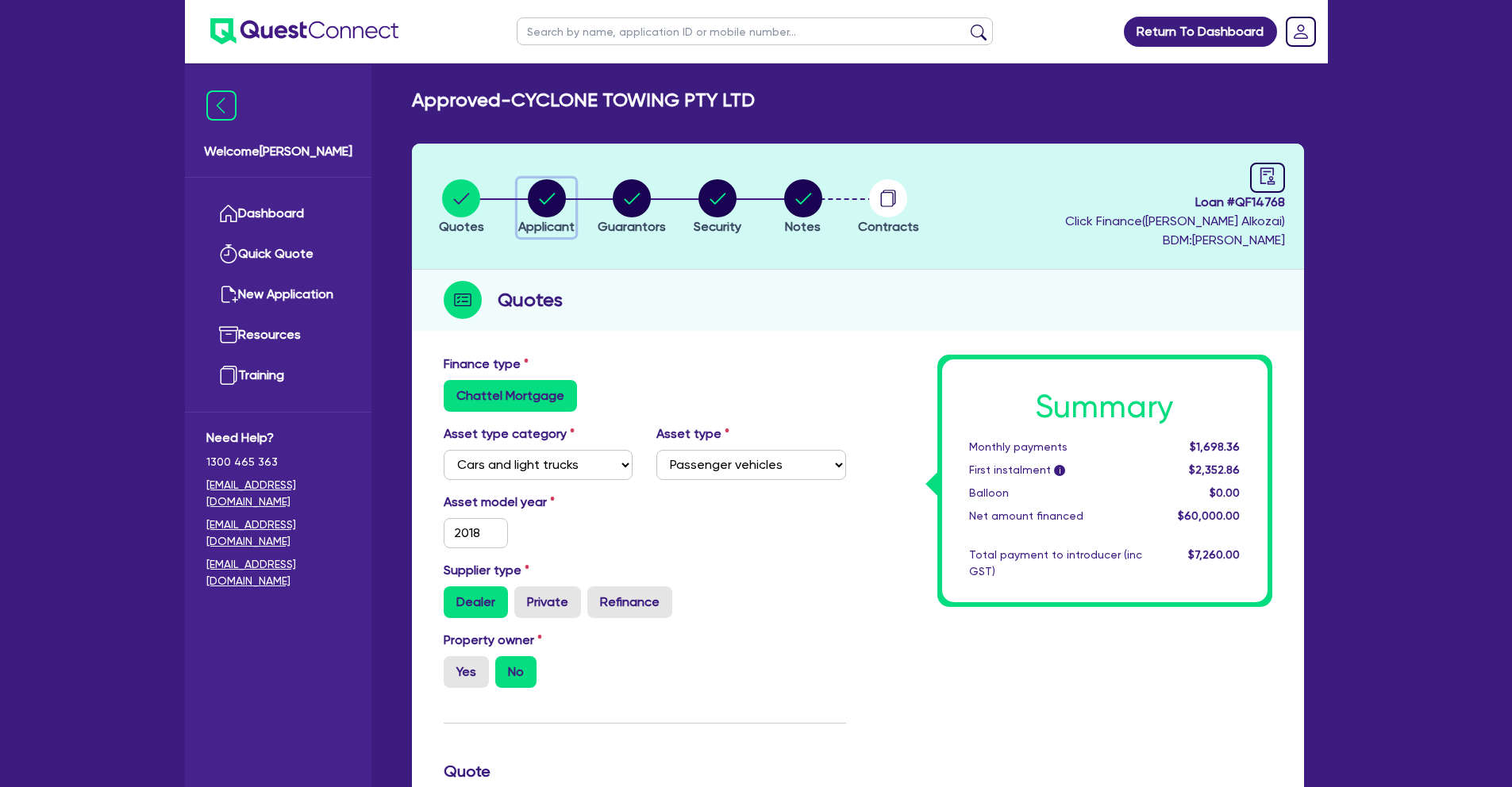
click at [540, 203] on circle "button" at bounding box center [546, 198] width 38 height 38
select select "COMPANY"
select select "BUILDING_CONSTRUCTION"
select select "BUSINESSES_CONSTRUCTION_SERVICES"
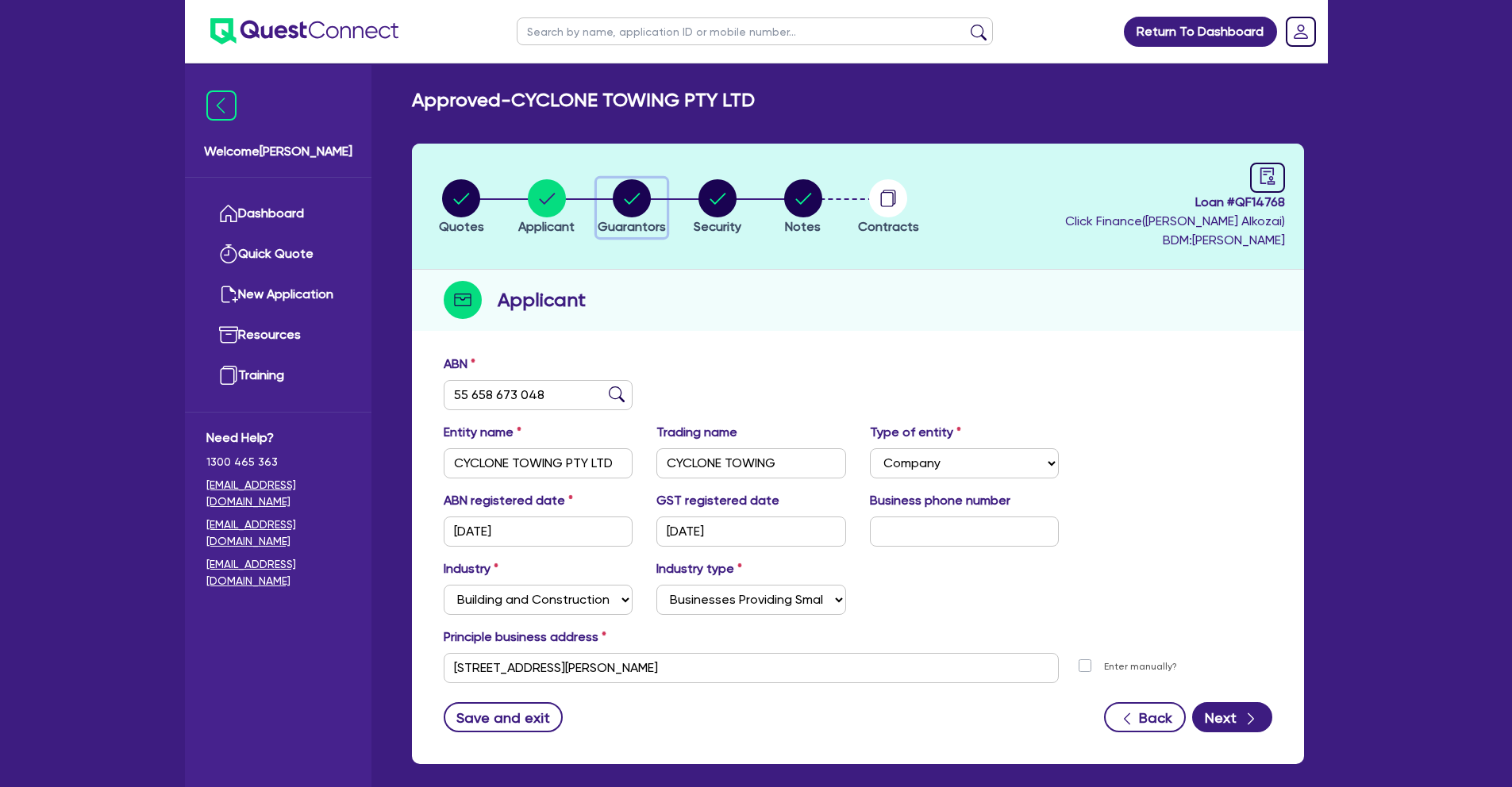
click at [633, 198] on circle "button" at bounding box center [631, 198] width 38 height 38
select select "MR"
select select "[GEOGRAPHIC_DATA]"
select select "MARRIED"
select select "CASH"
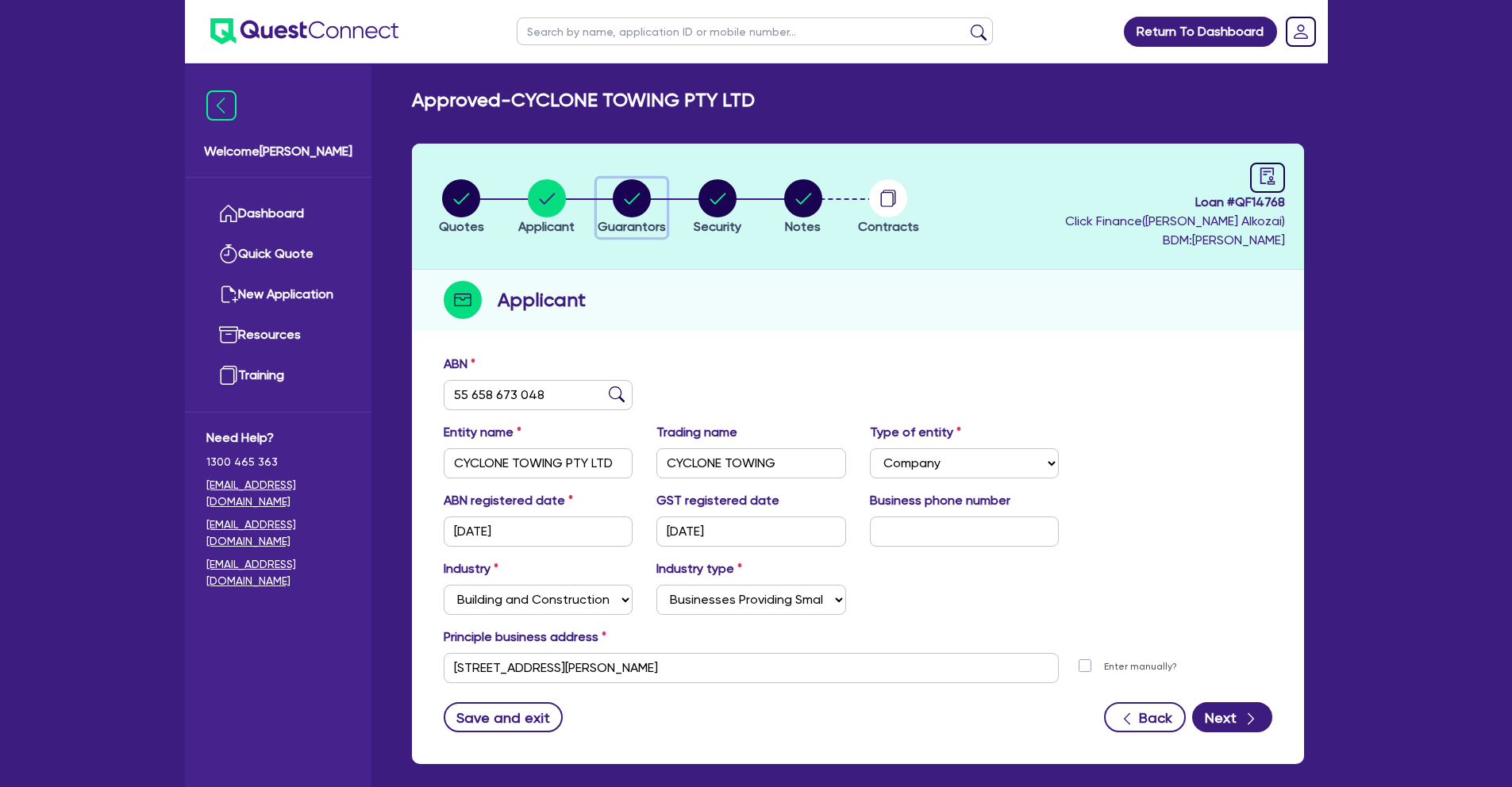
select select "VEHICLE"
select select "HOUSEHOLD_PERSONAL"
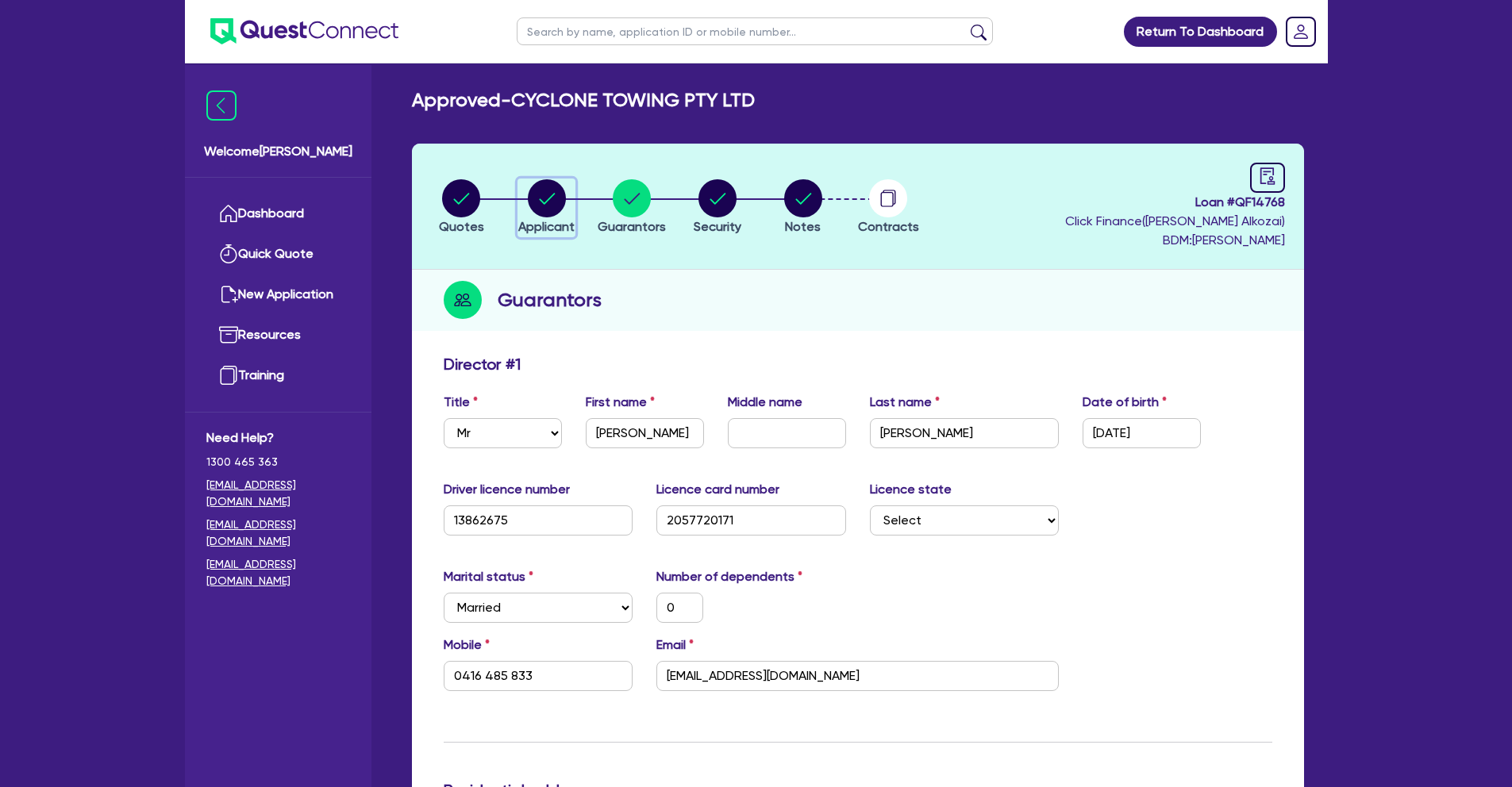
click at [564, 202] on circle "button" at bounding box center [546, 198] width 38 height 38
select select "COMPANY"
select select "BUILDING_CONSTRUCTION"
select select "BUSINESSES_CONSTRUCTION_SERVICES"
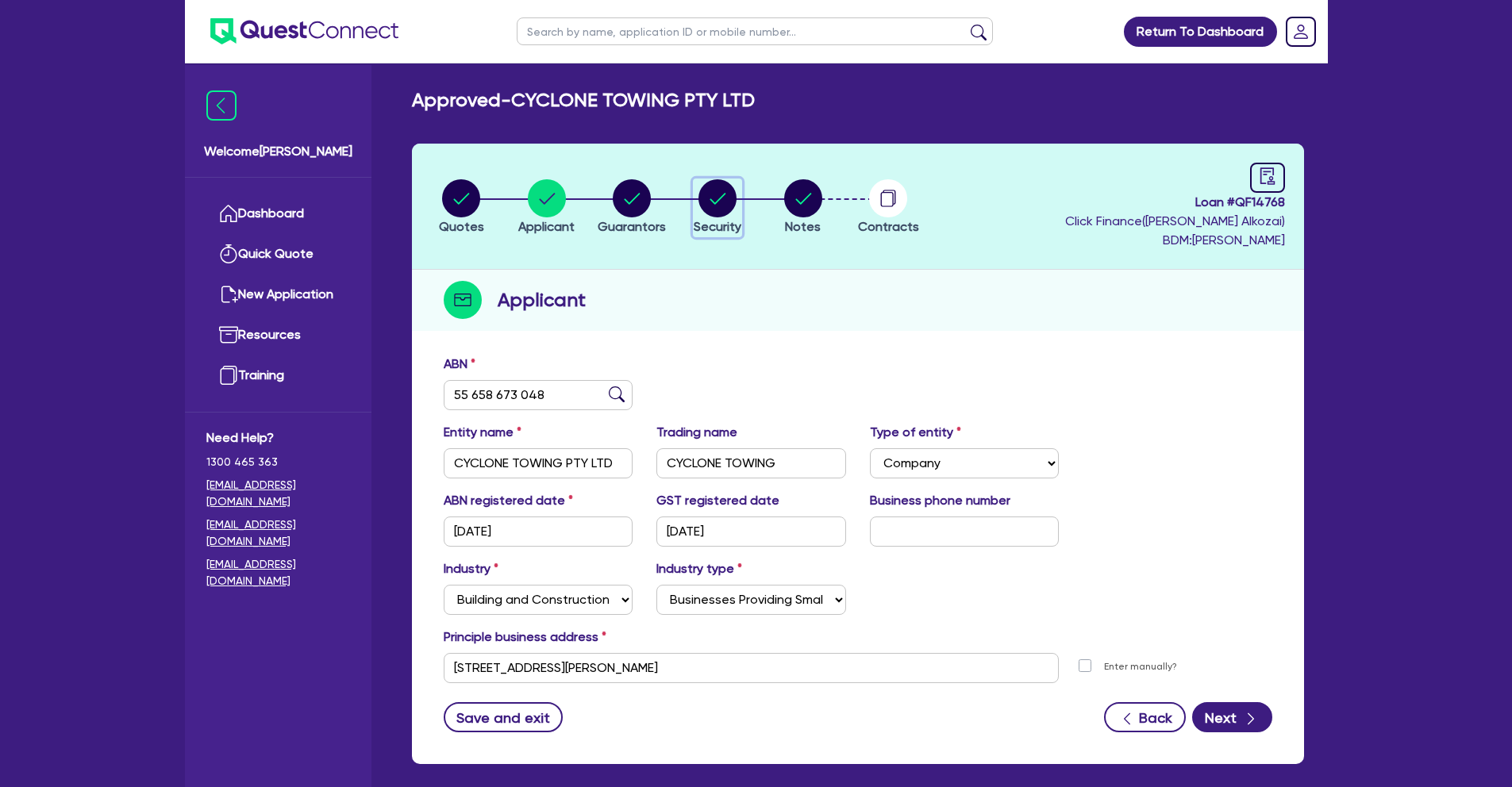
click at [703, 205] on circle "button" at bounding box center [717, 198] width 38 height 38
select select "CARS_AND_LIGHT_TRUCKS"
select select "PASSENGER_VEHICLES"
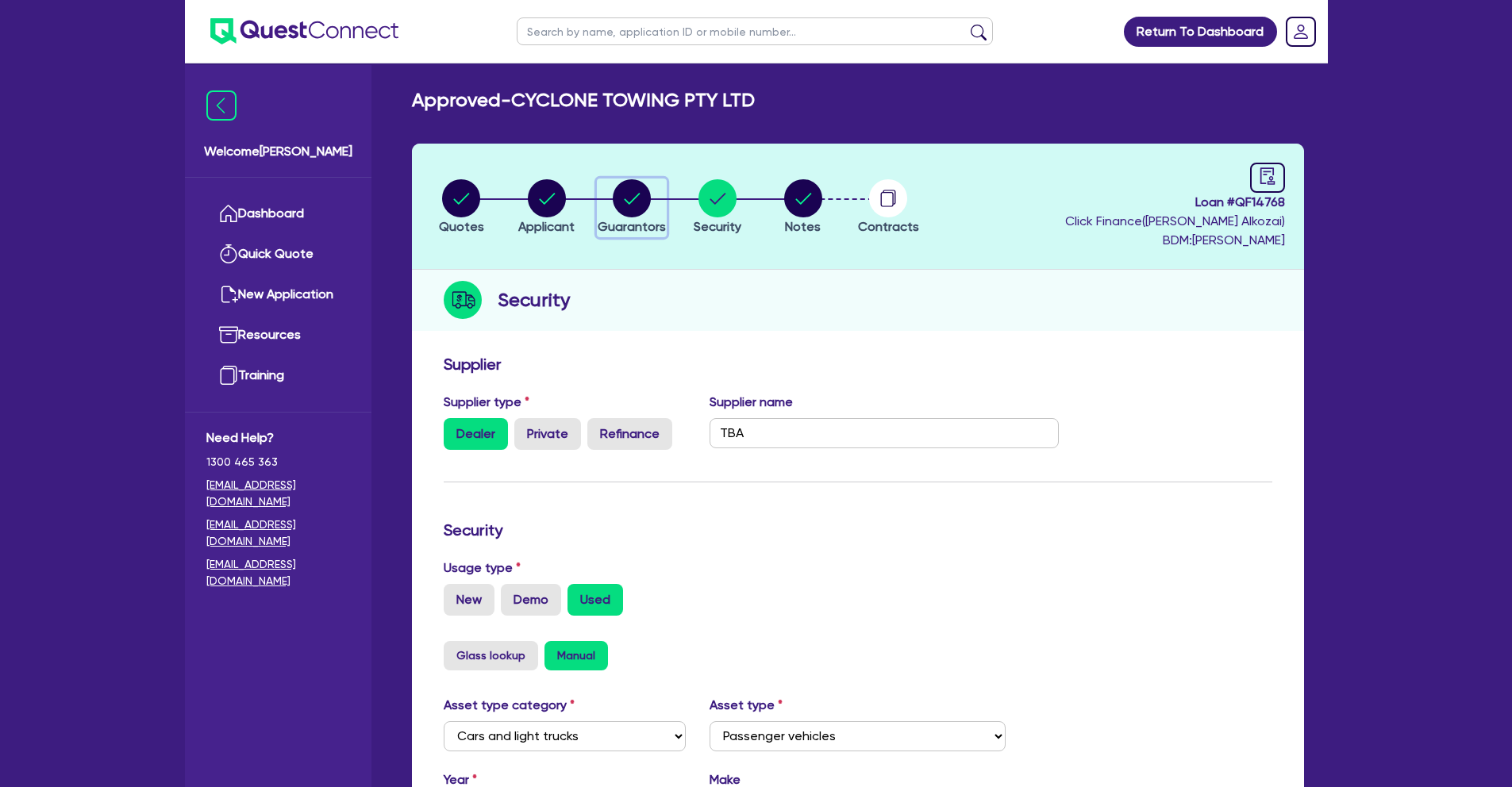
click at [627, 205] on circle "button" at bounding box center [631, 198] width 38 height 38
select select "MR"
select select "[GEOGRAPHIC_DATA]"
select select "MARRIED"
select select "CASH"
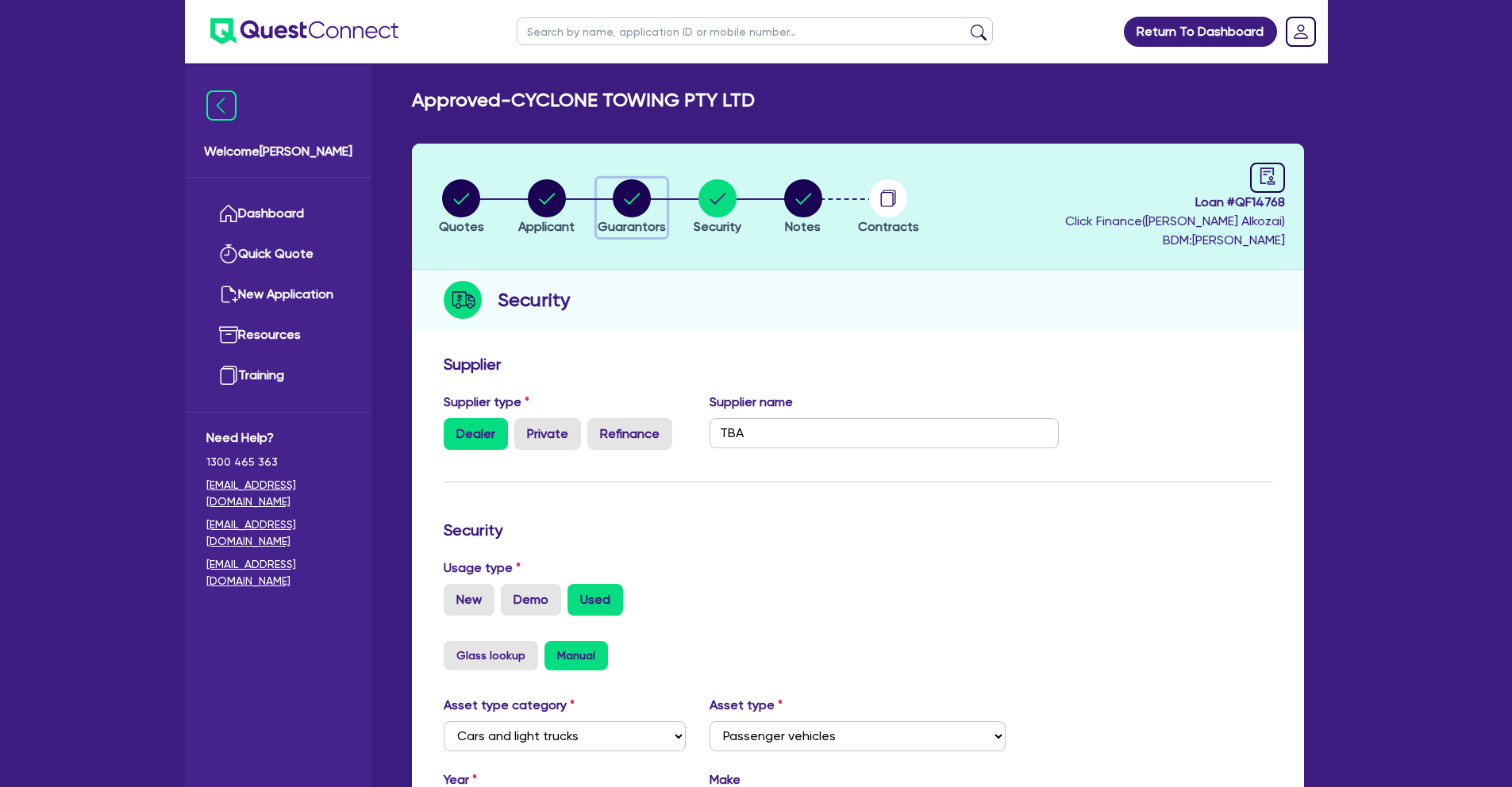
select select "VEHICLE"
select select "HOUSEHOLD_PERSONAL"
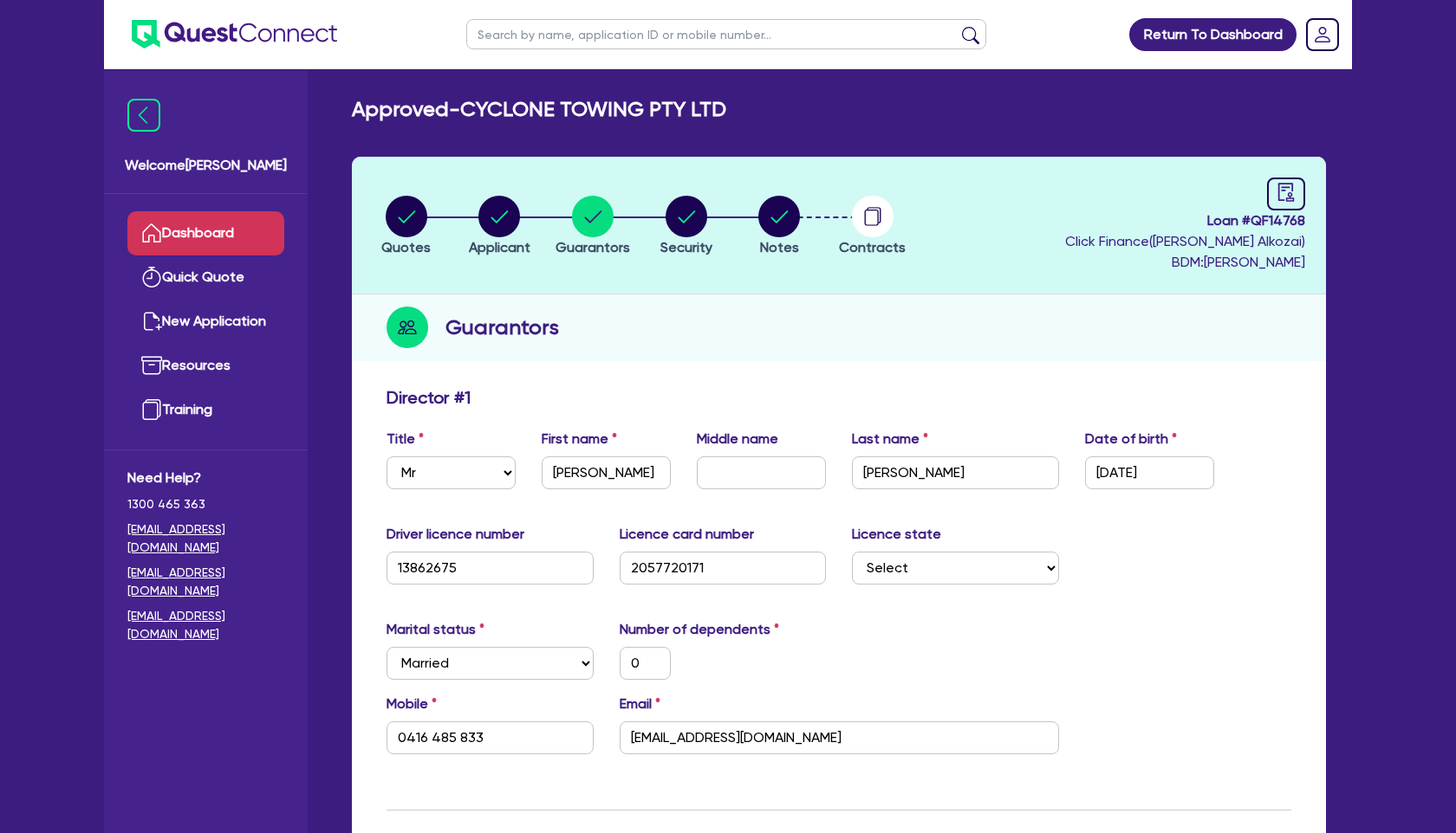
click at [189, 227] on link "Dashboard" at bounding box center [205, 234] width 157 height 45
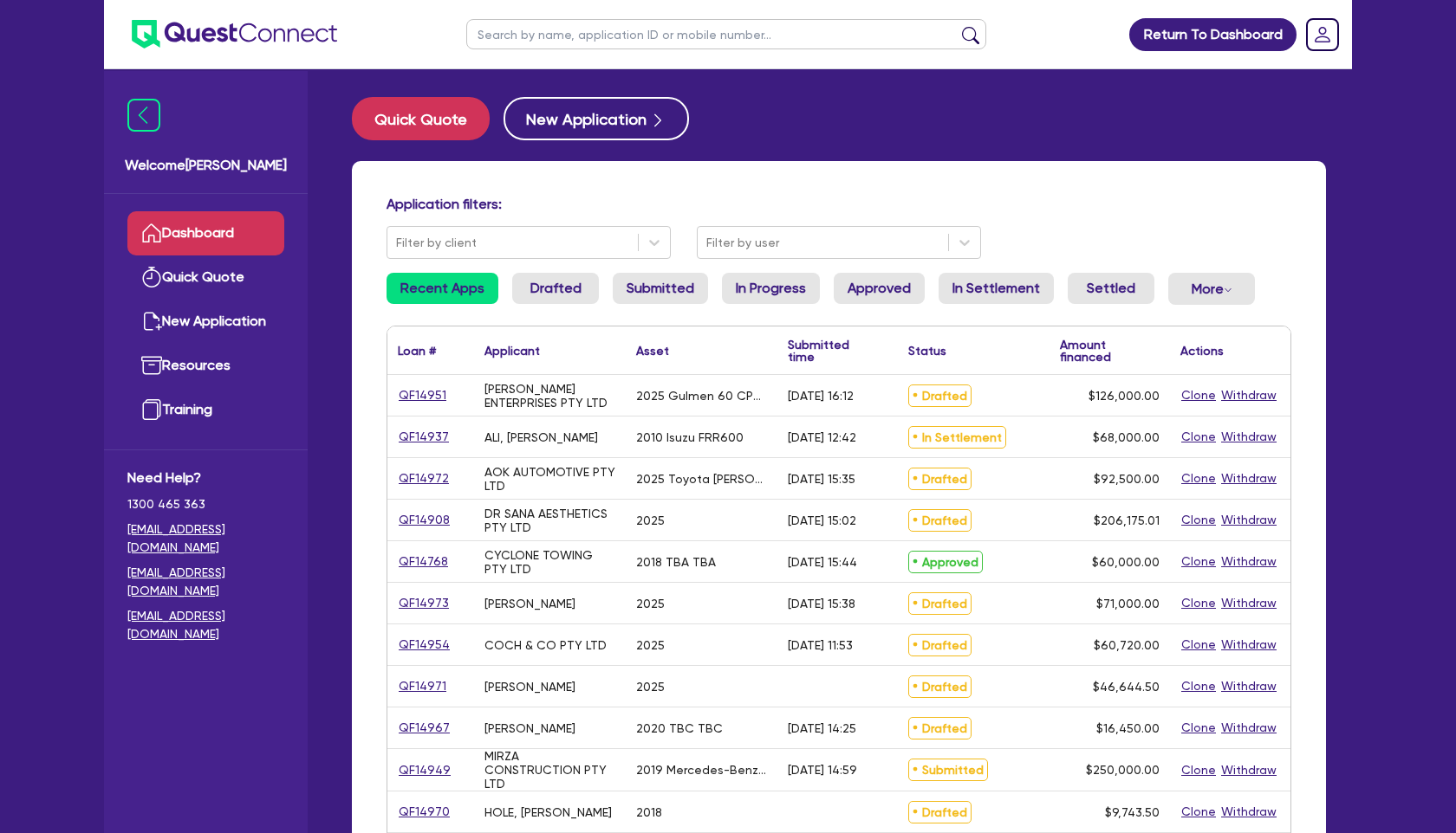
click at [734, 45] on input "text" at bounding box center [726, 34] width 520 height 31
type input "n"
type input "[PERSON_NAME]"
click at [957, 26] on button "submit" at bounding box center [971, 38] width 28 height 24
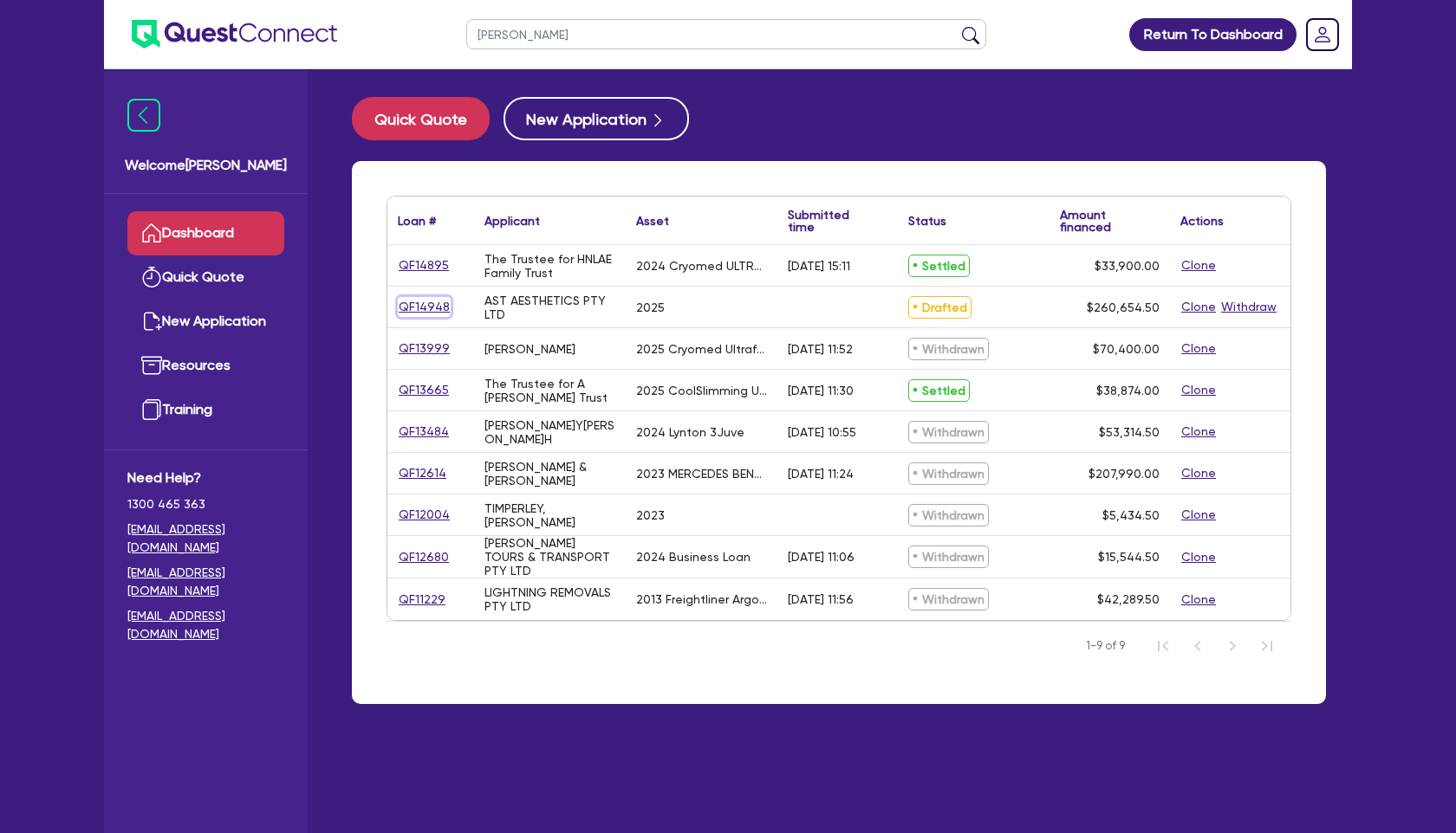
click at [408, 307] on link "QF14948" at bounding box center [424, 306] width 53 height 19
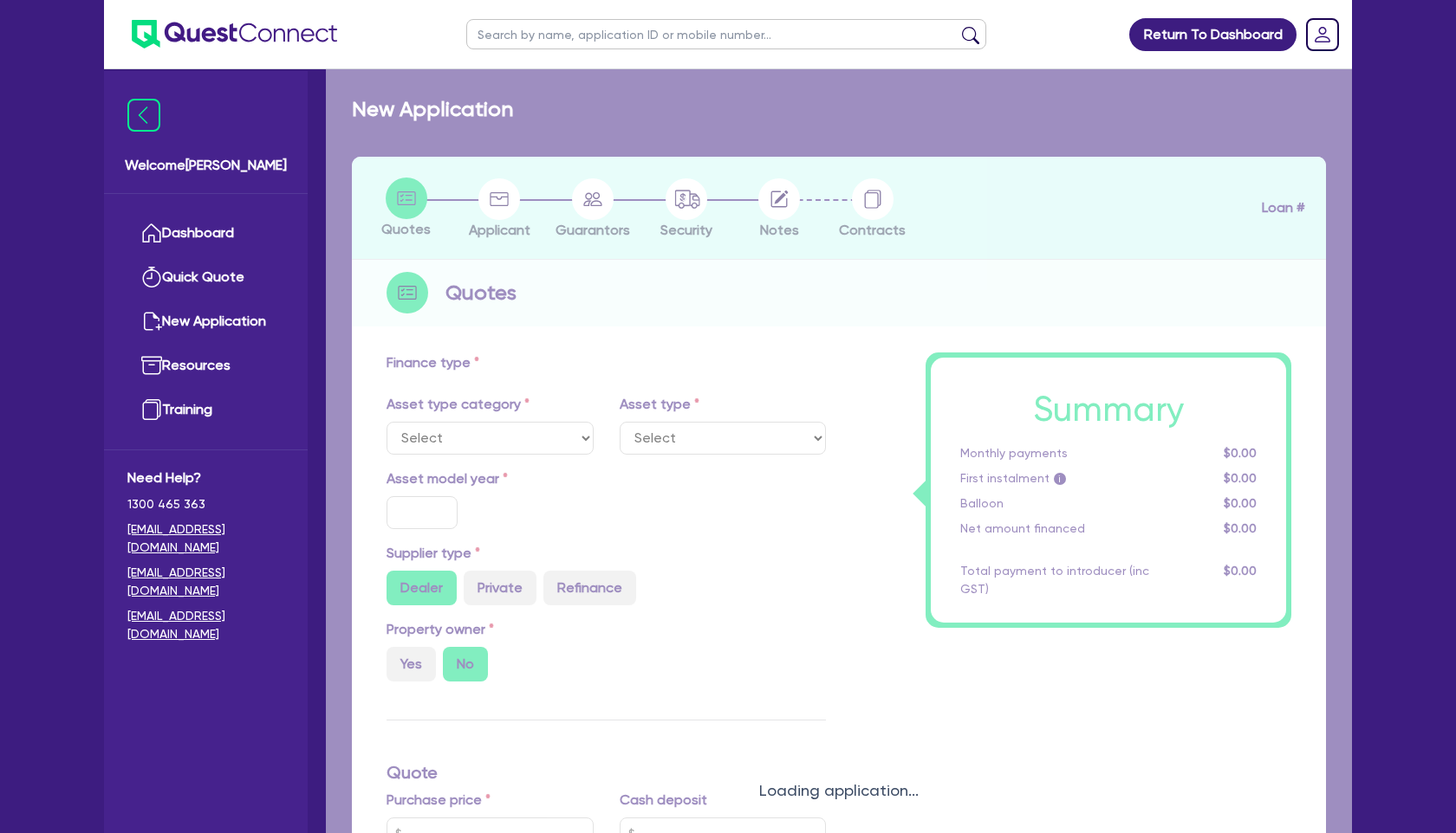
select select "TERTIARY_ASSETS"
type input "2025"
radio input "true"
type input "260,000"
type input "12"
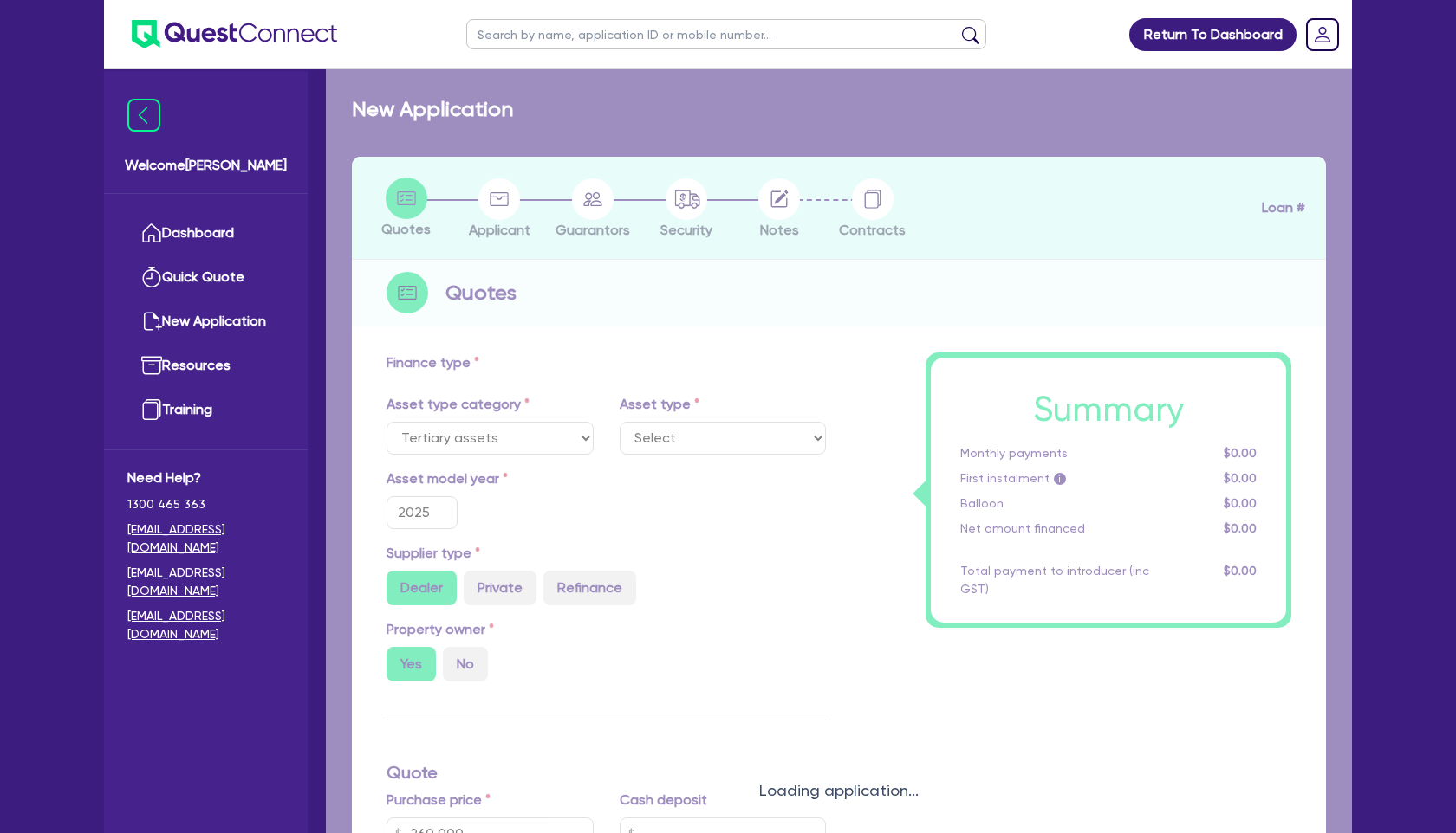
select select "BEAUTY_EQUIPMENT"
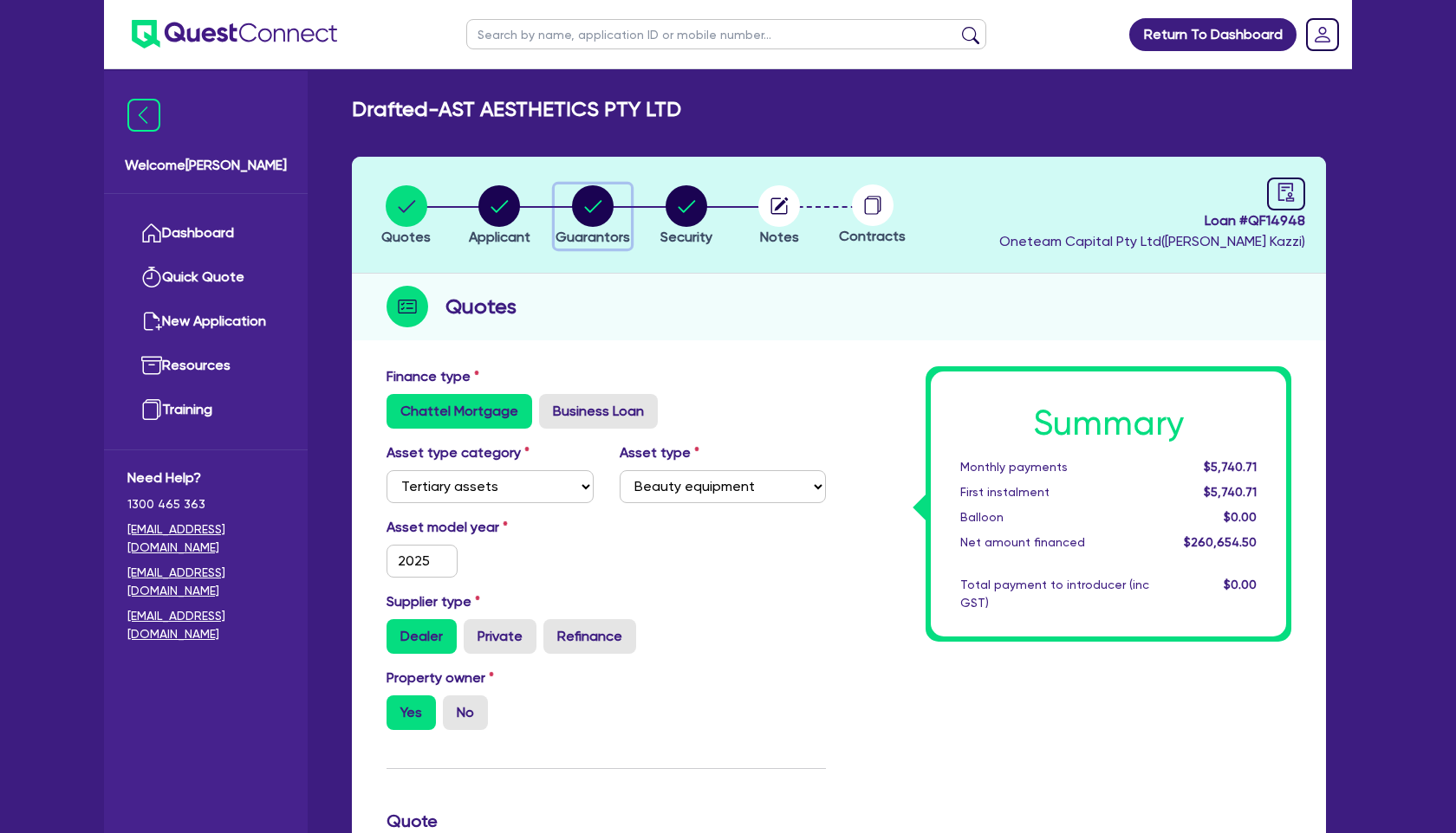
click at [618, 244] on span "Guarantors" at bounding box center [593, 237] width 74 height 17
select select "MRS"
select select "WA"
select select "MARRIED"
select select "PROPERTY"
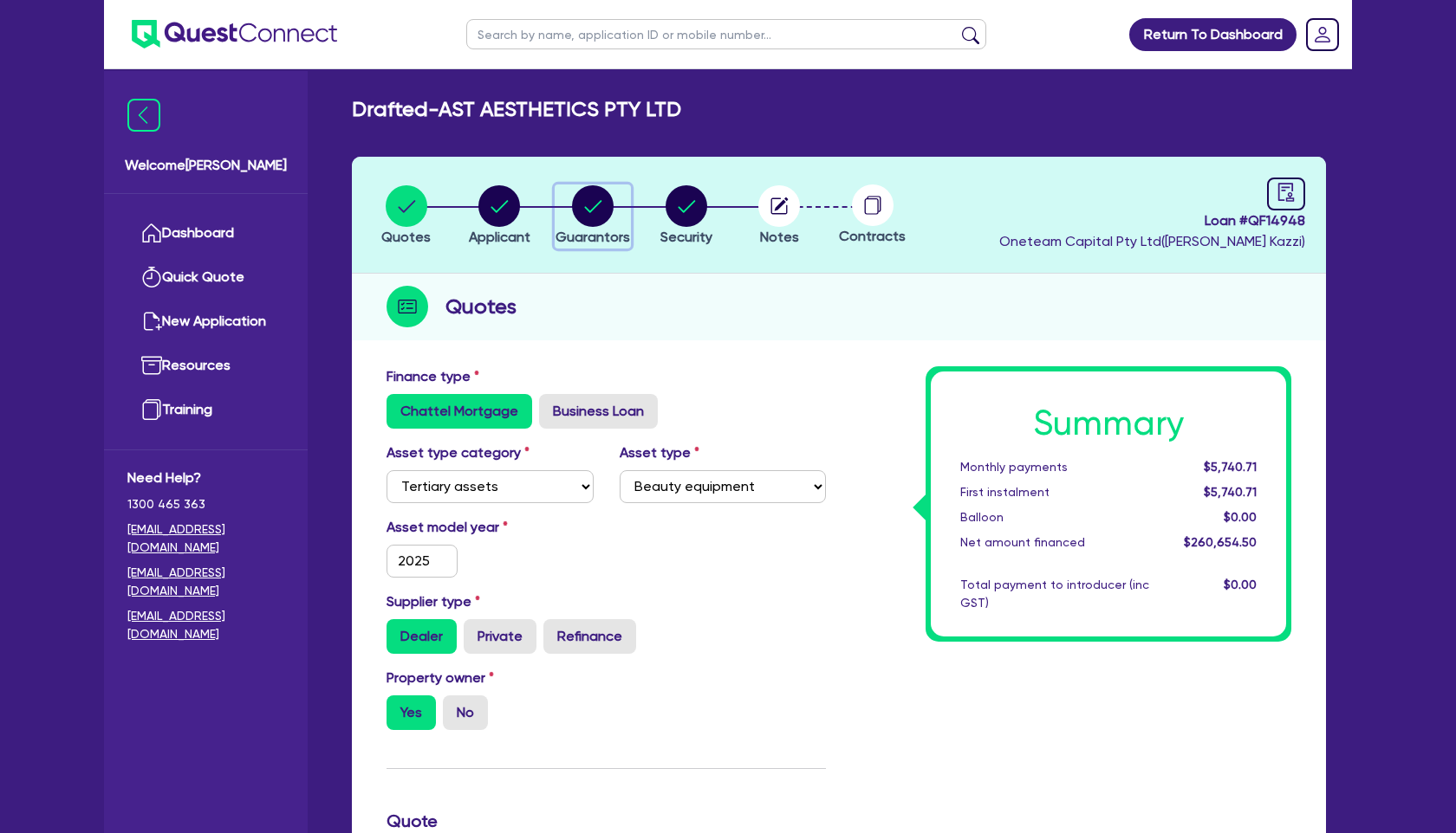
select select "VEHICLE"
select select "CASH"
select select "MORTGAGE"
select select "VEHICLE_LOAN"
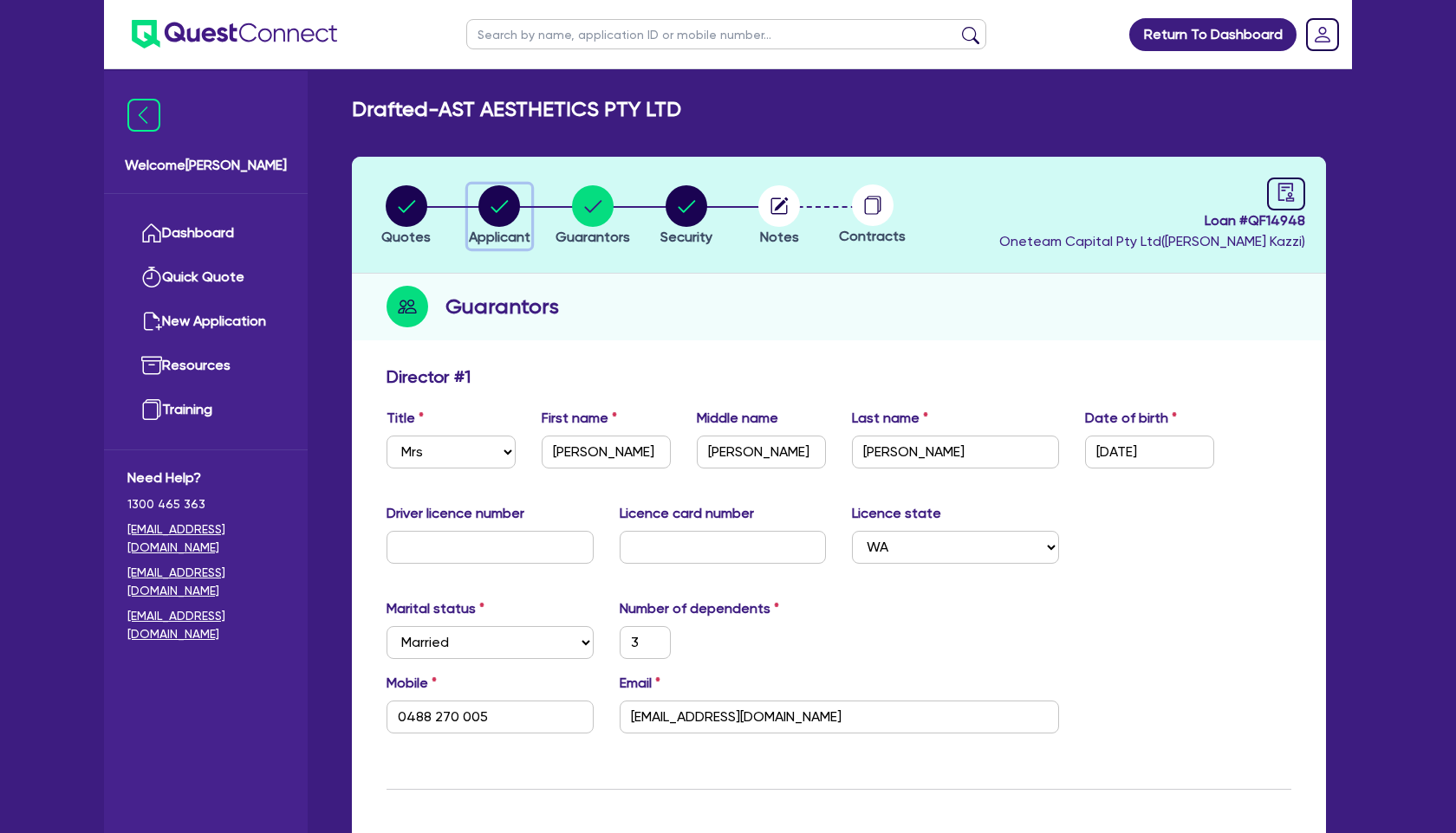
click at [488, 218] on circle "button" at bounding box center [498, 206] width 42 height 42
select select "COMPANY"
select select "HEALTH_BEAUTY"
select select "HAIR_BEAUTY_SALONS"
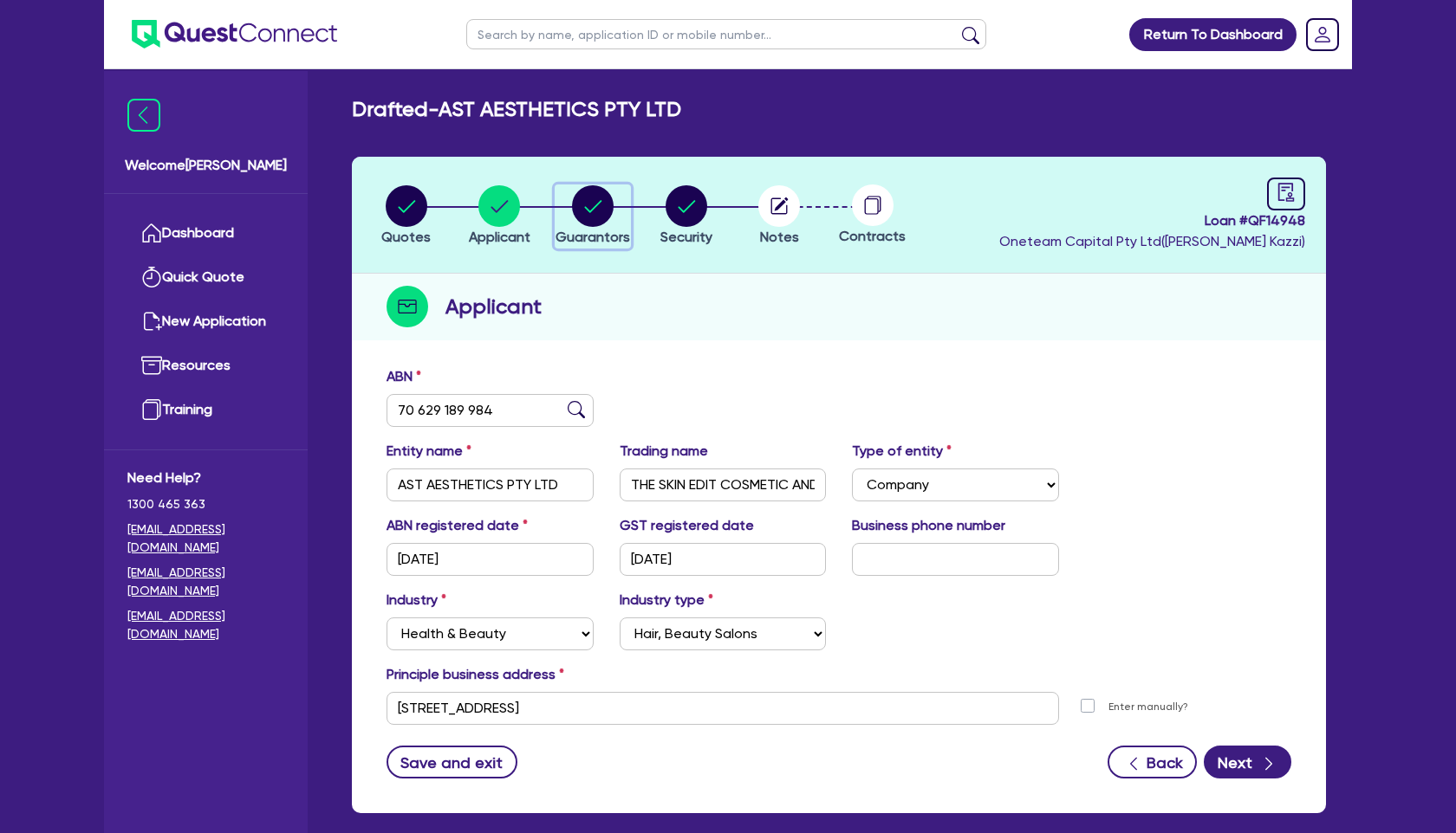
click at [588, 220] on circle "button" at bounding box center [592, 206] width 42 height 42
select select "MRS"
select select "WA"
select select "MARRIED"
select select "PROPERTY"
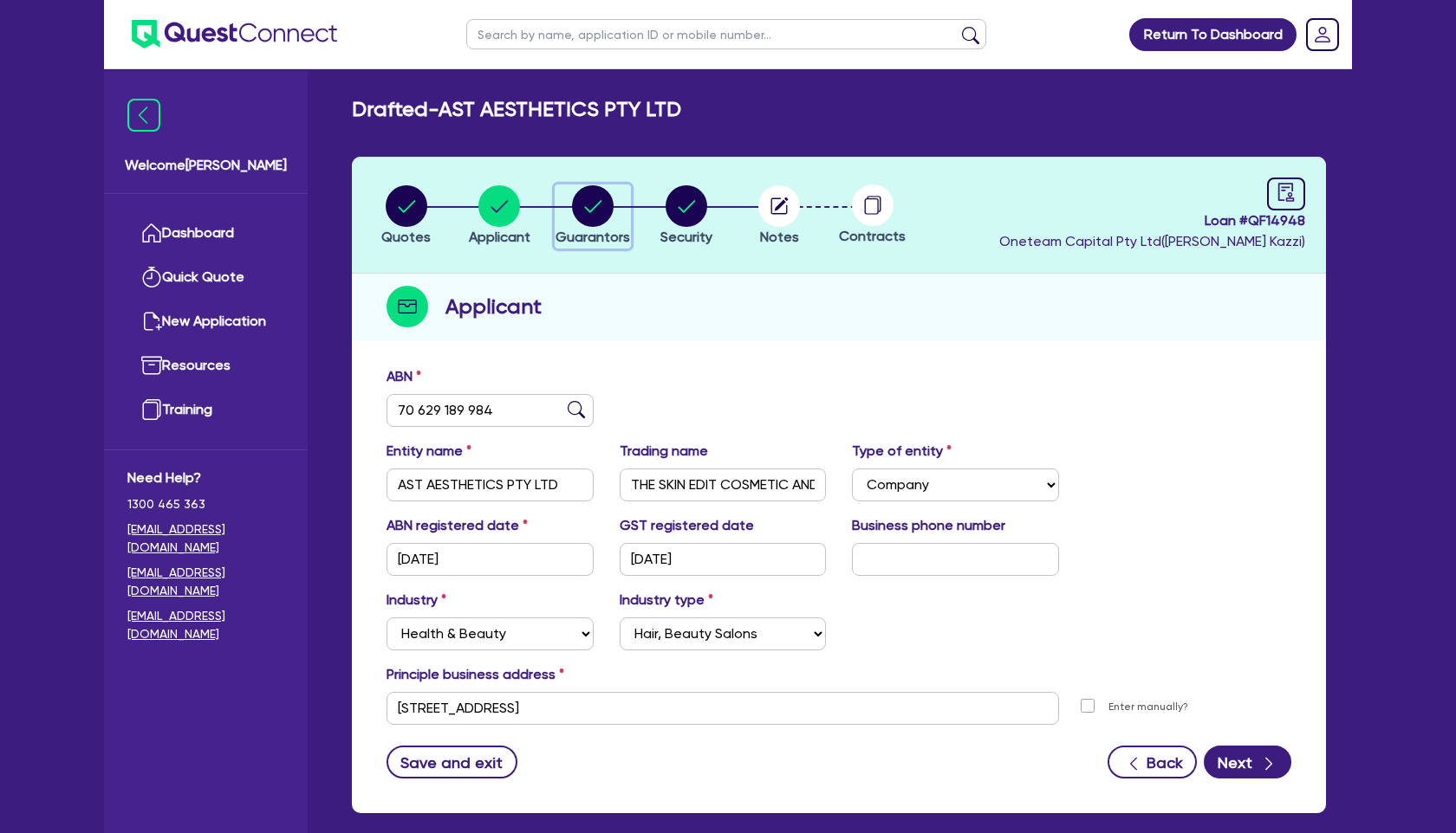
select select "VEHICLE"
select select "CASH"
select select "MORTGAGE"
select select "VEHICLE_LOAN"
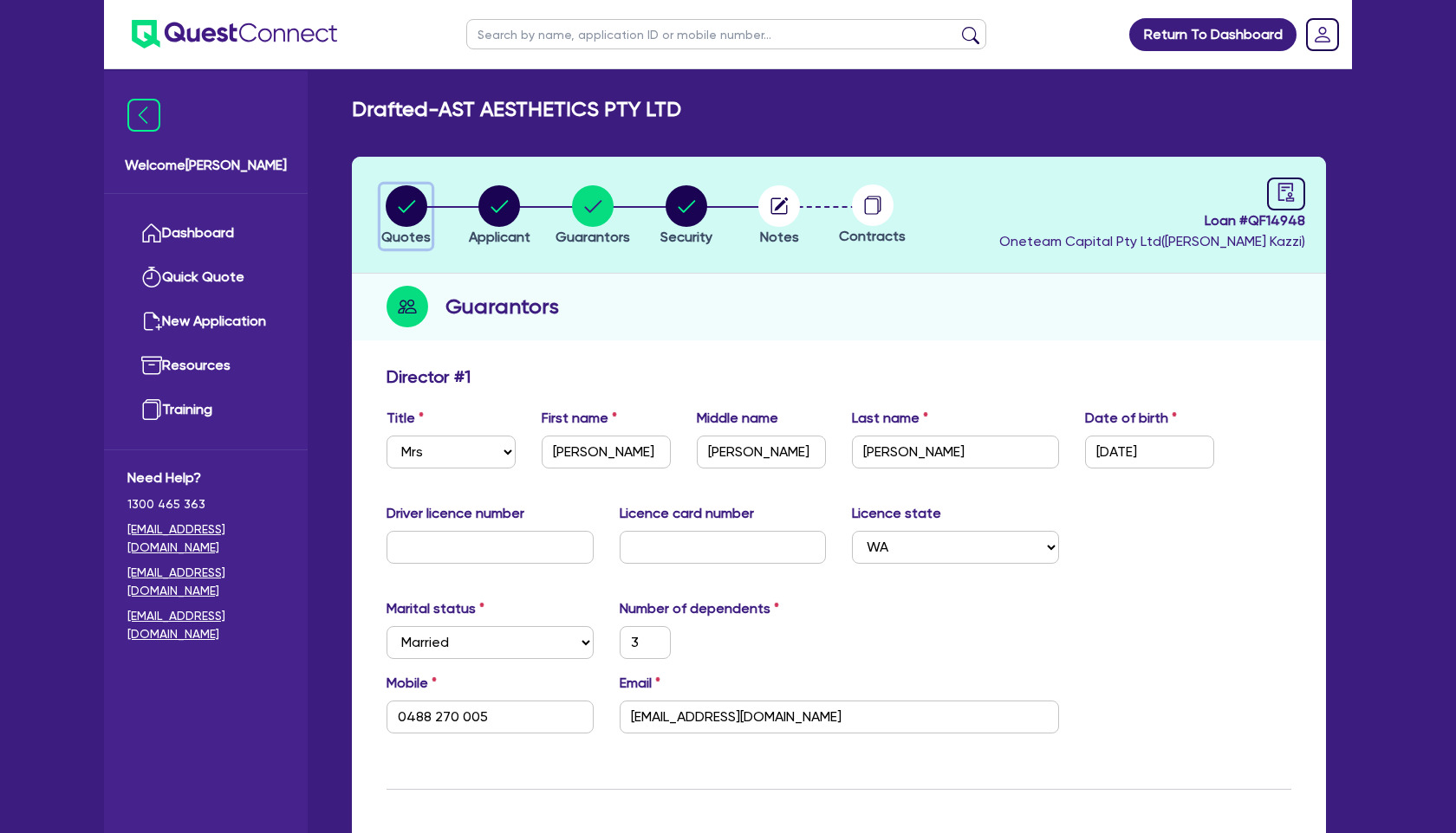
click at [422, 211] on circle "button" at bounding box center [406, 206] width 42 height 42
select select "TERTIARY_ASSETS"
select select "BEAUTY_EQUIPMENT"
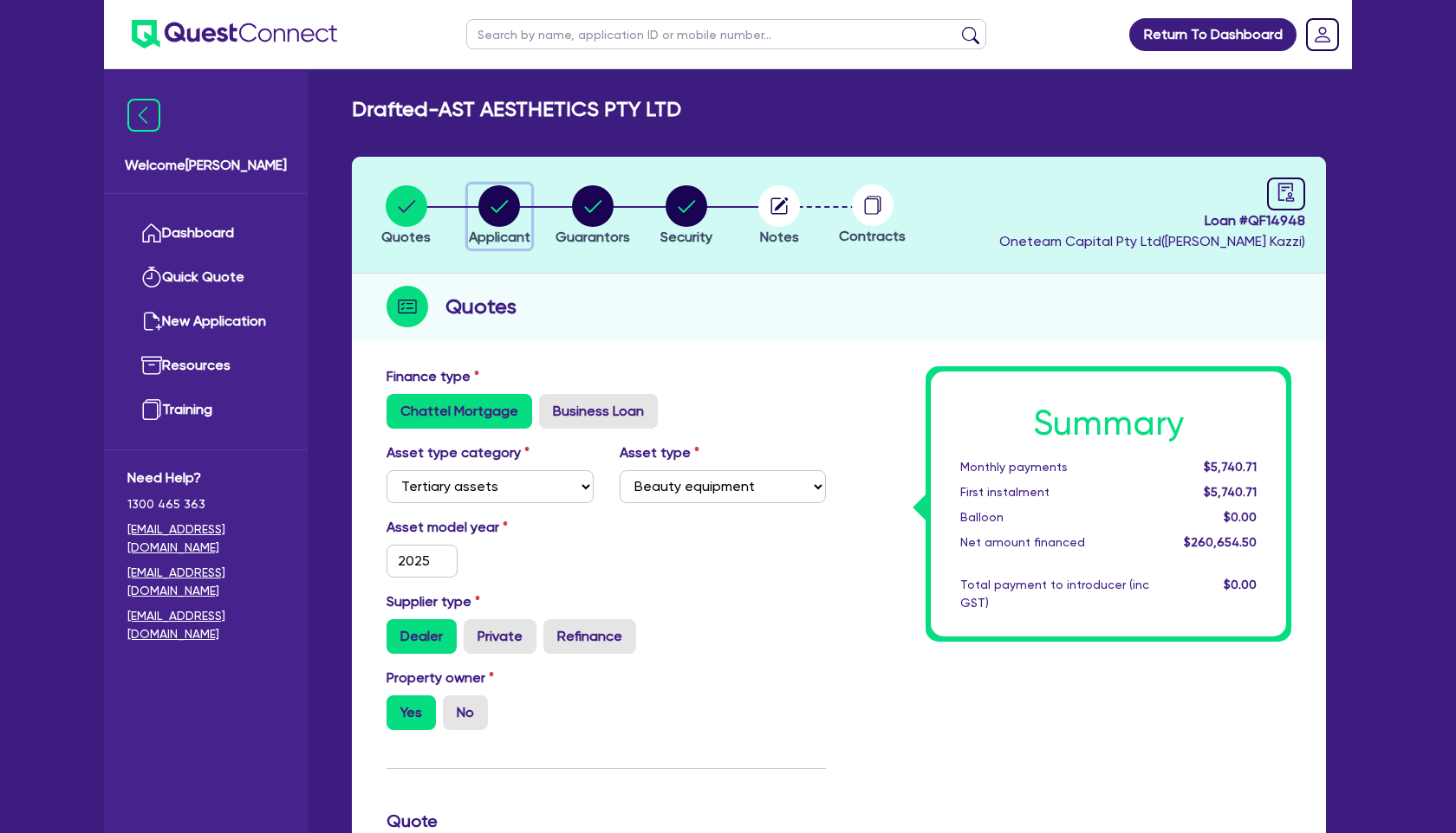
click at [507, 220] on circle "button" at bounding box center [498, 206] width 42 height 42
select select "COMPANY"
select select "HEALTH_BEAUTY"
select select "HAIR_BEAUTY_SALONS"
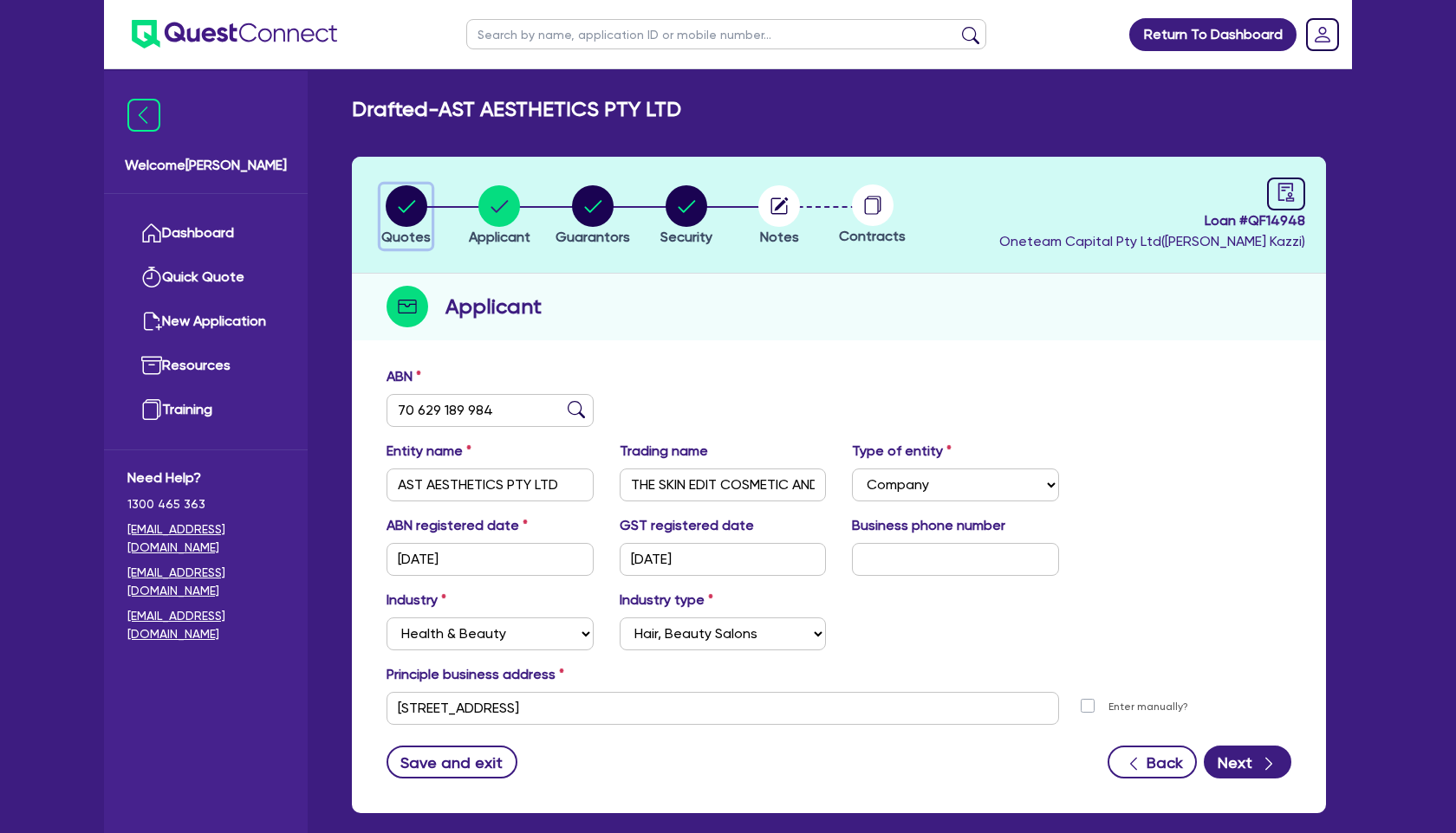
click at [407, 218] on circle "button" at bounding box center [406, 206] width 42 height 42
select select "TERTIARY_ASSETS"
select select "BEAUTY_EQUIPMENT"
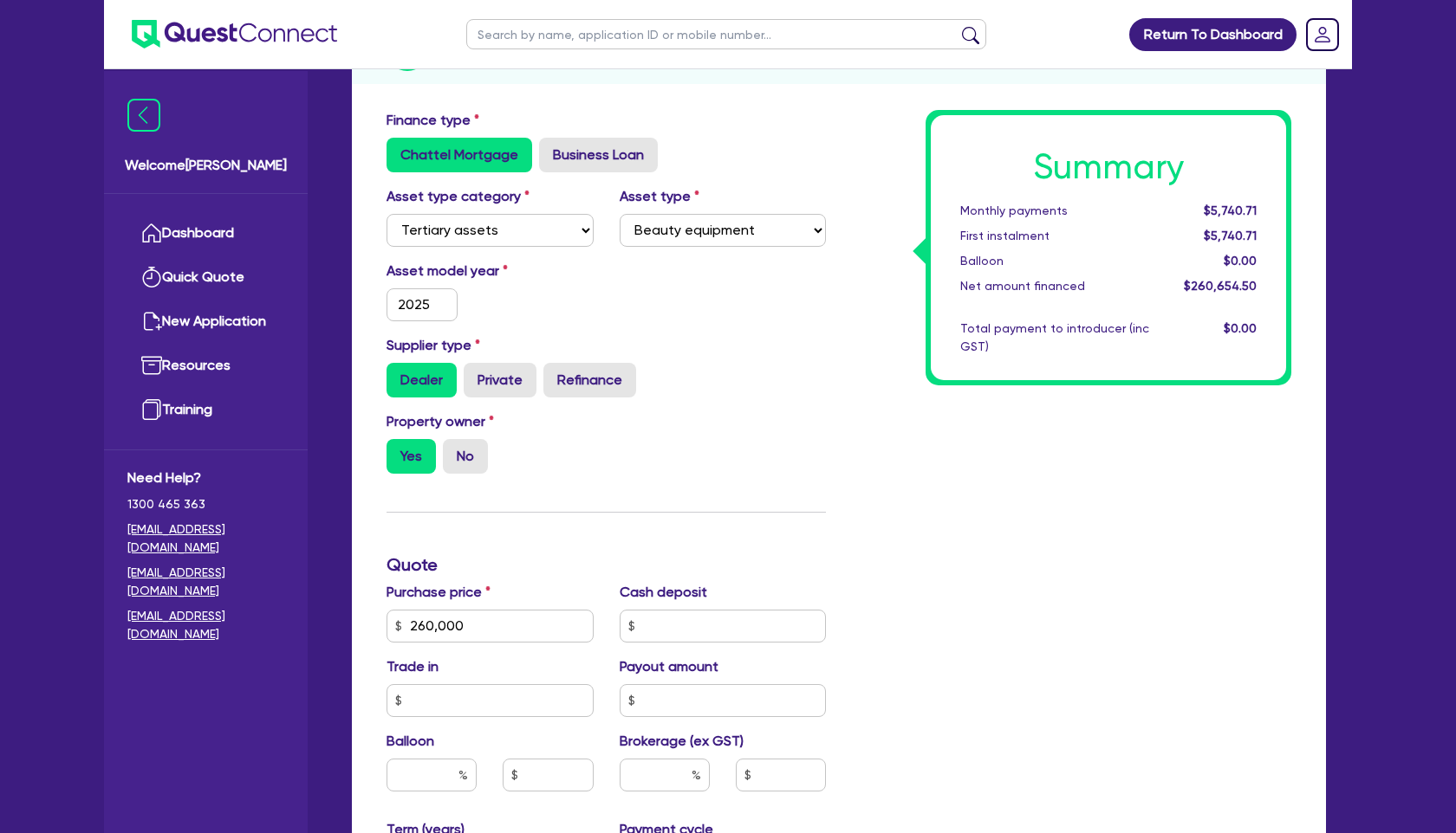
scroll to position [263, 0]
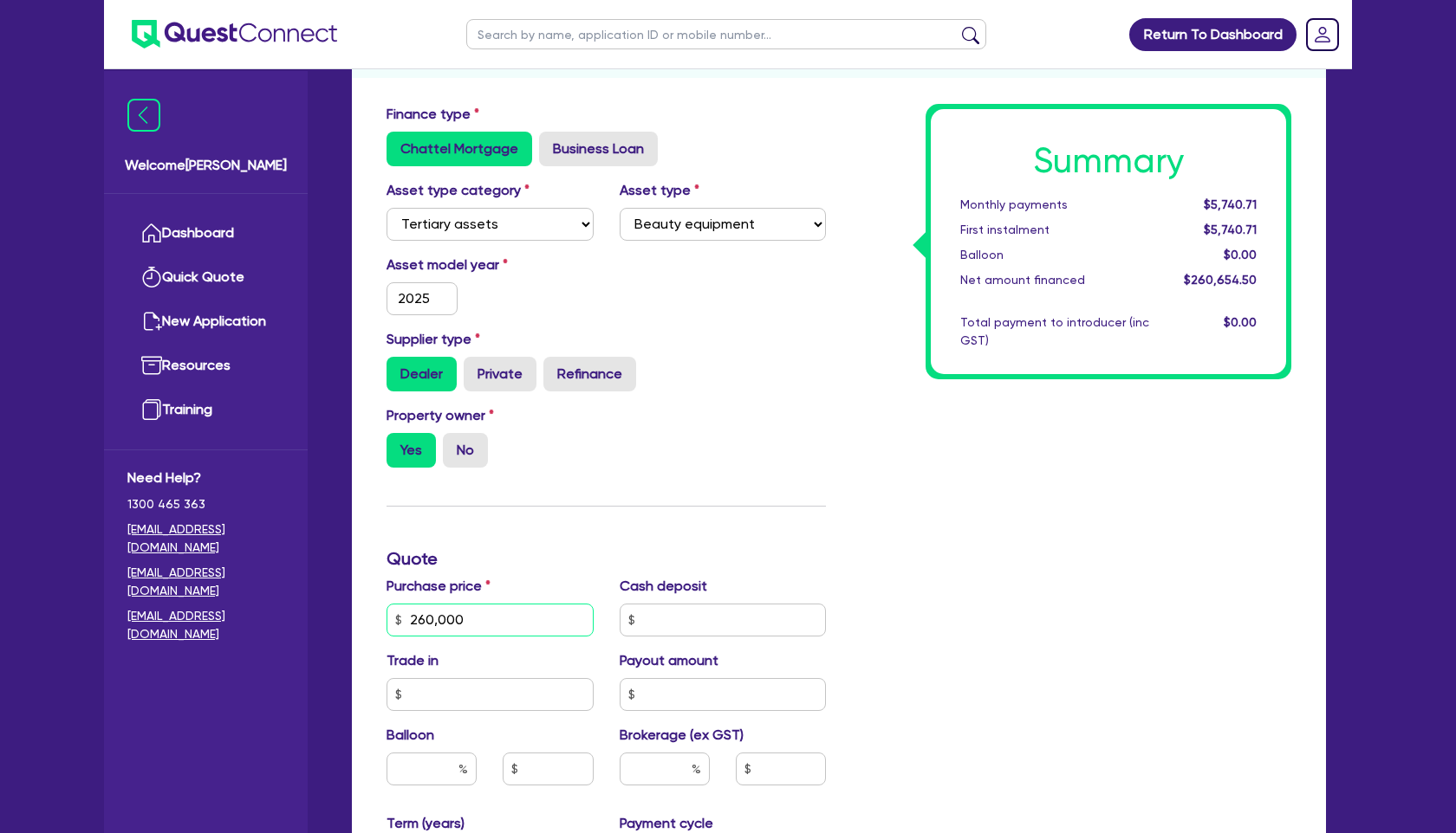
drag, startPoint x: 471, startPoint y: 621, endPoint x: 330, endPoint y: 622, distance: 141.0
click at [330, 622] on div "Drafted - AST AESTHETICS PTY LTD Quotes Applicant [GEOGRAPHIC_DATA] Security No…" at bounding box center [839, 531] width 1026 height 1391
type input "247,500"
click at [1079, 626] on div "Summary Monthly payments Calculating... First instalment Calculating... Balloon…" at bounding box center [1071, 610] width 465 height 1013
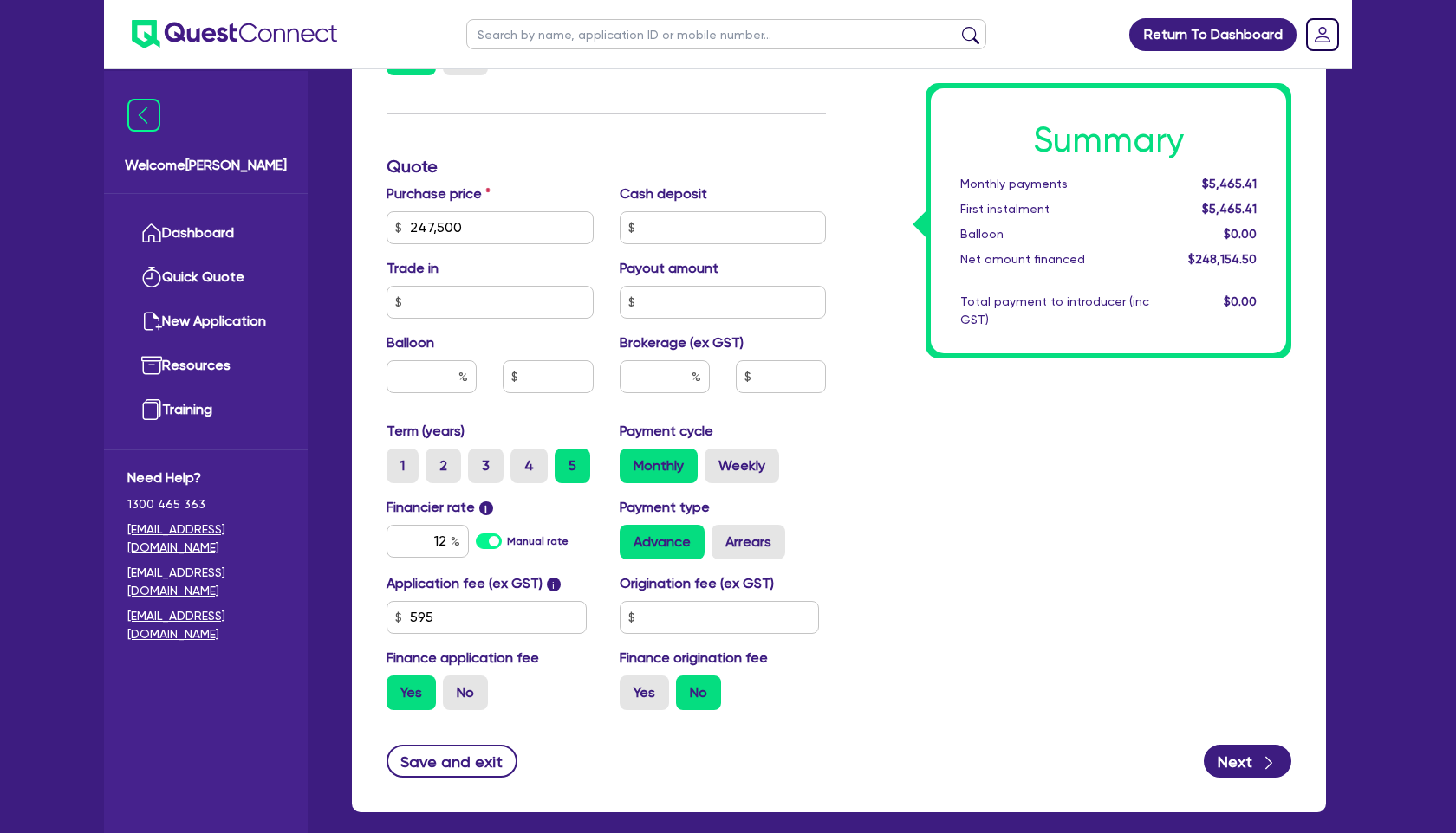
scroll to position [657, 0]
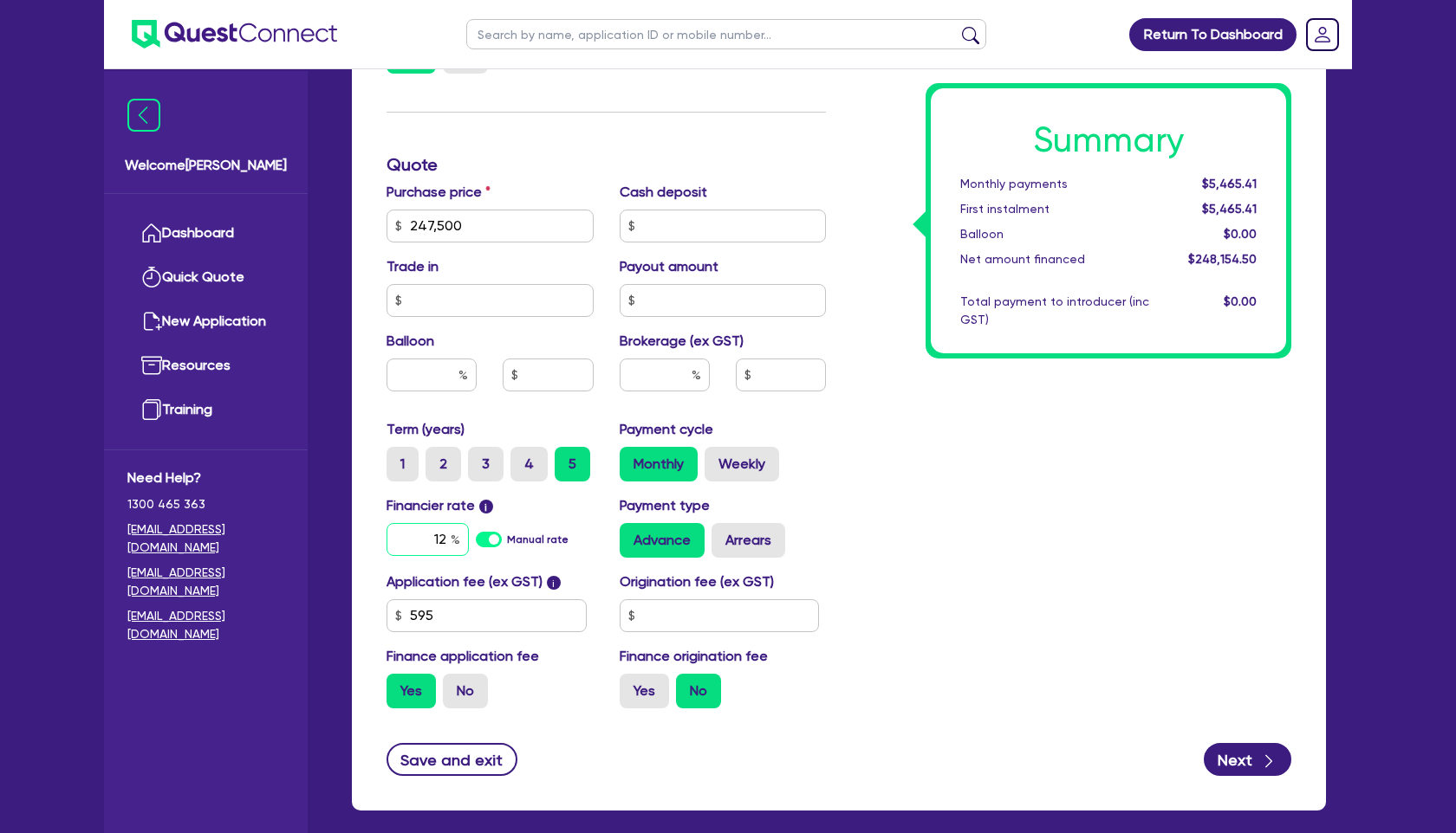
drag, startPoint x: 418, startPoint y: 539, endPoint x: 510, endPoint y: 545, distance: 92.2
click at [510, 545] on div "12 Manual rate" at bounding box center [489, 539] width 207 height 32
type input "7.49"
click at [671, 378] on input "text" at bounding box center [664, 375] width 90 height 32
type input "3"
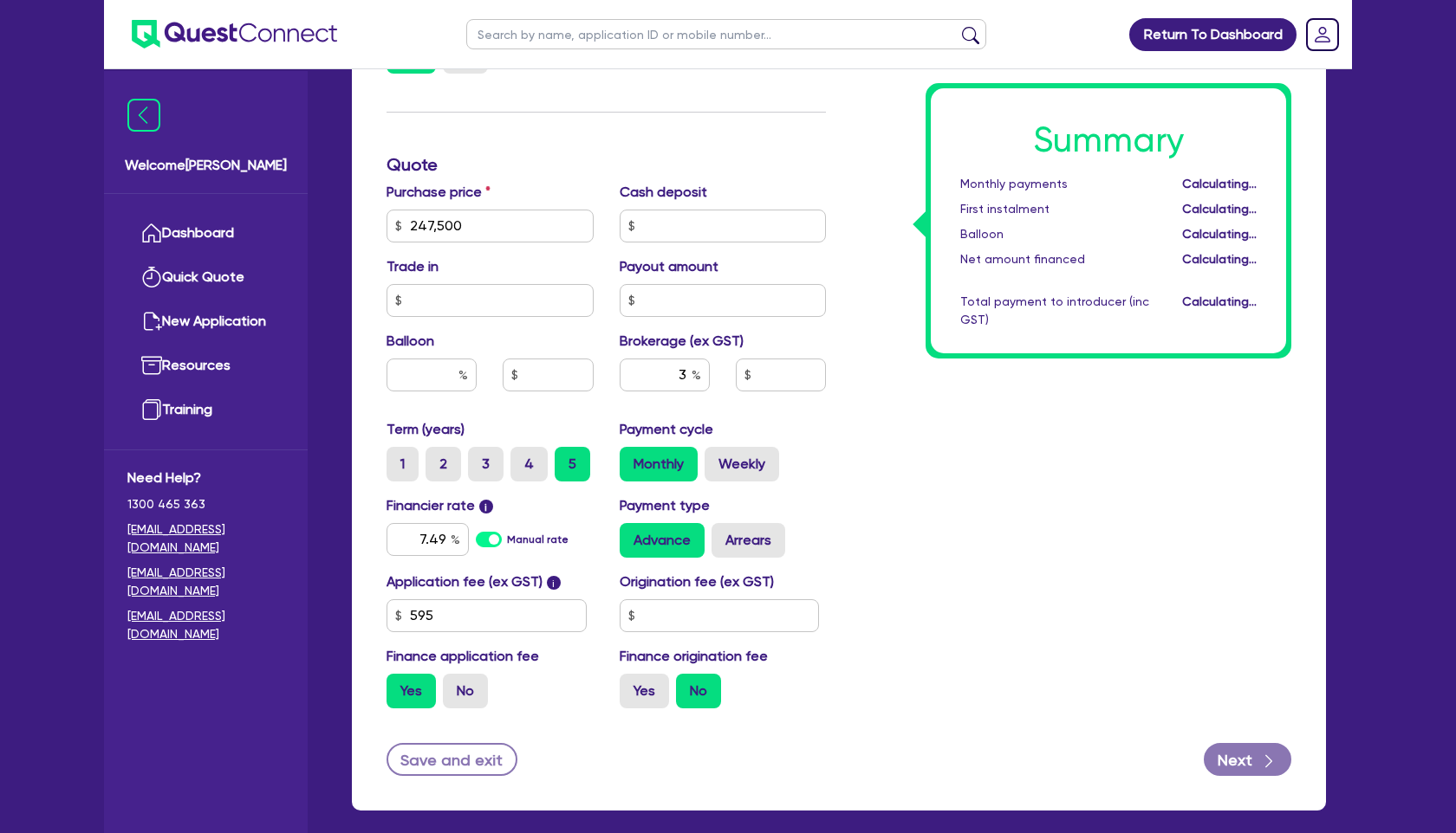
click at [942, 447] on div "Summary Monthly payments Calculating... First instalment Calculating... Balloon…" at bounding box center [1071, 216] width 465 height 1013
type input "7,444.64"
click at [466, 672] on div "Finance application fee Yes No" at bounding box center [489, 677] width 233 height 62
click at [476, 681] on label "No" at bounding box center [465, 690] width 45 height 34
click at [454, 681] on input "No" at bounding box center [448, 679] width 11 height 11
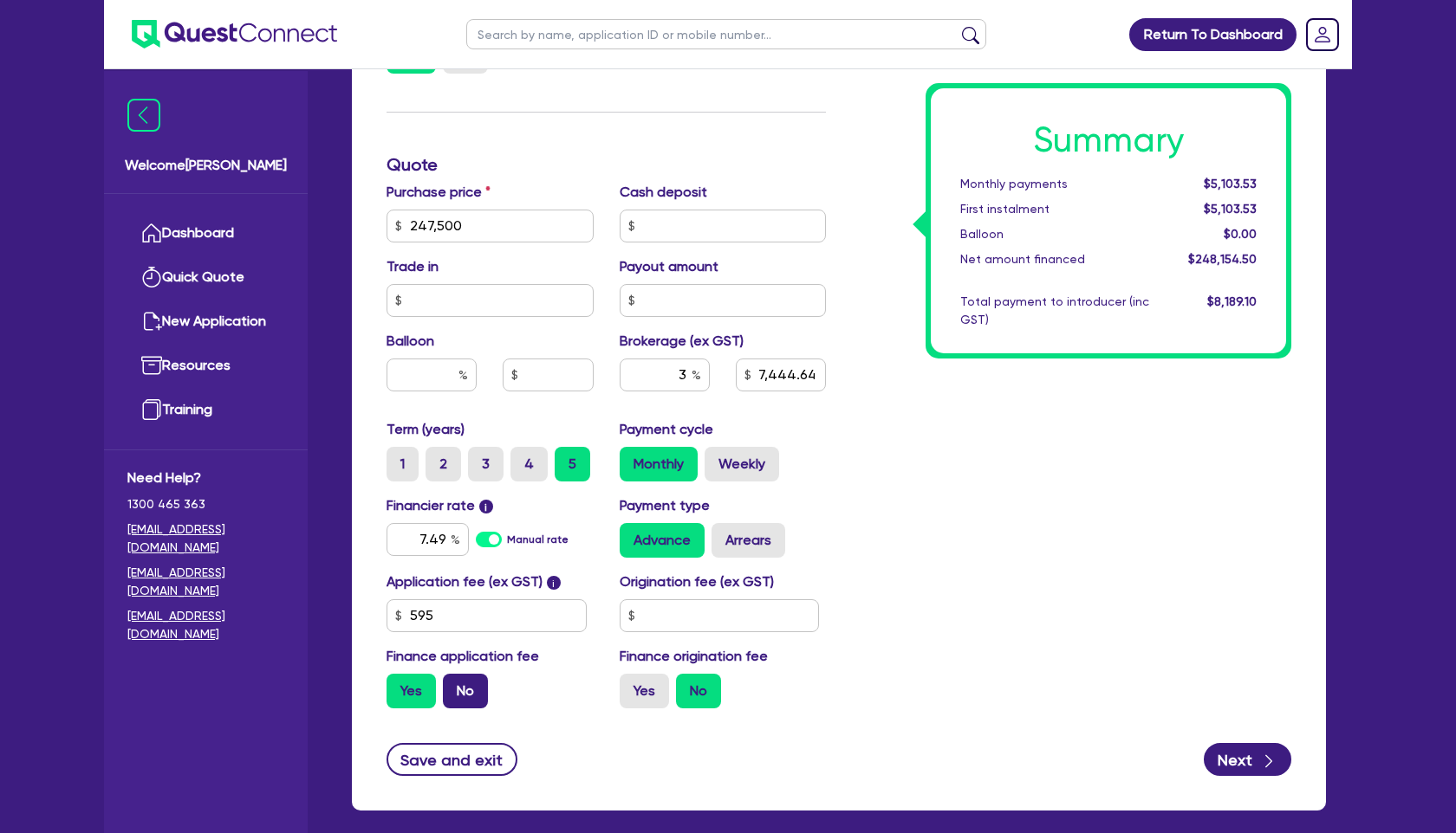
radio input "true"
type input "7,425"
drag, startPoint x: 480, startPoint y: 229, endPoint x: 380, endPoint y: 229, distance: 100.0
click at [380, 229] on div "Purchase price 247,500" at bounding box center [489, 211] width 233 height 60
type input "64,000"
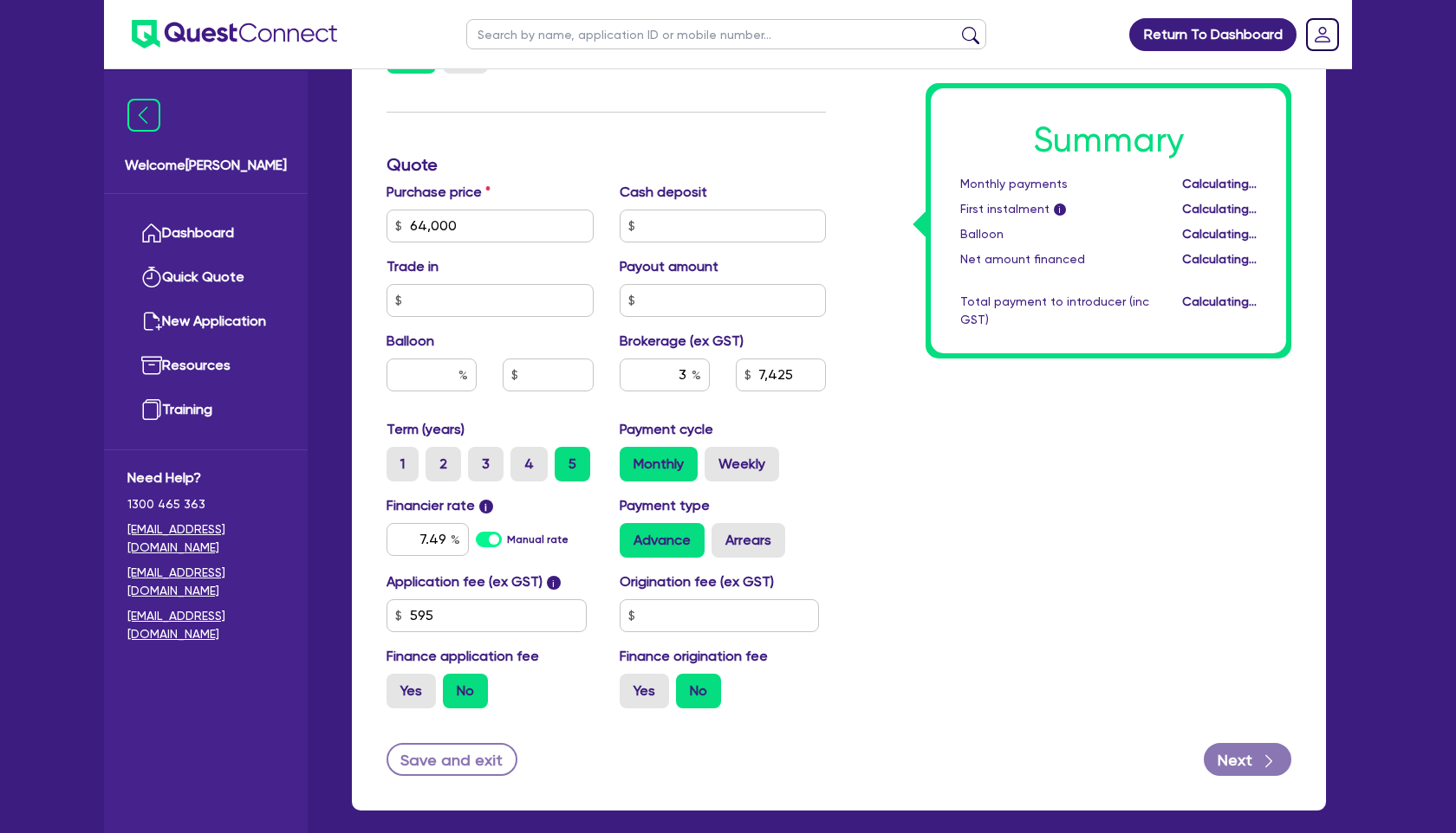
click at [1115, 531] on div "Summary Monthly payments Calculating... First instalment i Calculating... Ballo…" at bounding box center [1071, 216] width 465 height 1013
type input "1,920"
drag, startPoint x: 403, startPoint y: 535, endPoint x: 597, endPoint y: 535, distance: 194.0
click at [597, 535] on div "Financier rate i 7.49 Manual rate" at bounding box center [489, 526] width 233 height 62
type input "1"
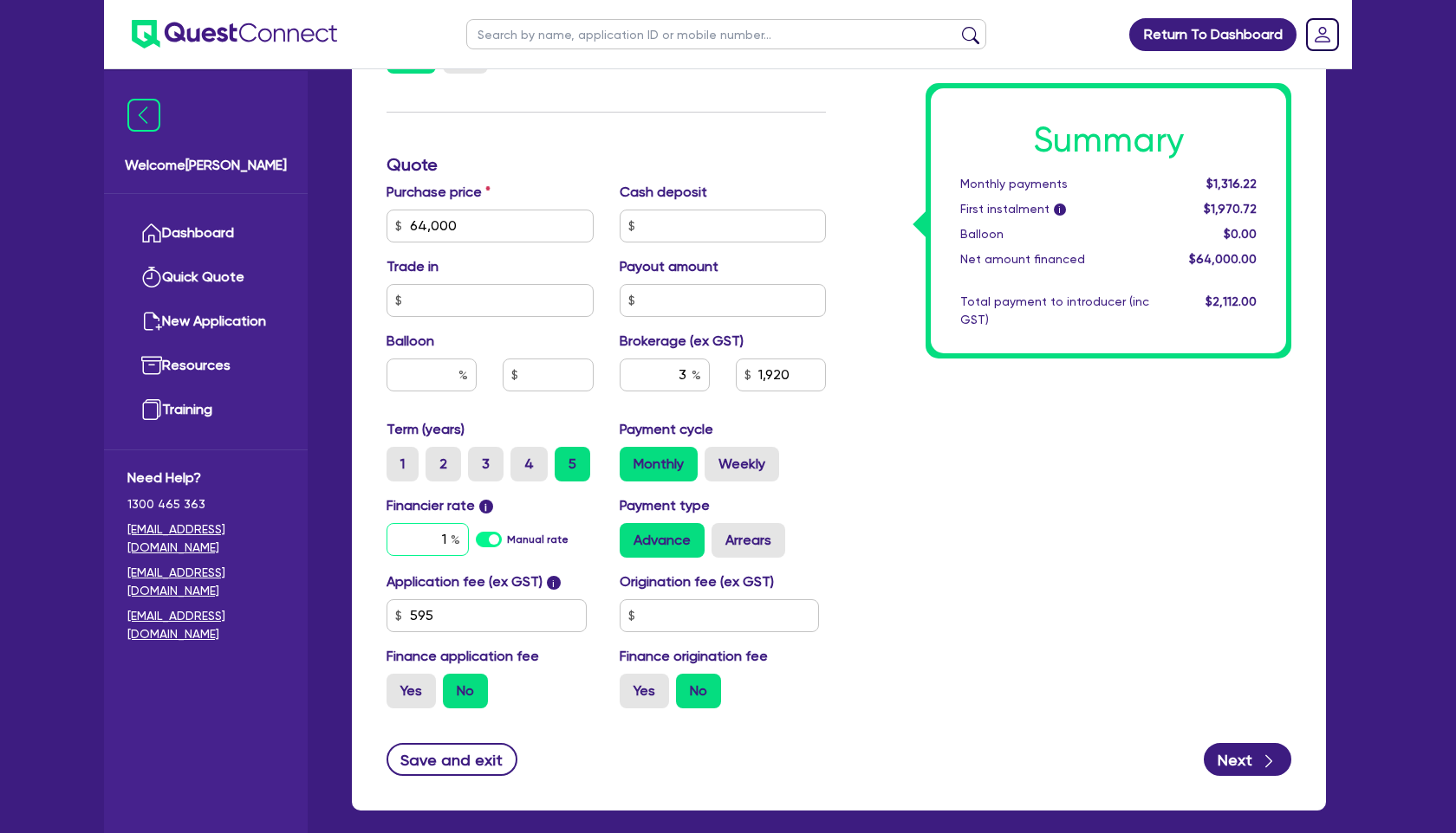
type input "1,920"
type input "17.95"
click at [979, 575] on div "Summary Monthly payments $1,129.17 First instalment i $1,783.67 Balloon $0.00 N…" at bounding box center [1071, 216] width 465 height 1013
type input "1,920"
drag, startPoint x: 674, startPoint y: 375, endPoint x: 696, endPoint y: 375, distance: 22.0
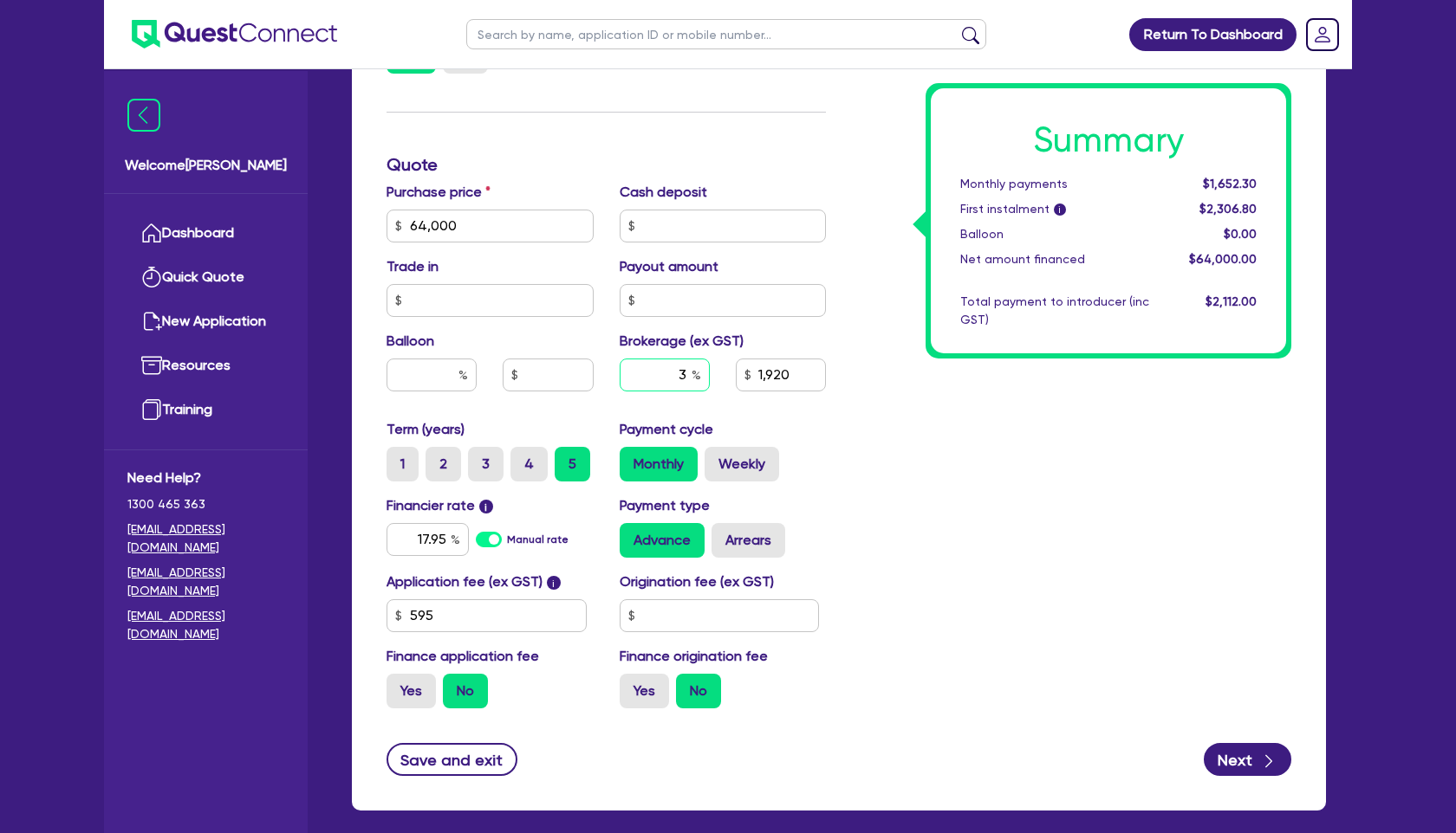
click at [696, 375] on div "3" at bounding box center [664, 375] width 90 height 32
type input "4"
click at [998, 491] on div "Summary Monthly payments $1,652.30 First instalment i $2,306.80 Balloon $0.00 N…" at bounding box center [1071, 216] width 465 height 1013
type input "2,560"
drag, startPoint x: 475, startPoint y: 231, endPoint x: 347, endPoint y: 224, distance: 128.2
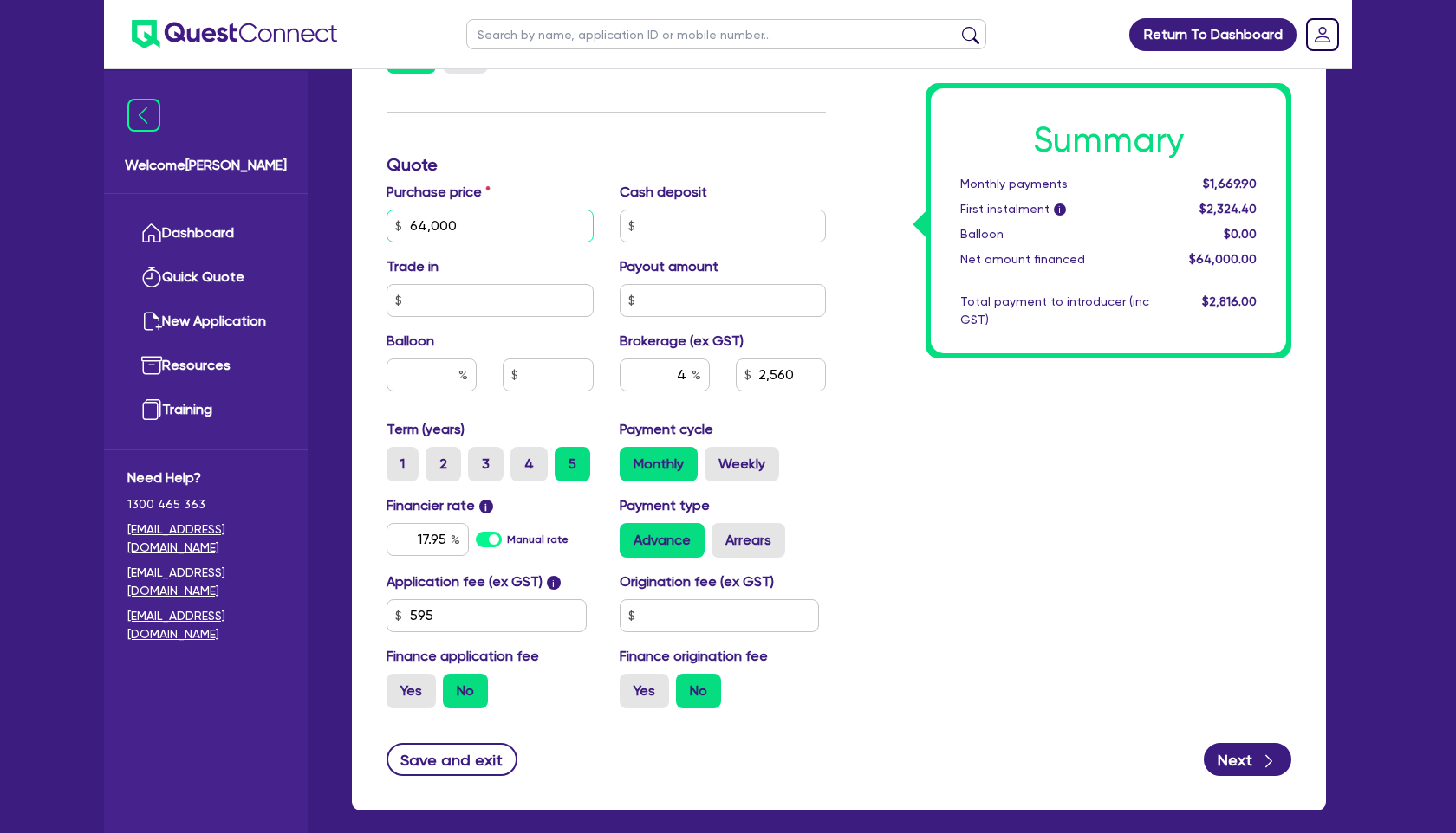
click at [347, 224] on div "Quotes Applicant [GEOGRAPHIC_DATA] Security Notes Contracts Loan # QF14948 Onet…" at bounding box center [839, 165] width 1000 height 1331
type input "247,500"
type input "9,900"
drag, startPoint x: 409, startPoint y: 536, endPoint x: 578, endPoint y: 536, distance: 169.0
click at [578, 536] on div "17.95 Manual rate" at bounding box center [489, 539] width 207 height 32
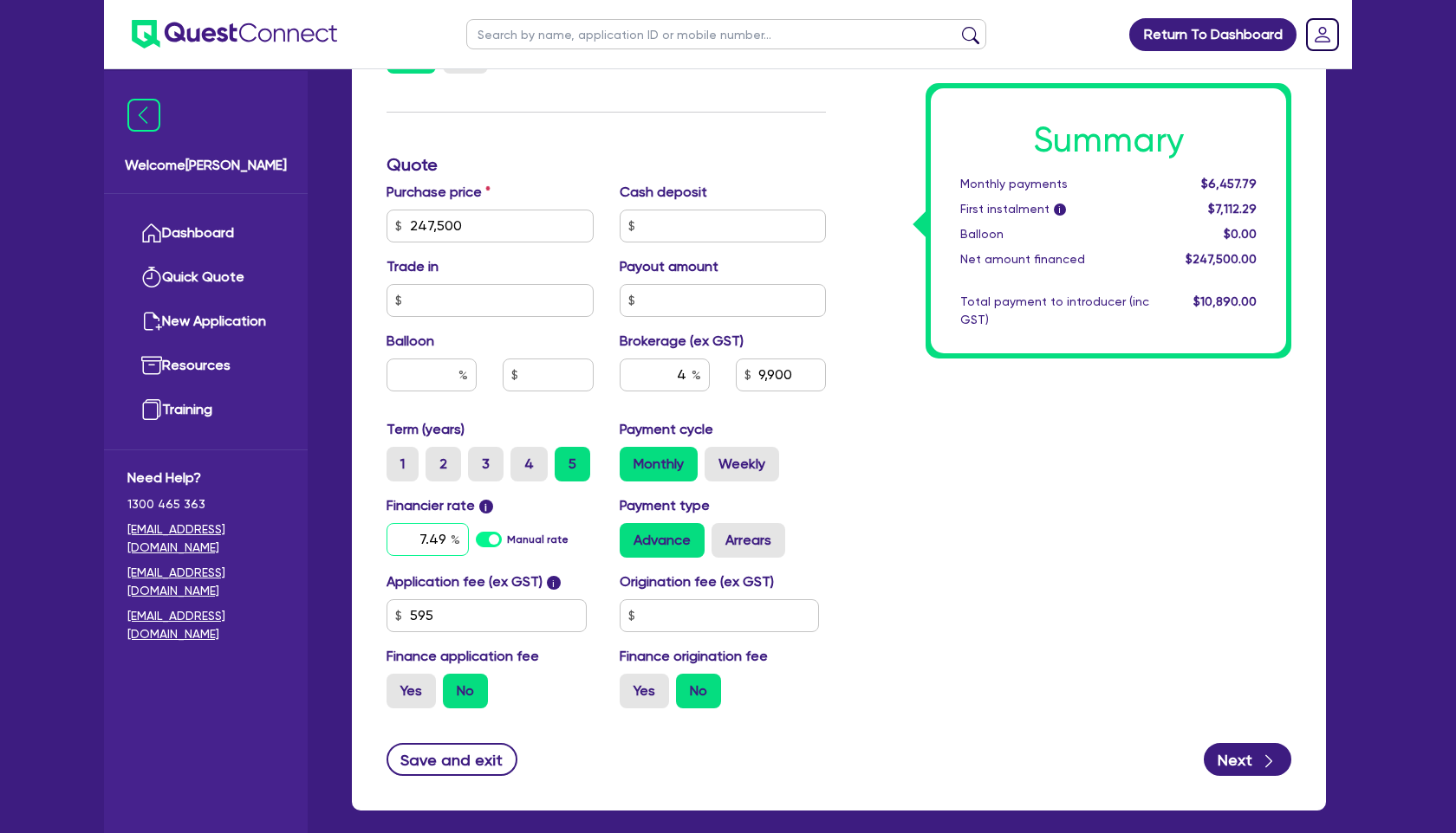
type input "7.49"
click at [960, 592] on div "Summary Monthly payments $6,457.79 First instalment i $7,112.29 Balloon $0.00 N…" at bounding box center [1071, 216] width 465 height 1013
type input "9,900"
drag, startPoint x: 516, startPoint y: 221, endPoint x: 266, endPoint y: 212, distance: 250.2
click at [266, 212] on div "Welcome [PERSON_NAME] Dashboard Quick Quote New Application Ref Company Ref Sal…" at bounding box center [728, 130] width 1248 height 1573
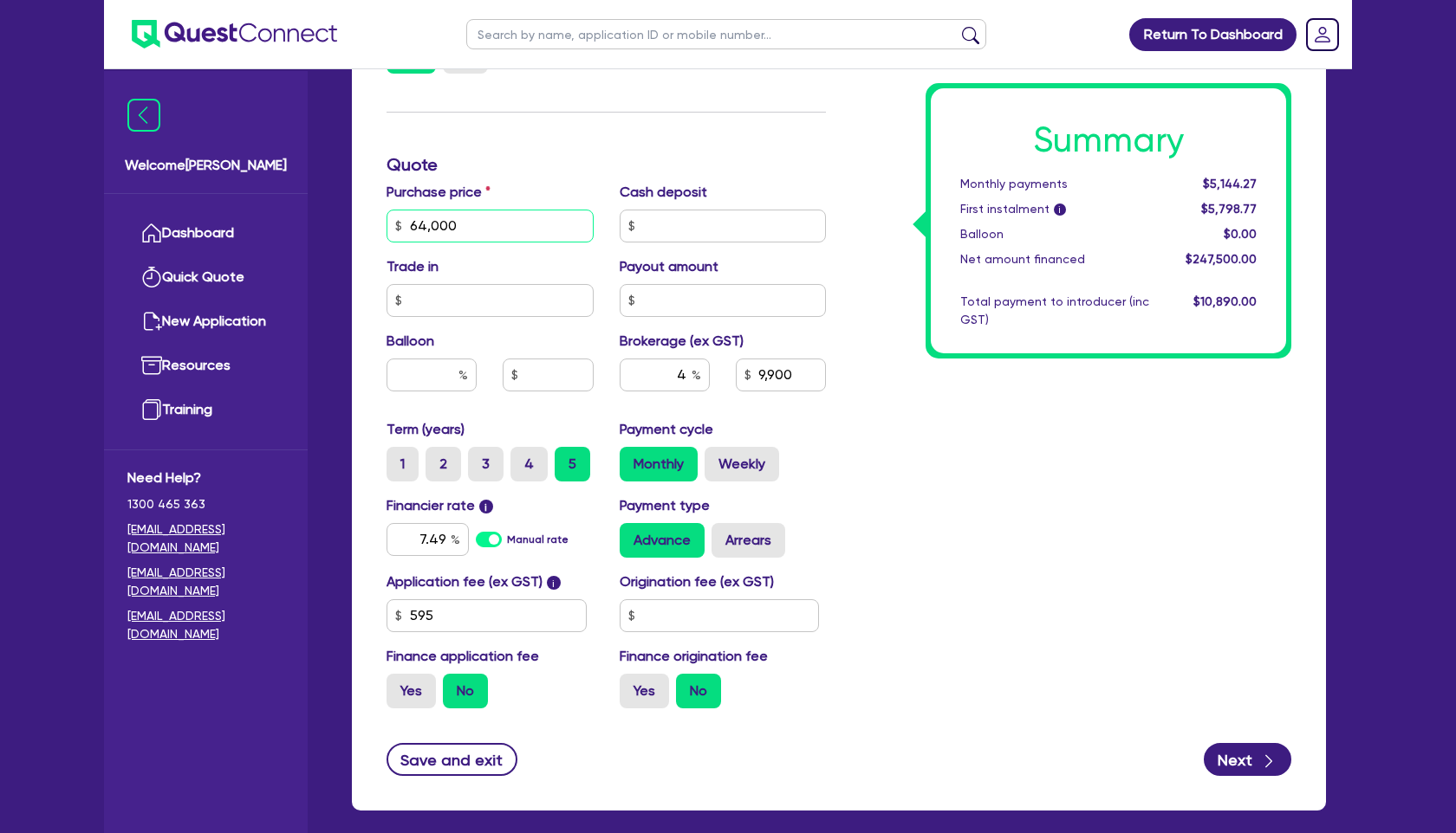
type input "64,000"
drag, startPoint x: 406, startPoint y: 545, endPoint x: 535, endPoint y: 545, distance: 129.0
click at [535, 545] on div "7.49 Manual rate" at bounding box center [489, 539] width 207 height 32
type input "2,560"
type input "17.95"
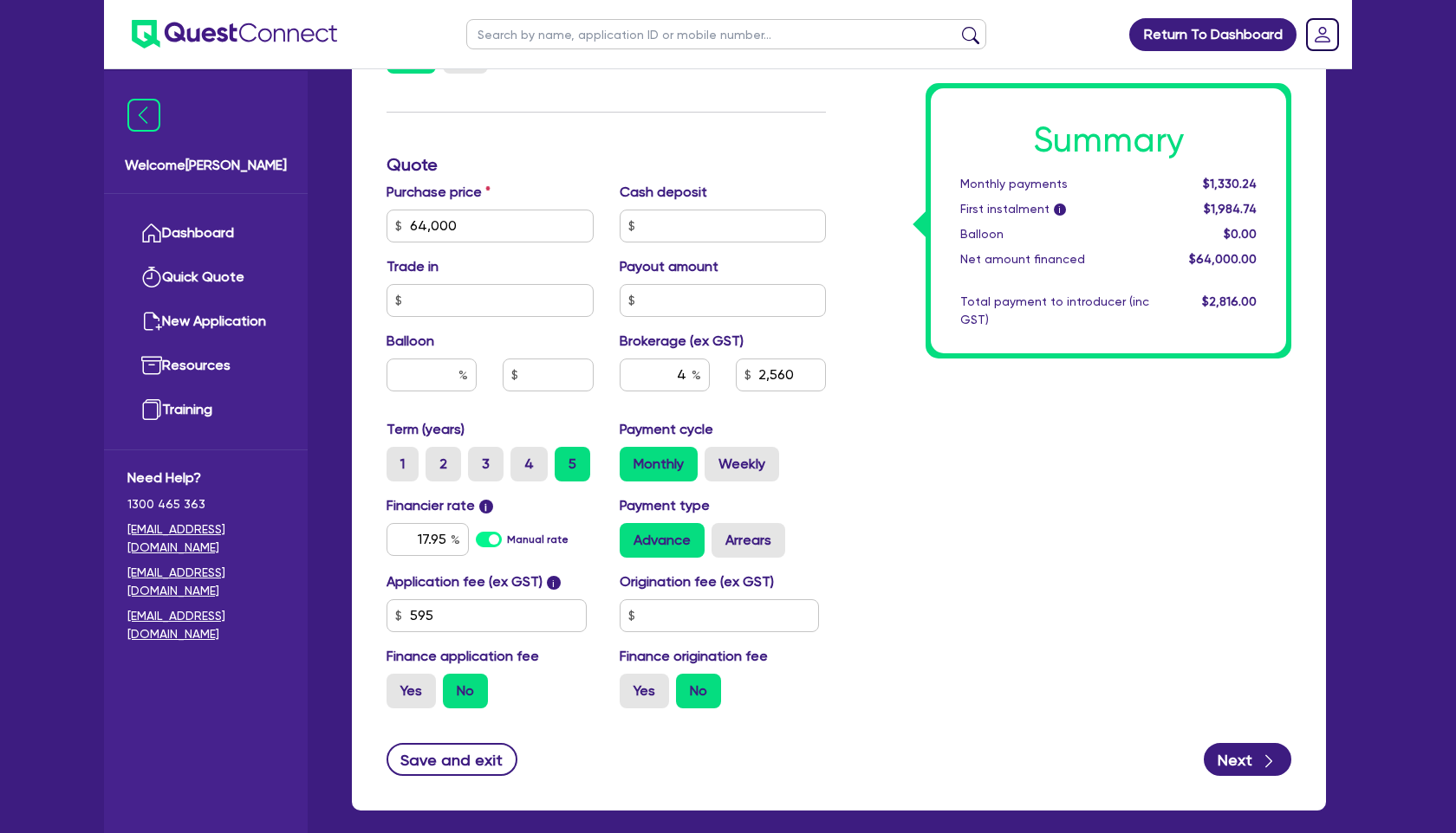
click at [1112, 590] on div "Summary Monthly payments $1,330.24 First instalment i $1,984.74 Balloon $0.00 N…" at bounding box center [1071, 216] width 465 height 1013
type input "2,560"
